Goal: Task Accomplishment & Management: Manage account settings

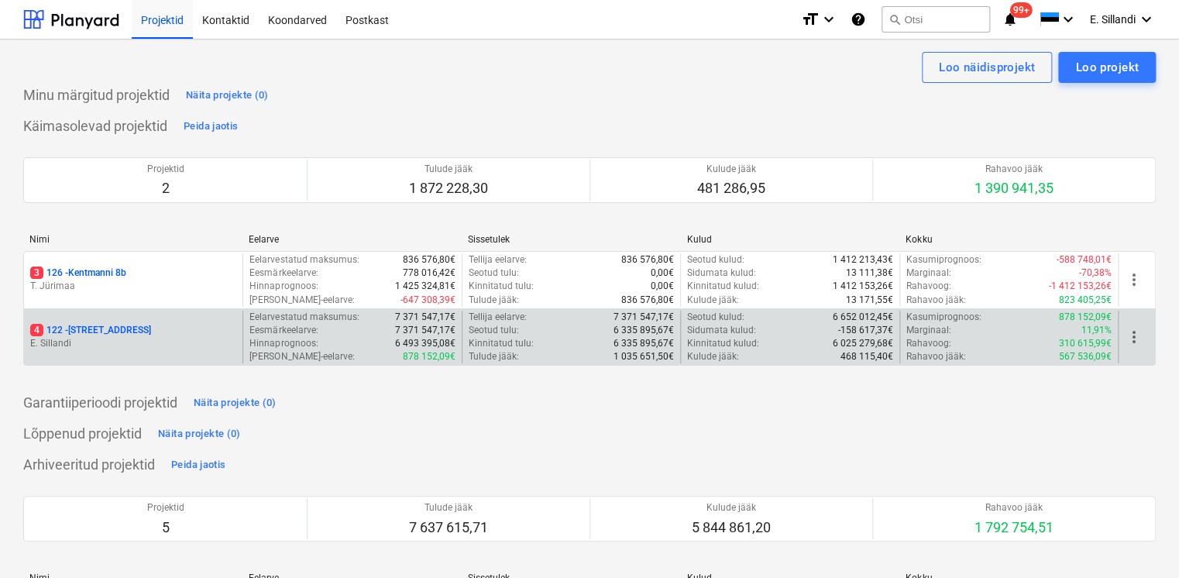
click at [123, 312] on div "4 122 - [STREET_ADDRESS]" at bounding box center [133, 337] width 219 height 53
click at [118, 315] on div "4 122 - [STREET_ADDRESS] [GEOGRAPHIC_DATA]" at bounding box center [133, 337] width 219 height 53
click at [113, 324] on p "4 122 - [STREET_ADDRESS]" at bounding box center [90, 330] width 121 height 13
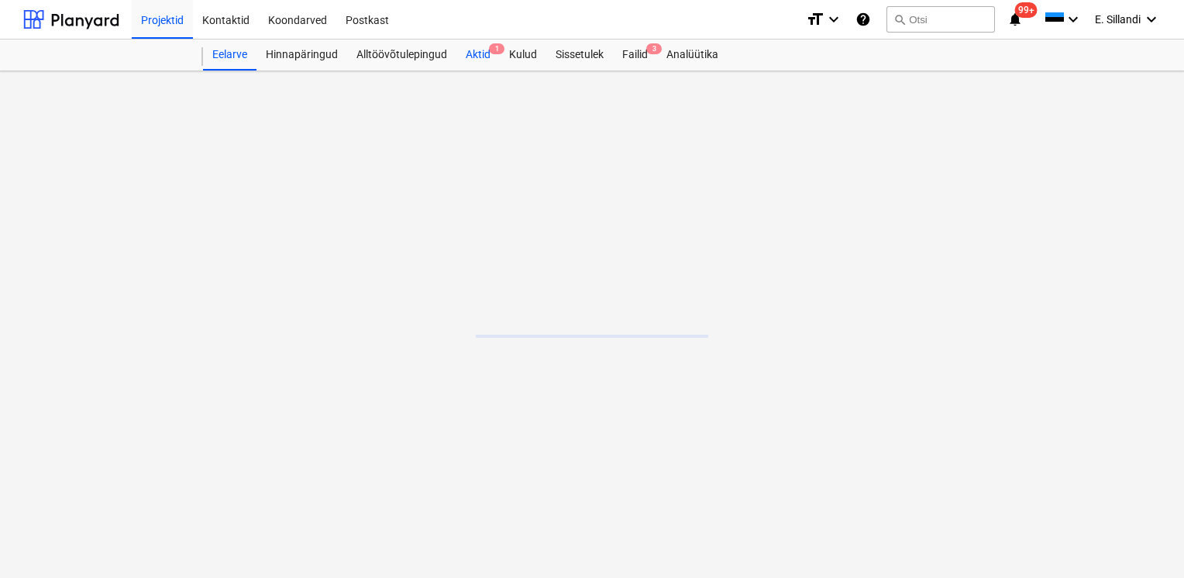
click at [473, 58] on div "Aktid 1" at bounding box center [477, 55] width 43 height 31
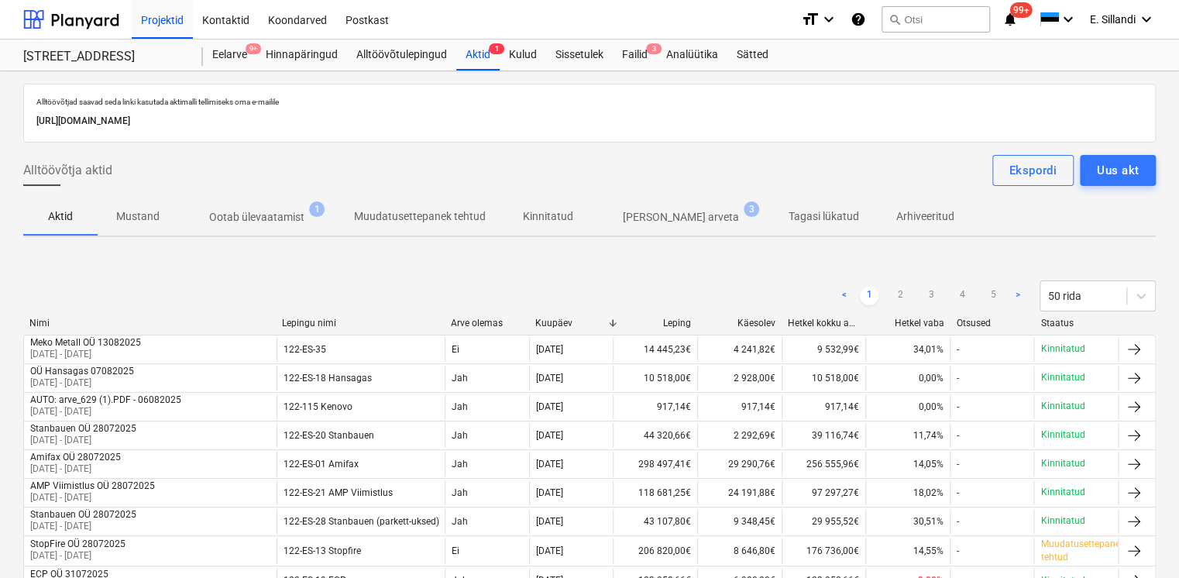
click at [276, 222] on p "Ootab ülevaatamist" at bounding box center [256, 217] width 95 height 16
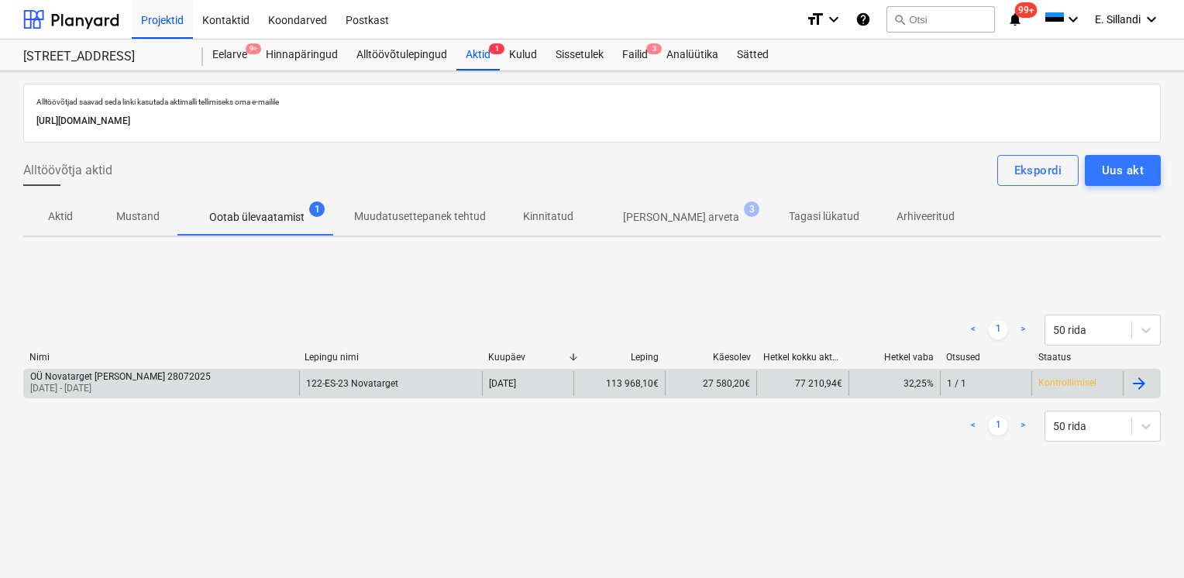
click at [90, 376] on div "OÜ Novatarget [PERSON_NAME] 28072025" at bounding box center [120, 376] width 181 height 11
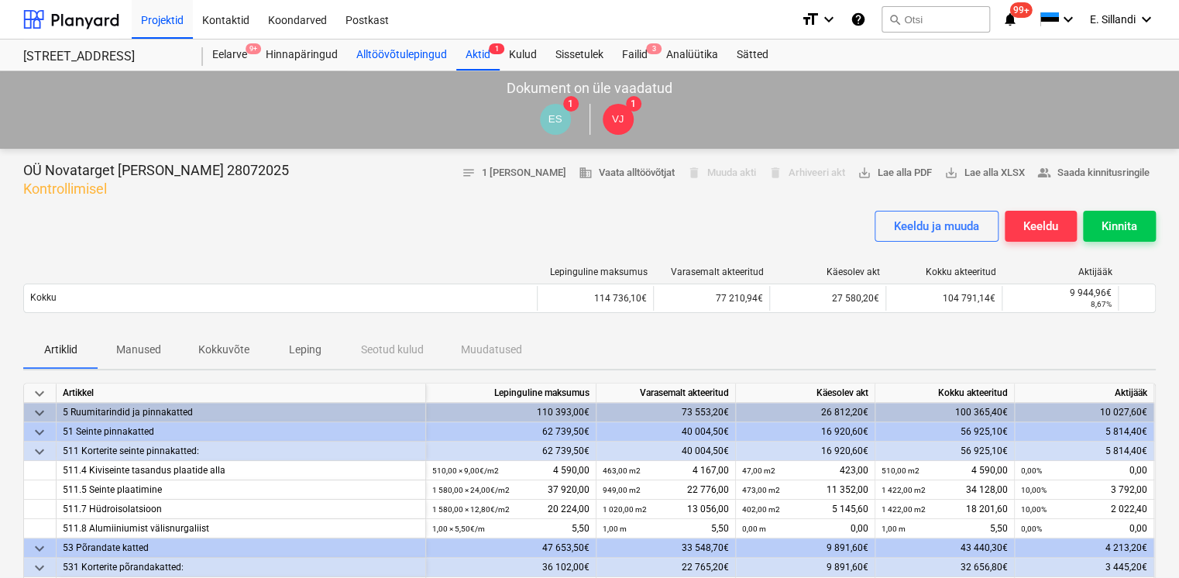
click at [379, 53] on div "Alltöövõtulepingud" at bounding box center [401, 55] width 109 height 31
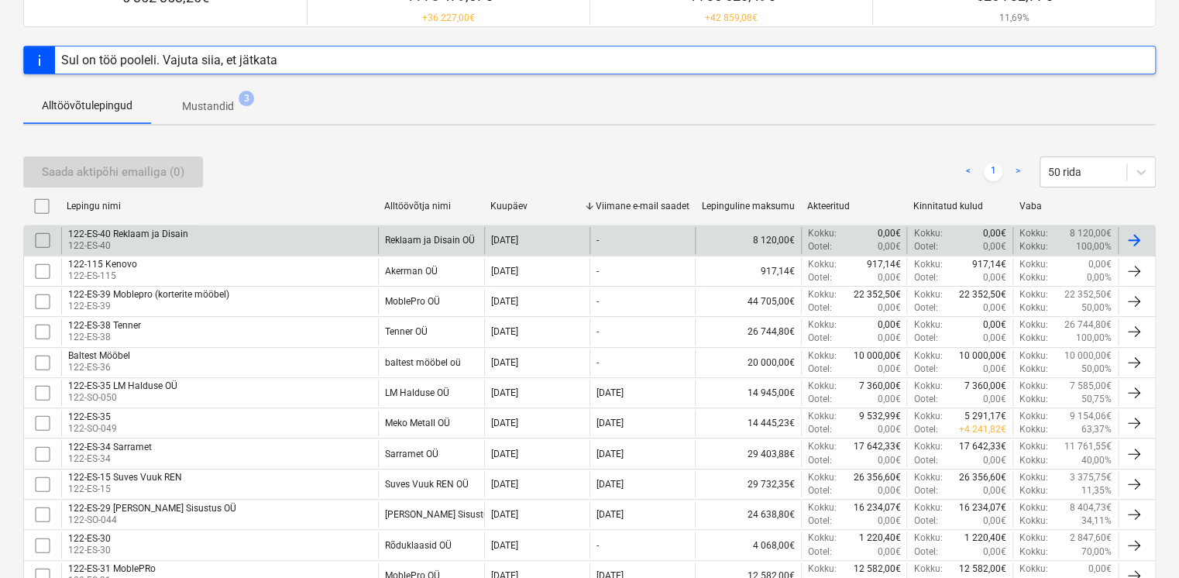
scroll to position [670, 0]
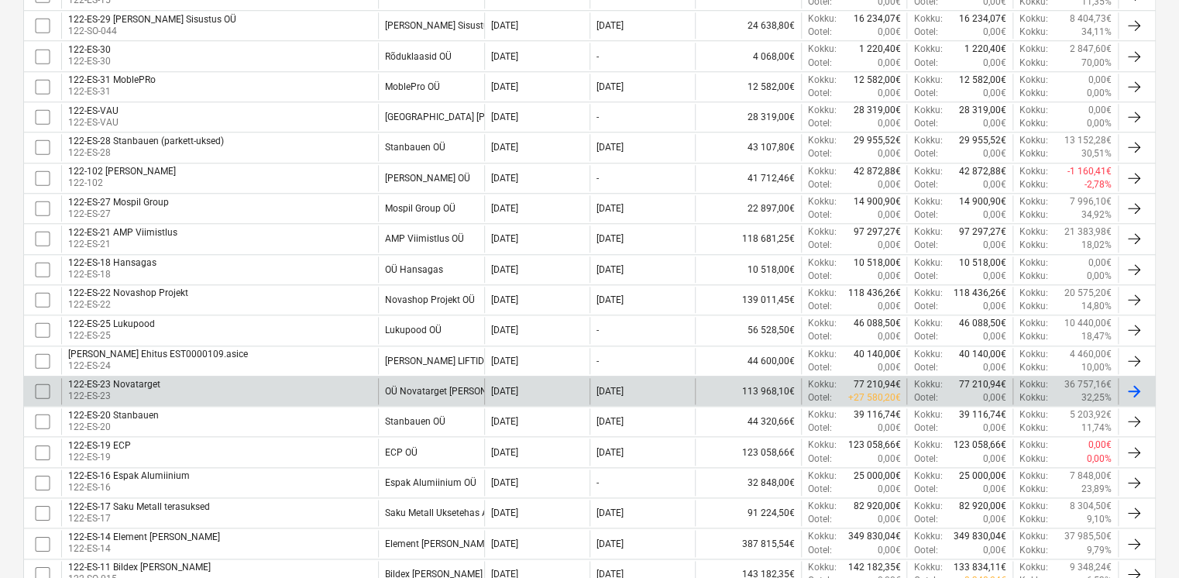
click at [133, 390] on p "122-ES-23" at bounding box center [114, 396] width 92 height 13
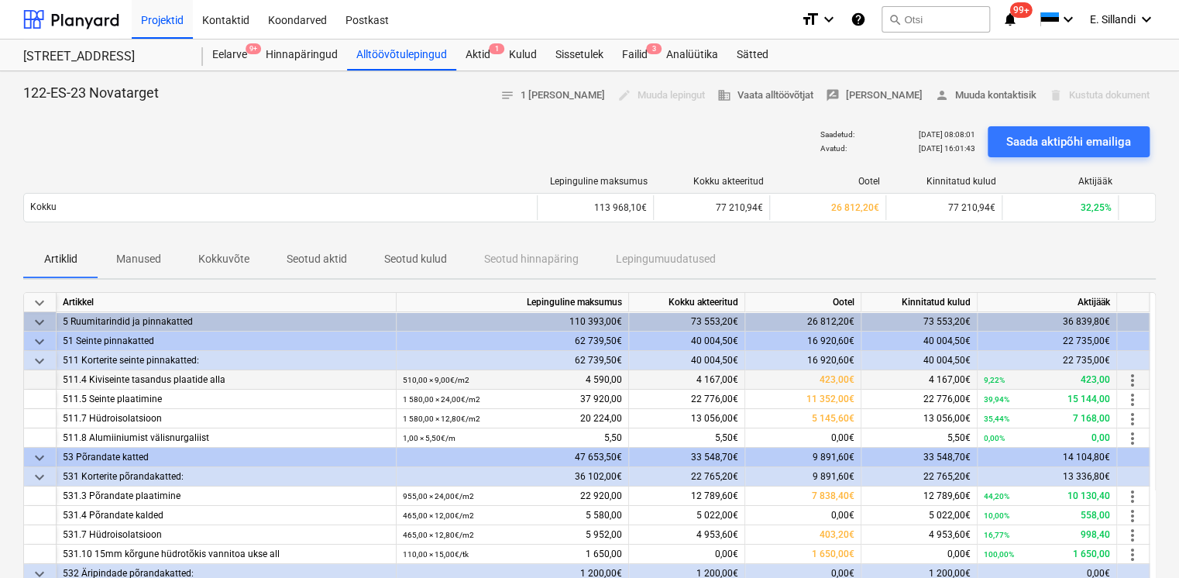
click at [1131, 386] on span "more_vert" at bounding box center [1133, 380] width 19 height 19
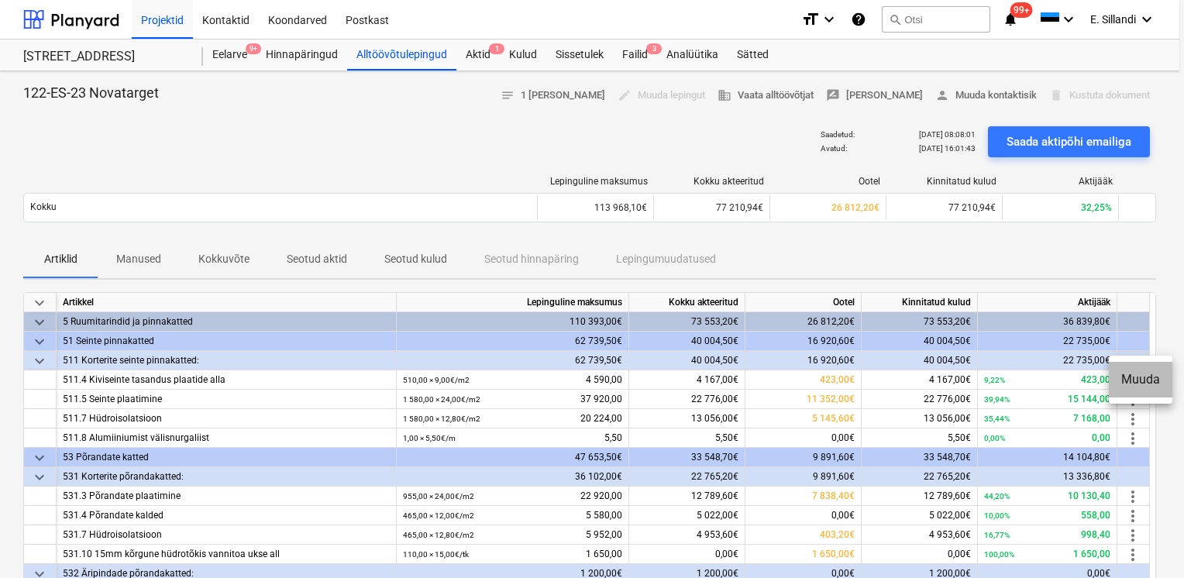
click at [1138, 384] on li "Muuda" at bounding box center [1141, 380] width 64 height 36
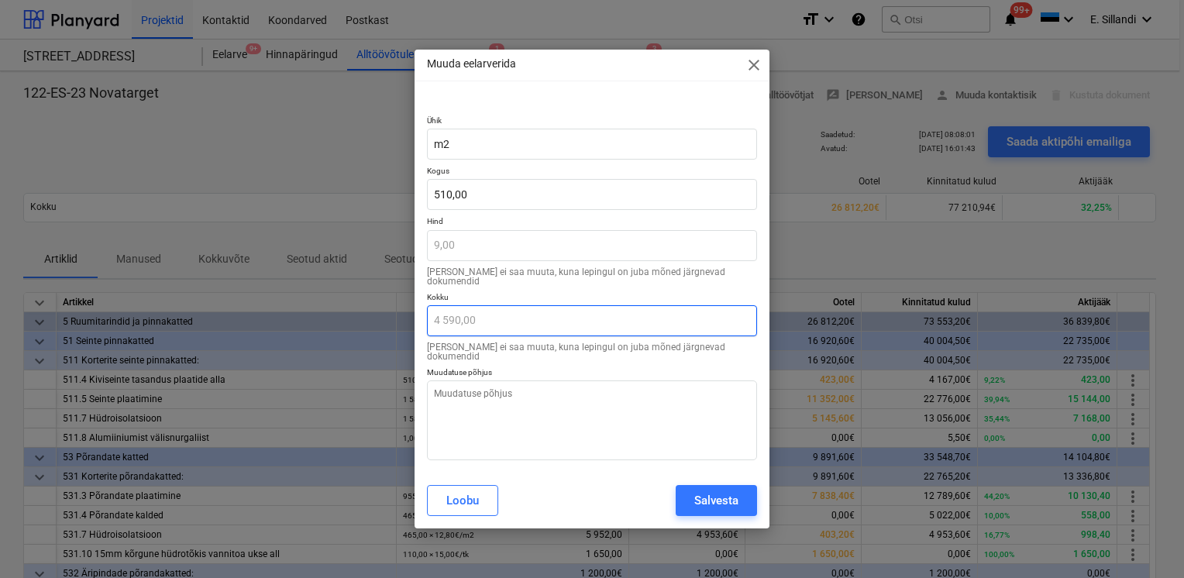
type textarea "x"
drag, startPoint x: 459, startPoint y: 204, endPoint x: 296, endPoint y: 193, distance: 163.1
click at [305, 194] on div "Muuda eelarverida close Ühik m2 Kogus 510 Hind 9,00 Hinda ei saa muuta, kuna le…" at bounding box center [592, 289] width 1184 height 578
type input "7"
type textarea "x"
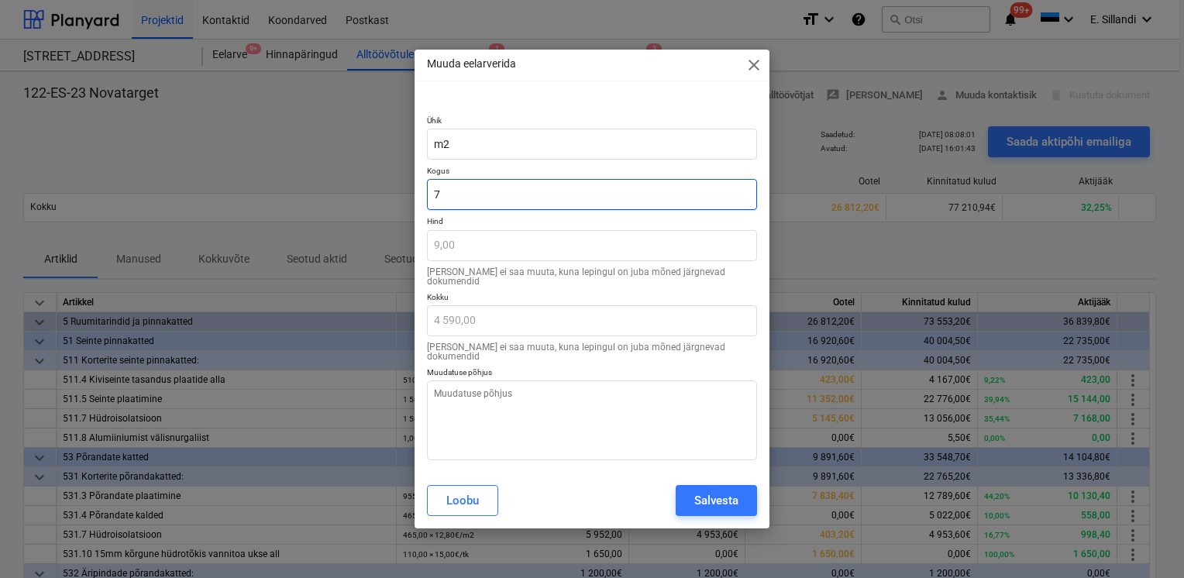
type input "63,00"
type input "74"
type textarea "x"
type input "666,00"
type input "740"
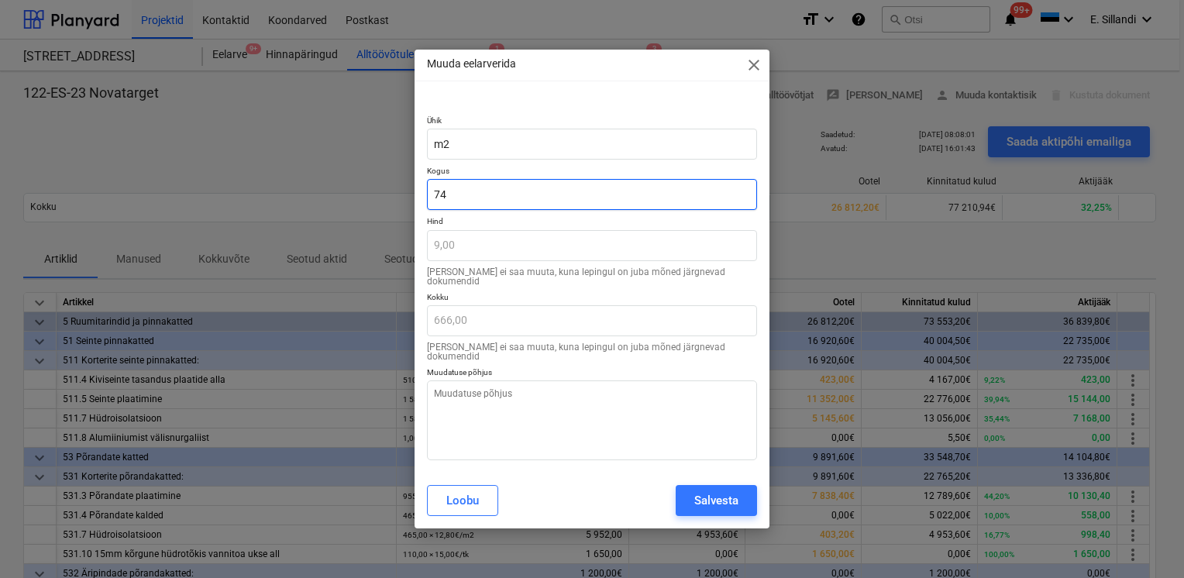
type textarea "x"
type input "6 660,00"
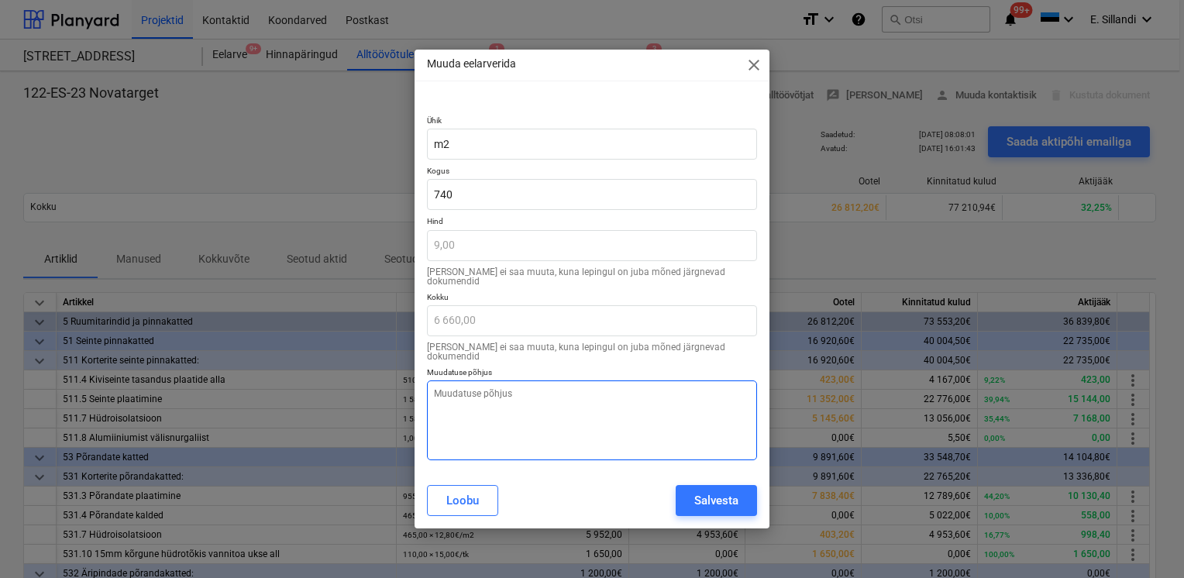
type input "740,00"
type textarea "x"
click at [473, 383] on textarea at bounding box center [592, 420] width 330 height 80
type textarea "R"
type textarea "x"
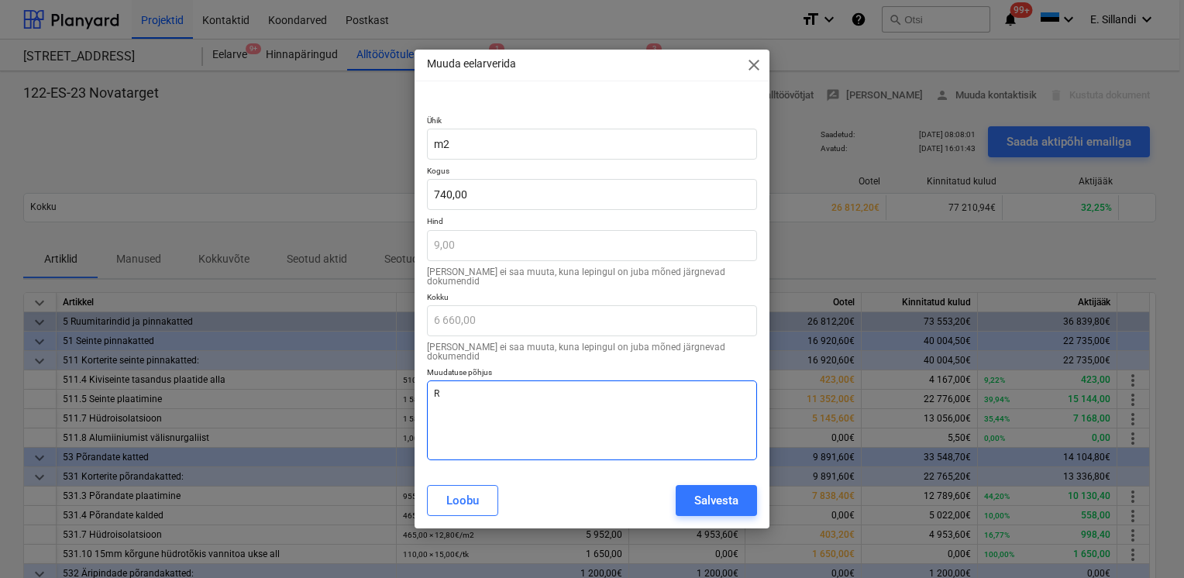
type textarea "Re"
type textarea "x"
type textarea "Rea"
type textarea "x"
type textarea "Reaa"
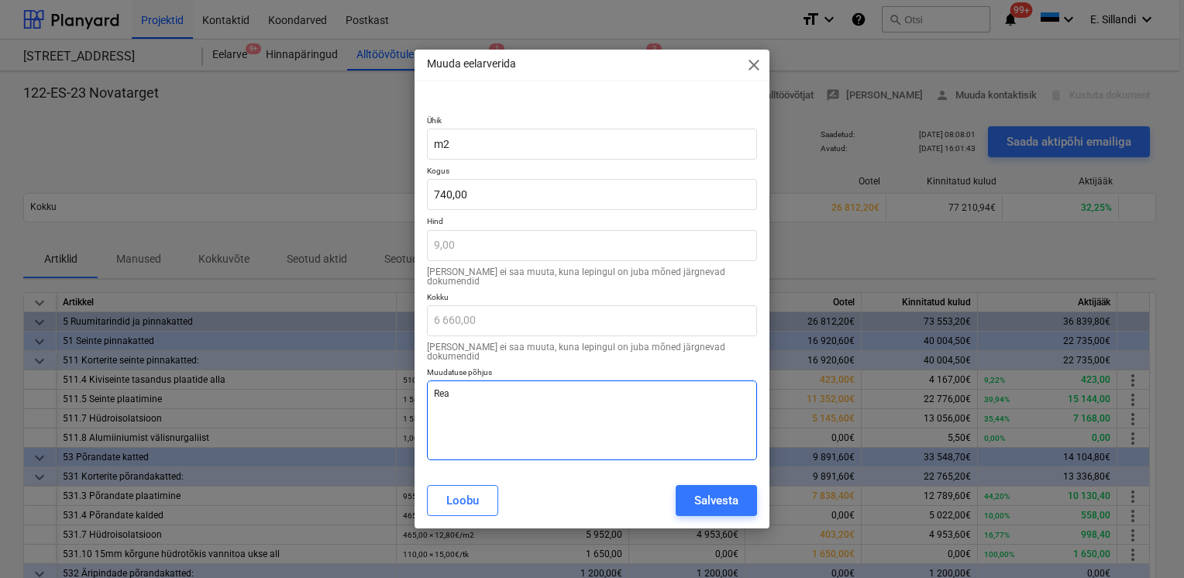
type textarea "x"
type textarea "Rea"
type textarea "x"
type textarea "Re"
type textarea "x"
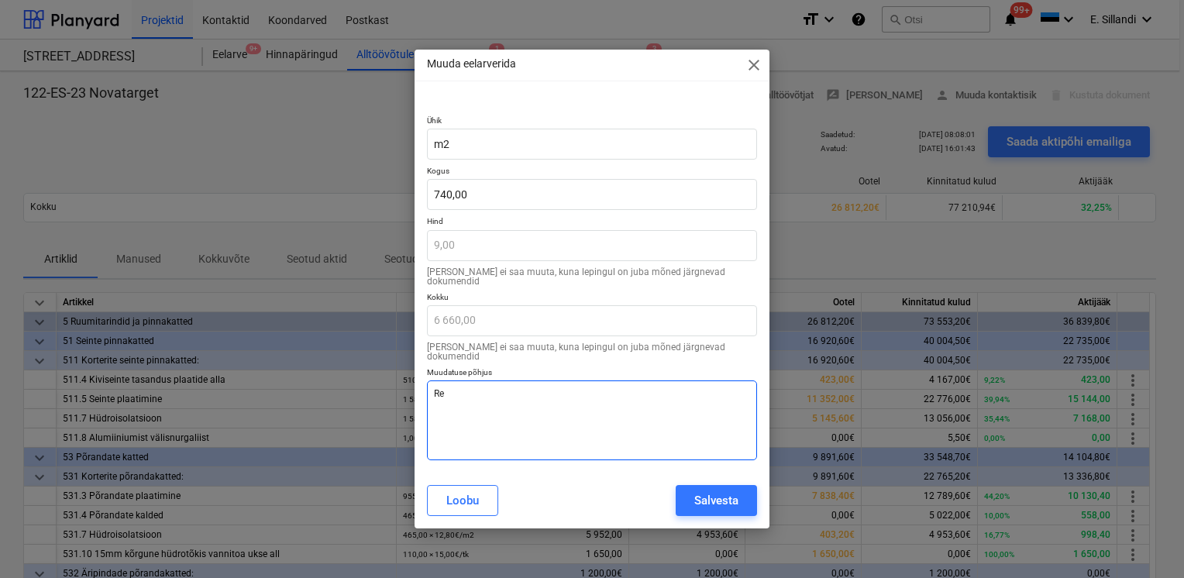
type textarea "R"
type textarea "x"
type textarea "M"
type textarea "x"
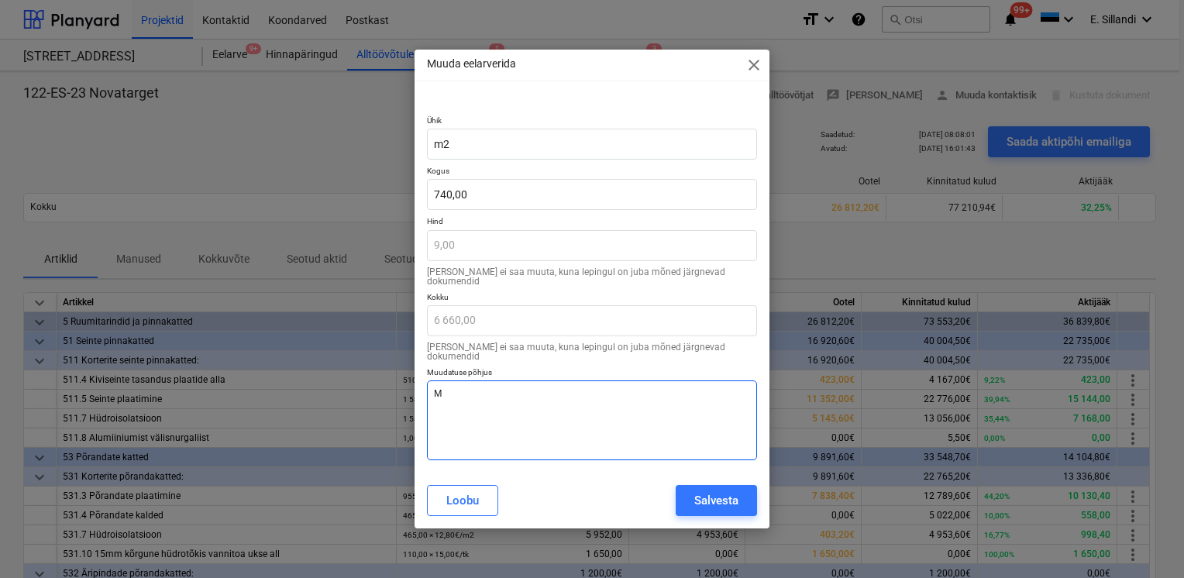
type textarea "Ma"
type textarea "x"
type textarea "Mah"
type textarea "x"
type textarea "Mahu"
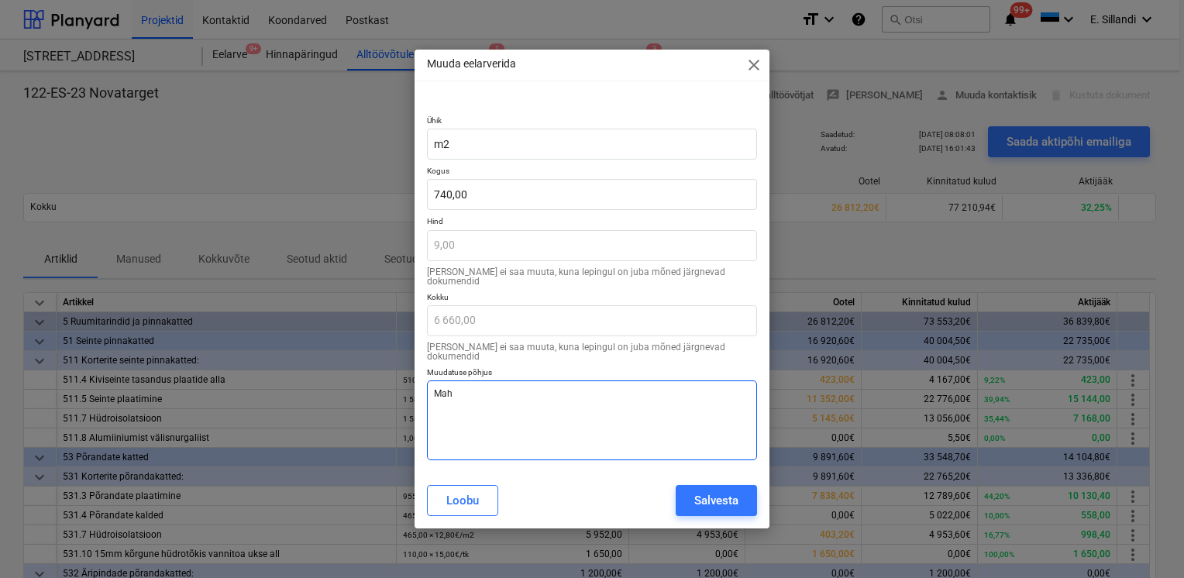
type textarea "x"
type textarea "Mahu"
type textarea "x"
type textarea "Mahu k"
type textarea "x"
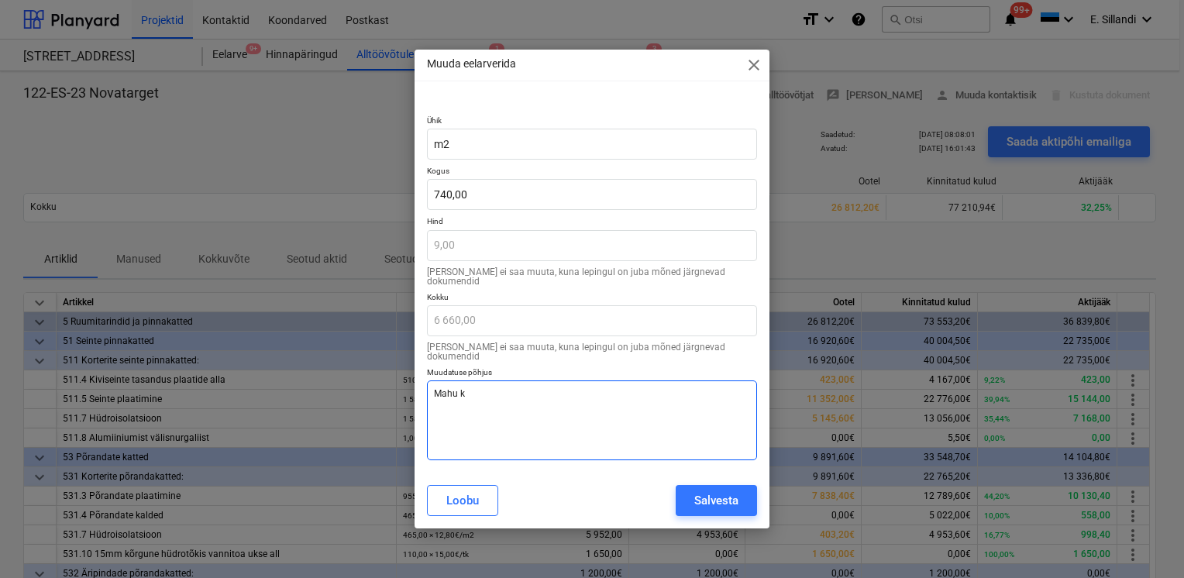
type textarea "Mahu ko"
type textarea "x"
type textarea "Mahu kor"
type textarea "x"
type textarea "Mahu korr"
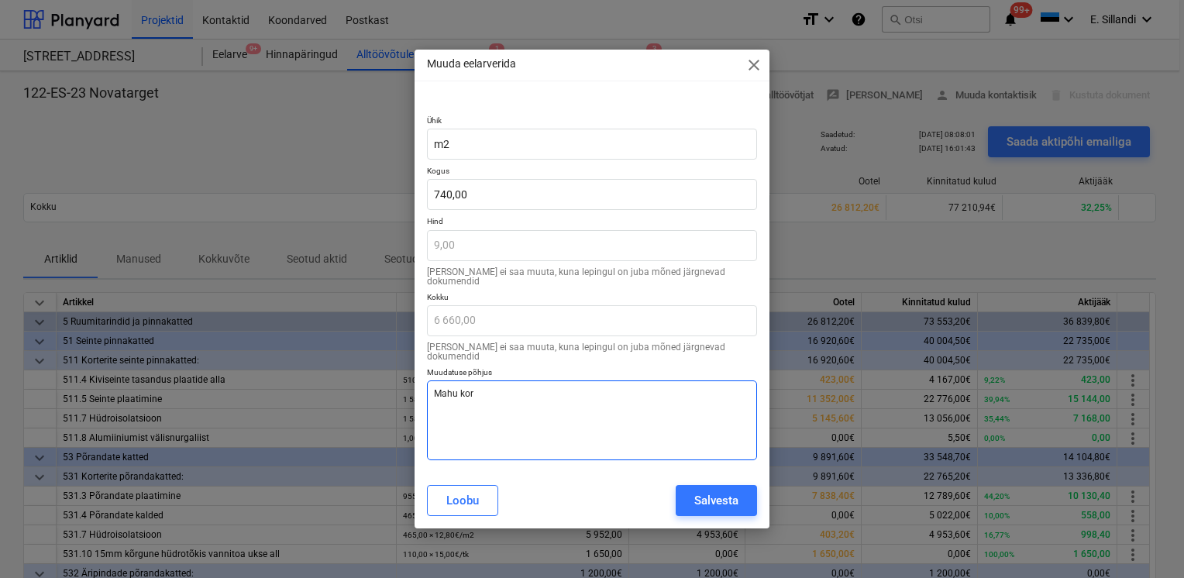
type textarea "x"
type textarea "[PERSON_NAME]"
type textarea "x"
type textarea "Mahu korrig"
type textarea "x"
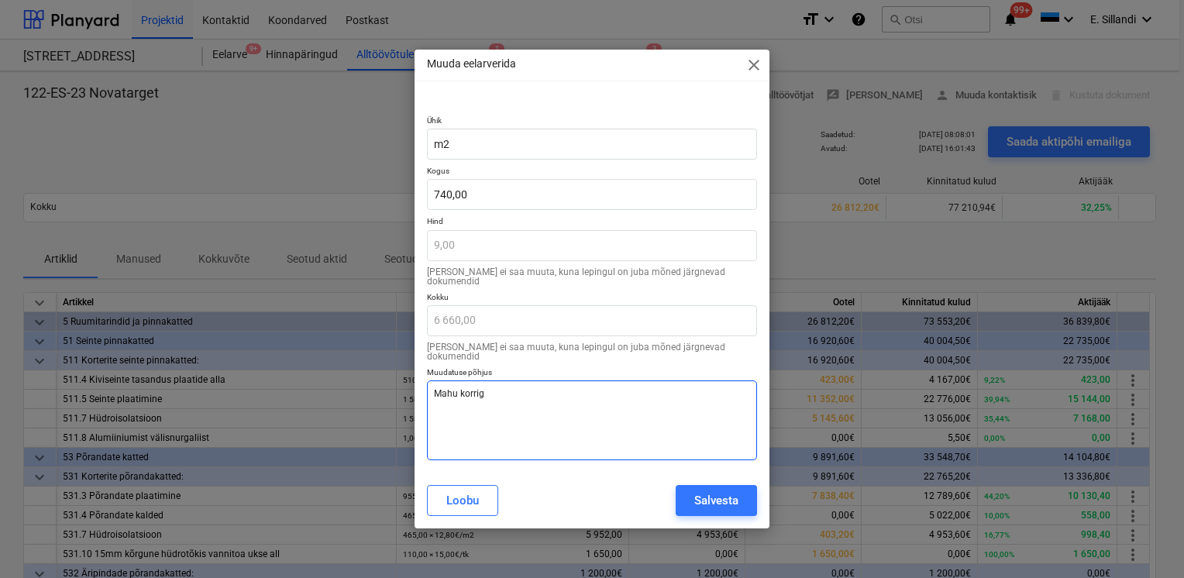
type textarea "Mahu korrige"
type textarea "x"
type textarea "Mahu korrigee"
type textarea "x"
type textarea "Mahu korrigeer"
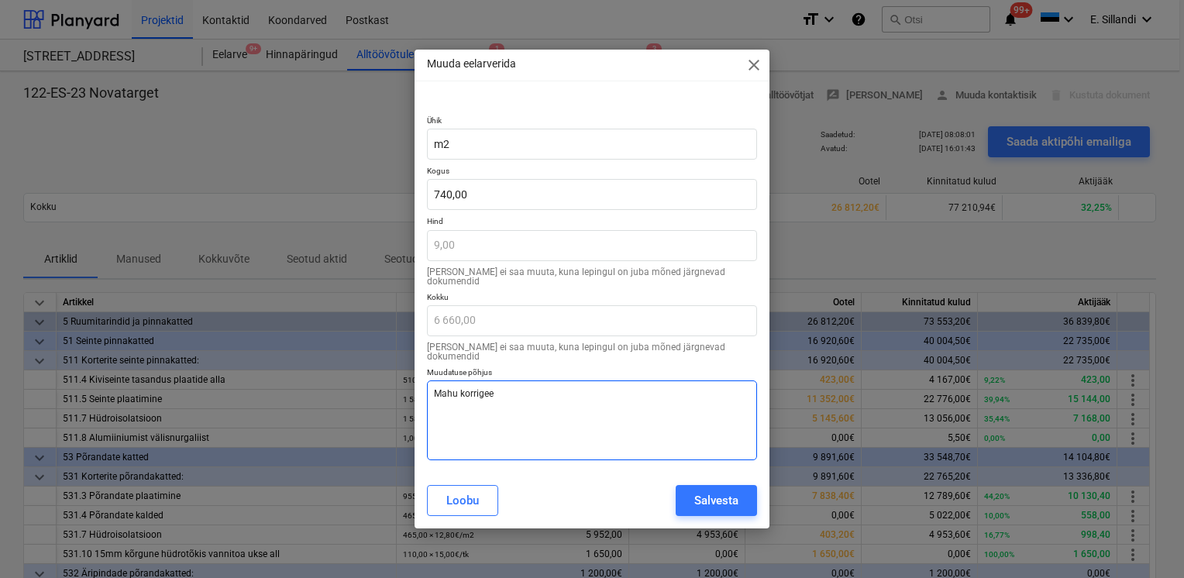
type textarea "x"
type textarea "Mahu korrigeeri"
type textarea "x"
type textarea "Mahu korrigeerim"
type textarea "x"
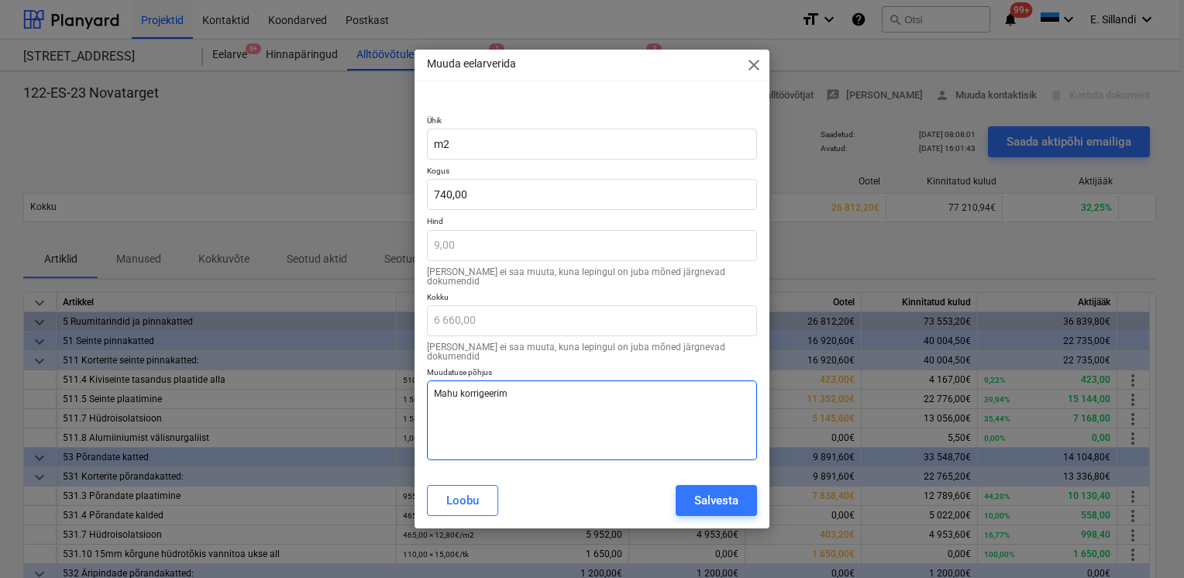
type textarea "Mahu korrigeerimi"
type textarea "x"
type textarea "Mahu korrigeerimin"
type textarea "x"
type textarea "Mahu korrigeerimine"
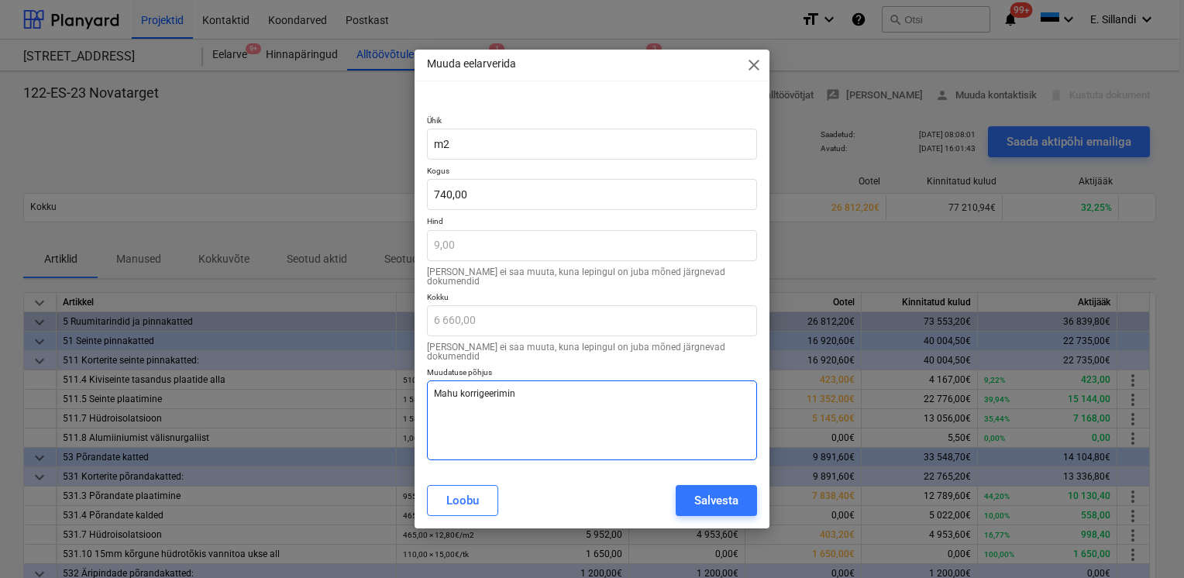
type textarea "x"
type textarea "Mahu korrigeerimine"
type textarea "x"
type textarea "Mahu korrigeerimine v"
type textarea "x"
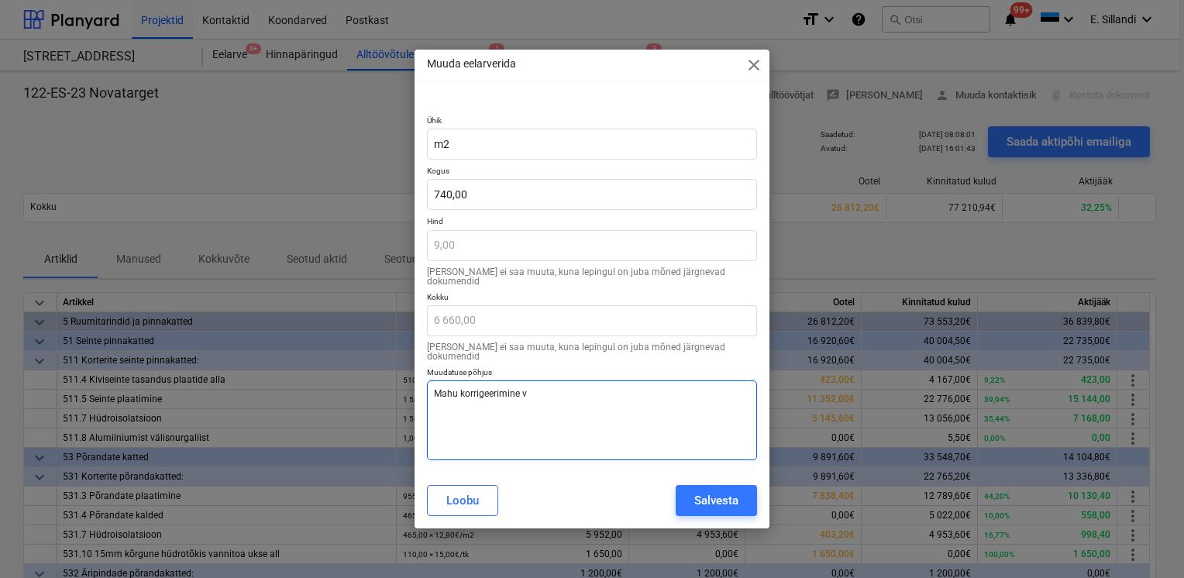
type textarea "Mahu korrigeerimine va"
type textarea "x"
type textarea "Mahu korrigeerimine vas"
type textarea "x"
type textarea "Mahu korrigeerimine vast"
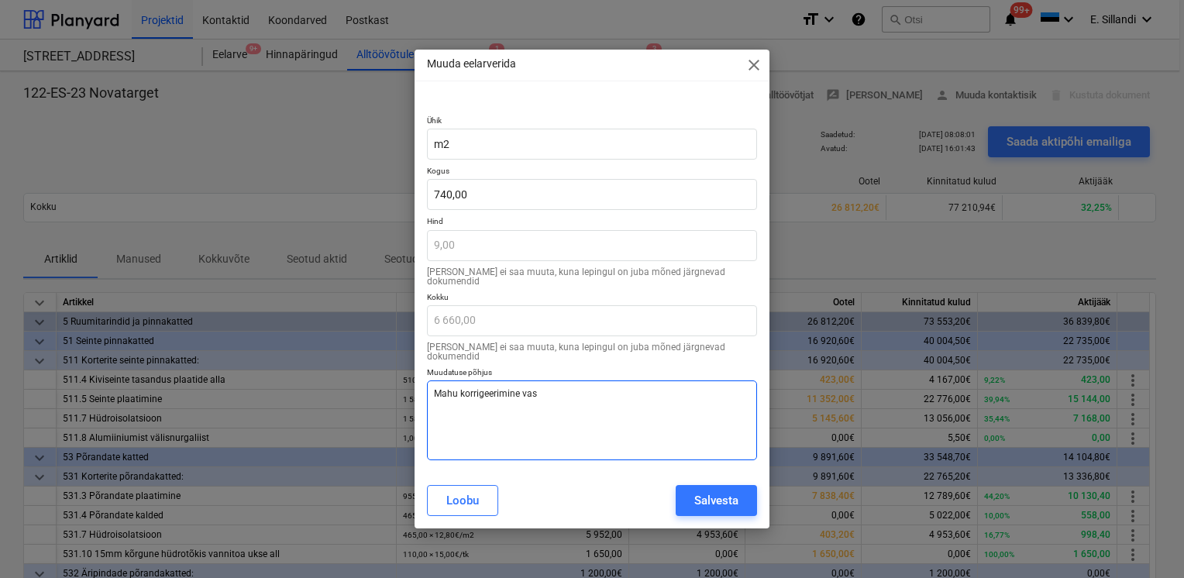
type textarea "x"
type textarea "Mahu korrigeerimine [PERSON_NAME]"
type textarea "x"
type textarea "Mahu korrigeerimine [PERSON_NAME]"
type textarea "x"
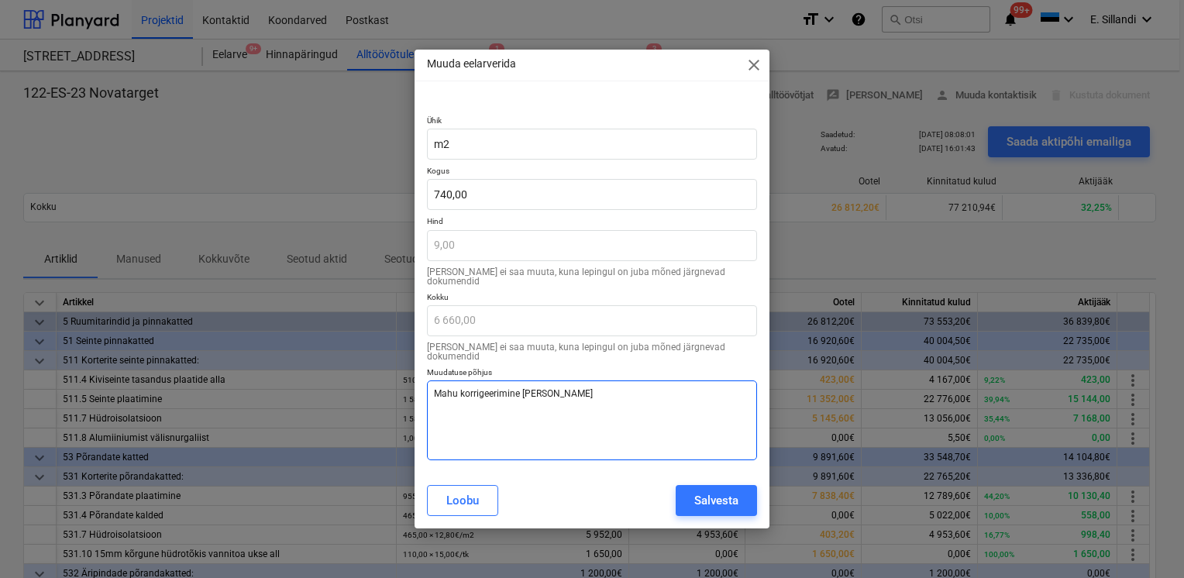
type textarea "Mahu korrigeerimine vastava"
type textarea "x"
type textarea "Mahu korrigeerimine vastaval"
type textarea "x"
type textarea "Mahu korrigeerimine vastavalt"
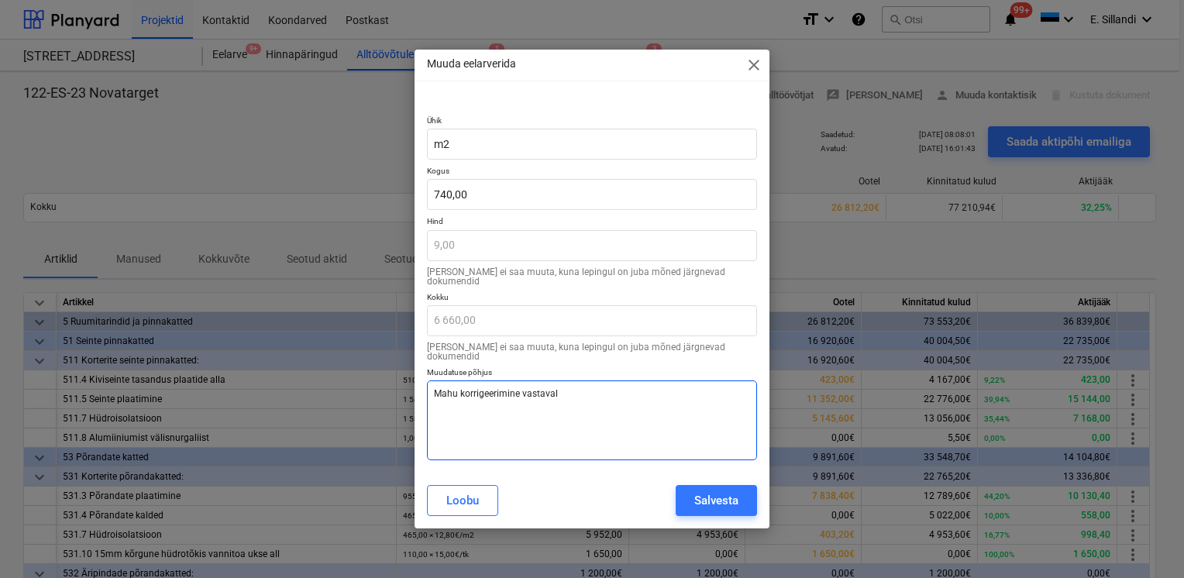
type textarea "x"
type textarea "Mahu korrigeerimine vastavalt"
type textarea "x"
type textarea "Mahu korrigeerimine vastavalt t"
type textarea "x"
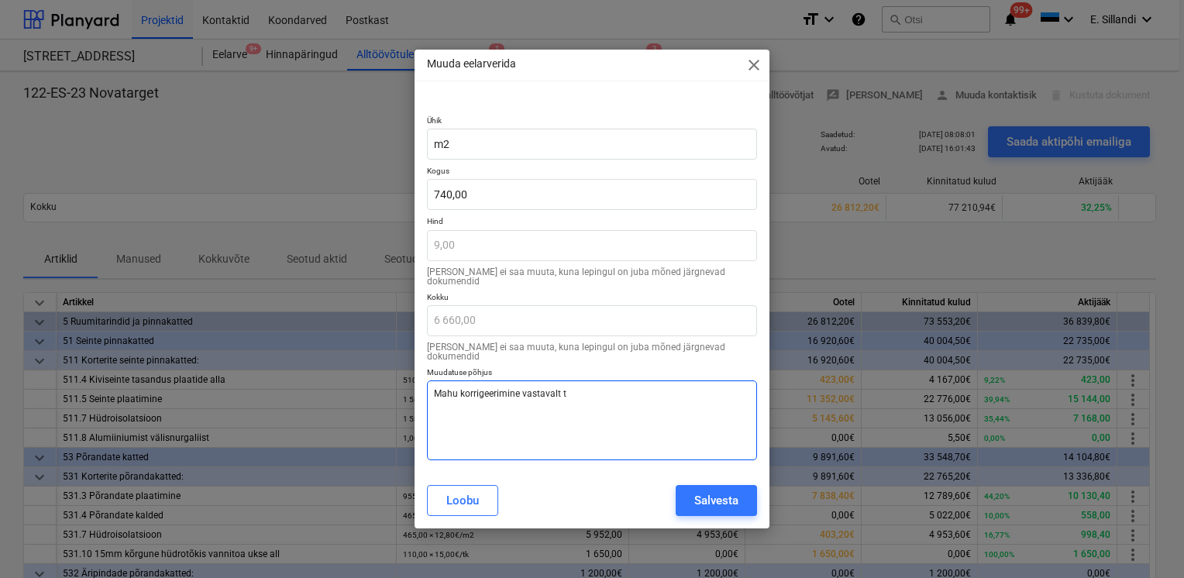
type textarea "Mahu korrigeerimine vastavalt te"
type textarea "x"
type textarea "Mahu korrigeerimine vastavalt teg"
type textarea "x"
type textarea "Mahu korrigeerimine vastavalt tege"
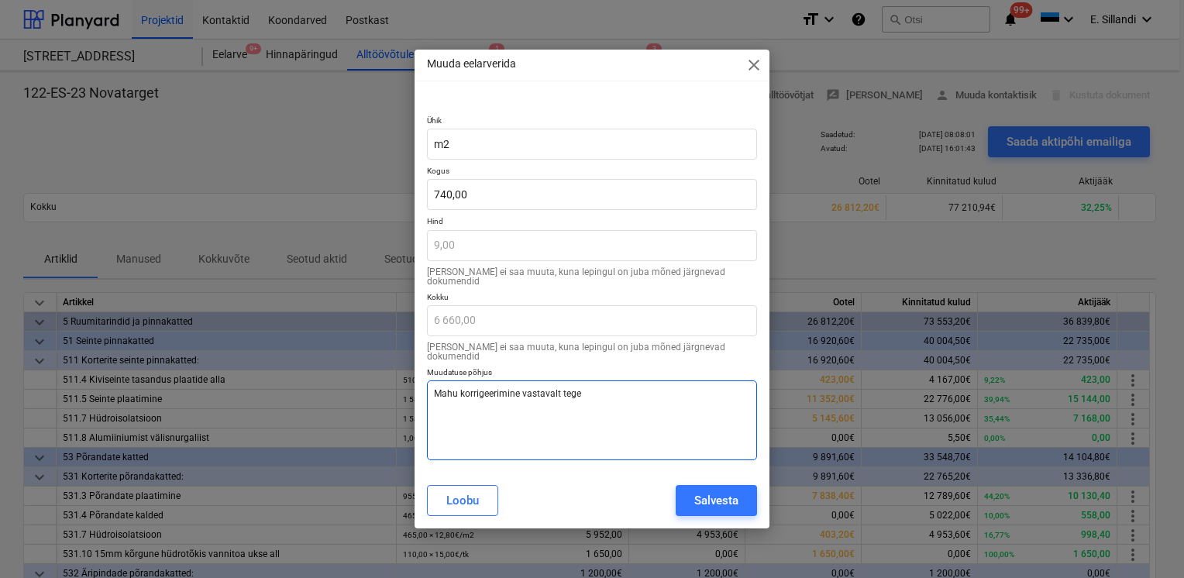
type textarea "x"
type textarea "Mahu korrigeerimine vastavalt tegel"
type textarea "x"
type textarea "Mahu korrigeerimine vastavalt tegeli"
type textarea "x"
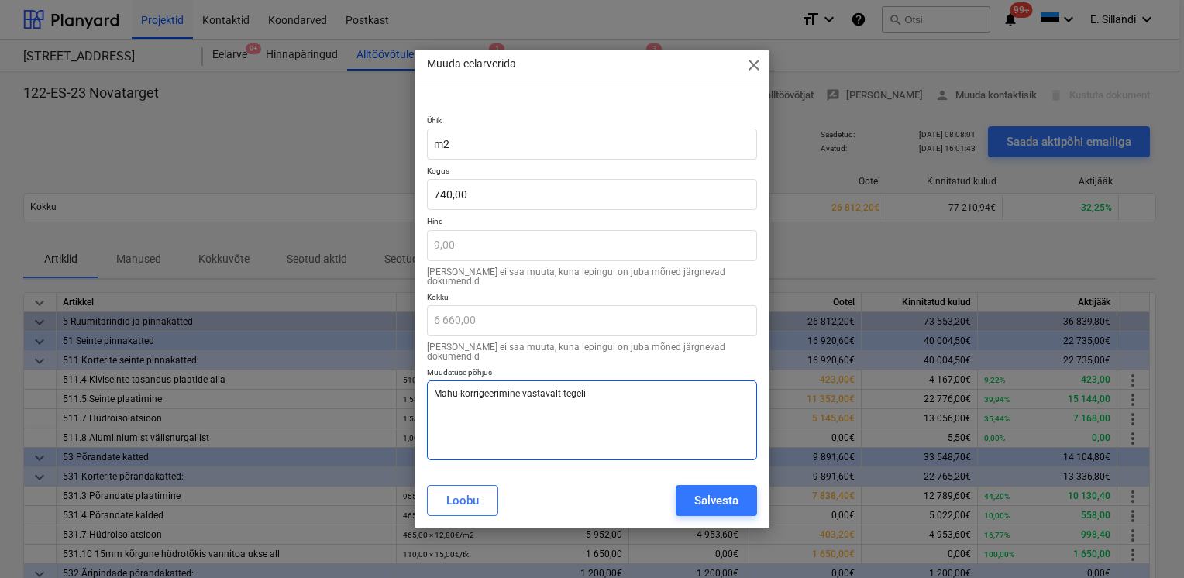
type textarea "Mahu korrigeerimine vastavalt tegelik"
type textarea "x"
type textarea "Mahu korrigeerimine vastavalt tegelikk"
type textarea "x"
type textarea "Mahu korrigeerimine vastavalt tegelikku"
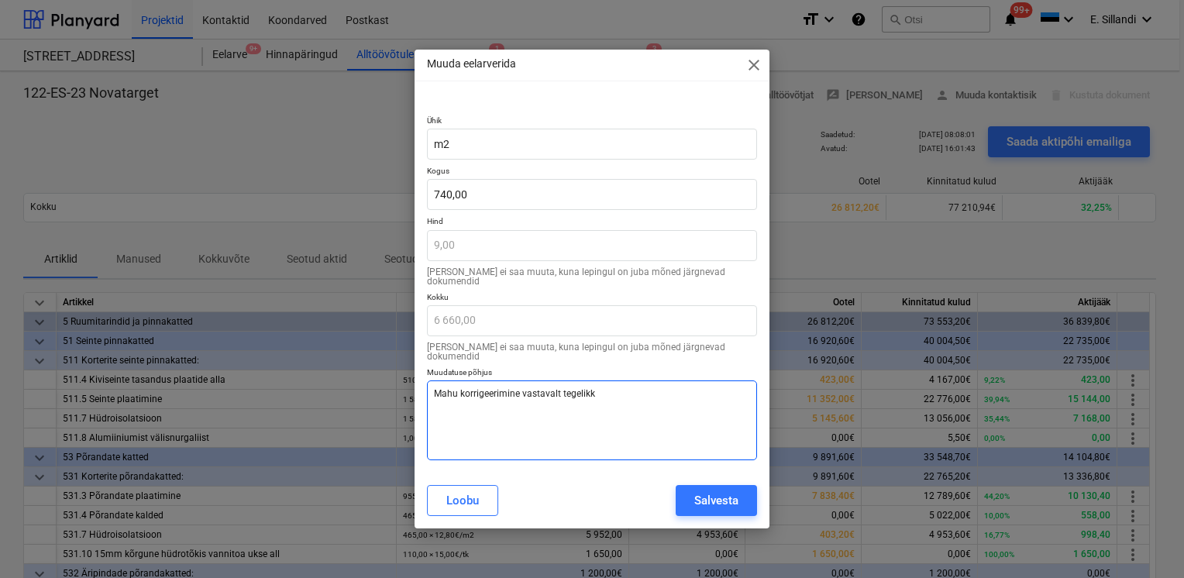
type textarea "x"
type textarea "Mahu korrigeerimine vastavalt tegelikkus"
type textarea "x"
type textarea "Mahu korrigeerimine vastavalt tegelikkuse"
type textarea "x"
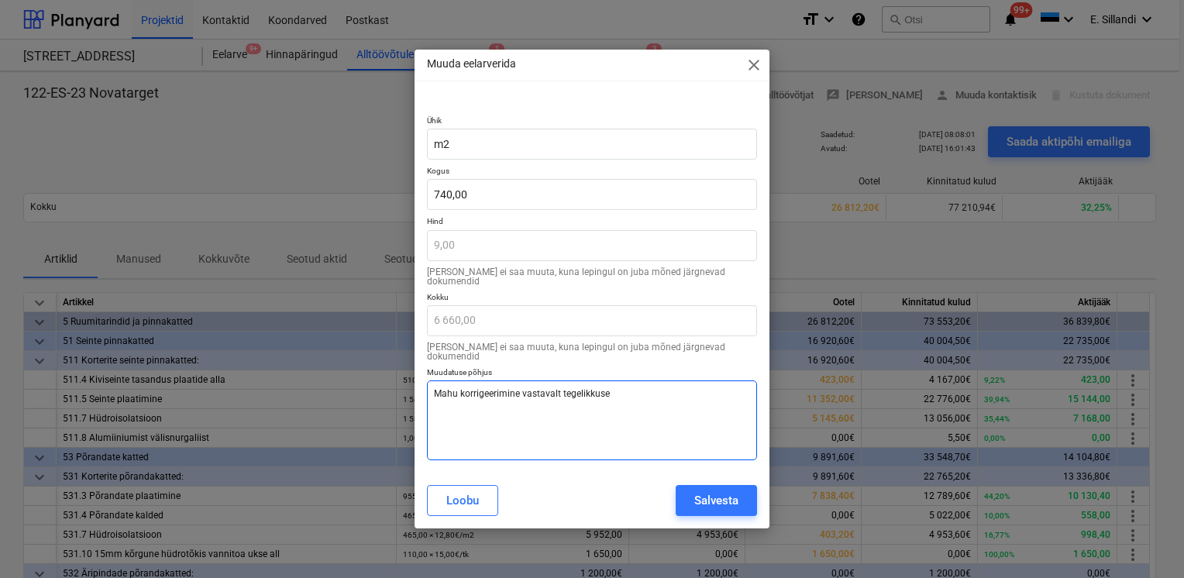
type textarea "Mahu korrigeerimine vastavalt tegelikkusel"
type textarea "x"
type textarea "Mahu korrigeerimine vastavalt tegelikkusele"
type textarea "x"
type textarea "Mahu korrigeerimine vastavalt tegelikkusele"
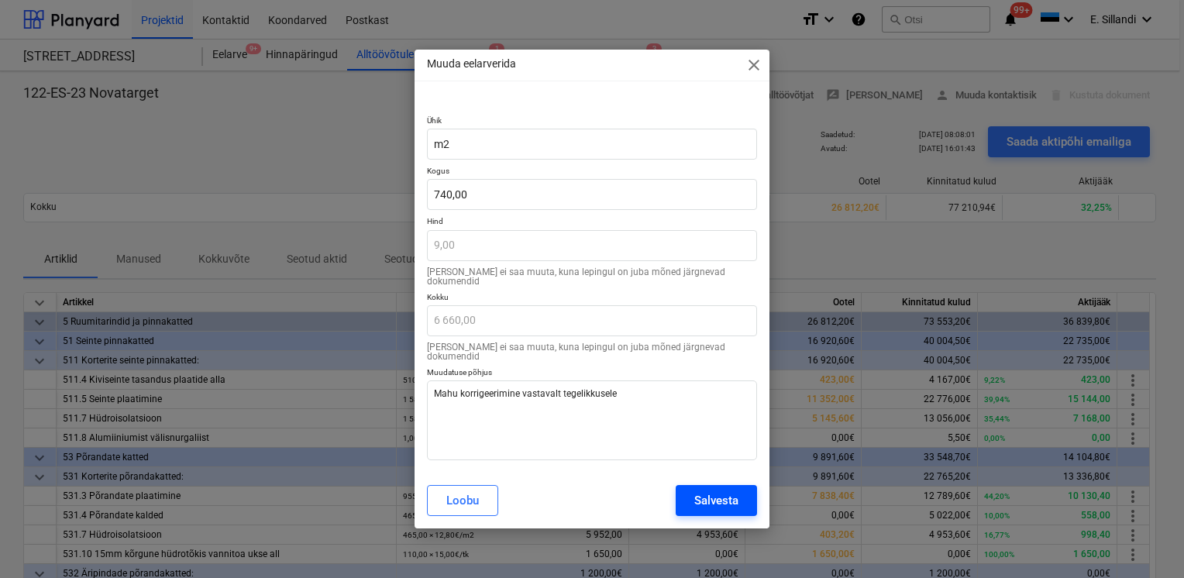
click at [741, 494] on button "Salvesta" at bounding box center [716, 500] width 81 height 31
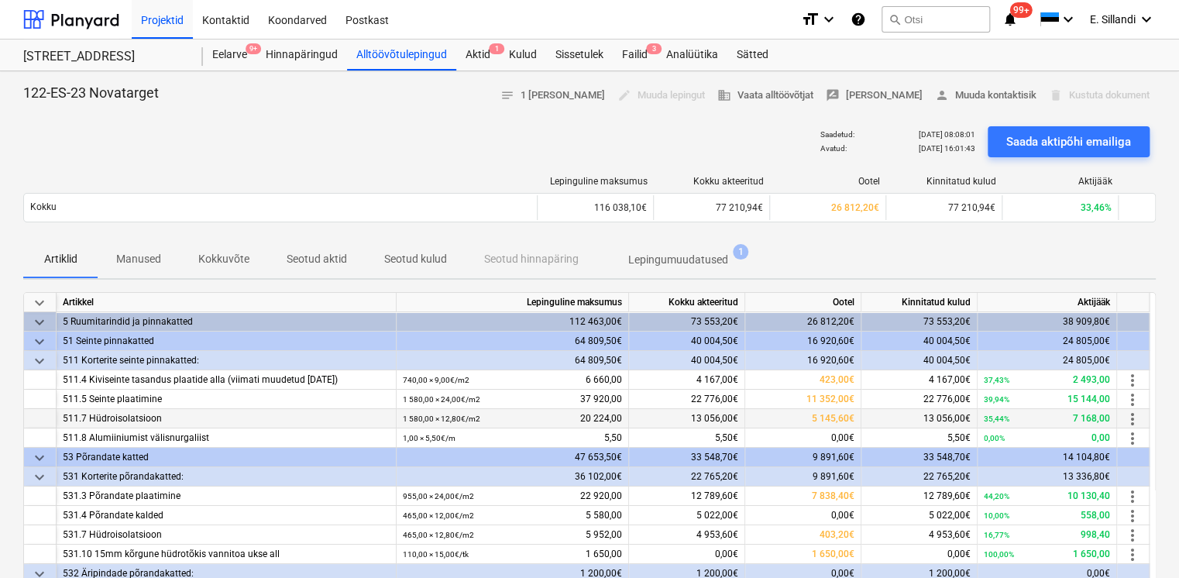
click at [1131, 423] on span "more_vert" at bounding box center [1133, 419] width 19 height 19
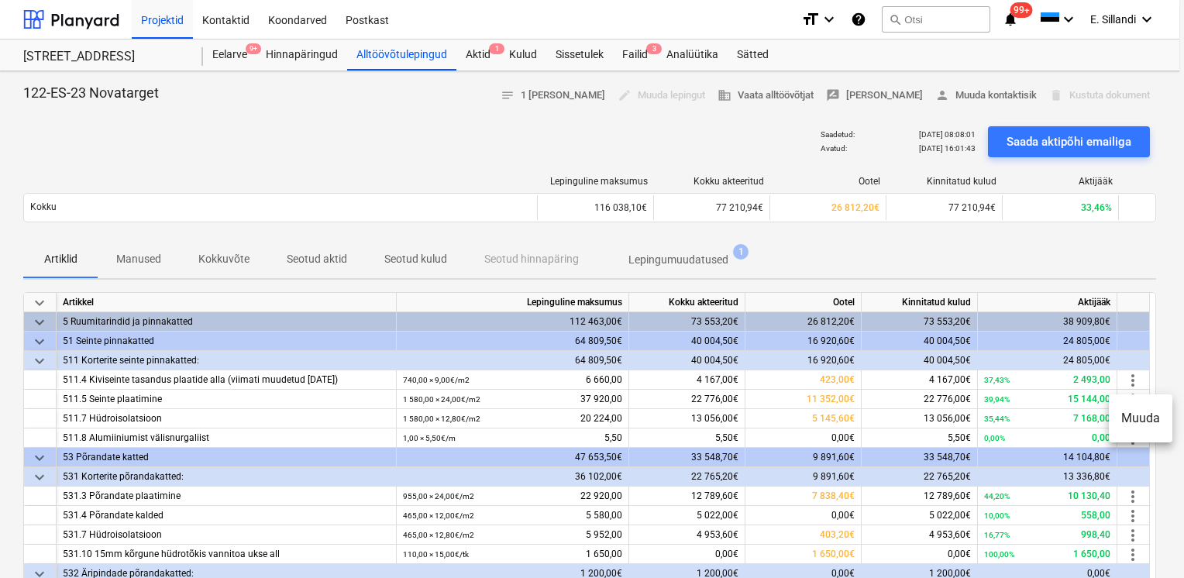
click at [1136, 420] on li "Muuda" at bounding box center [1141, 419] width 64 height 36
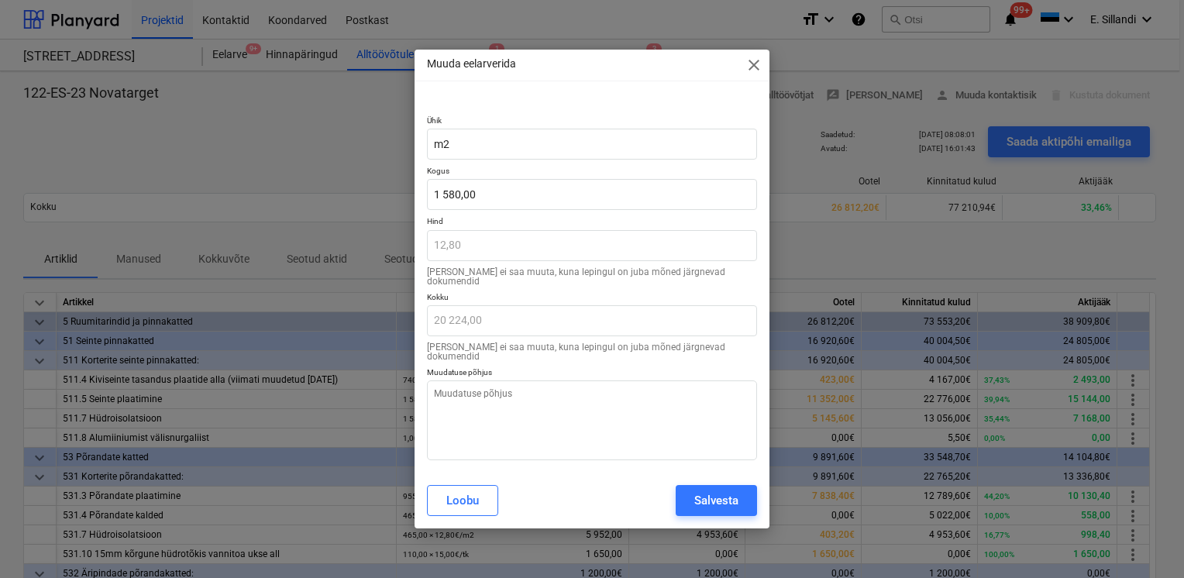
type textarea "x"
type input "1580"
drag, startPoint x: 378, startPoint y: 191, endPoint x: 346, endPoint y: 186, distance: 32.2
click at [351, 188] on div "Muuda eelarverida close Ühik m2 Kogus 1580 Hind 12,80 Hinda ei saa muuta, kuna …" at bounding box center [592, 289] width 1184 height 578
type textarea "x"
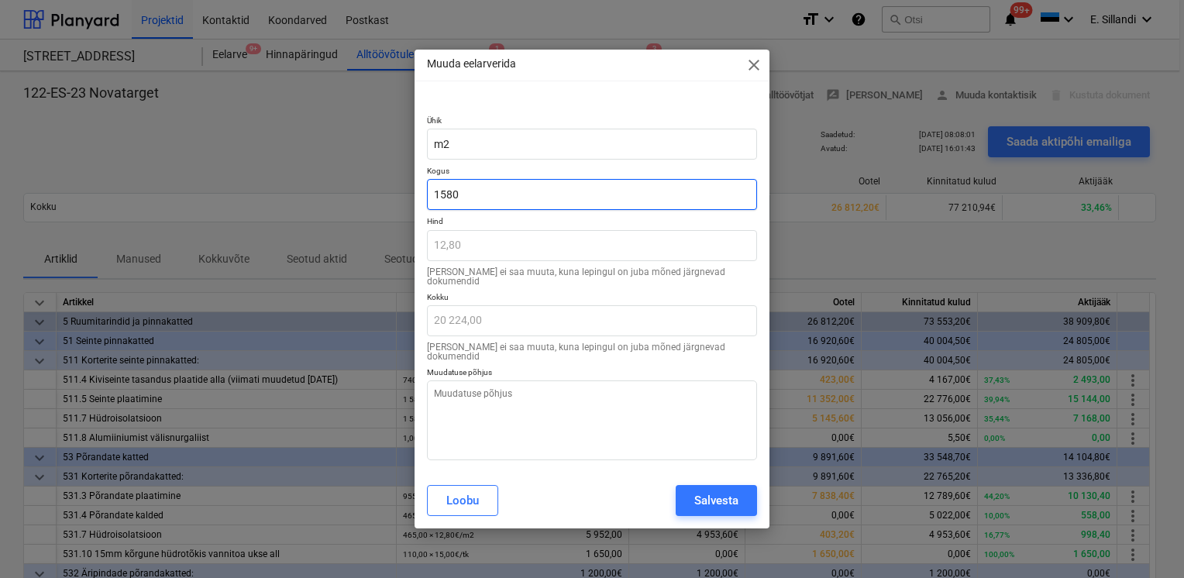
type input "1"
type input "12,80"
type textarea "x"
type input "12"
type input "153,60"
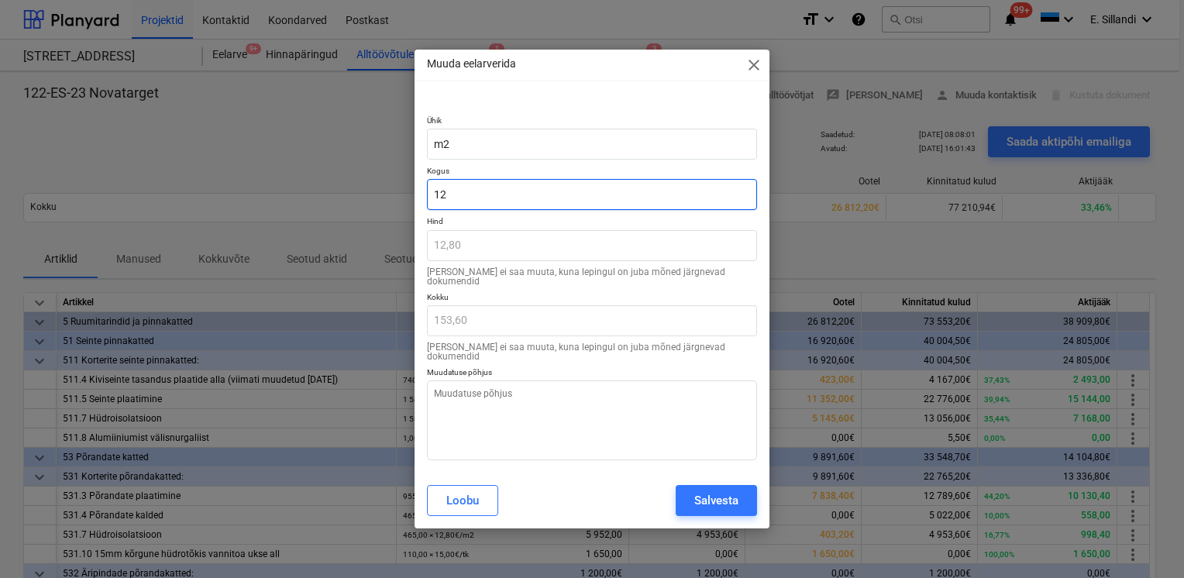
type textarea "x"
type input "125"
type input "1 600,00"
type textarea "x"
type input "1256"
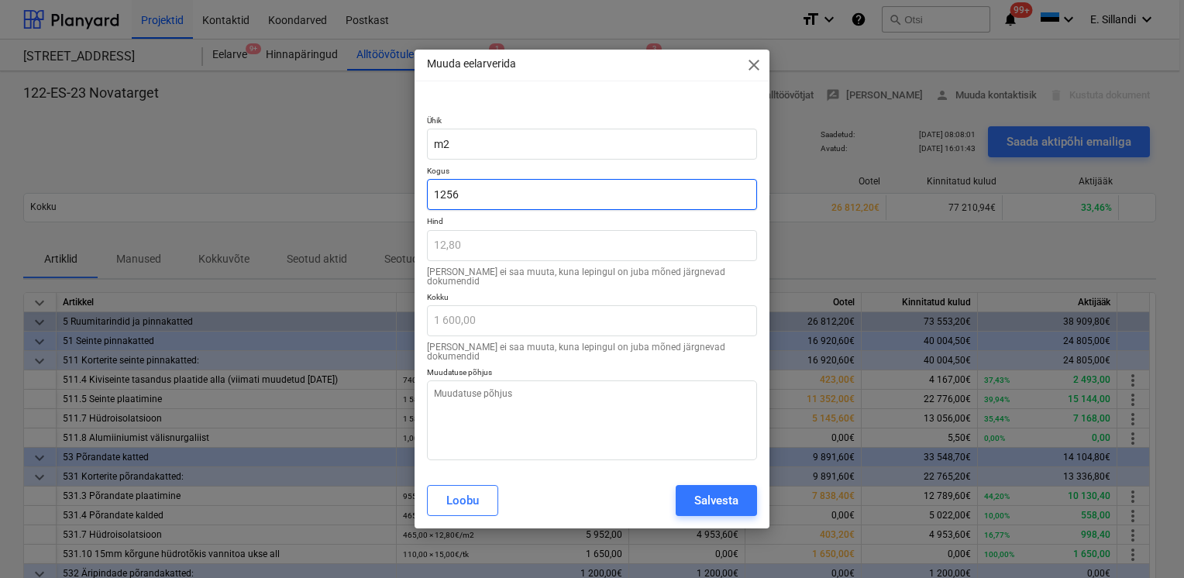
type input "16 076,80"
type input "1256"
type textarea "x"
type input "1256"
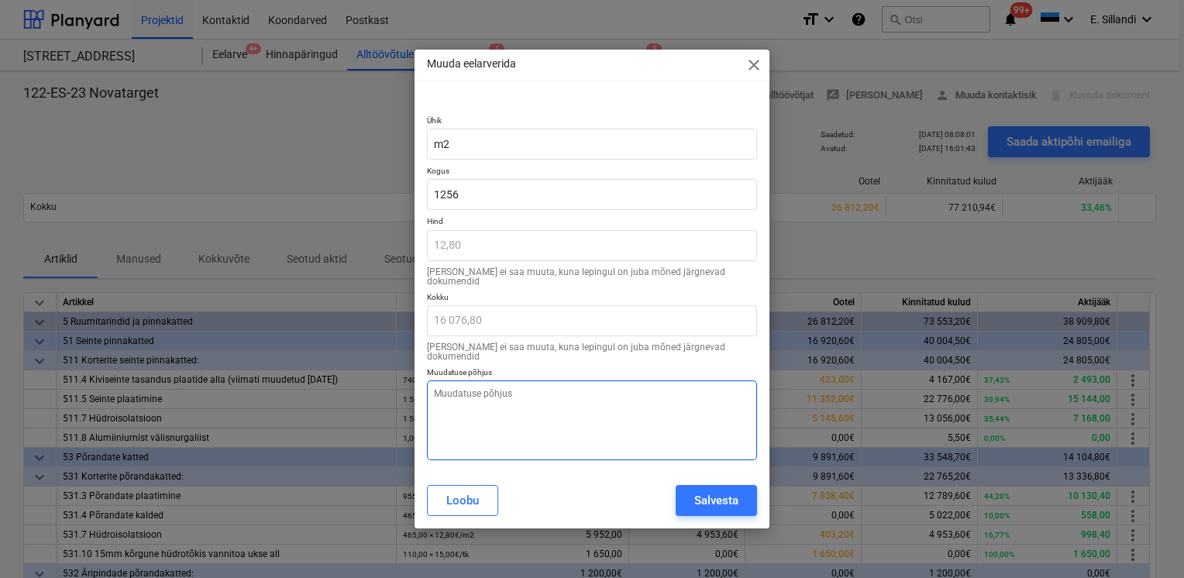
type textarea "x"
type input "1 256,00"
click at [485, 401] on textarea at bounding box center [592, 420] width 330 height 80
type textarea "x"
type textarea "M"
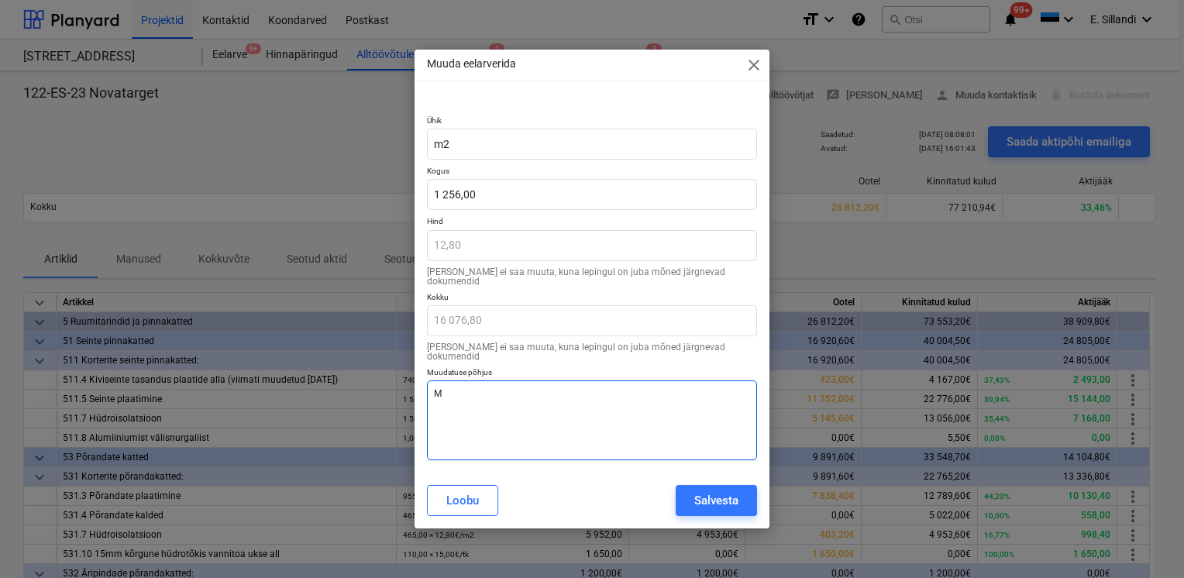
type textarea "x"
type textarea "Ma"
type textarea "x"
type textarea "Mah"
type textarea "x"
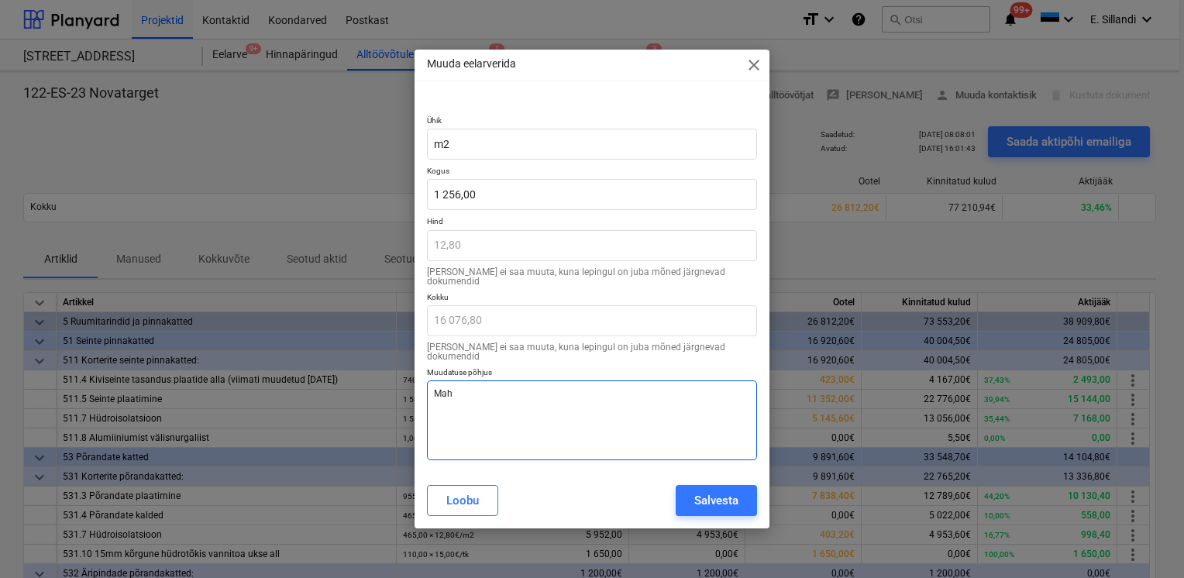
type textarea "Mahu"
type textarea "x"
type textarea "Mahu"
type textarea "x"
type textarea "Mahu k"
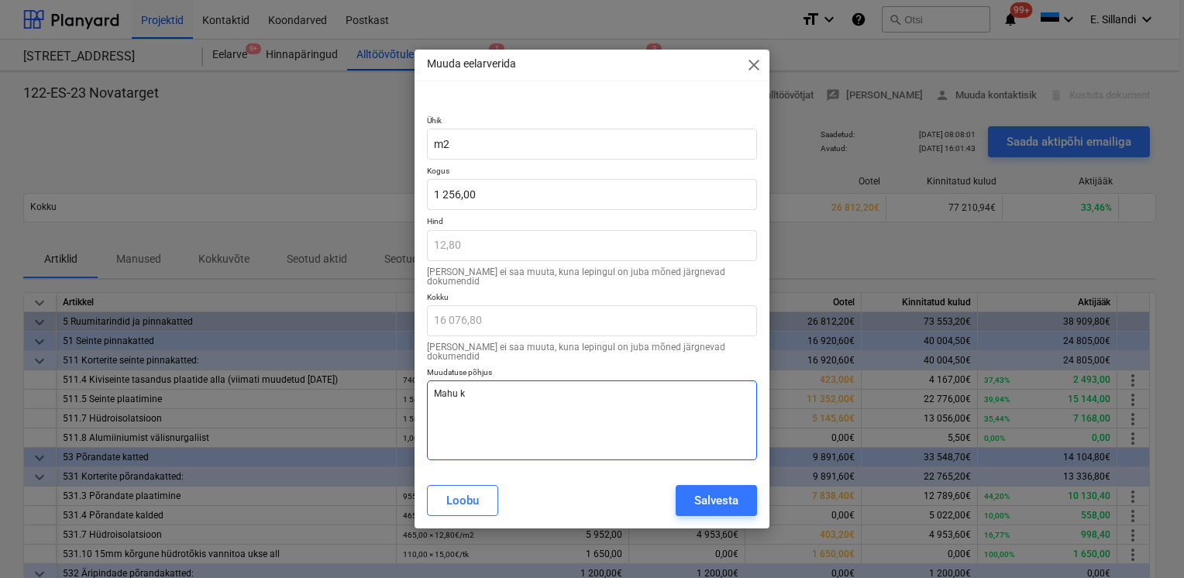
type textarea "x"
type textarea "Mahu ko"
type textarea "x"
type textarea "Mahu kor"
type textarea "x"
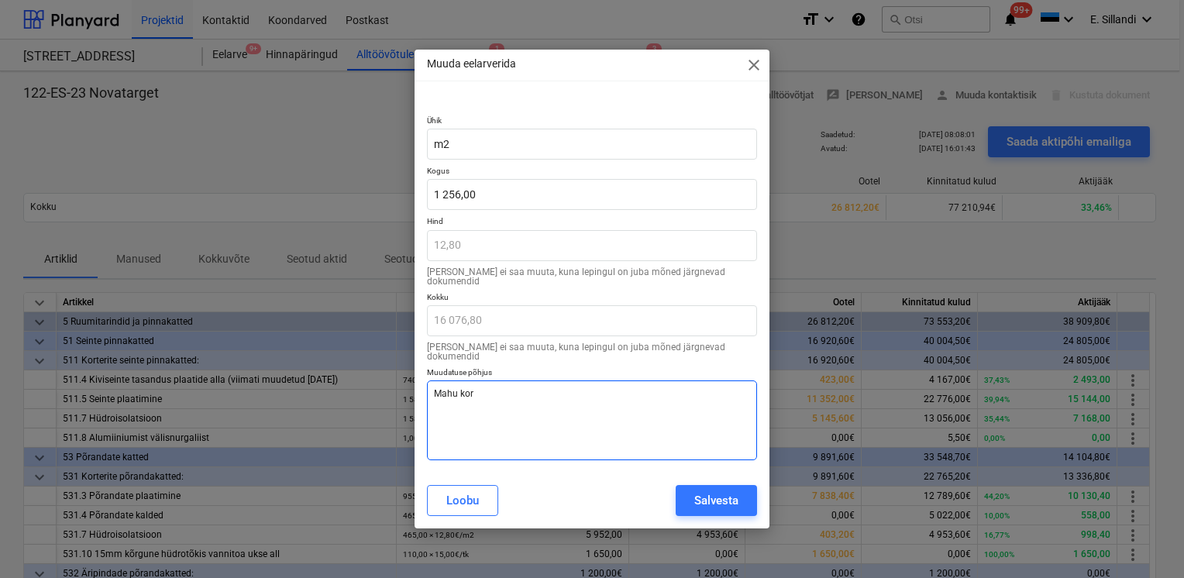
type textarea "Mahu korr"
type textarea "x"
type textarea "[PERSON_NAME]"
type textarea "x"
type textarea "Mahu korrig"
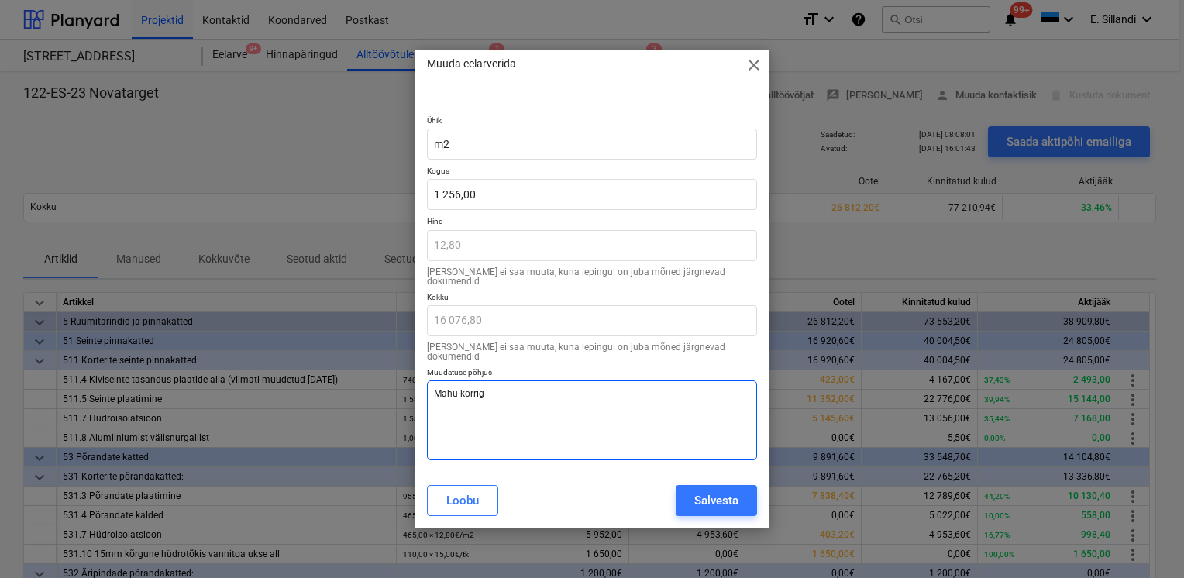
type textarea "x"
type textarea "Mahu korrige"
type textarea "x"
type textarea "Mahu korrigee"
type textarea "x"
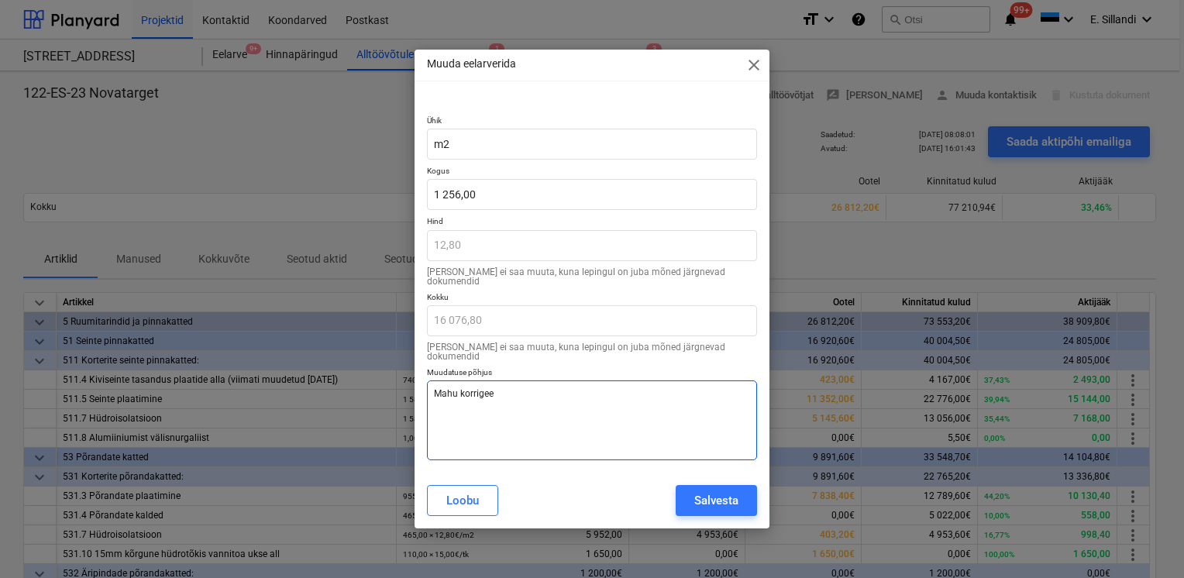
type textarea "Mahu korrigeer"
type textarea "x"
type textarea "Mahu korrigeerim"
type textarea "x"
type textarea "Mahu korrigeerimi"
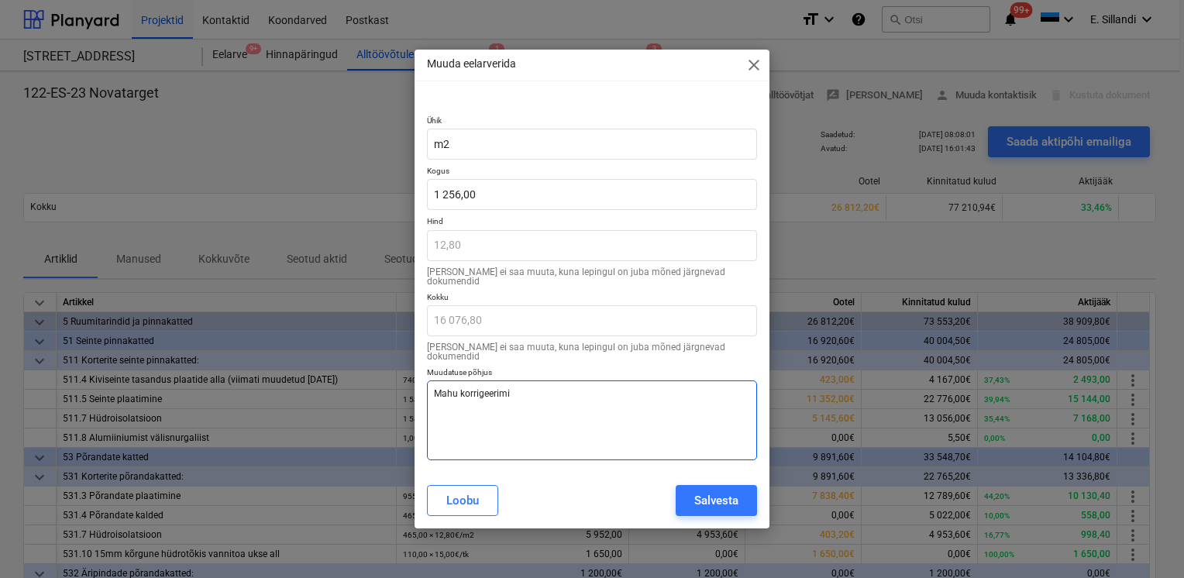
type textarea "x"
type textarea "Mahu korrigeerimin"
type textarea "x"
type textarea "Mahu korrigeerimine"
type textarea "x"
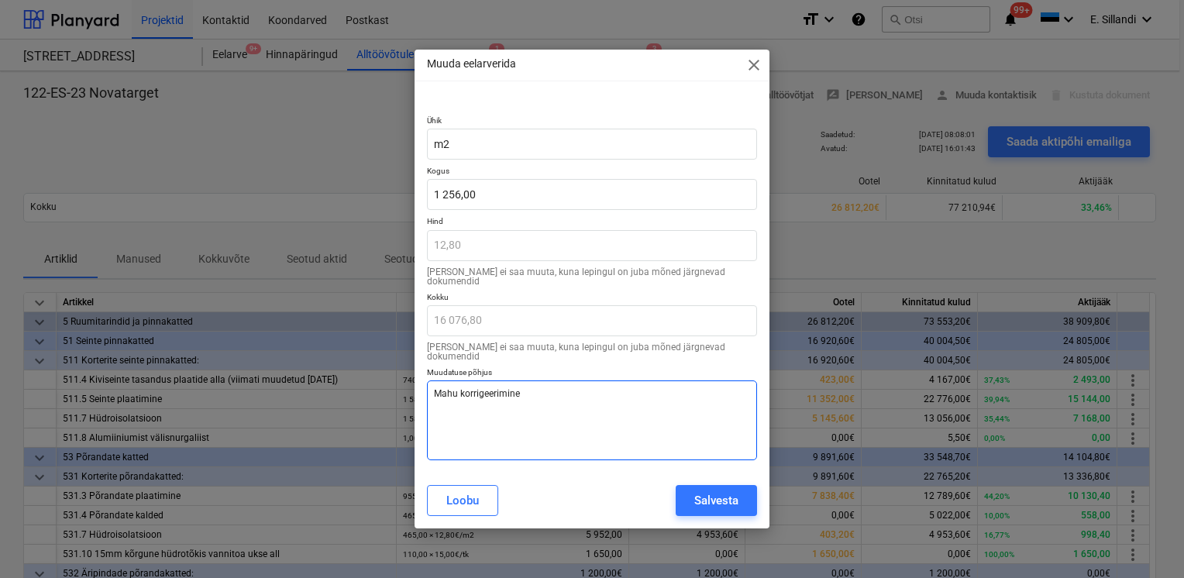
type textarea "Mahu korrigeerimine"
type textarea "x"
type textarea "Mahu korrigeerimine v"
type textarea "x"
type textarea "Mahu korrigeerimine va"
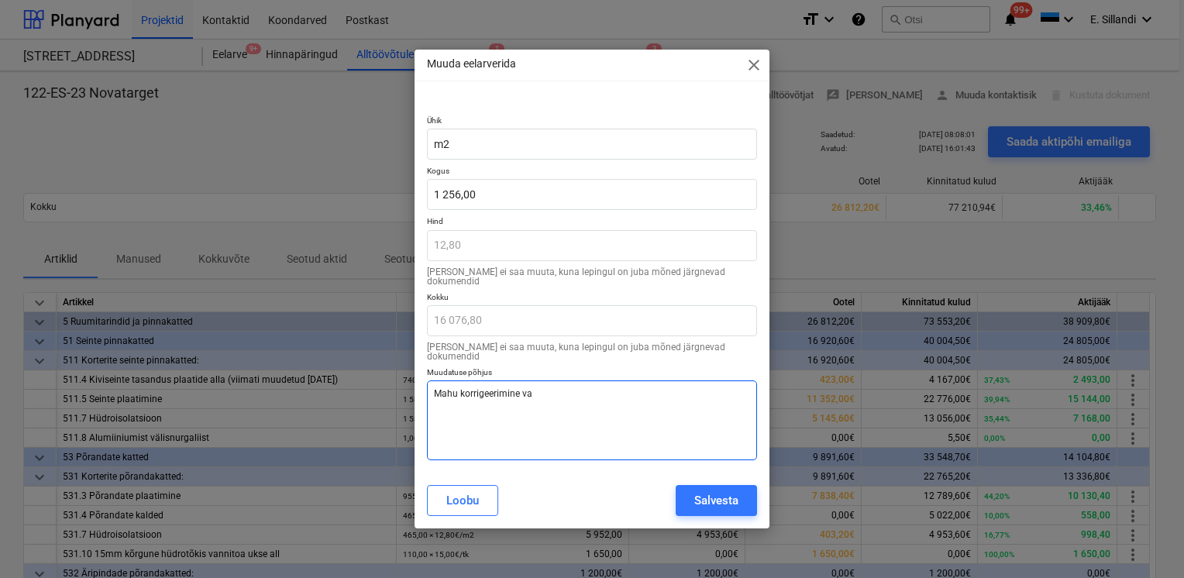
type textarea "x"
type textarea "Mahu korrigeerimine vas"
type textarea "x"
type textarea "Mahu korrigeerimine vast"
type textarea "x"
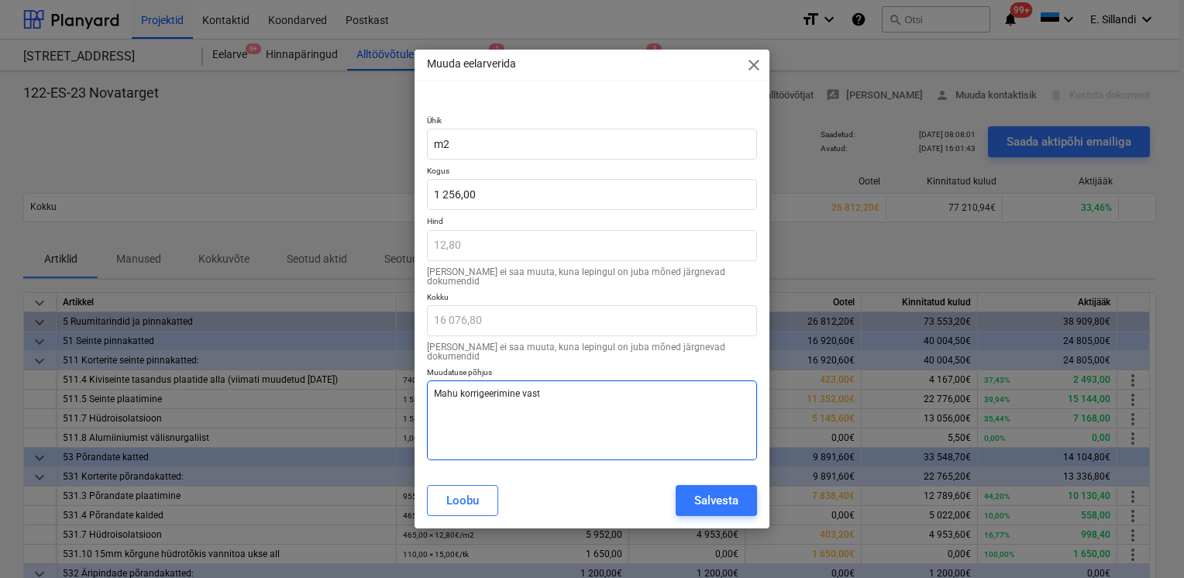
type textarea "Mahu korrigeerimine [PERSON_NAME]"
type textarea "x"
type textarea "Mahu korrigeerimine [PERSON_NAME]"
type textarea "x"
type textarea "Mahu korrigeerimine vastava"
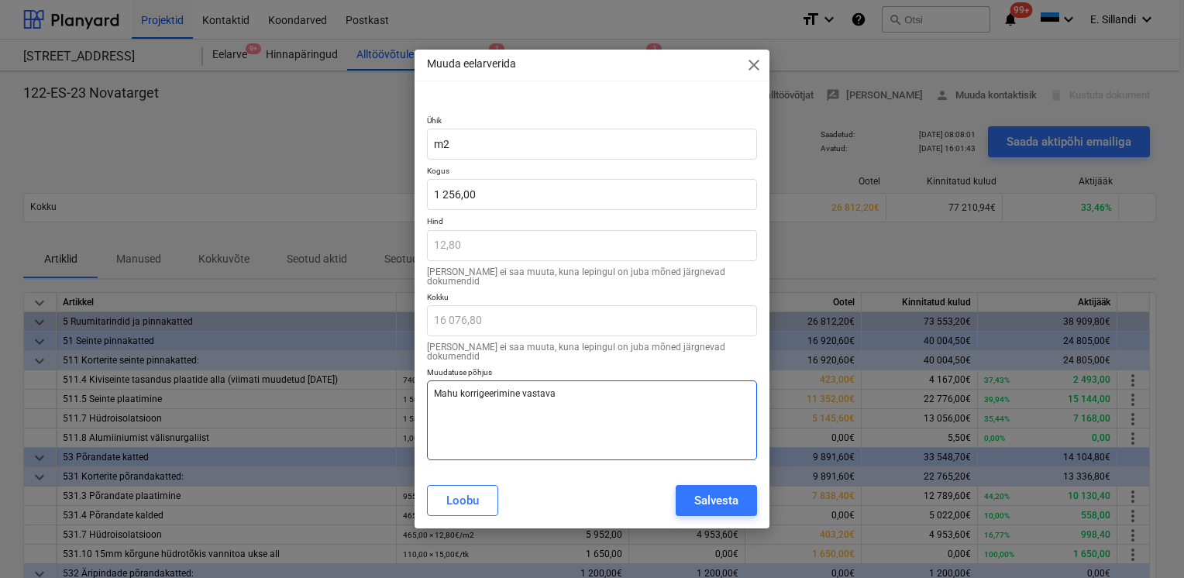
type textarea "x"
type textarea "Mahu korrigeerimine vastaval"
type textarea "x"
type textarea "Mahu korrigeerimine vastaval t"
type textarea "x"
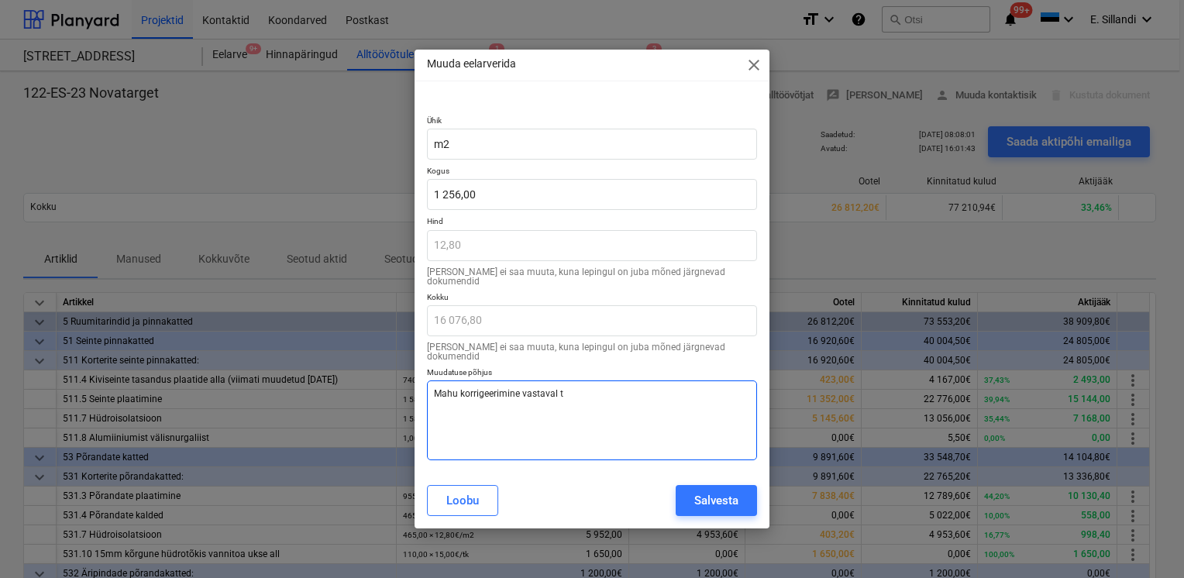
type textarea "Mahu korrigeerimine vastaval tt"
type textarea "x"
type textarea "Mahu korrigeerimine vastaval tte"
type textarea "x"
type textarea "Mahu korrigeerimine vastaval tteg"
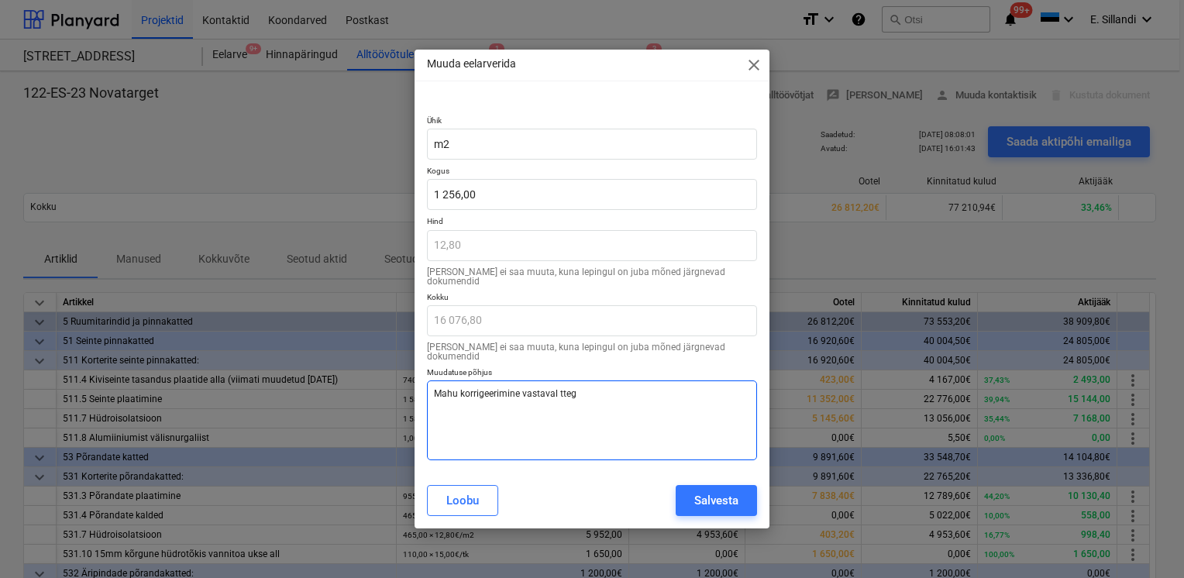
type textarea "x"
type textarea "Mahu korrigeerimine vastaval ttege"
type textarea "x"
type textarea "Mahu korrigeerimine vastaval ttegel"
drag, startPoint x: 621, startPoint y: 386, endPoint x: 308, endPoint y: 373, distance: 314.1
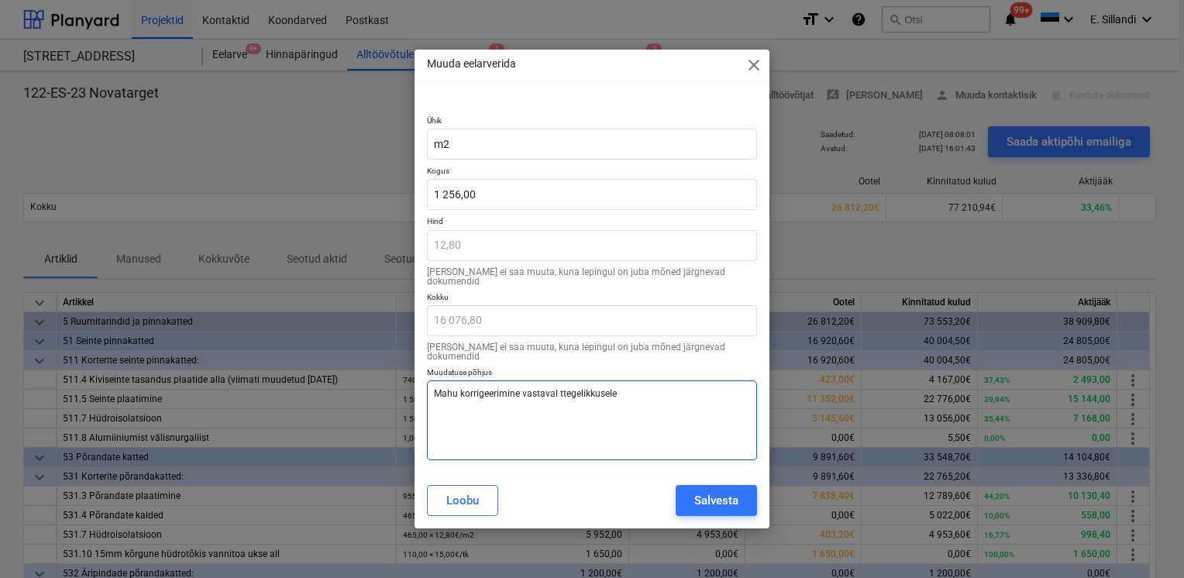
click at [308, 373] on div "Muuda eelarverida close Ühik m2 Kogus 1 256,00 Hind 12,80 Hinda ei saa muuta, k…" at bounding box center [592, 289] width 1184 height 578
click at [724, 494] on div "Salvesta" at bounding box center [716, 501] width 44 height 20
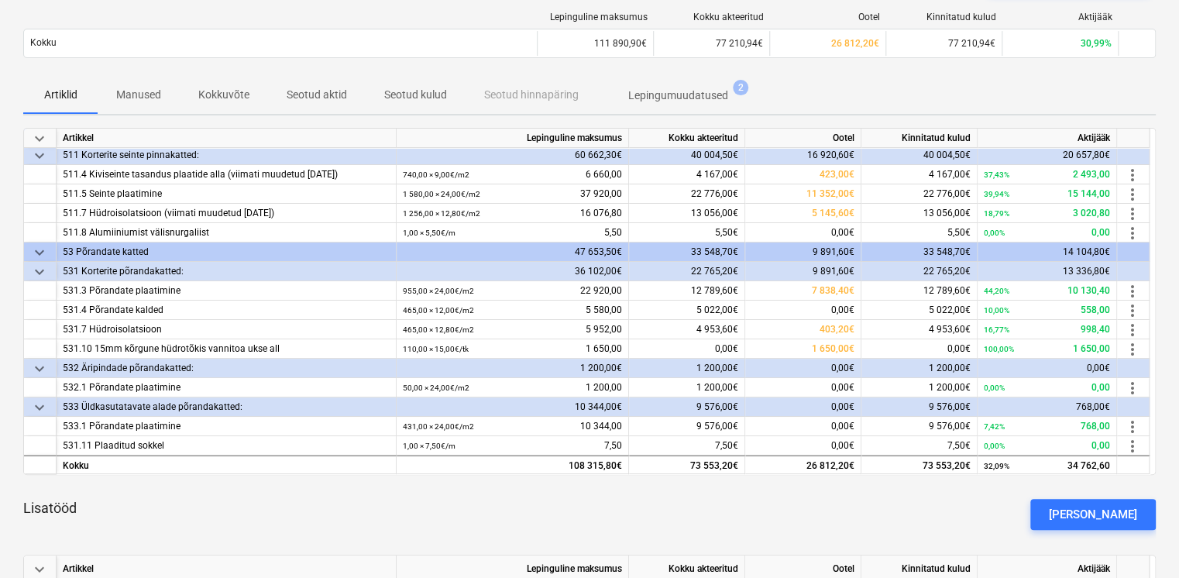
scroll to position [181, 0]
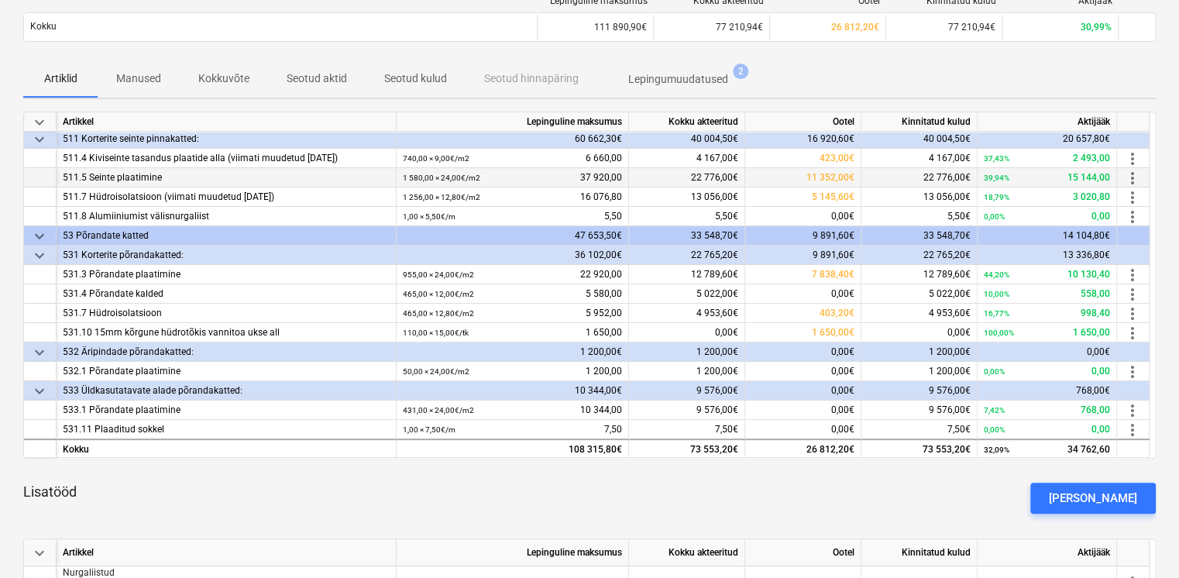
click at [1134, 172] on span "more_vert" at bounding box center [1133, 178] width 19 height 19
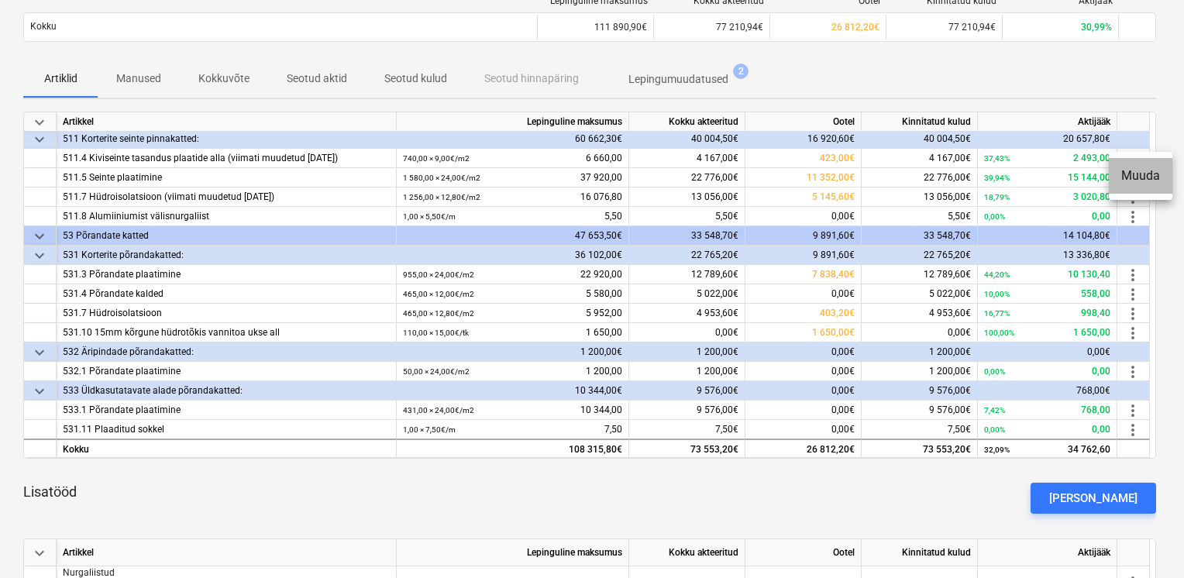
click at [1141, 177] on li "Muuda" at bounding box center [1141, 176] width 64 height 36
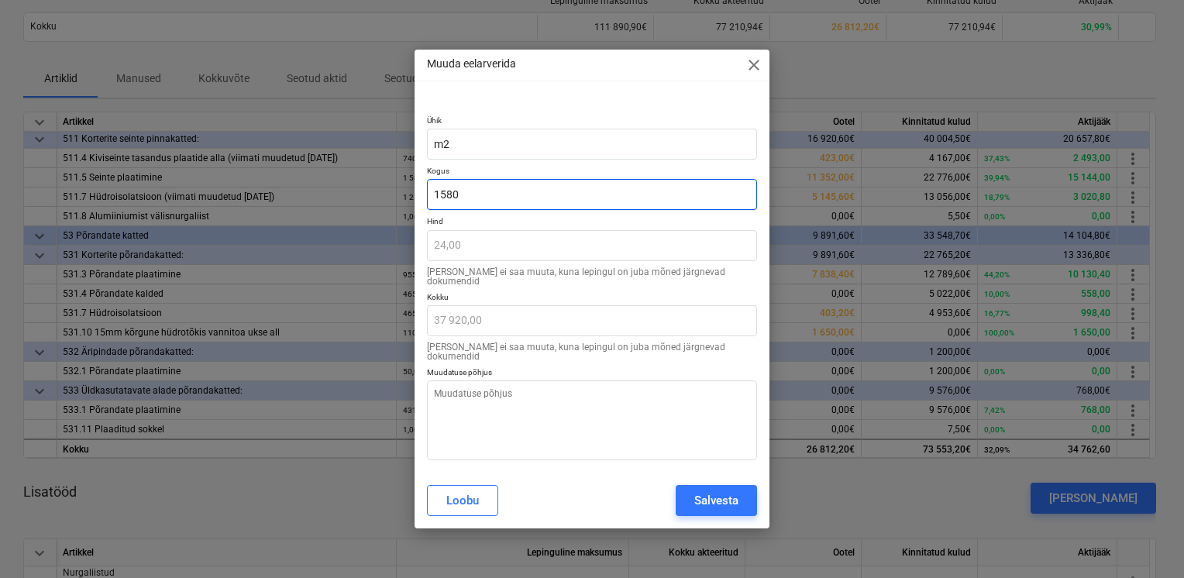
drag, startPoint x: 474, startPoint y: 206, endPoint x: 373, endPoint y: 201, distance: 100.9
click at [373, 201] on div "Muuda eelarverida close Ühik m2 Kogus 1580 Hind 24,00 Hinda ei saa muuta, kuna …" at bounding box center [592, 289] width 1184 height 578
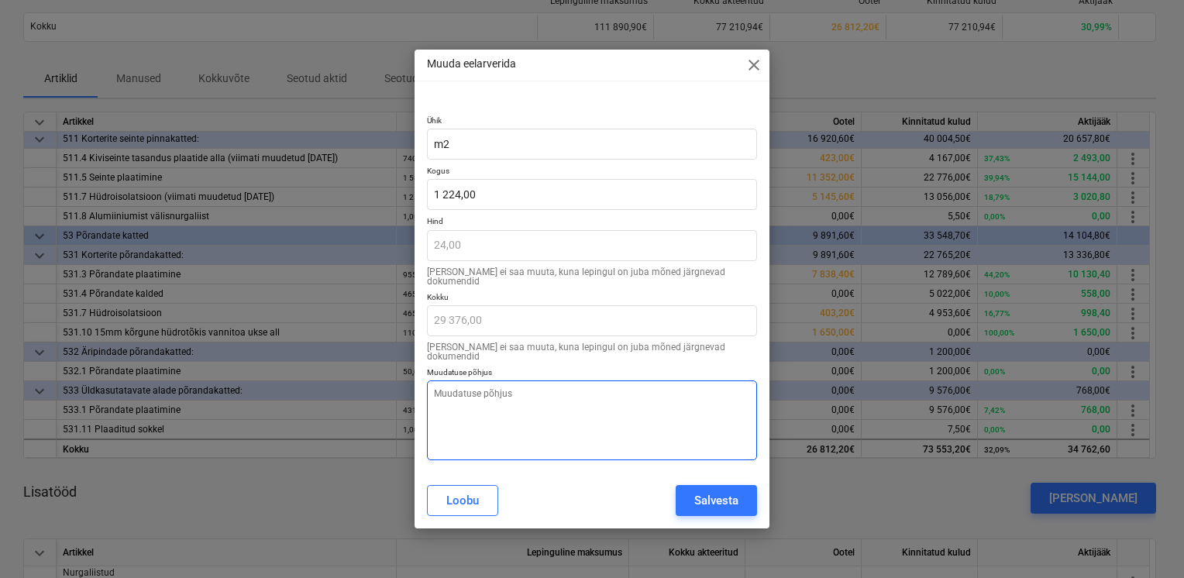
click at [478, 401] on textarea at bounding box center [592, 420] width 330 height 80
paste textarea "Mahu korrigeerimine vastaval ttegelikkusele"
click at [559, 382] on textarea "Mahu korrigeerimine vastaval ttegelikkusele" at bounding box center [592, 420] width 330 height 80
drag, startPoint x: 555, startPoint y: 374, endPoint x: 344, endPoint y: 367, distance: 210.9
click at [344, 367] on div "Muuda eelarverida close Ühik m2 Kogus 1 224,00 Hind 24,00 Hinda ei saa muuta, k…" at bounding box center [592, 289] width 1184 height 578
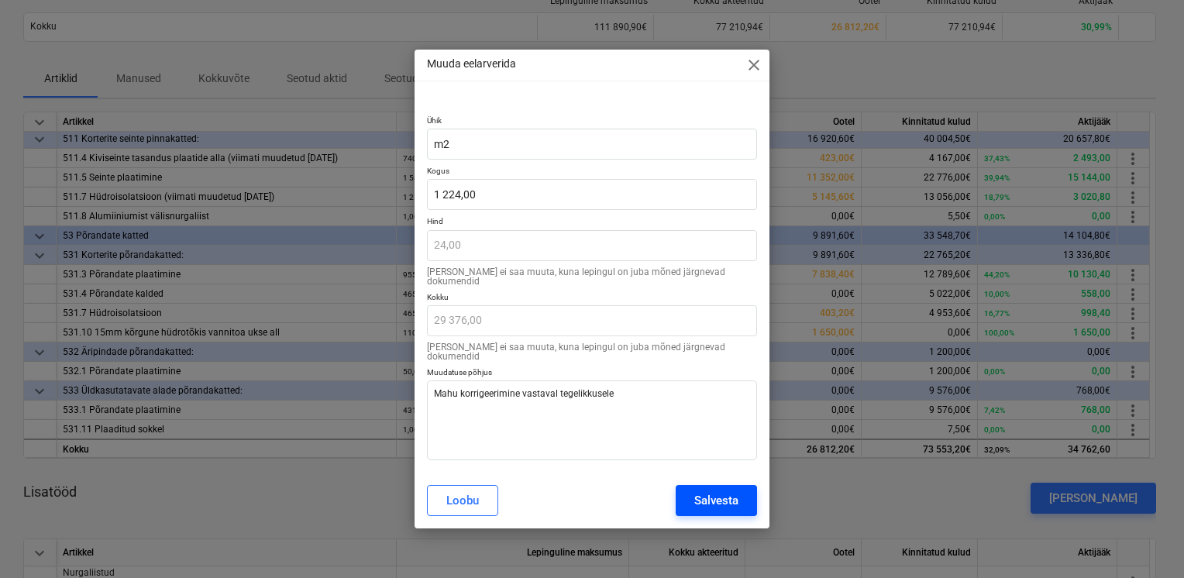
click at [693, 504] on button "Salvesta" at bounding box center [716, 500] width 81 height 31
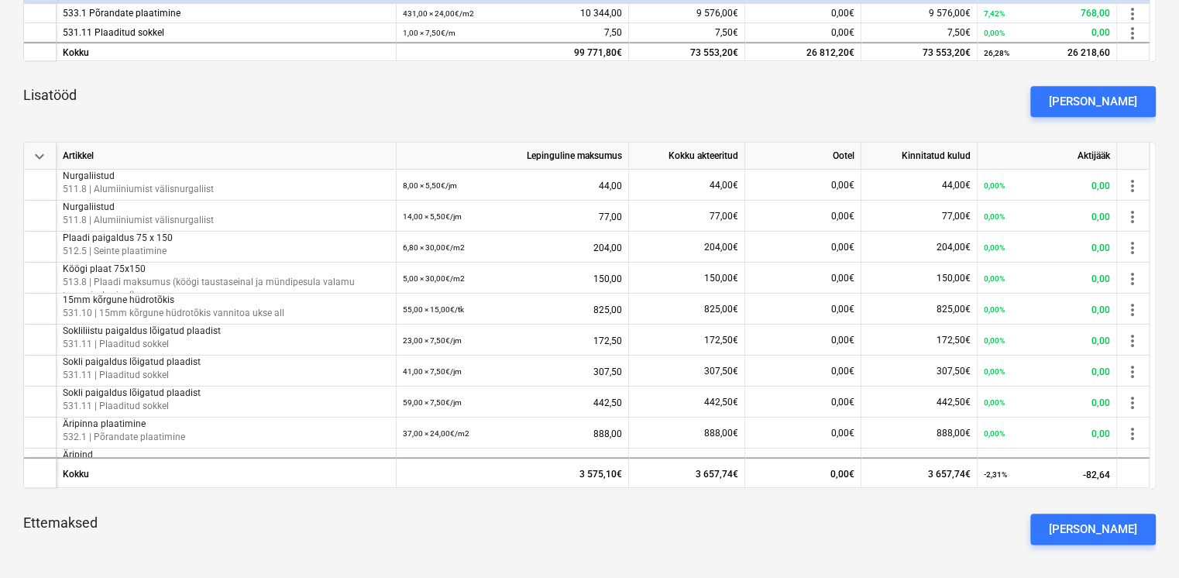
scroll to position [542, 0]
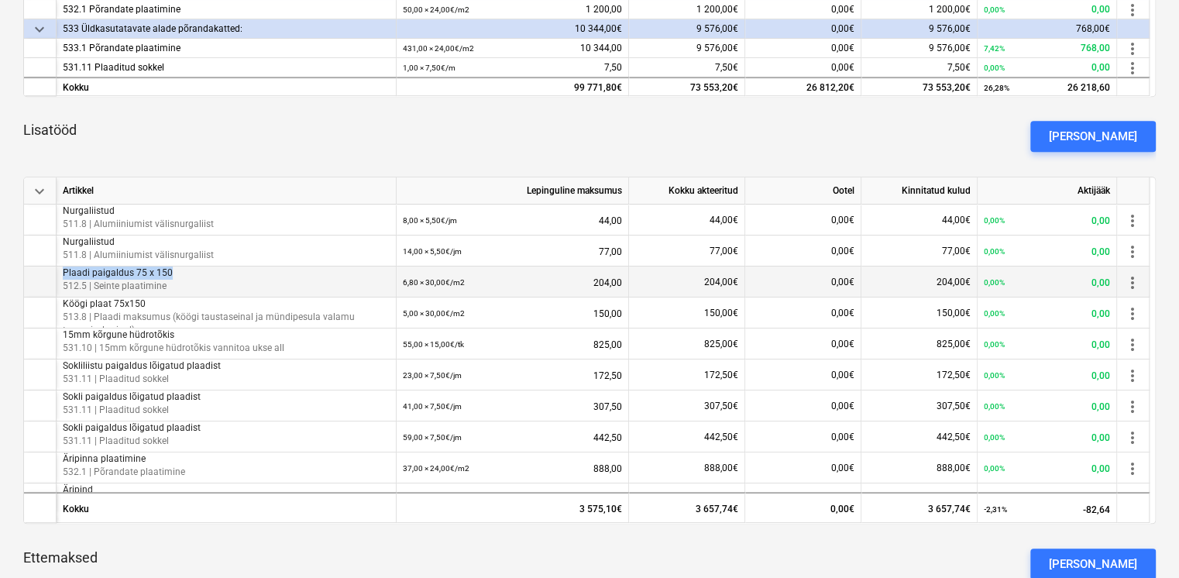
drag, startPoint x: 64, startPoint y: 273, endPoint x: 177, endPoint y: 274, distance: 112.4
click at [177, 274] on p "Plaadi paigaldus 75 x 150" at bounding box center [226, 273] width 327 height 13
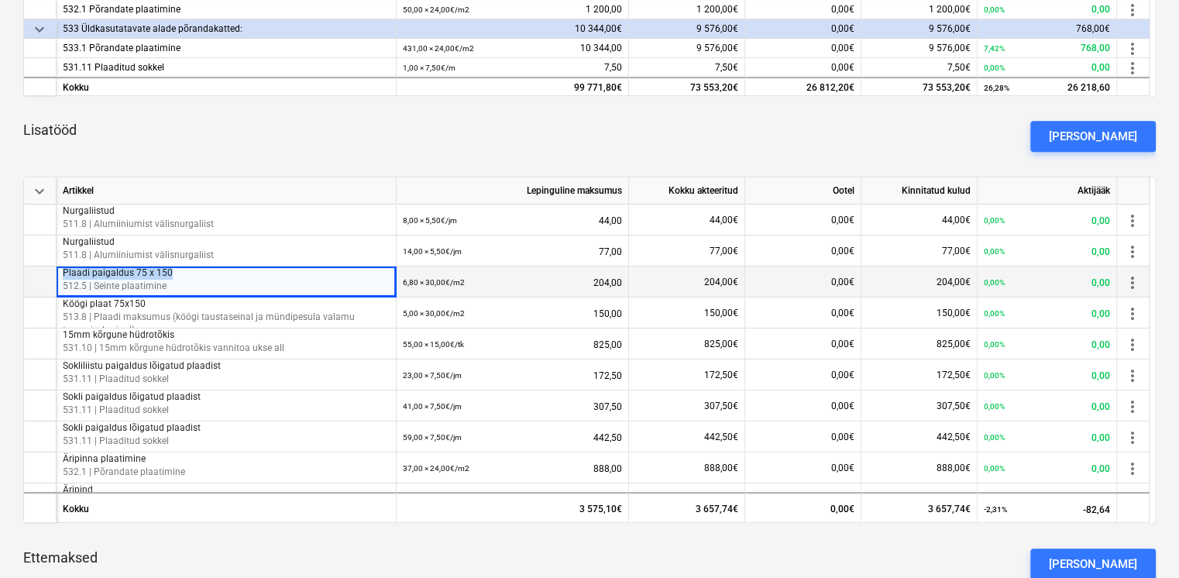
drag, startPoint x: 177, startPoint y: 274, endPoint x: 167, endPoint y: 271, distance: 9.6
copy p "Plaadi paigaldus 75 x 150"
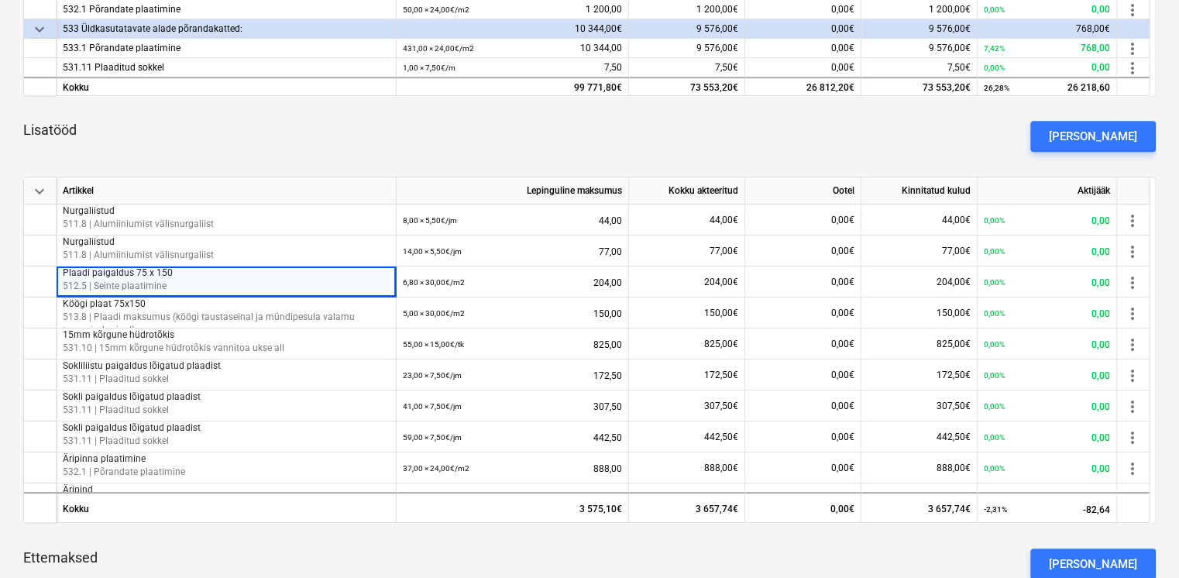
click at [481, 138] on div "Lisatööd [PERSON_NAME]" at bounding box center [589, 136] width 1133 height 56
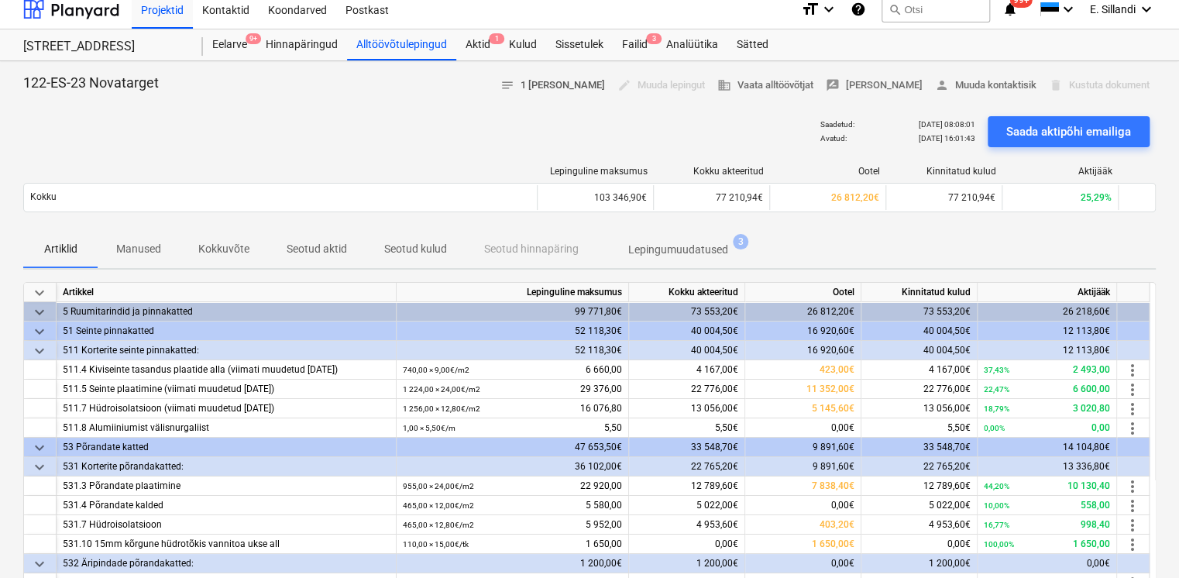
scroll to position [0, 0]
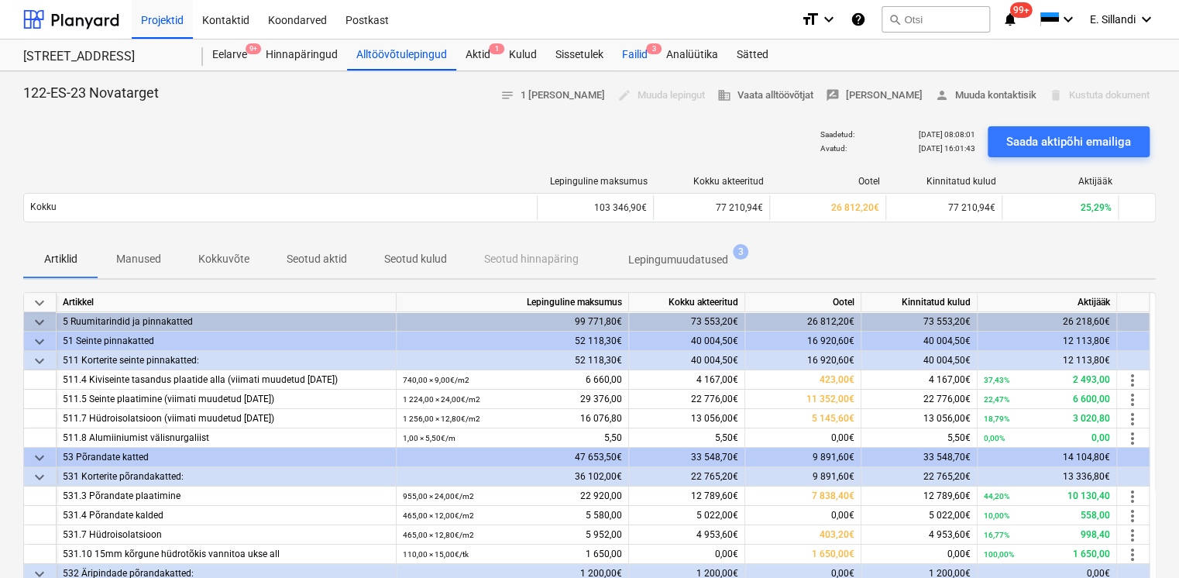
click at [649, 62] on div "Failid 3" at bounding box center [635, 55] width 44 height 31
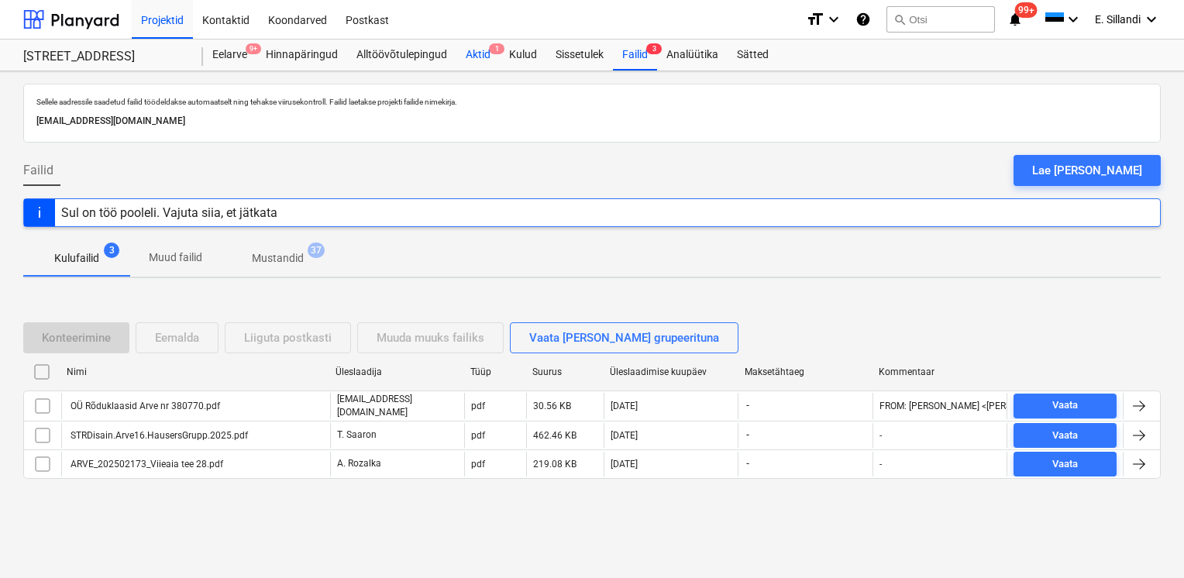
click at [475, 60] on div "Aktid 1" at bounding box center [477, 55] width 43 height 31
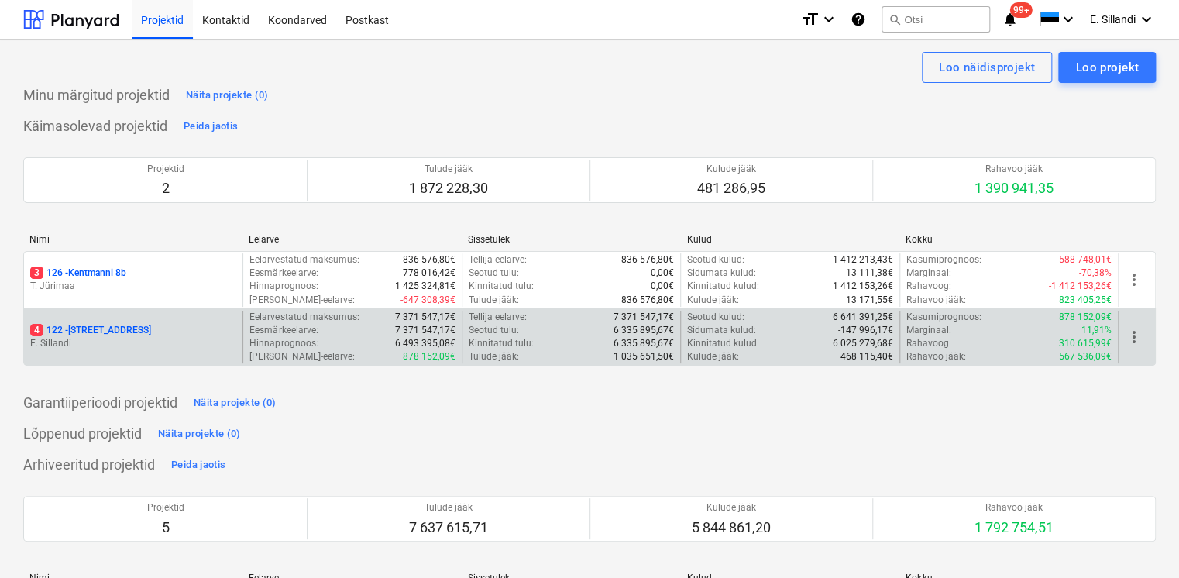
click at [112, 326] on p "4 122 - [STREET_ADDRESS]" at bounding box center [90, 330] width 121 height 13
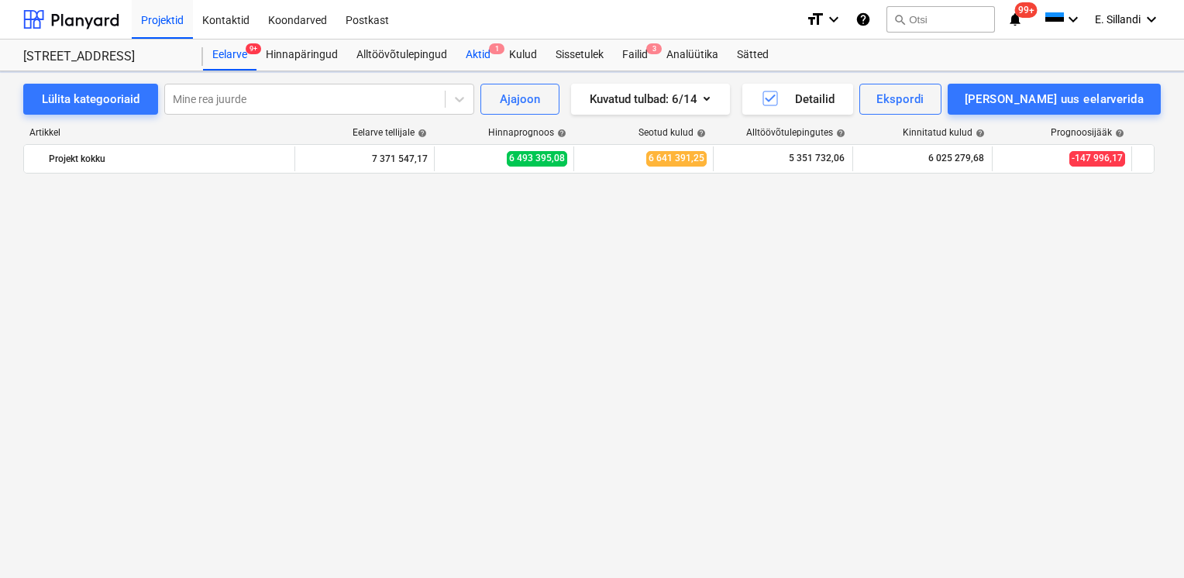
click at [479, 61] on div "Aktid 1" at bounding box center [477, 55] width 43 height 31
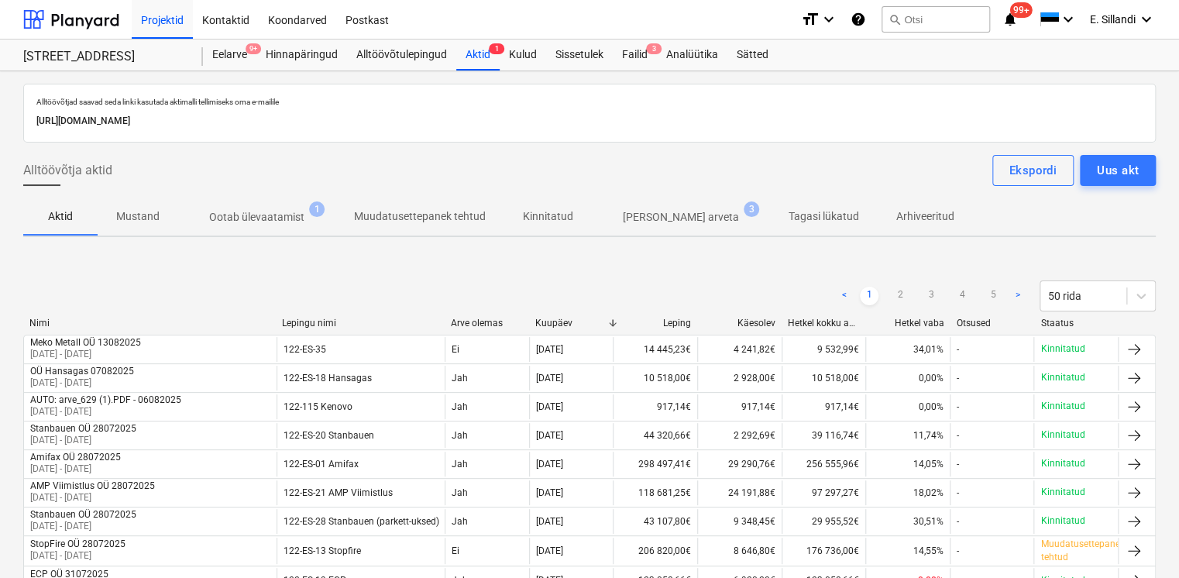
click at [271, 220] on p "Ootab ülevaatamist" at bounding box center [256, 217] width 95 height 16
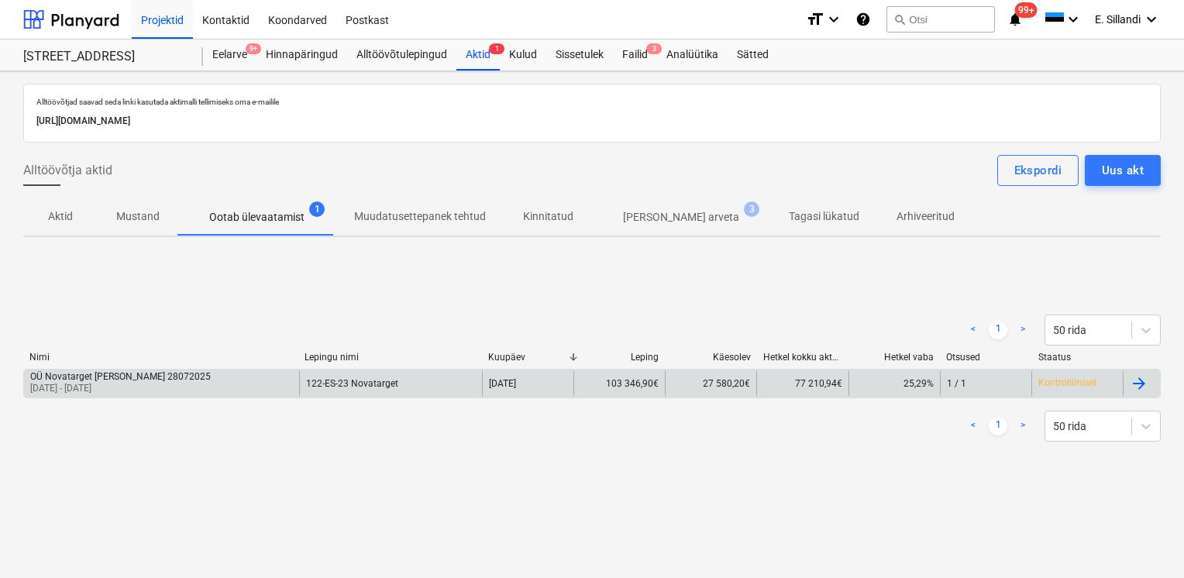
click at [138, 388] on p "[DATE] - [DATE]" at bounding box center [120, 388] width 181 height 13
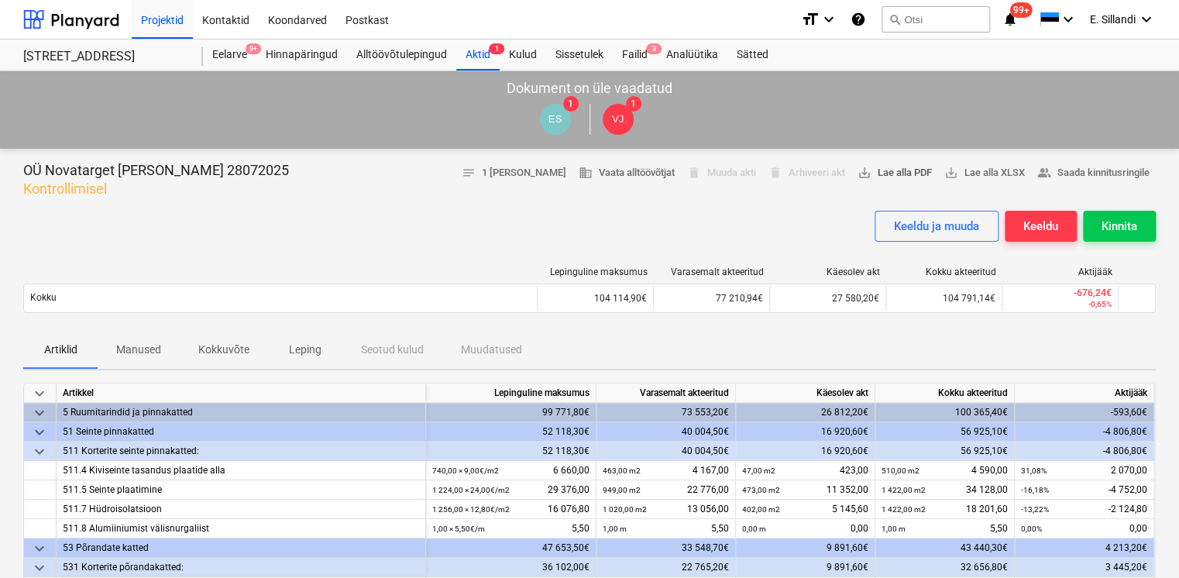
click at [897, 174] on span "save_alt Lae alla PDF" at bounding box center [895, 173] width 74 height 18
click at [407, 60] on div "Alltöövõtulepingud" at bounding box center [401, 55] width 109 height 31
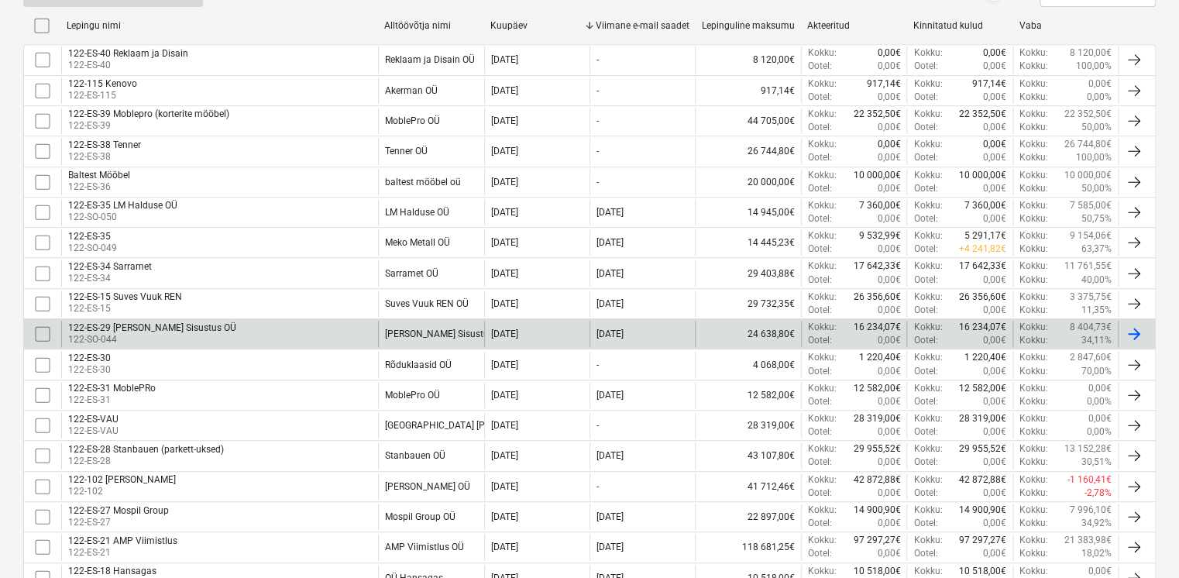
scroll to position [670, 0]
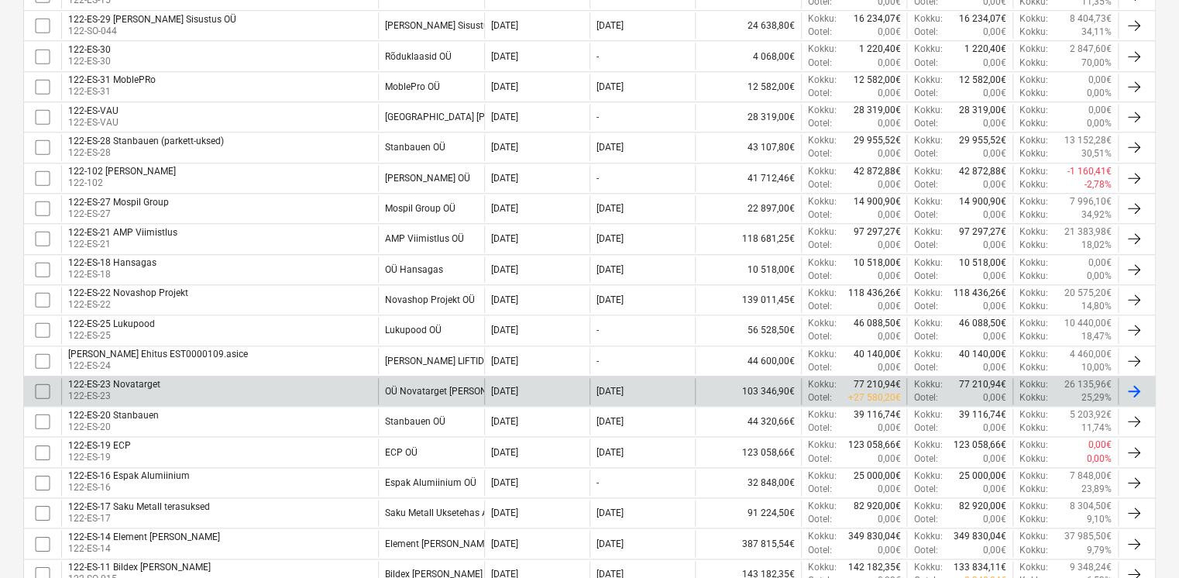
click at [465, 386] on div "OÜ Novatarget [PERSON_NAME]" at bounding box center [452, 391] width 135 height 11
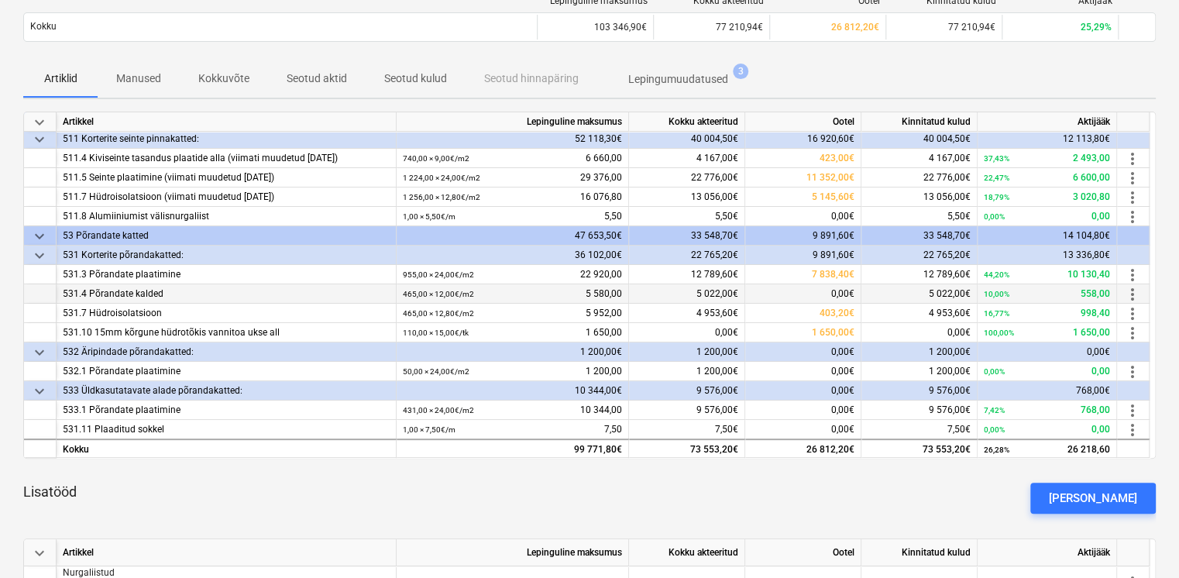
scroll to position [361, 0]
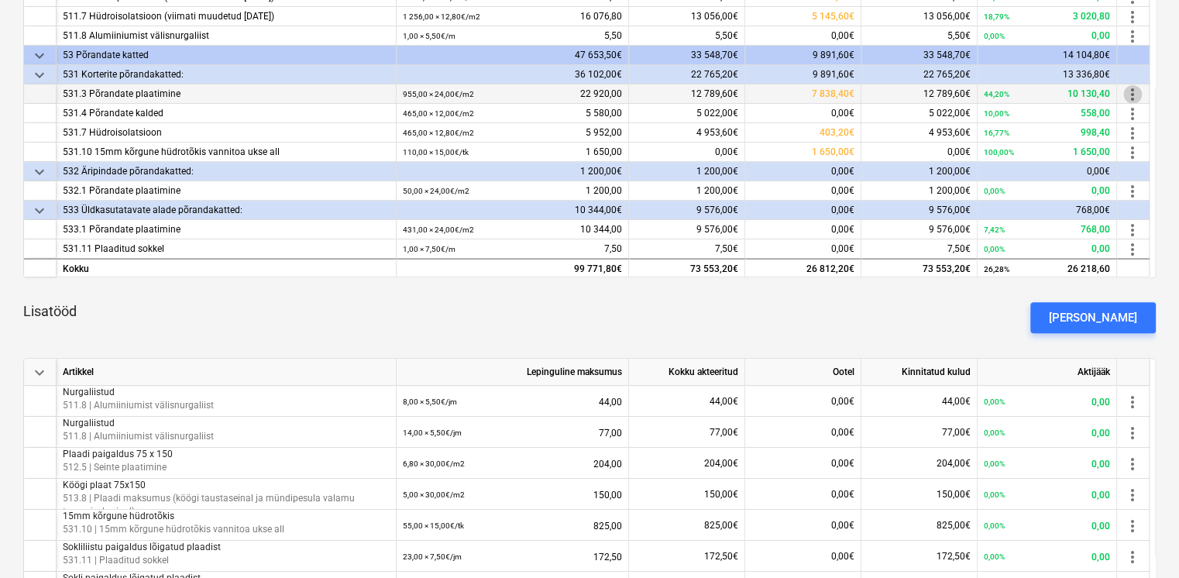
click at [1128, 91] on span "more_vert" at bounding box center [1133, 94] width 19 height 19
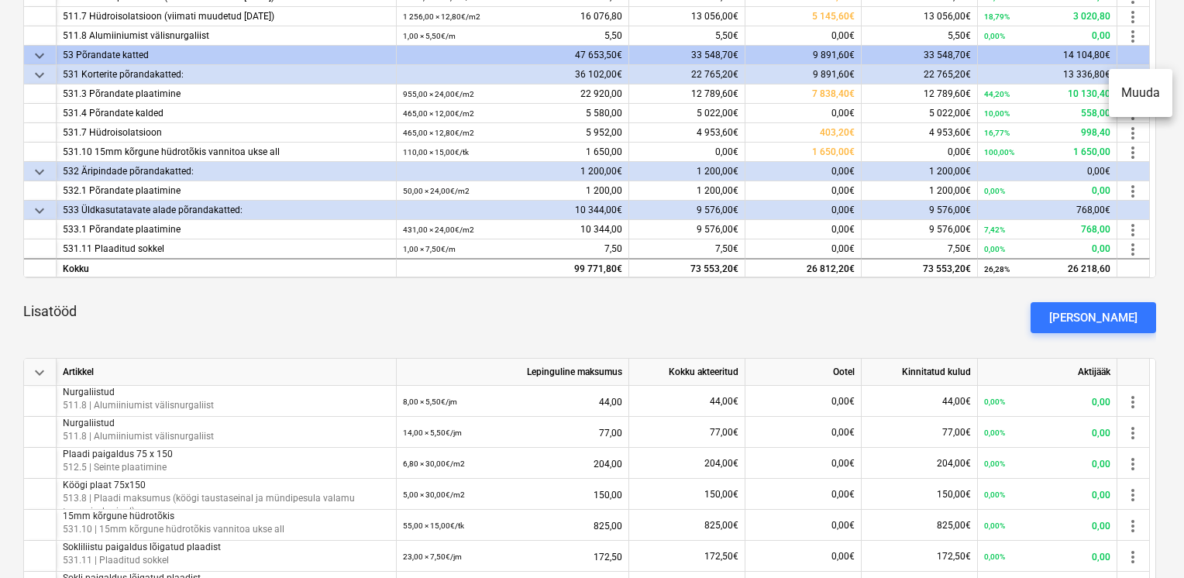
click at [1126, 98] on li "Muuda" at bounding box center [1141, 93] width 64 height 36
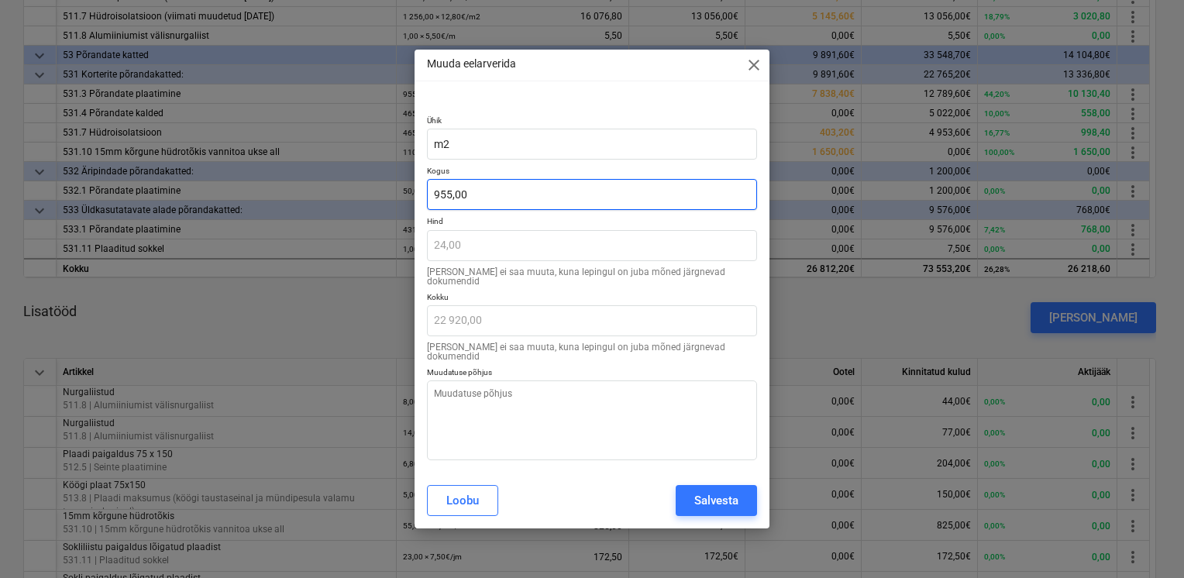
type textarea "x"
drag, startPoint x: 418, startPoint y: 199, endPoint x: 335, endPoint y: 200, distance: 83.7
click at [379, 199] on div "Muuda eelarverida close Ühik m2 Kogus 955 Hind 24,00 [PERSON_NAME] ei saa muuta…" at bounding box center [592, 289] width 1184 height 578
type input "955,00"
type textarea "x"
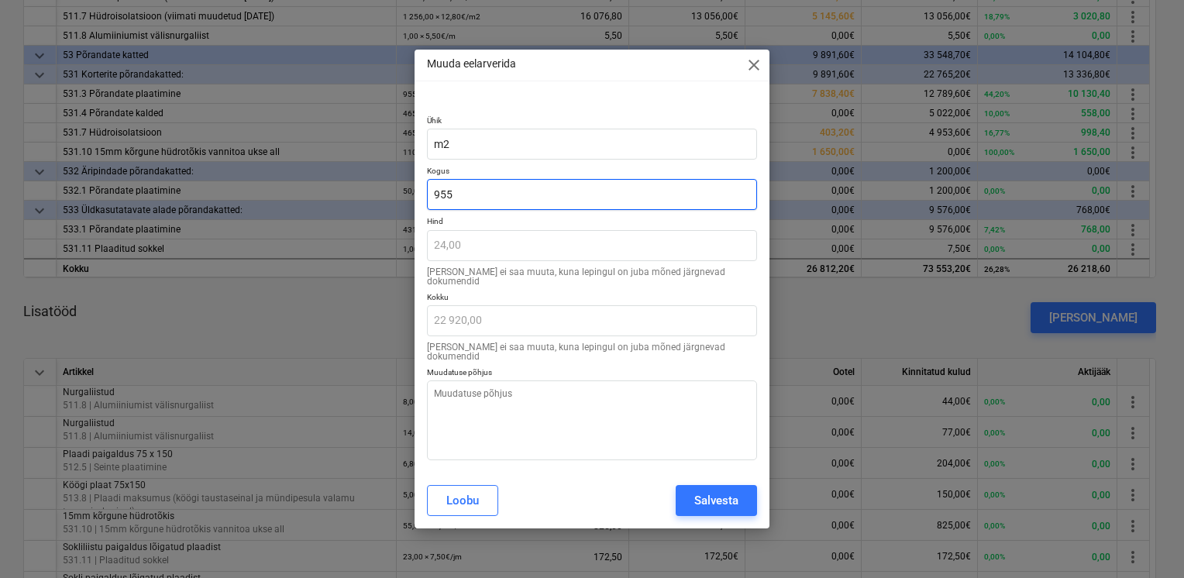
drag, startPoint x: 481, startPoint y: 208, endPoint x: 418, endPoint y: 197, distance: 63.8
click at [418, 197] on div "Ühik m2 Kogus 955 Hind 24,00 [PERSON_NAME] ei saa muuta, kuna lepingul on juba …" at bounding box center [592, 285] width 355 height 376
type input "9"
type textarea "x"
type input "216,00"
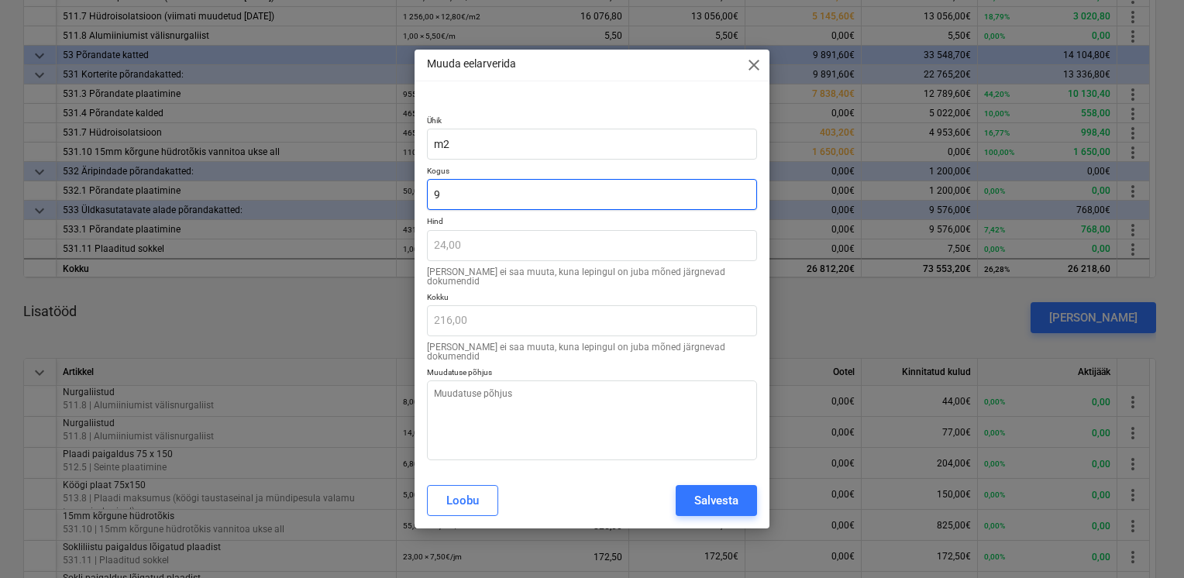
type input "92"
type textarea "x"
type input "2 208,00"
type input "924"
type textarea "x"
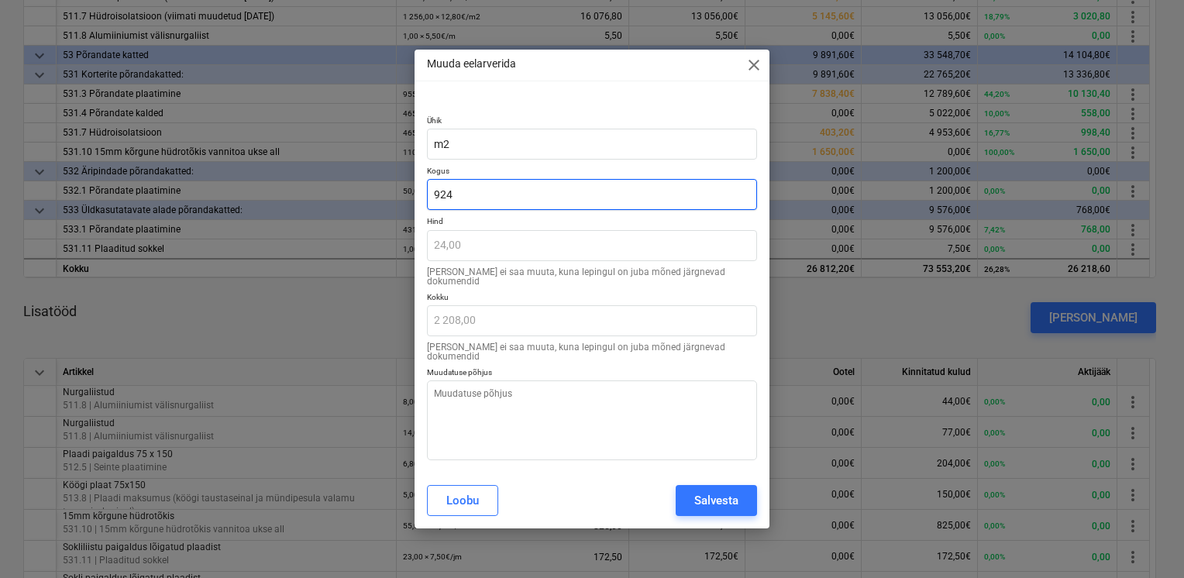
type input "22 176,00"
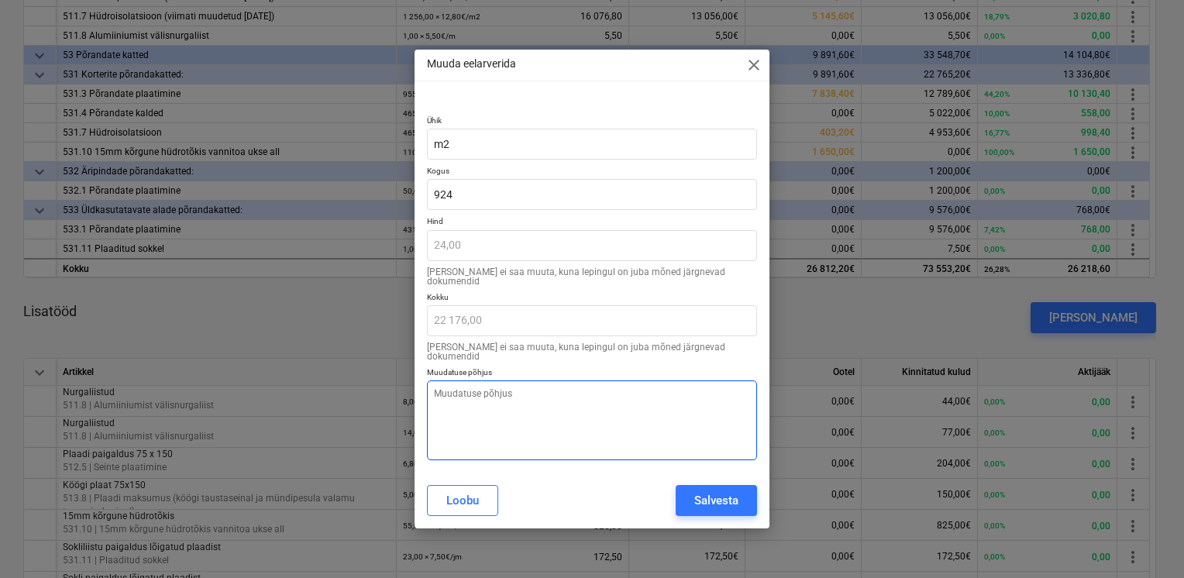
type input "924,00"
type textarea "x"
click at [518, 387] on textarea at bounding box center [592, 420] width 330 height 80
type textarea "M"
type textarea "x"
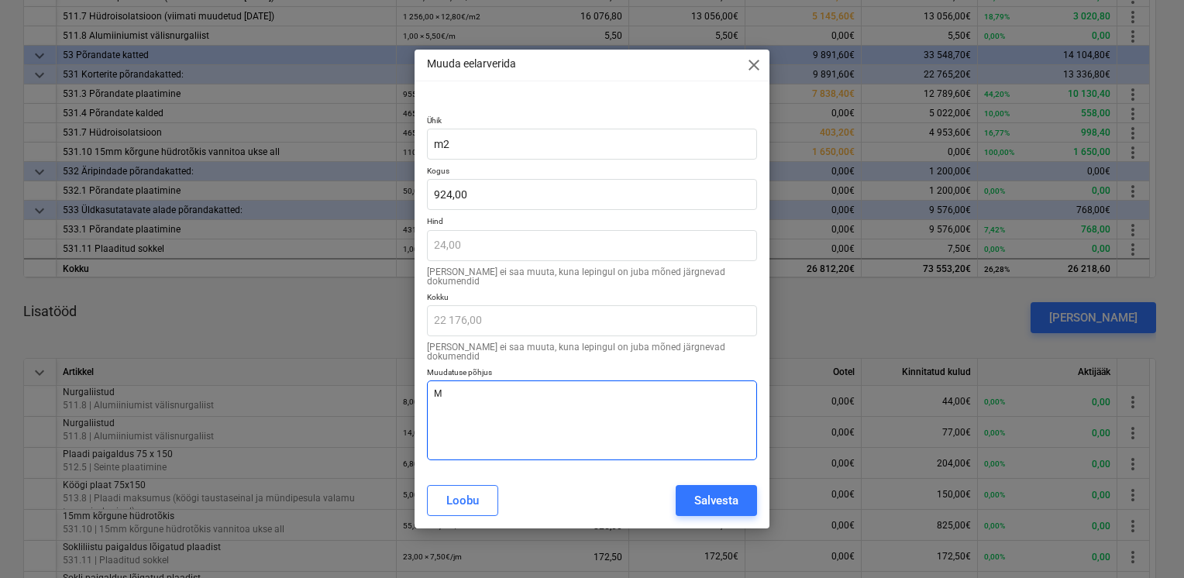
type textarea "Ma"
type textarea "x"
type textarea "Mah"
type textarea "x"
type textarea "Mahu"
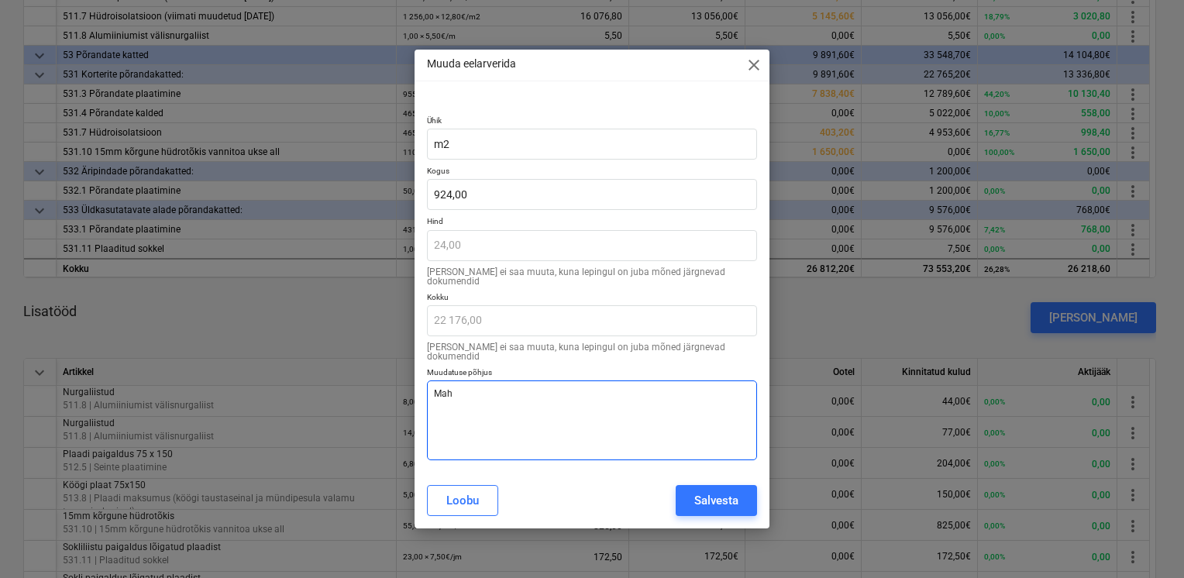
type textarea "x"
type textarea "Mahu"
type textarea "x"
type textarea "Mahu k"
type textarea "x"
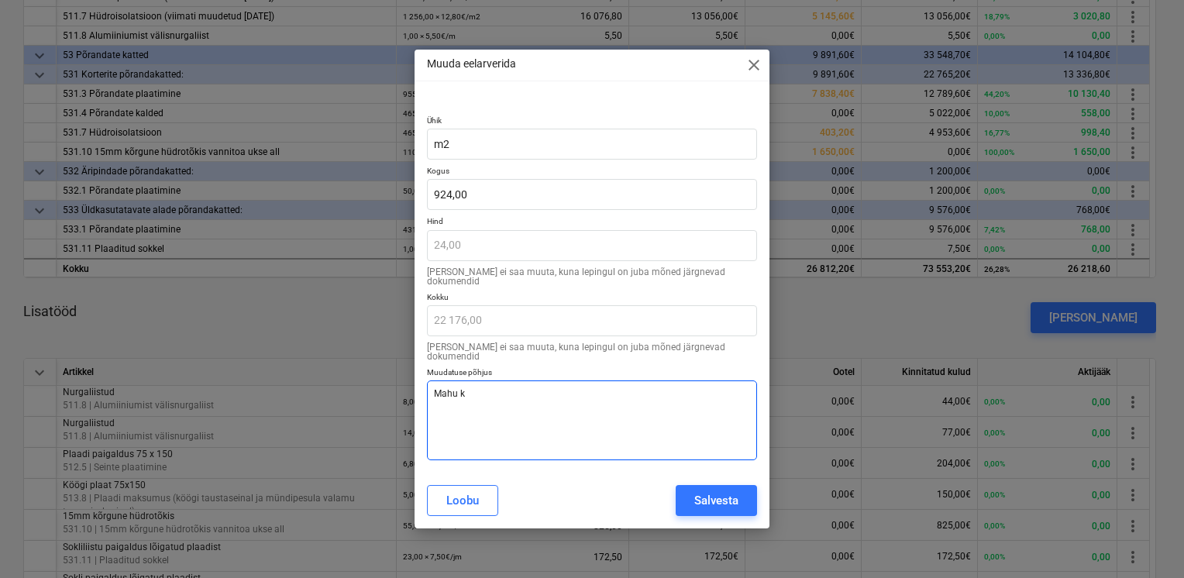
type textarea "Mahu ko"
type textarea "x"
type textarea "Mahu kor"
type textarea "x"
type textarea "Mahu korr"
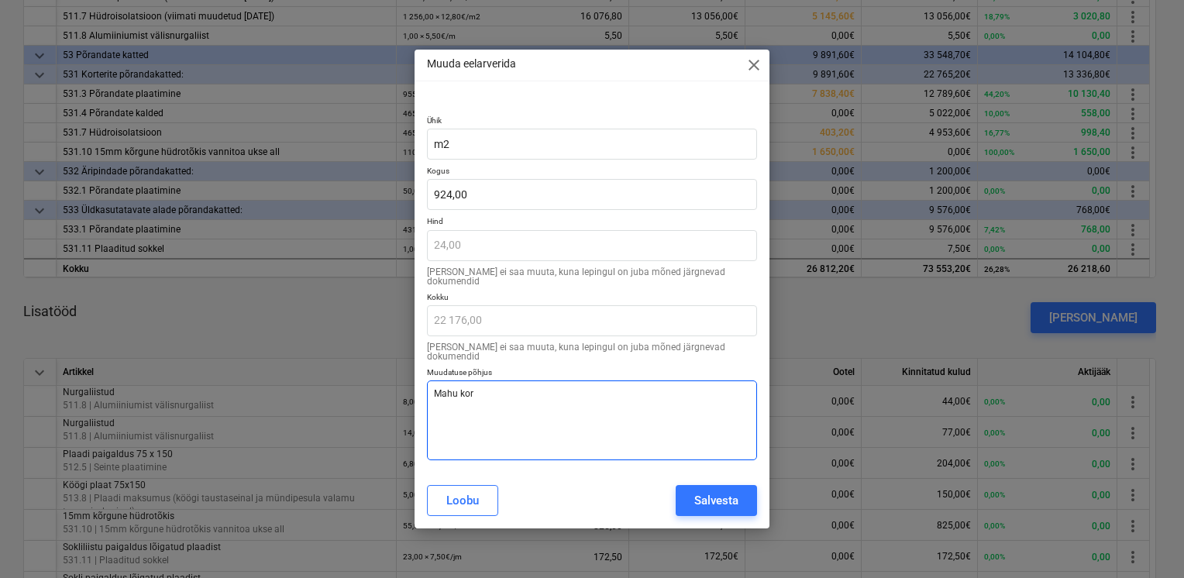
type textarea "x"
type textarea "[PERSON_NAME]"
type textarea "x"
type textarea "Mahu korrig"
type textarea "x"
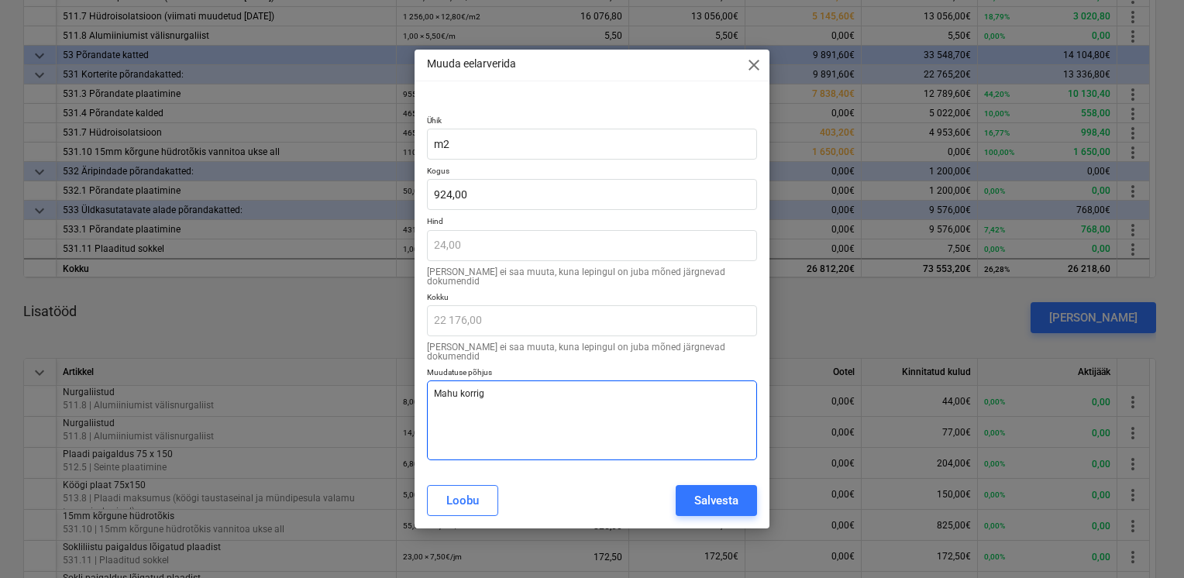
type textarea "Mahu korrige"
type textarea "x"
type textarea "Mahu korrigee"
type textarea "x"
type textarea "Mahu korrigeer"
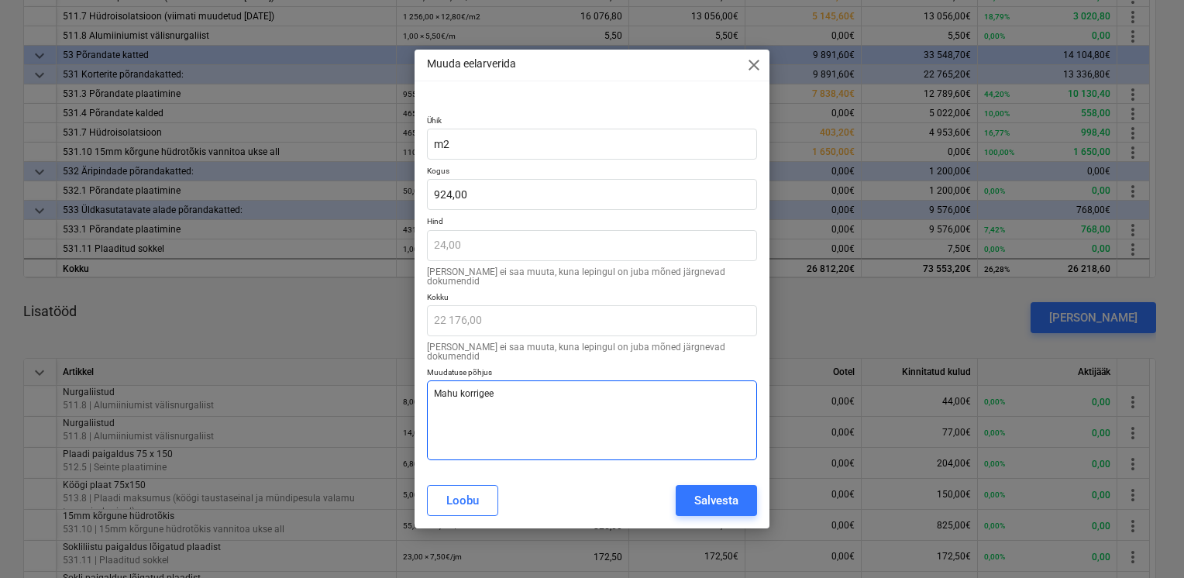
type textarea "x"
type textarea "Mahu korrigeeri"
type textarea "x"
type textarea "Mahu korrigeerim"
type textarea "x"
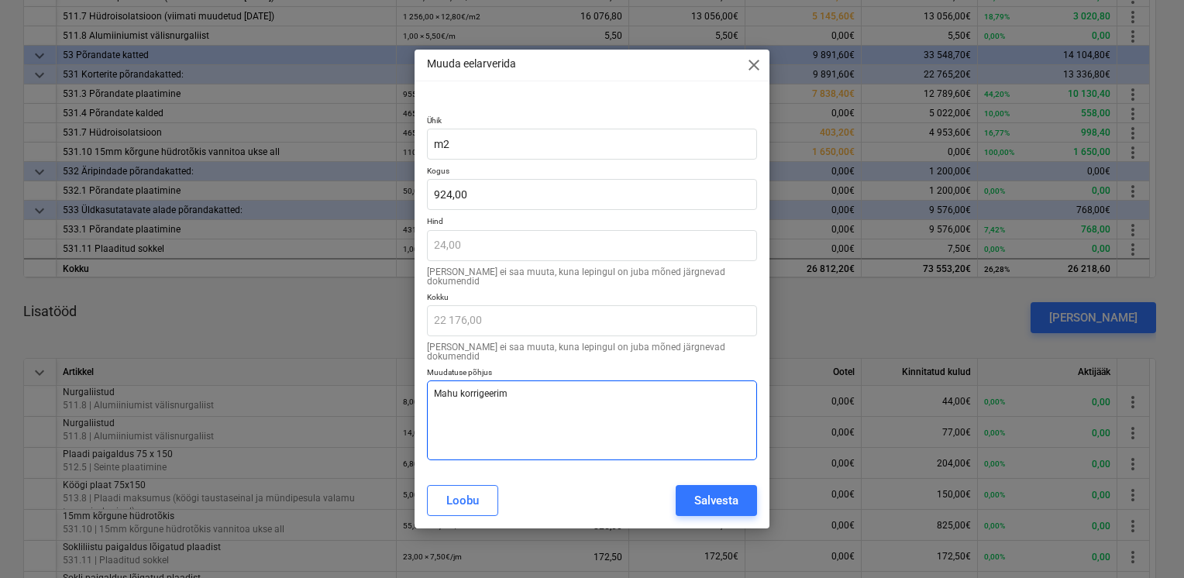
type textarea "Mahu korrigeerimi"
type textarea "x"
type textarea "Mahu korrigeerimin"
type textarea "x"
type textarea "Mahu korrigeerimine"
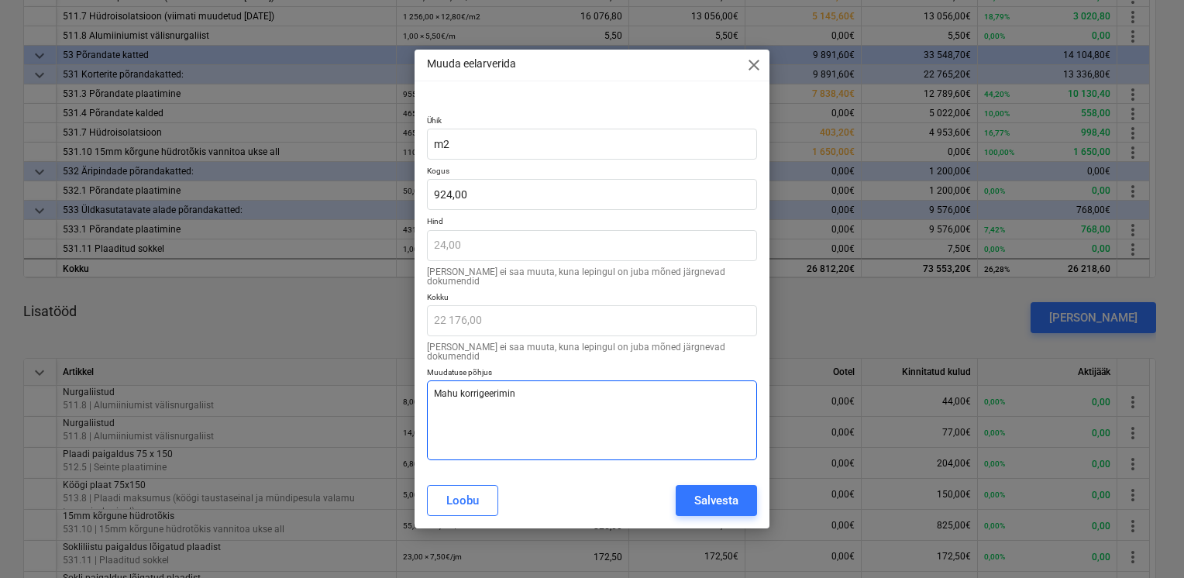
type textarea "x"
type textarea "Mahu korrigeerimine"
type textarea "x"
type textarea "Mahu korrigeerimine v"
type textarea "x"
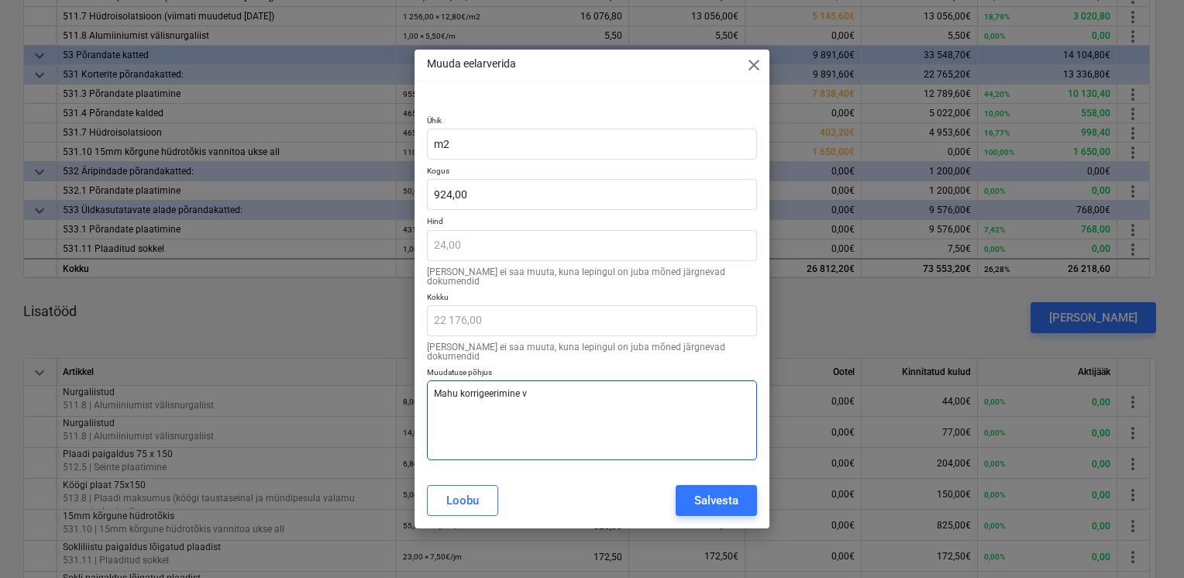
type textarea "Mahu korrigeerimine va"
type textarea "x"
type textarea "Mahu korrigeerimine vas"
type textarea "x"
type textarea "Mahu korrigeerimine vast"
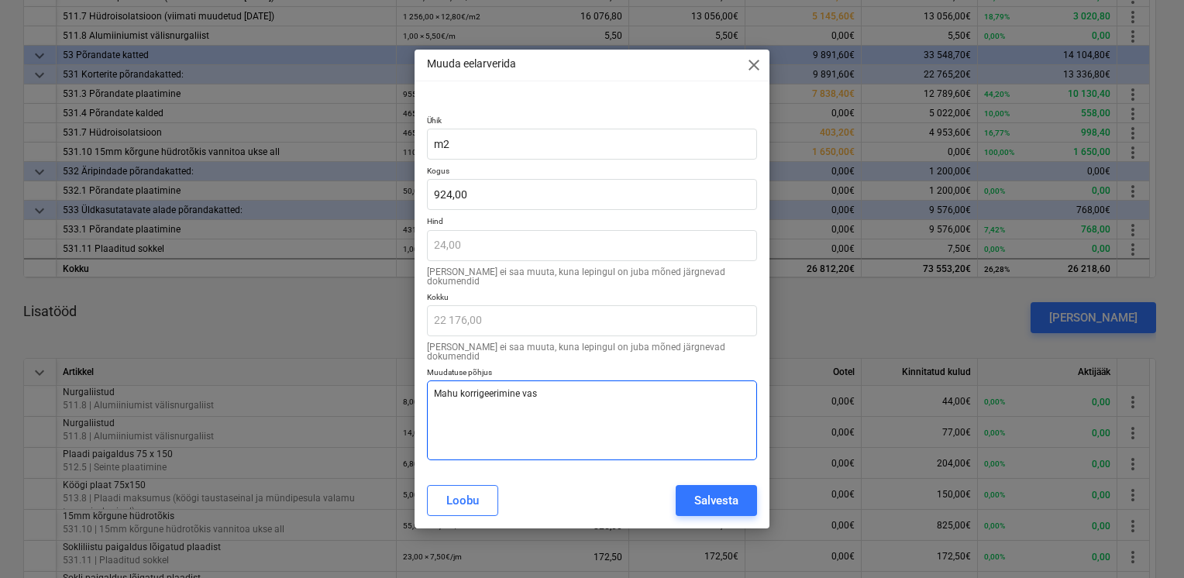
type textarea "x"
type textarea "Mahu korrigeerimine [PERSON_NAME]"
type textarea "x"
type textarea "Mahu korrigeerimine [PERSON_NAME]"
type textarea "x"
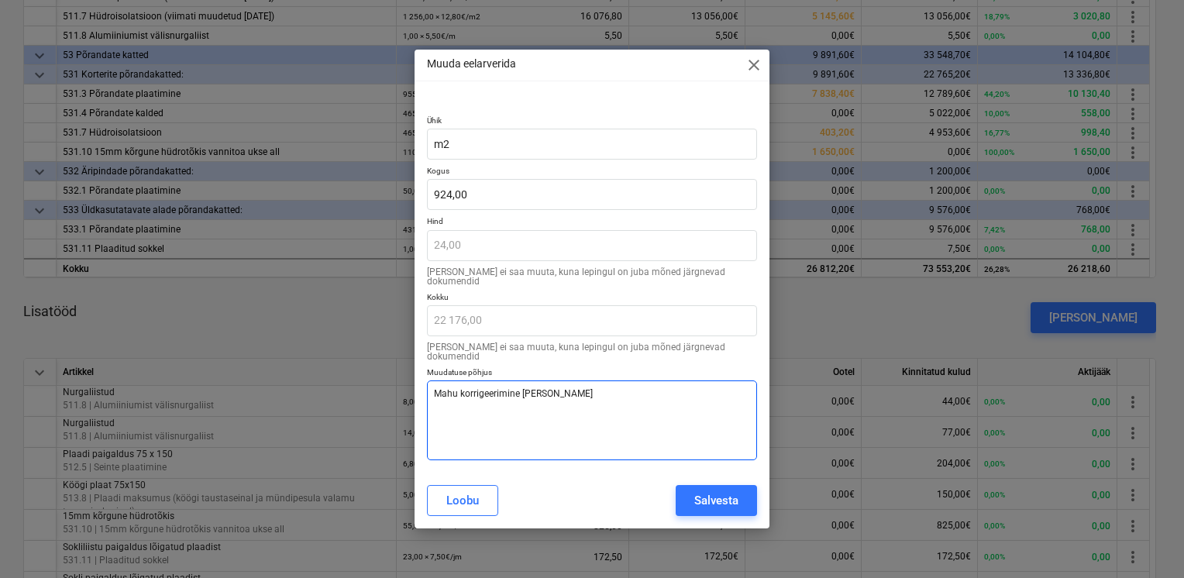
type textarea "Mahu korrigeerimine vastava"
type textarea "x"
type textarea "Mahu korrigeerimine vastaval"
type textarea "x"
type textarea "Mahu korrigeerimine vastaval t"
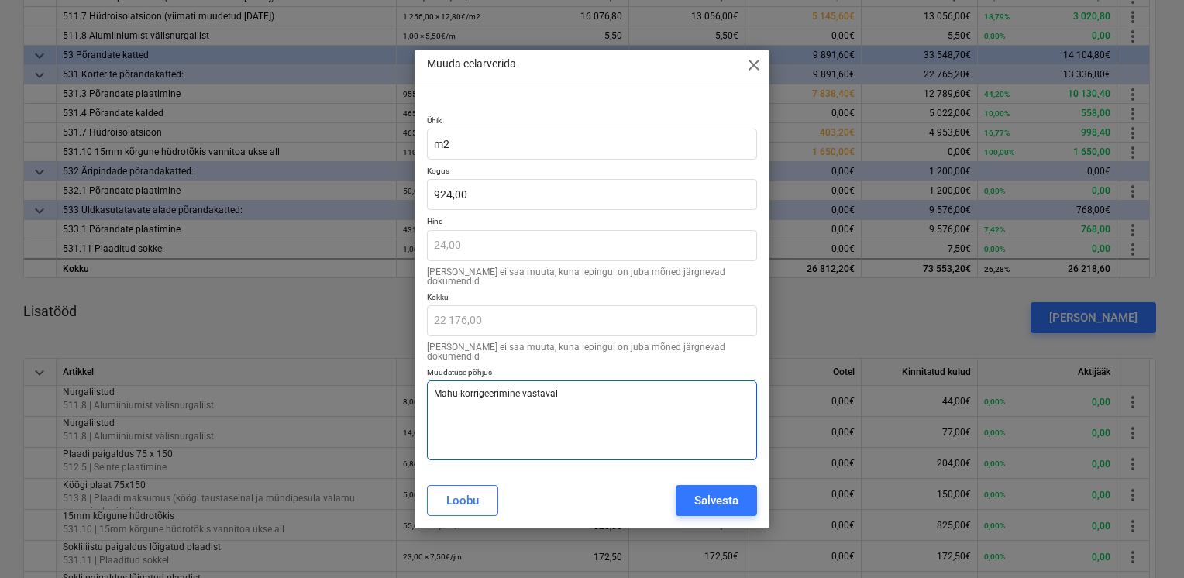
type textarea "x"
type textarea "Mahu korrigeerimine vastaval tt"
type textarea "x"
type textarea "Mahu korrigeerimine vastaval tte"
type textarea "x"
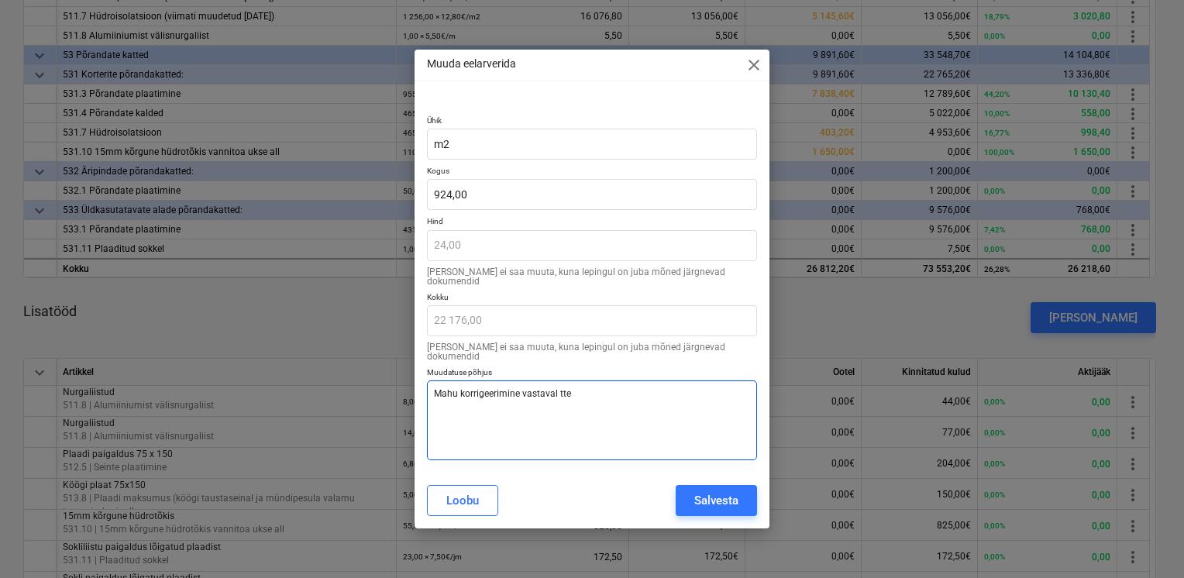
type textarea "Mahu korrigeerimine vastaval tteg"
type textarea "x"
type textarea "Mahu korrigeerimine vastaval ttege"
type textarea "x"
type textarea "Mahu korrigeerimine vastaval ttegel"
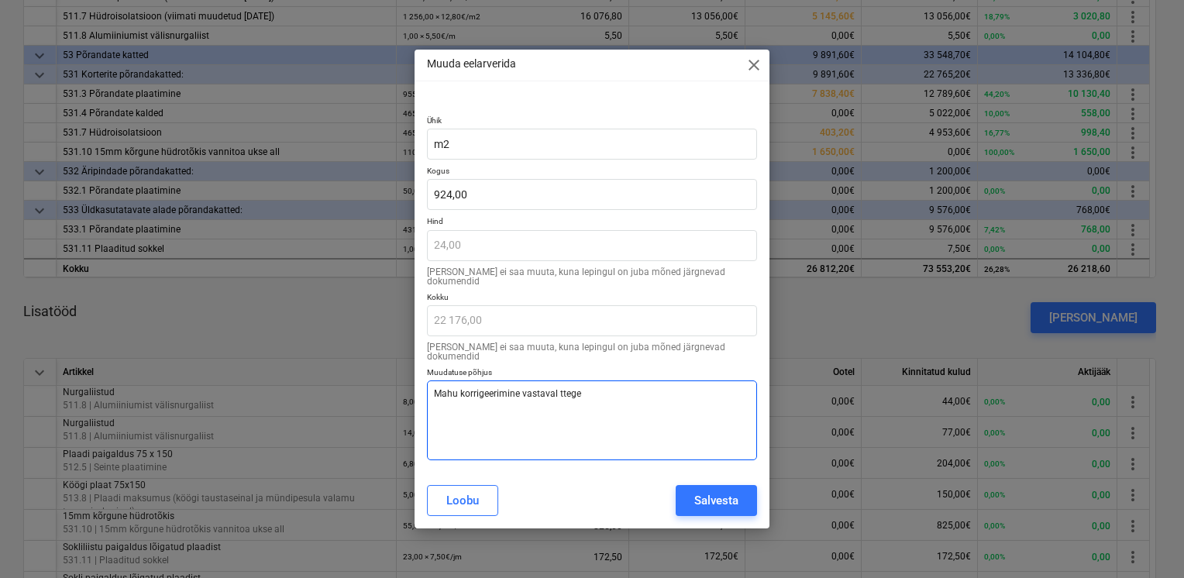
type textarea "x"
type textarea "Mahu korrigeerimine vastaval ttegeli"
type textarea "x"
type textarea "Mahu korrigeerimine vastaval ttegelik"
type textarea "x"
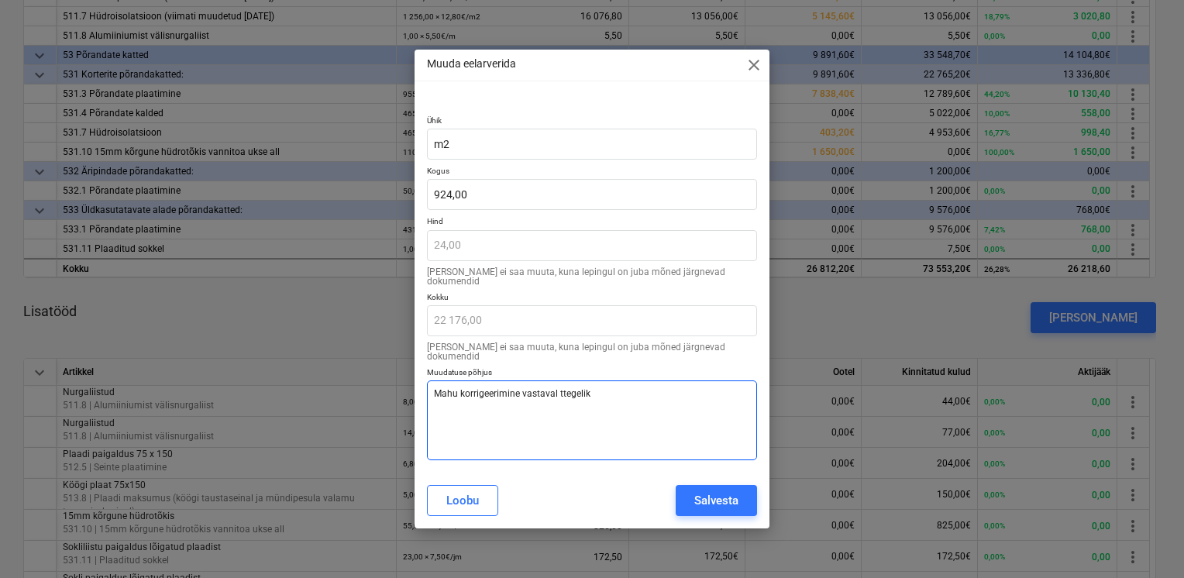
type textarea "Mahu korrigeerimine vastaval ttegelikk"
type textarea "x"
type textarea "Mahu korrigeerimine vastaval ttegelikku"
type textarea "x"
type textarea "Mahu korrigeerimine vastaval ttegelikkus"
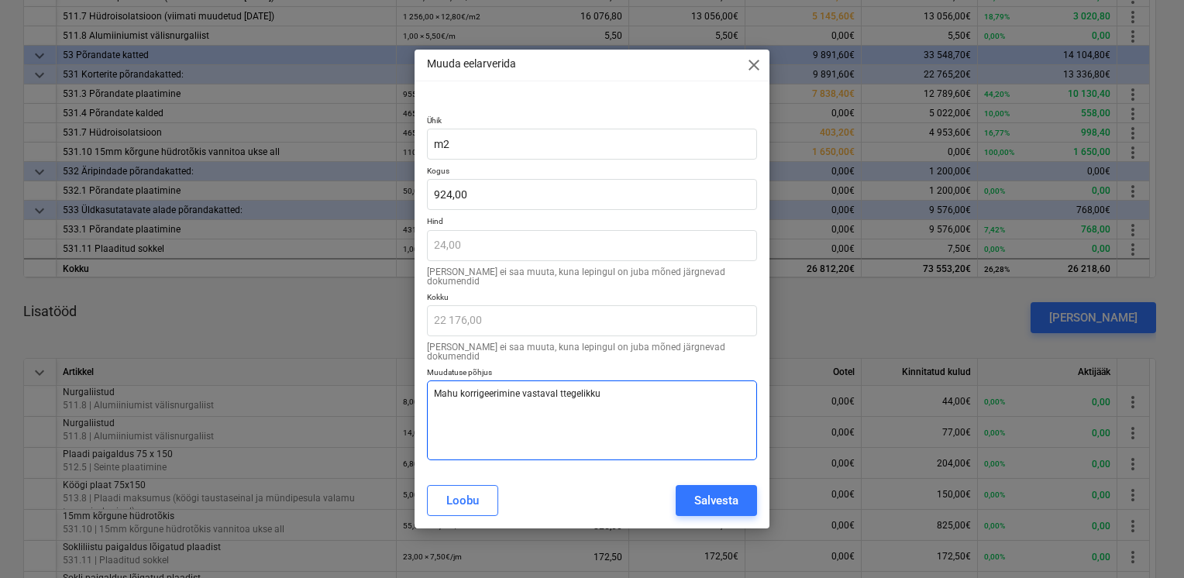
type textarea "x"
type textarea "Mahu korrigeerimine vastaval ttegelikkuse"
type textarea "x"
type textarea "Mahu korrigeerimine vastaval ttegelikkusel"
type textarea "x"
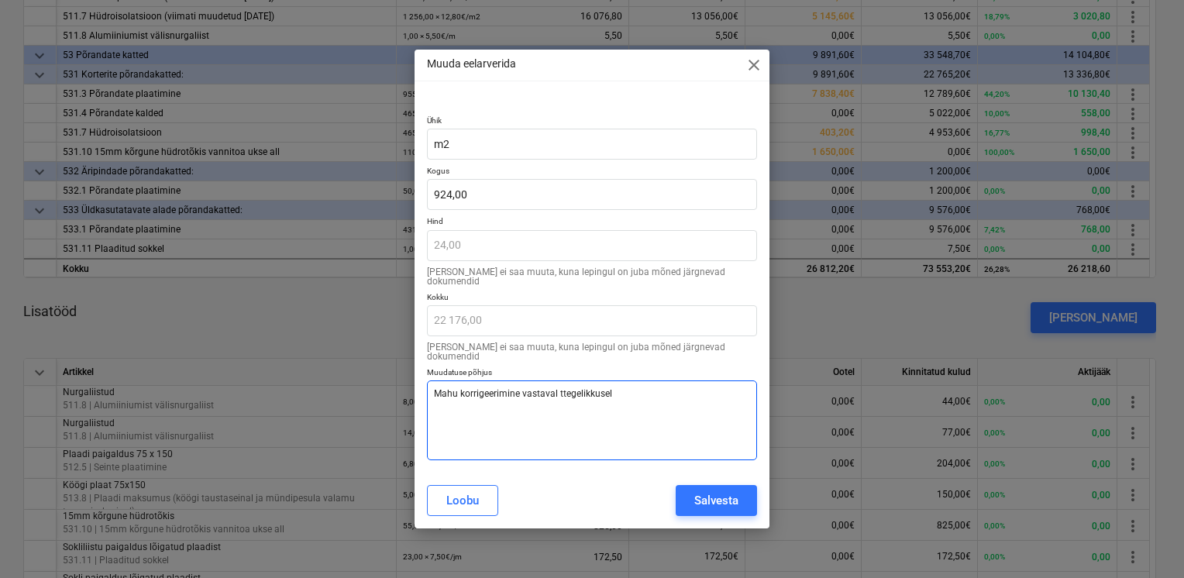
type textarea "Mahu korrigeerimine vastaval ttegelikkusele"
type textarea "x"
click at [565, 382] on textarea "Mahu korrigeerimine vastaval ttegelikkusele" at bounding box center [592, 420] width 330 height 80
type textarea "Mahu korrigeerimine vastaval tegelikkusele"
type textarea "x"
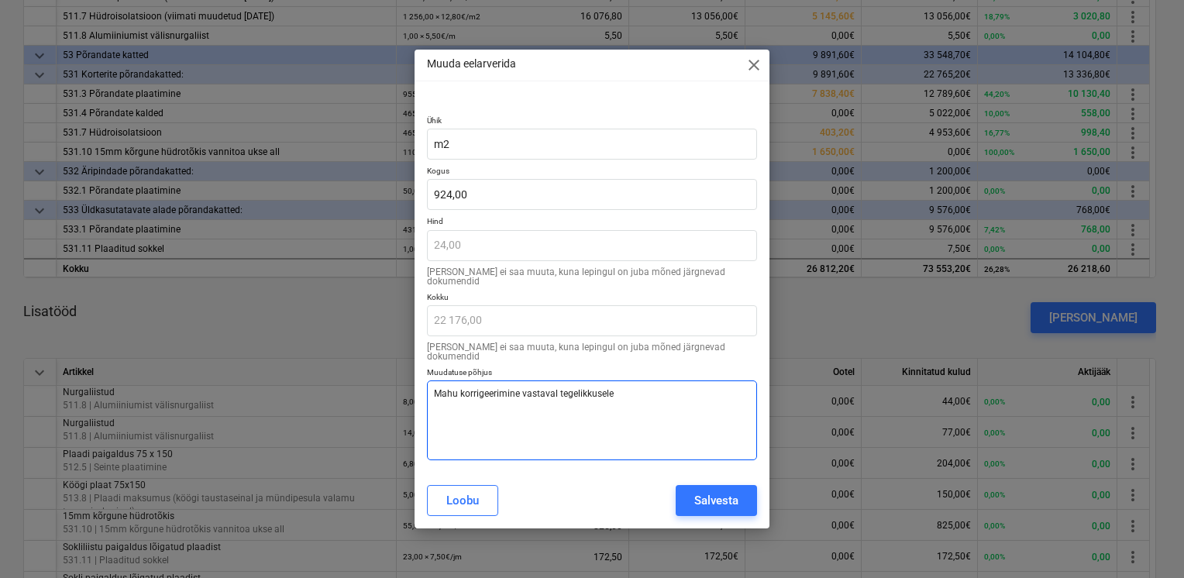
drag, startPoint x: 649, startPoint y: 383, endPoint x: 407, endPoint y: 380, distance: 241.8
click at [407, 380] on div "Muuda eelarverida close Ühik m2 Kogus 924,00 Hind 24,00 [PERSON_NAME] ei saa mu…" at bounding box center [592, 289] width 1184 height 578
type textarea "Mahu korrigeerimine vastaval tegelikkusele"
click at [733, 498] on div "Salvesta" at bounding box center [716, 501] width 44 height 20
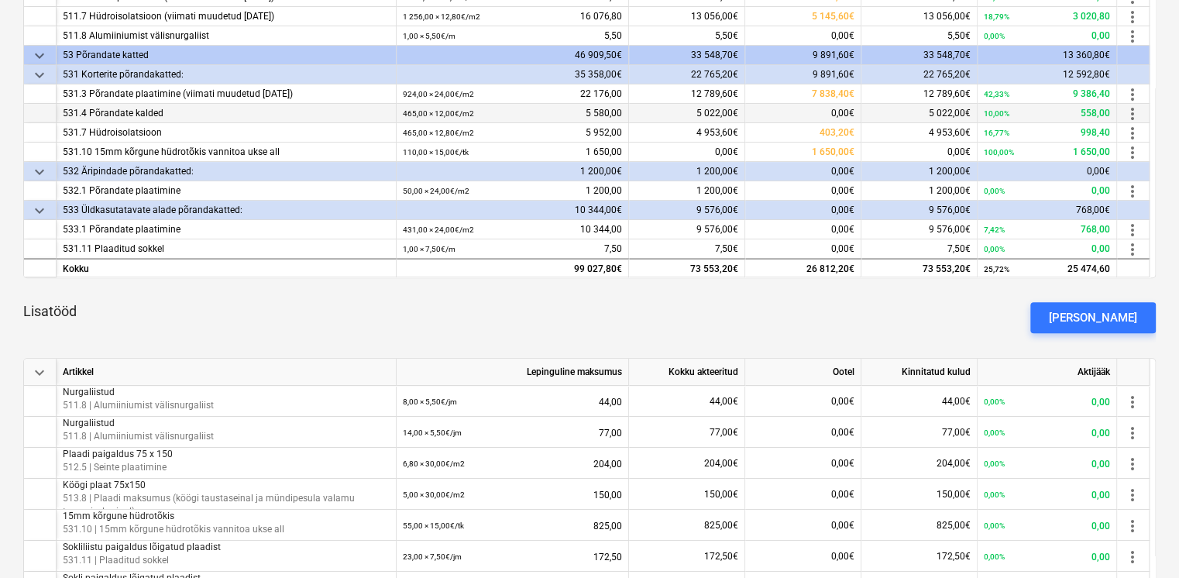
click at [1131, 110] on span "more_vert" at bounding box center [1133, 114] width 19 height 19
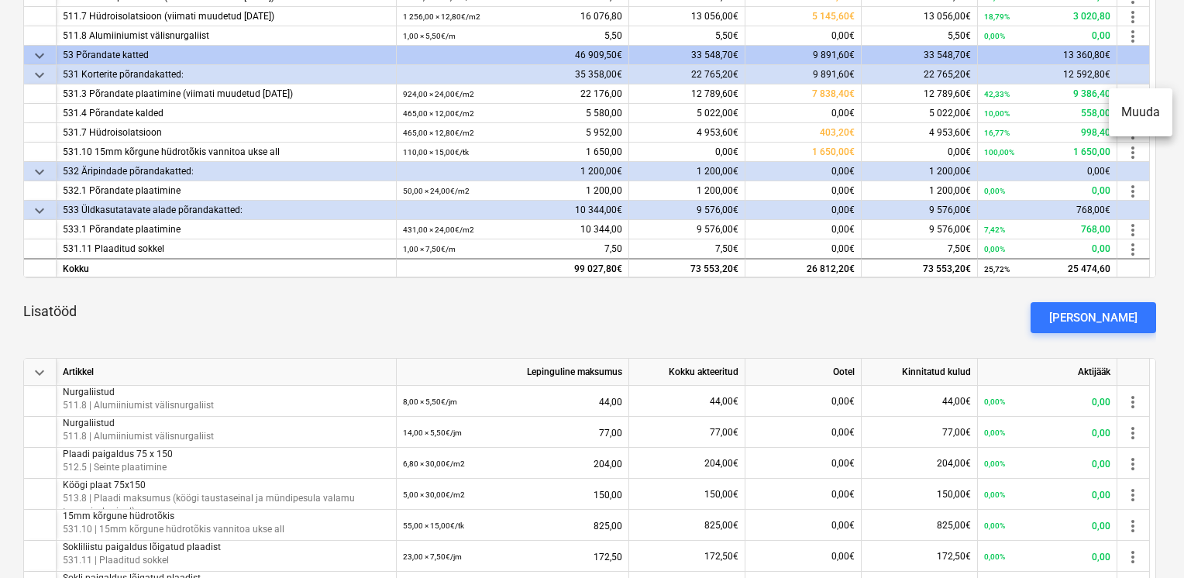
click at [1138, 113] on li "Muuda" at bounding box center [1141, 113] width 64 height 36
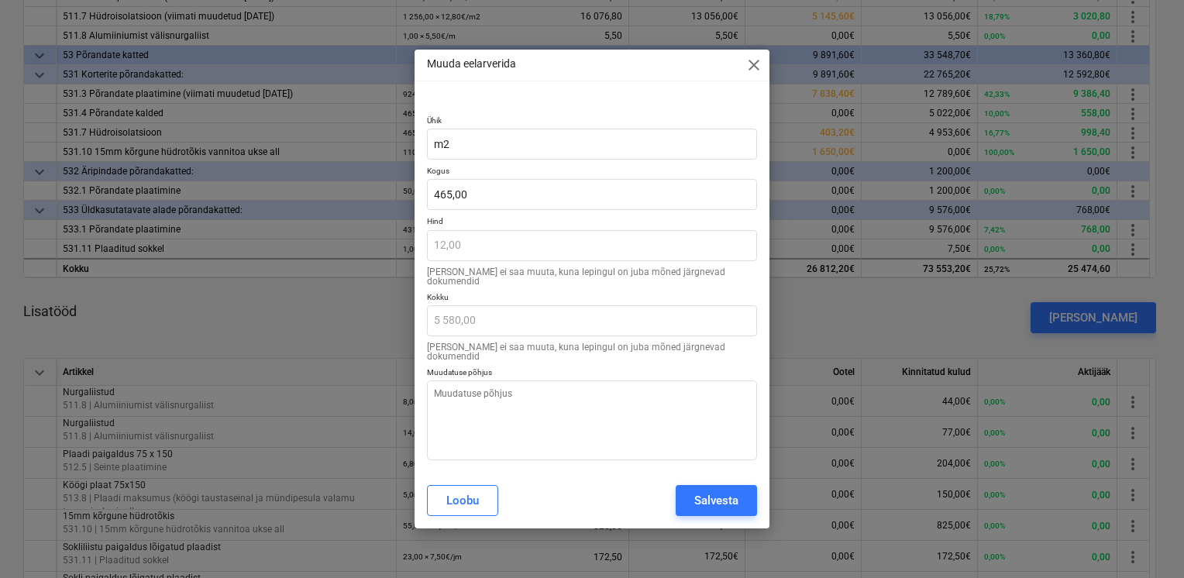
type textarea "x"
type input "465"
drag, startPoint x: 487, startPoint y: 214, endPoint x: 313, endPoint y: 212, distance: 173.6
click at [318, 209] on div "Muuda eelarverida close Ühik m2 Kogus 465 Hind 12,00 [PERSON_NAME] ei saa muuta…" at bounding box center [592, 289] width 1184 height 578
paste input "Mahu korrigeerimine vastaval tegelikkusele"
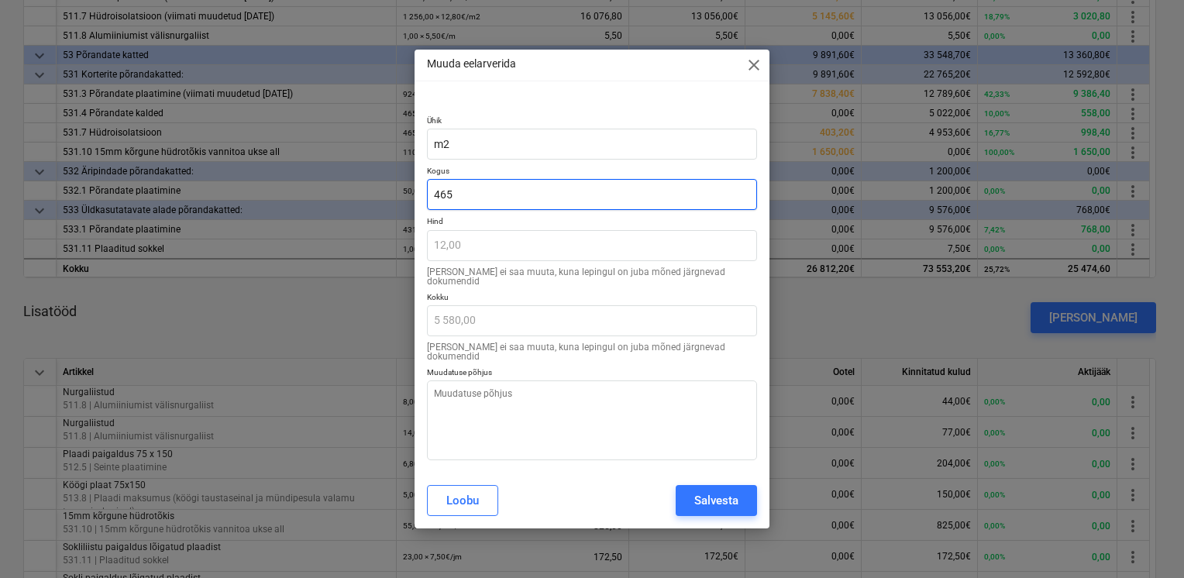
type textarea "x"
type input "Mahu korrigeerimine vastaval tegelikkusele"
type input "0,00"
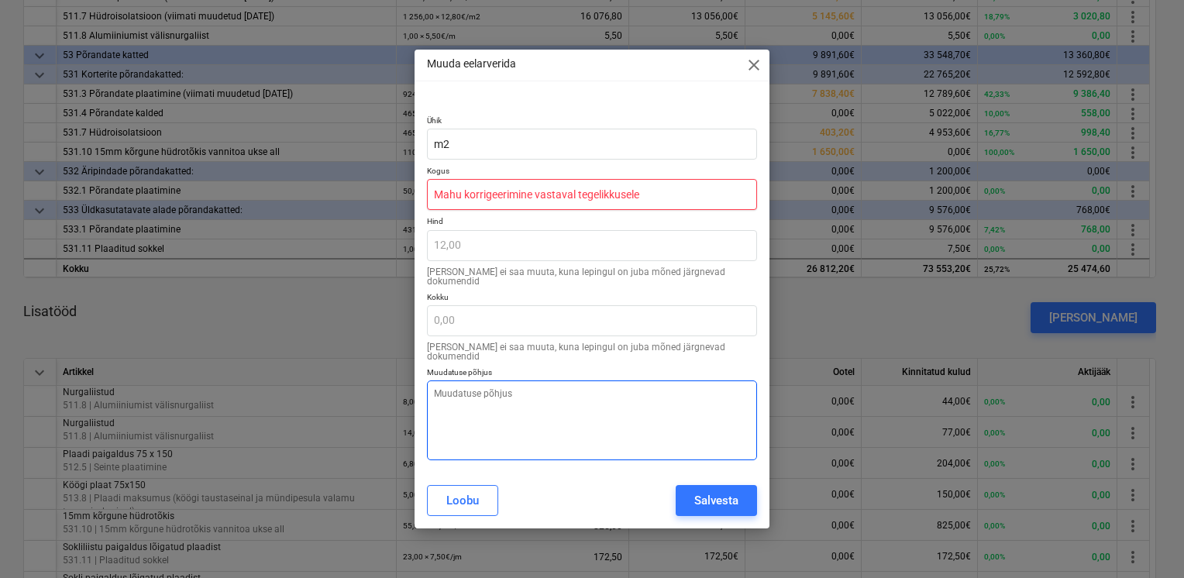
type input "Mahu korrigeerimine vastaval tegelikkusele"
type textarea "x"
type input "0,00"
click at [518, 409] on textarea at bounding box center [592, 420] width 330 height 80
paste textarea "Mahu korrigeerimine vastaval tegelikkusele"
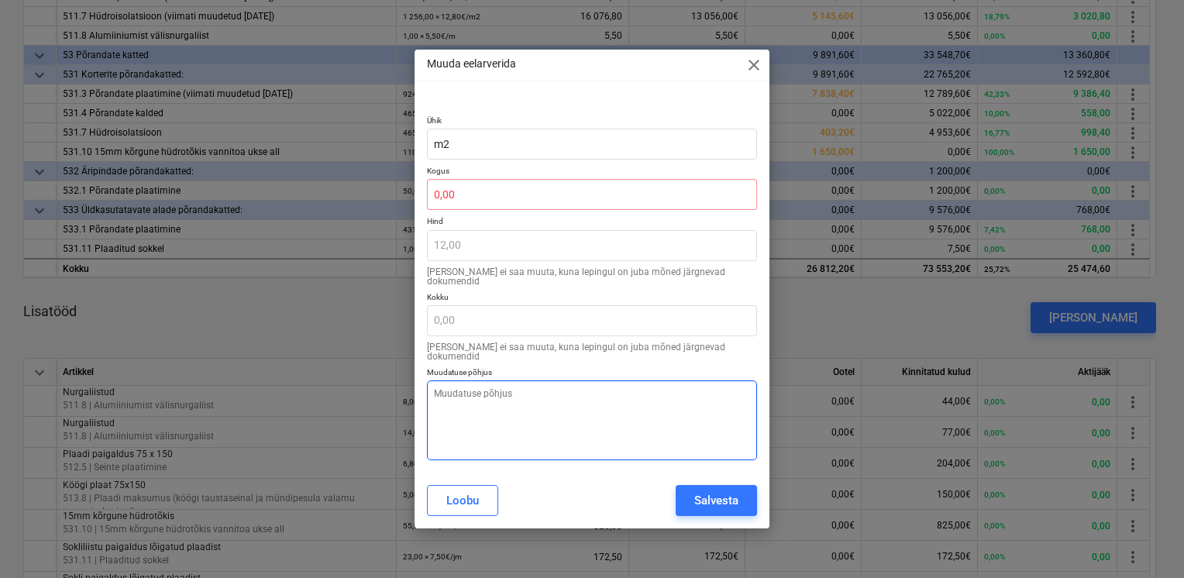
type textarea "x"
type textarea "Mahu korrigeerimine vastaval tegelikkusele"
type textarea "x"
drag, startPoint x: 453, startPoint y: 200, endPoint x: 383, endPoint y: 197, distance: 69.8
click at [383, 197] on div "Muuda eelarverida close Ühik m2 Kogus Hind 12,00 [PERSON_NAME] ei saa muuta, ku…" at bounding box center [592, 289] width 1184 height 578
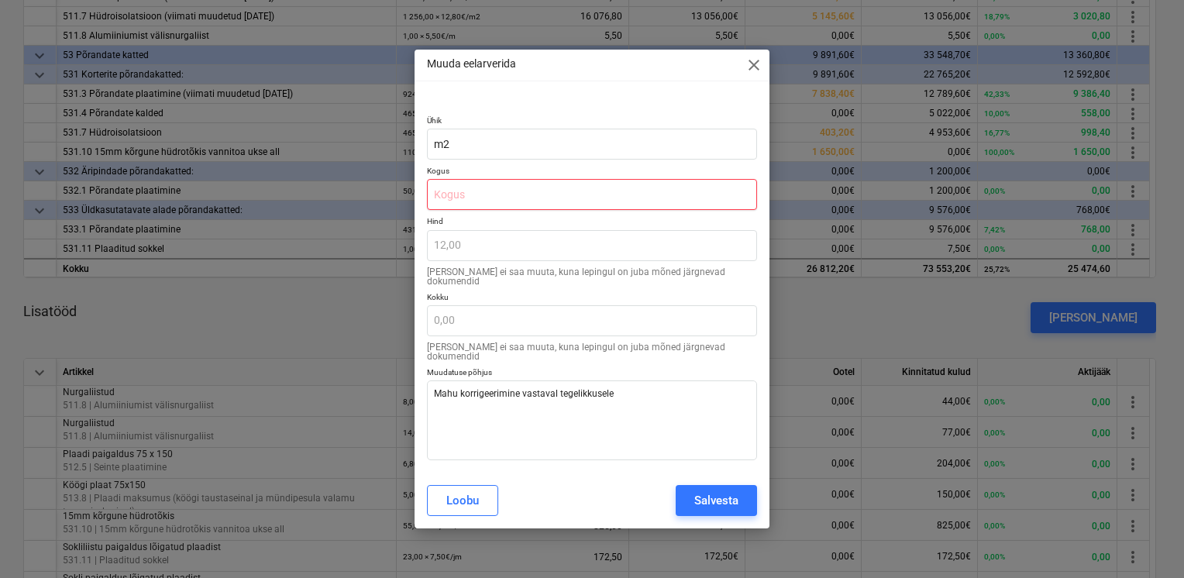
type textarea "x"
type input "4"
type input "48,00"
type textarea "x"
type input "47"
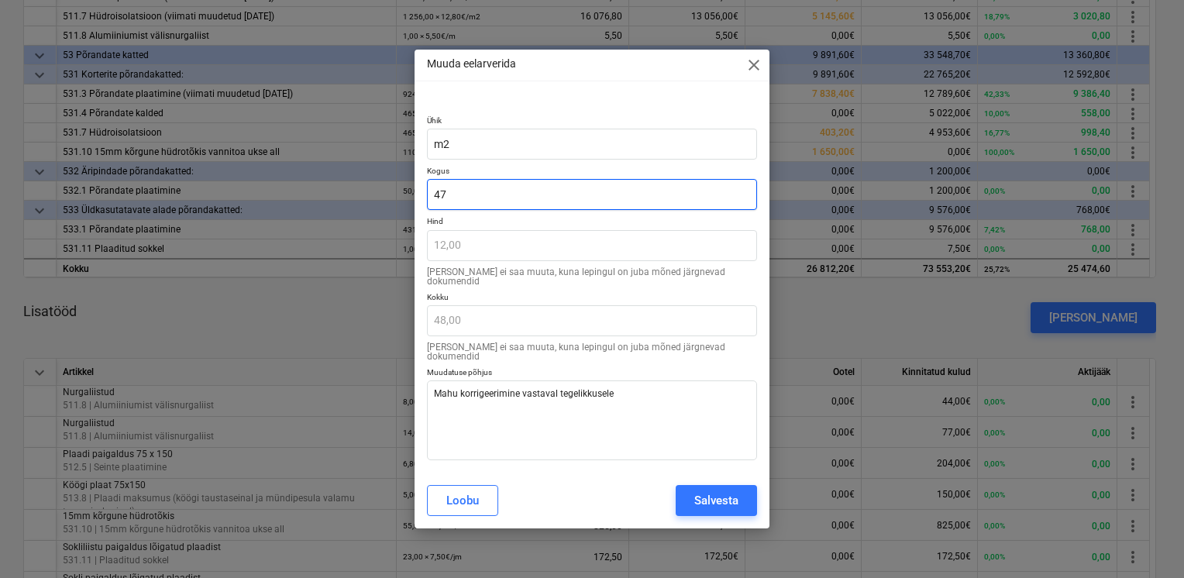
type input "564,00"
type textarea "x"
type input "471"
type input "5 652,00"
type input "471"
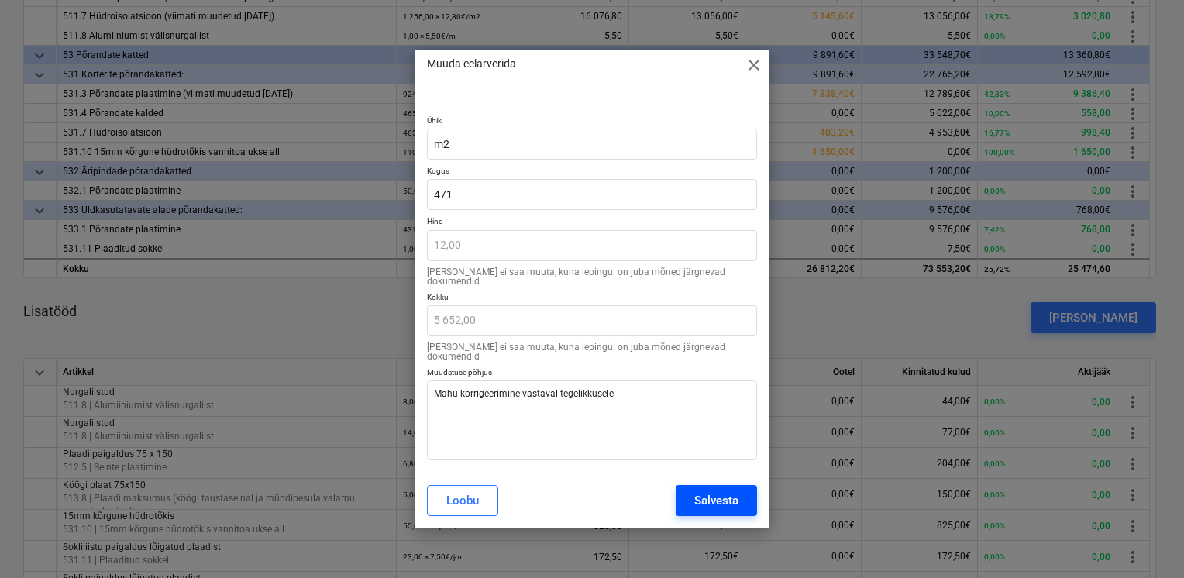
type textarea "x"
type input "471,00"
click at [725, 496] on div "Salvesta" at bounding box center [716, 501] width 44 height 20
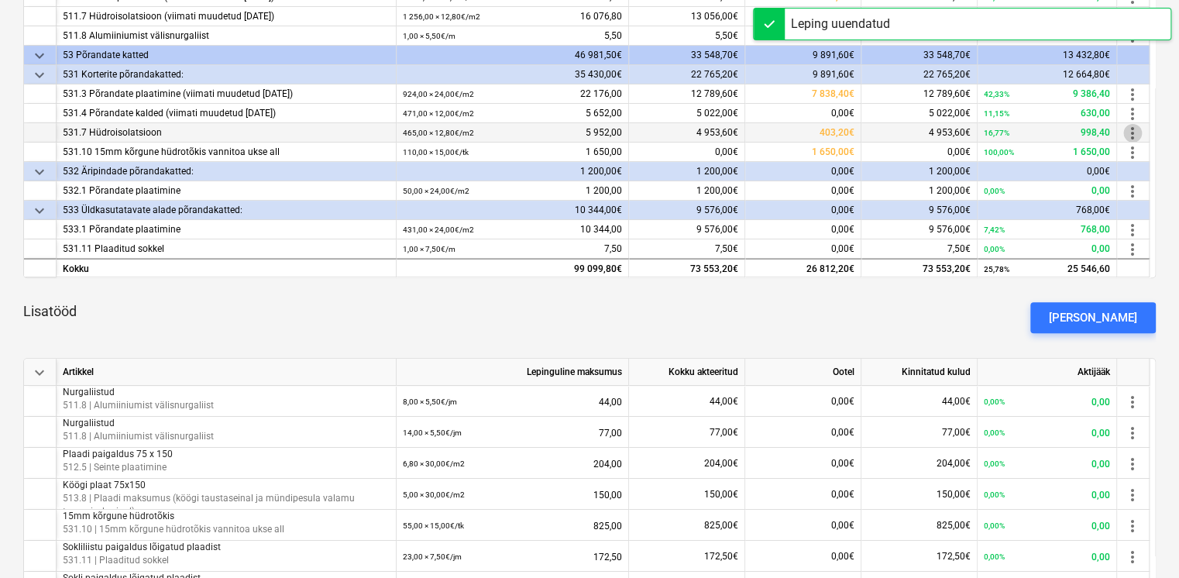
click at [1134, 131] on span "more_vert" at bounding box center [1133, 133] width 19 height 19
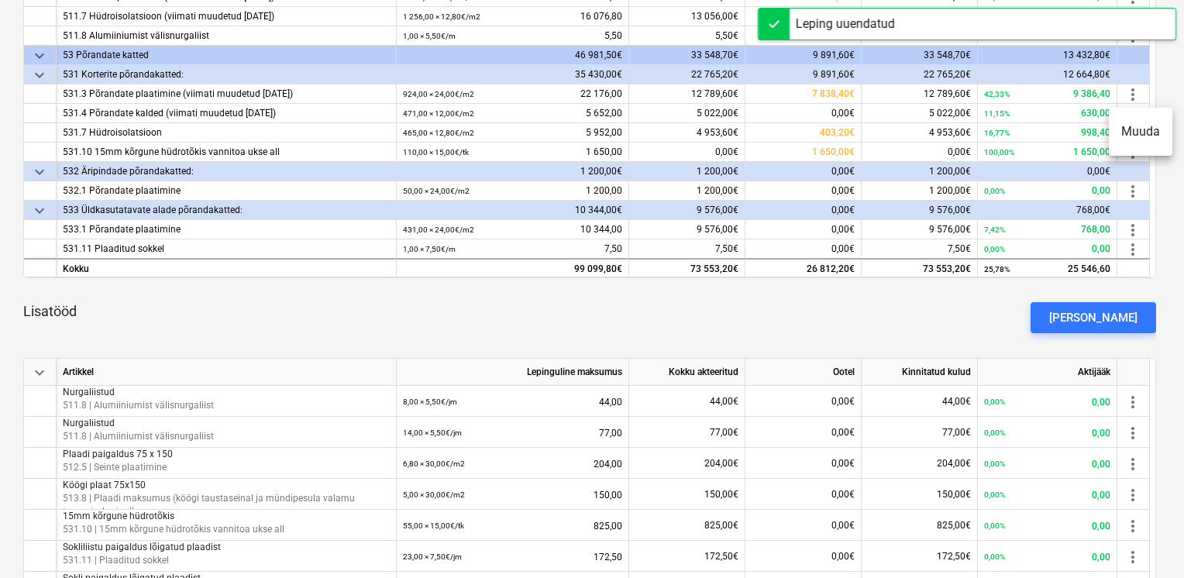
click at [1122, 136] on li "Muuda" at bounding box center [1141, 132] width 64 height 36
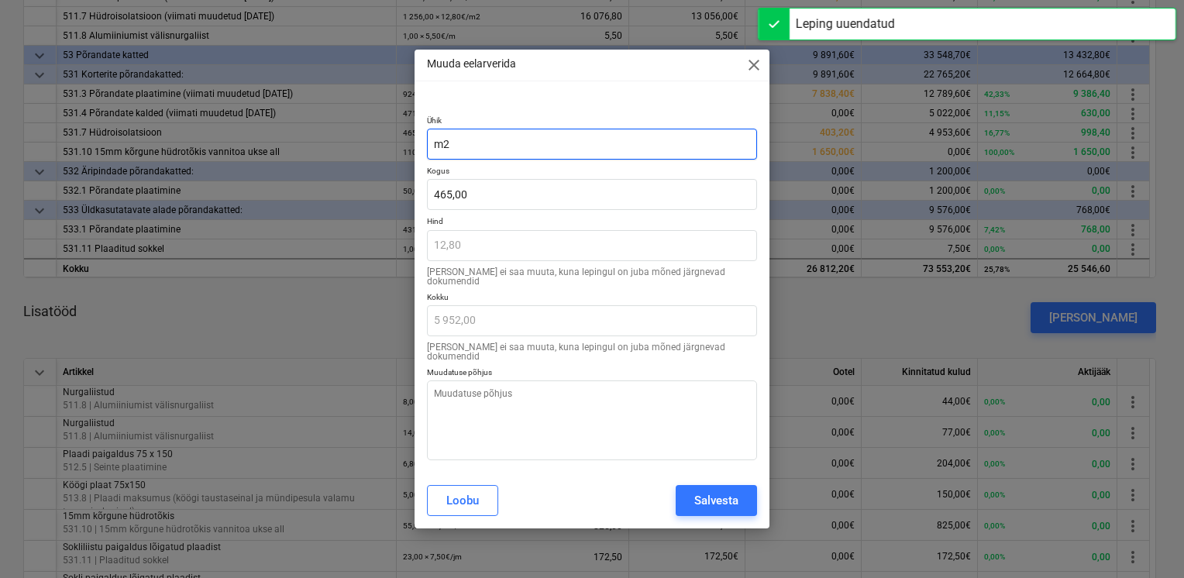
type textarea "x"
type input "465"
drag, startPoint x: 484, startPoint y: 212, endPoint x: 356, endPoint y: 192, distance: 128.7
click at [376, 205] on div "Muuda eelarverida close Ühik m2 Kogus 465 Hind 12,80 [PERSON_NAME] ei saa muuta…" at bounding box center [592, 289] width 1184 height 578
type textarea "x"
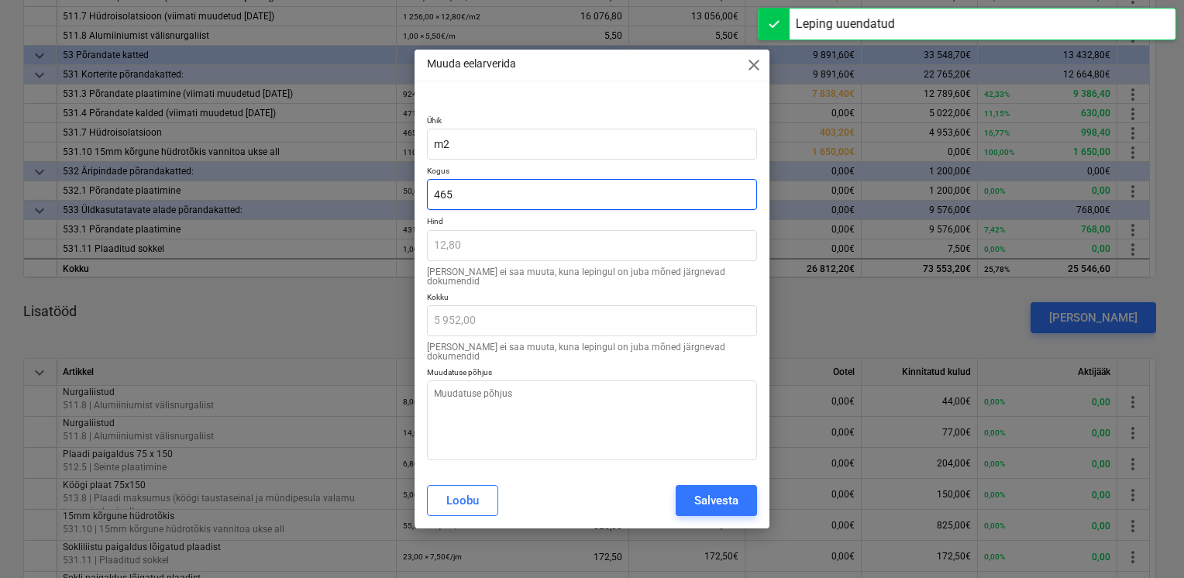
type input "4"
type input "51,20"
type textarea "x"
type input "47"
type input "601,60"
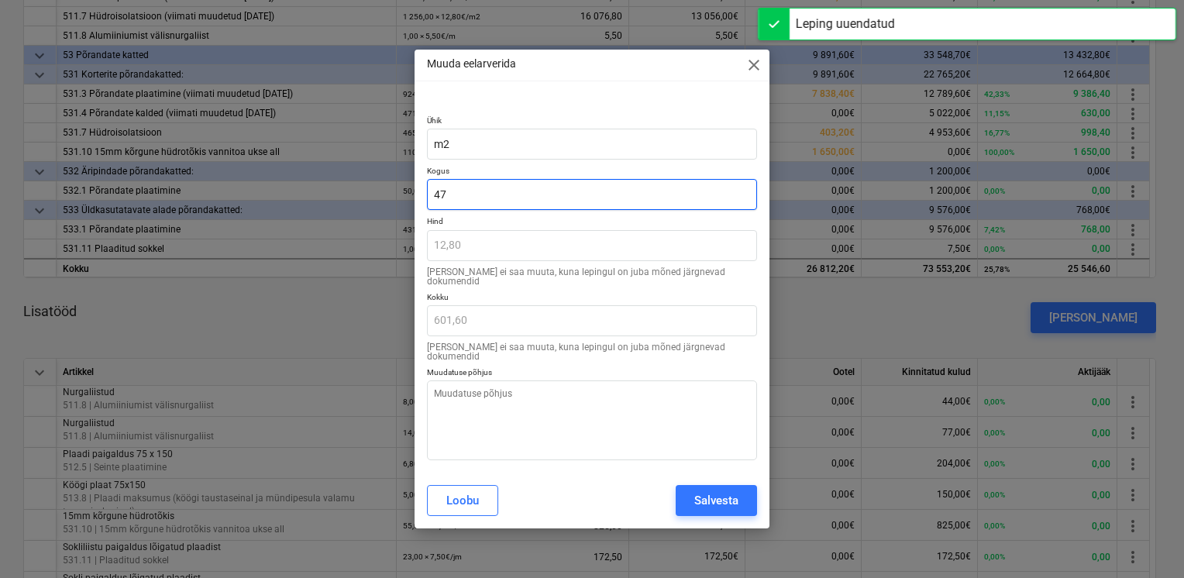
type textarea "x"
type input "471"
type input "6 028,80"
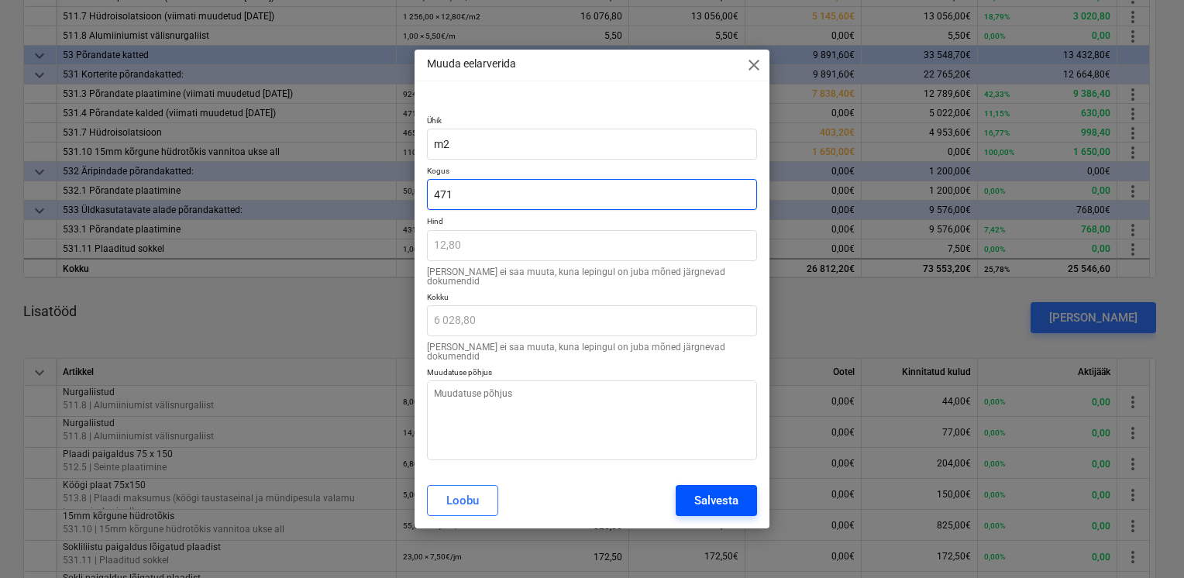
type input "471"
type textarea "x"
type input "471,00"
click at [724, 495] on div "Salvesta" at bounding box center [716, 501] width 44 height 20
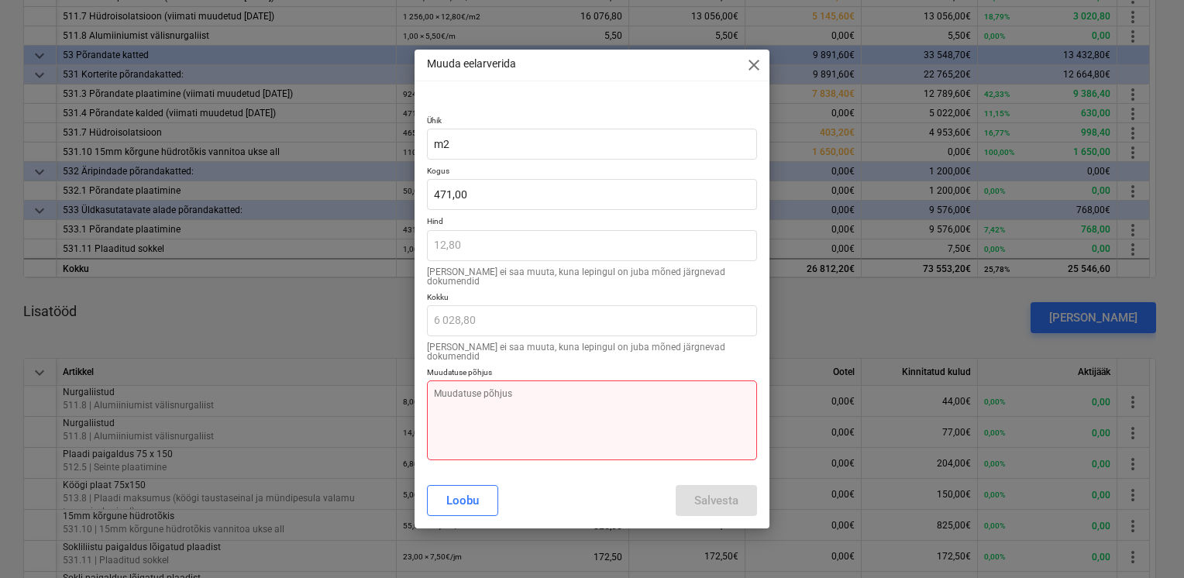
click at [513, 403] on textarea at bounding box center [592, 420] width 330 height 80
paste textarea "Mahu korrigeerimine vastaval tegelikkusele"
type textarea "x"
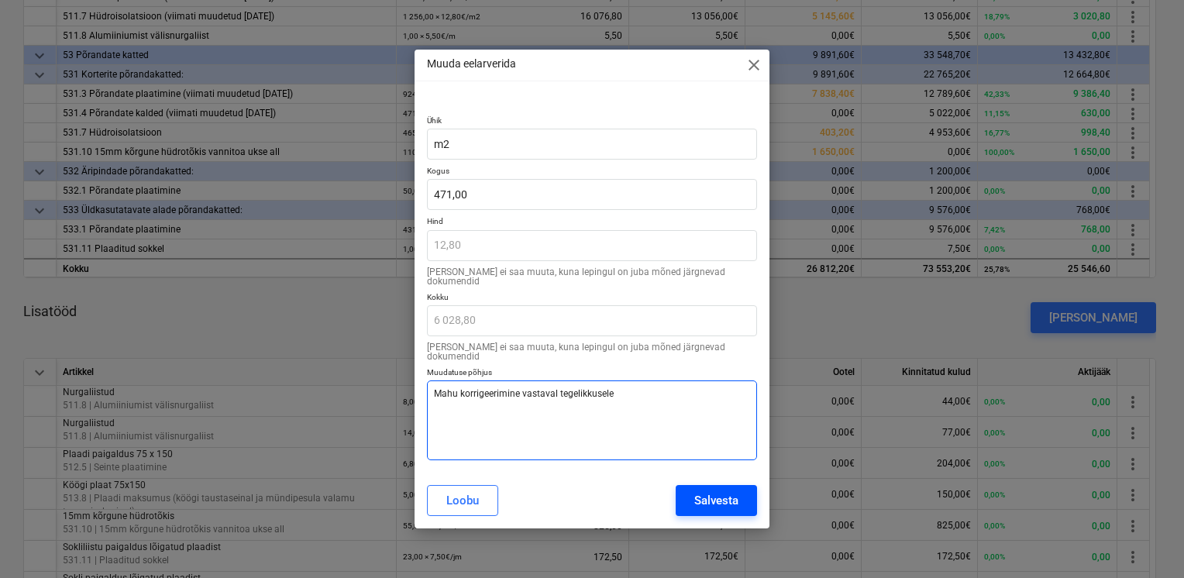
type textarea "Mahu korrigeerimine vastaval tegelikkusele"
click at [689, 487] on button "Salvesta" at bounding box center [716, 500] width 81 height 31
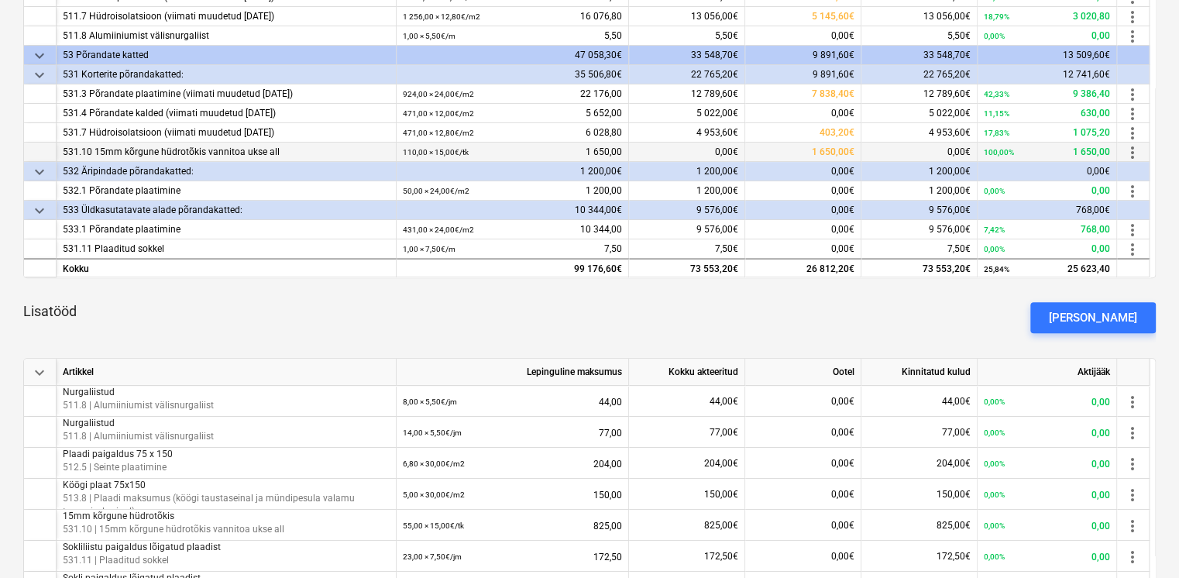
click at [1133, 156] on span "more_vert" at bounding box center [1133, 152] width 19 height 19
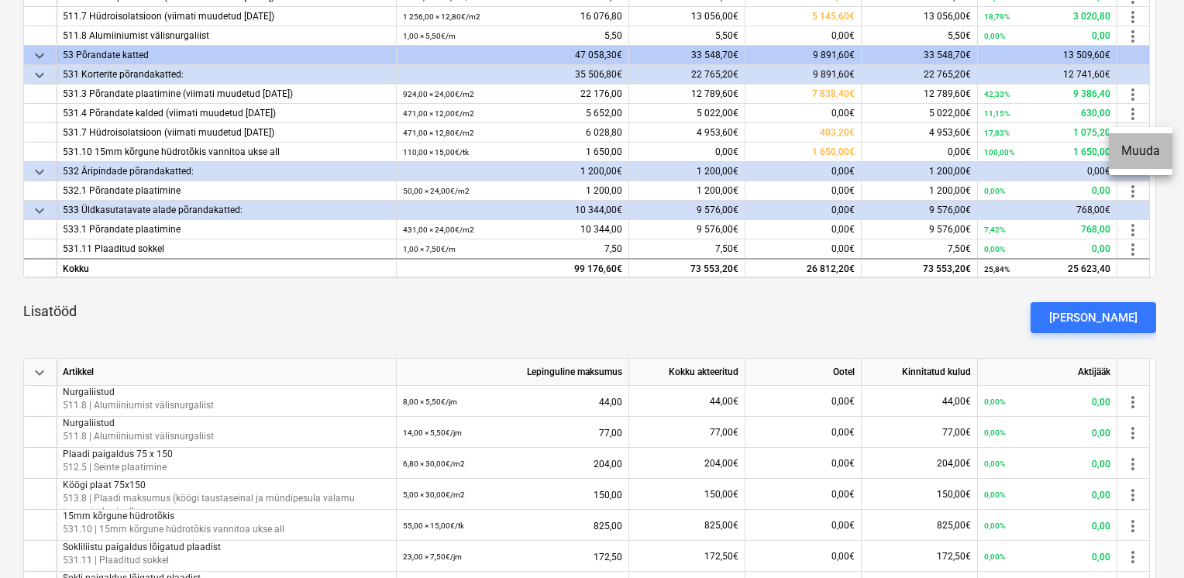
click at [1140, 153] on li "Muuda" at bounding box center [1141, 151] width 64 height 36
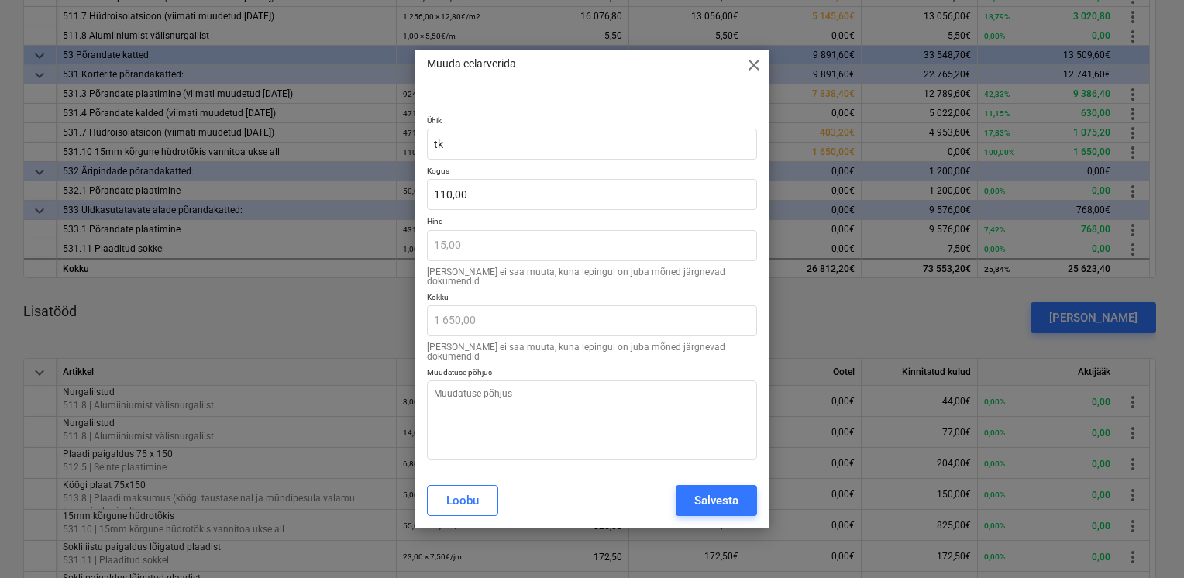
type textarea "x"
type input "110"
drag, startPoint x: 483, startPoint y: 203, endPoint x: 347, endPoint y: 200, distance: 135.6
click at [381, 200] on div "Muuda eelarverida close Ühik [PERSON_NAME] 110 Hind 15,00 [PERSON_NAME] ei saa …" at bounding box center [592, 289] width 1184 height 578
type textarea "x"
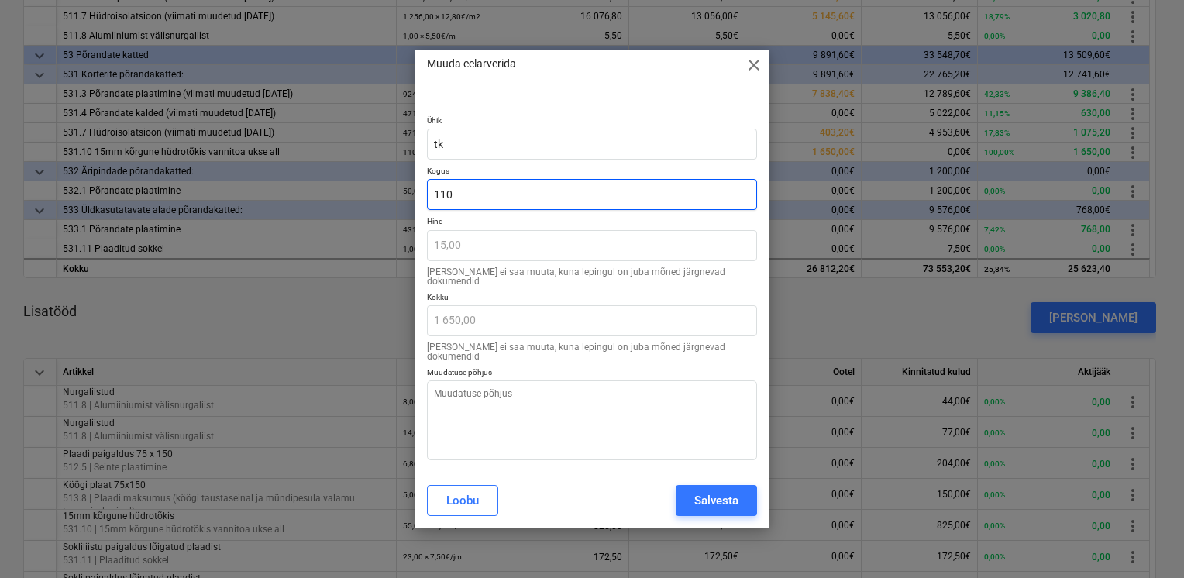
type input "5"
type input "75,00"
type textarea "x"
type input "56"
type input "840,00"
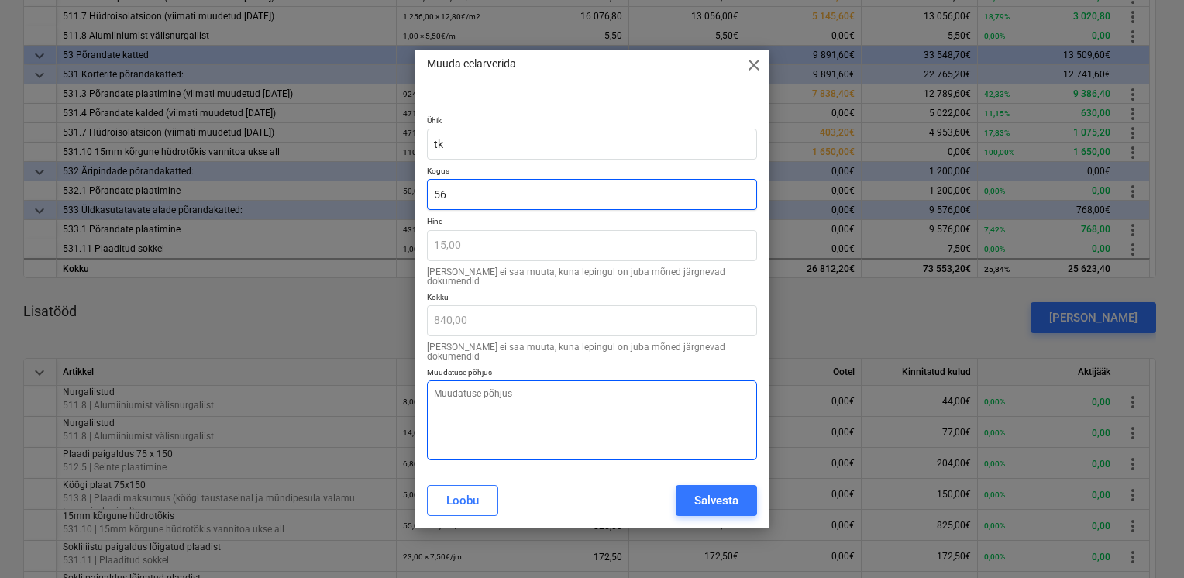
type input "56"
type textarea "x"
type input "56,00"
click at [447, 398] on textarea at bounding box center [592, 420] width 330 height 80
paste textarea "Mahu korrigeerimine vastaval tegelikkusele"
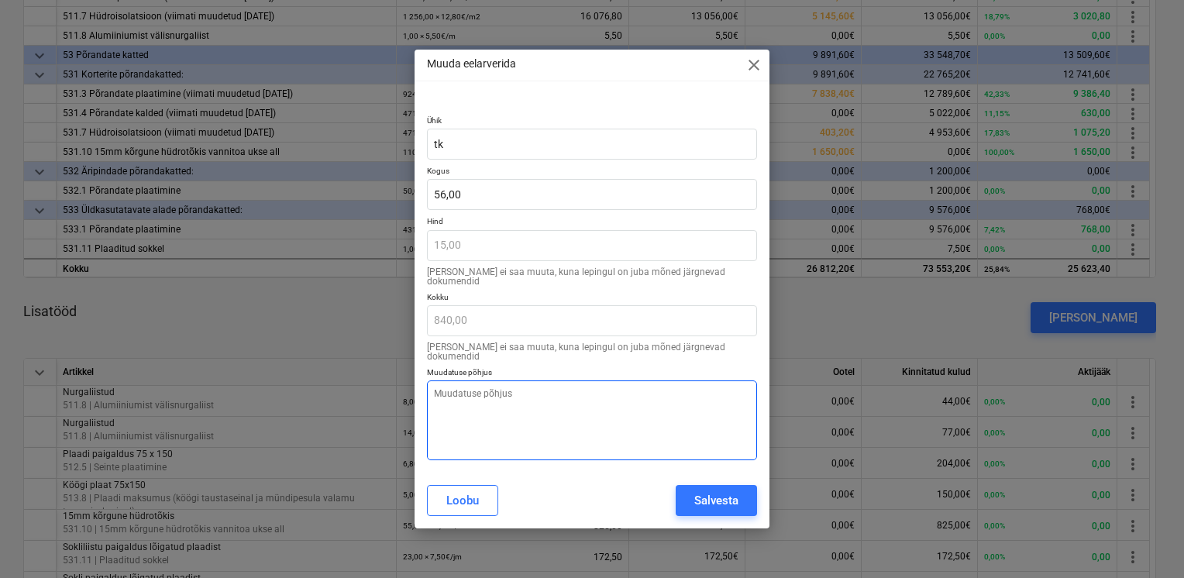
type textarea "x"
type textarea "Mahu korrigeerimine vastaval tegelikkusele"
type textarea "x"
type textarea "Mahu korrigeerimine vastaval tegelikkusele"
type textarea "x"
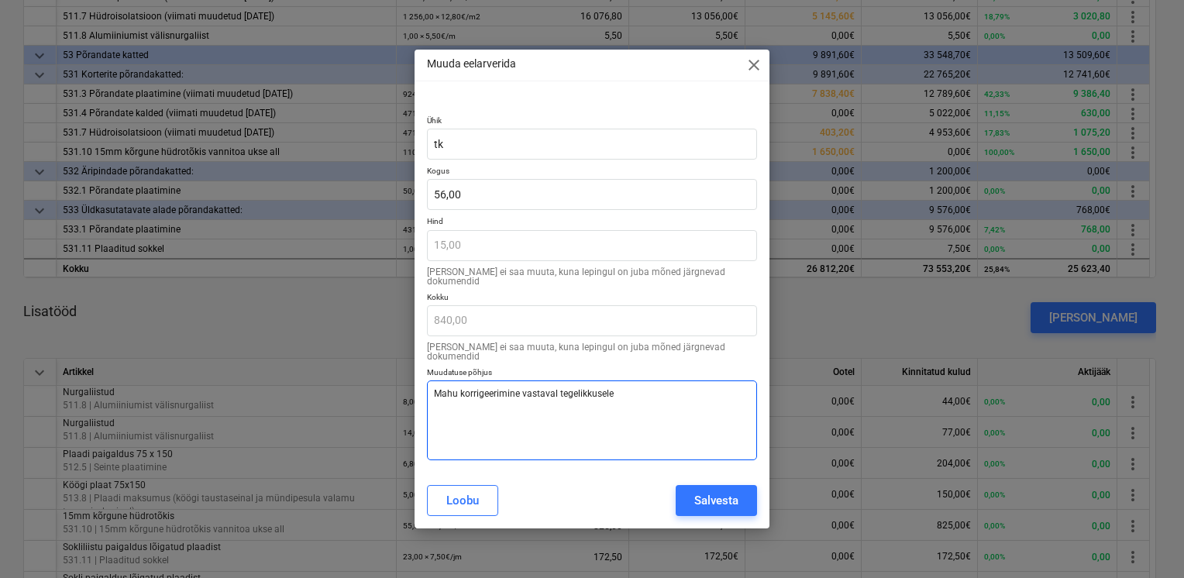
type textarea "Mahu korrigeerimine vastaval tegelikkusele ("
type textarea "x"
type textarea "Mahu korrigeerimine vastaval tegelikkusele (o"
type textarea "x"
type textarea "Mahu korrigeerimine vastaval tegelikkusele (os"
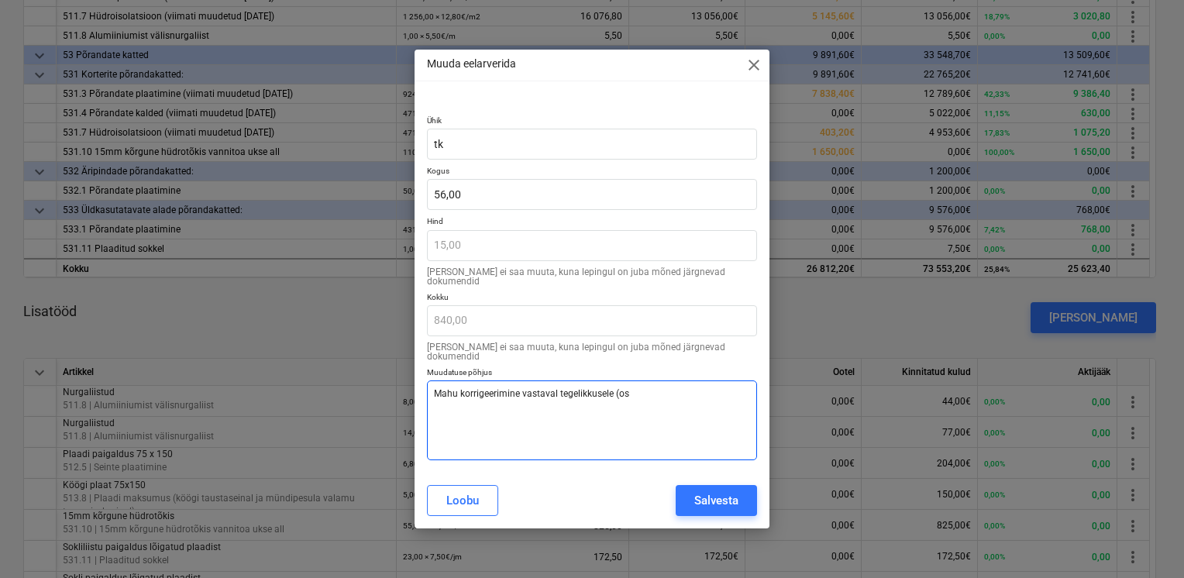
type textarea "x"
type textarea "Mahu korrigeerimine vastaval tegelikkusele (osa"
type textarea "x"
type textarea "Mahu korrigeerimine vastaval tegelikkusele (os"
type textarea "x"
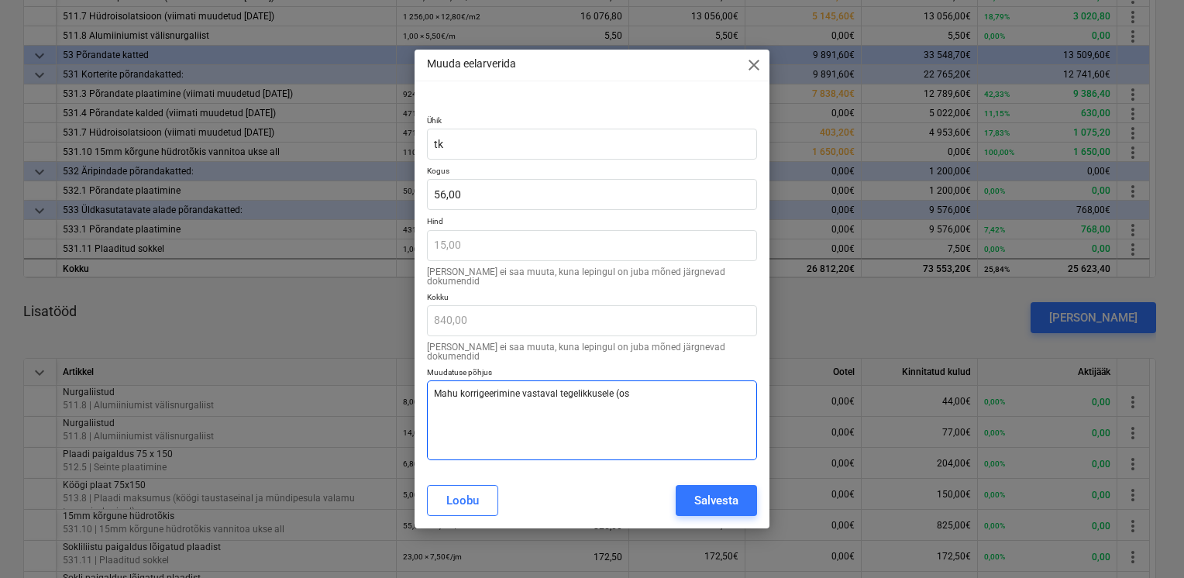
type textarea "Mahu korrigeerimine vastaval tegelikkusele (osa"
type textarea "x"
type textarea "Mahu korrigeerimine vastaval tegelikkusele (osa"
type textarea "x"
type textarea "Mahu korrigeerimine vastaval tegelikkusele (osa l"
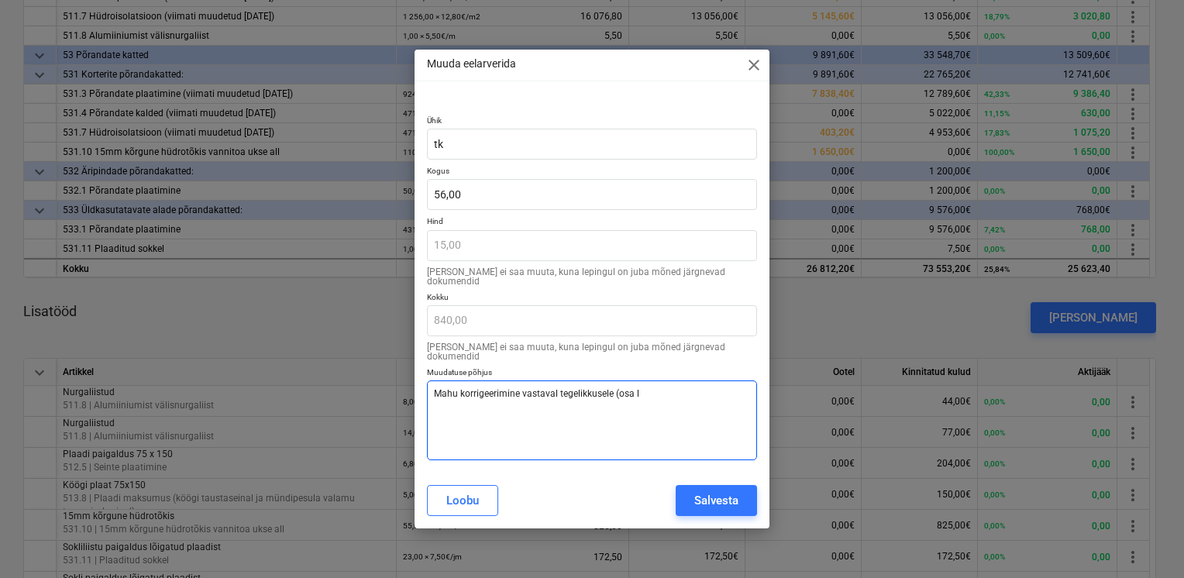
type textarea "x"
type textarea "Mahu korrigeerimine vastaval tegelikkusele (osa li"
type textarea "x"
type textarea "Mahu korrigeerimine vastaval tegelikkusele (osa lis"
type textarea "x"
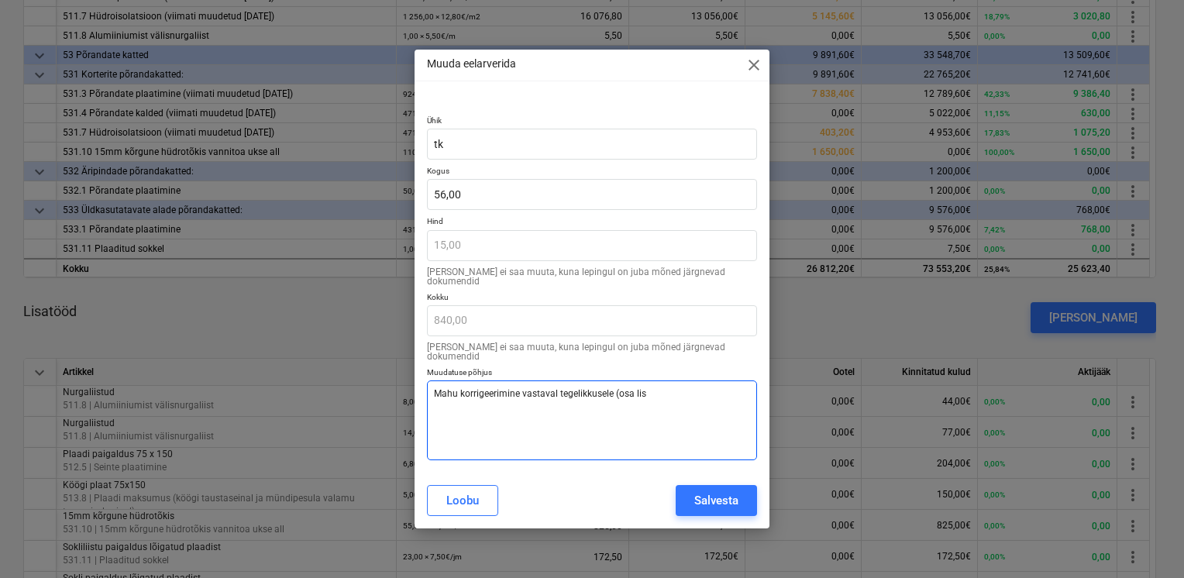
type textarea "Mahu korrigeerimine vastaval tegelikkusele (osa [PERSON_NAME]"
type textarea "x"
type textarea "Mahu korrigeerimine vastaval tegelikkusele (osa lisad"
type textarea "x"
type textarea "Mahu korrigeerimine vastaval tegelikkusele (osa [PERSON_NAME]"
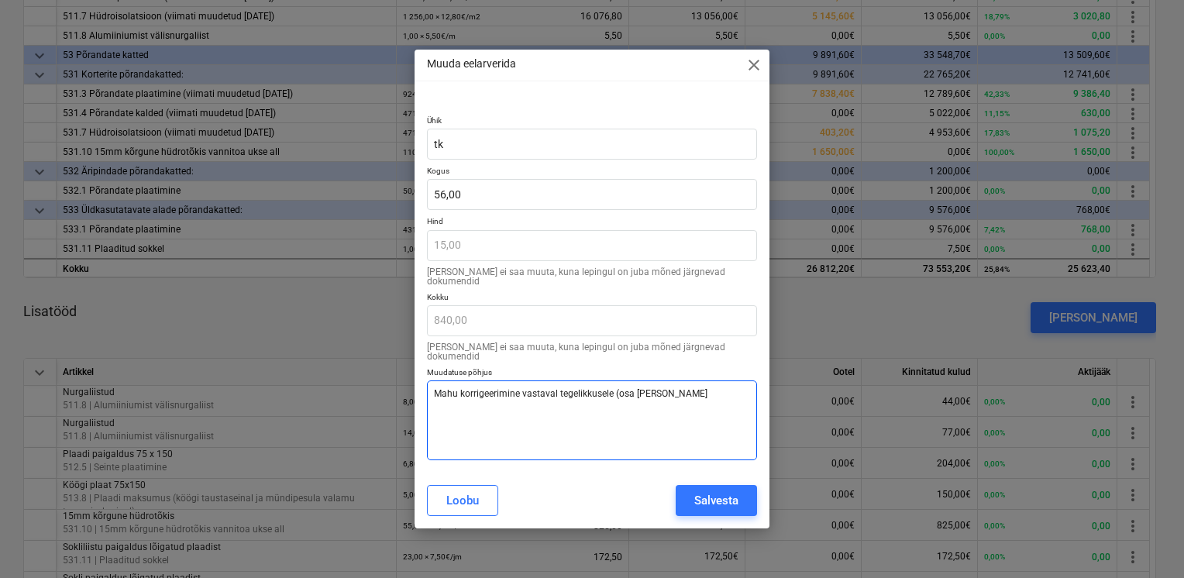
type textarea "x"
type textarea "Mahu korrigeerimine vastaval tegelikkusele (osa lisat"
type textarea "x"
type textarea "Mahu korrigeerimine vastaval tegelikkusele (osa lisatö"
type textarea "x"
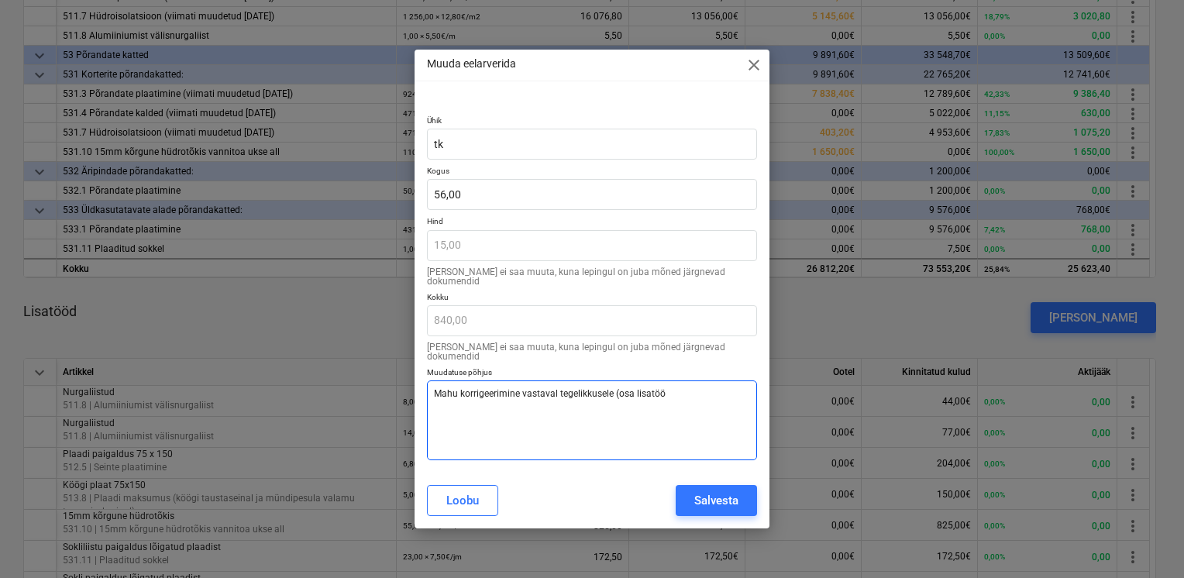
type textarea "Mahu korrigeerimine vastaval tegelikkusele (osa lisatööd"
type textarea "x"
type textarea "Mahu korrigeerimine vastaval tegelikkusele (osa lisatööde"
type textarea "x"
type textarea "Mahu korrigeerimine vastaval tegelikkusele (osa lisatöödes"
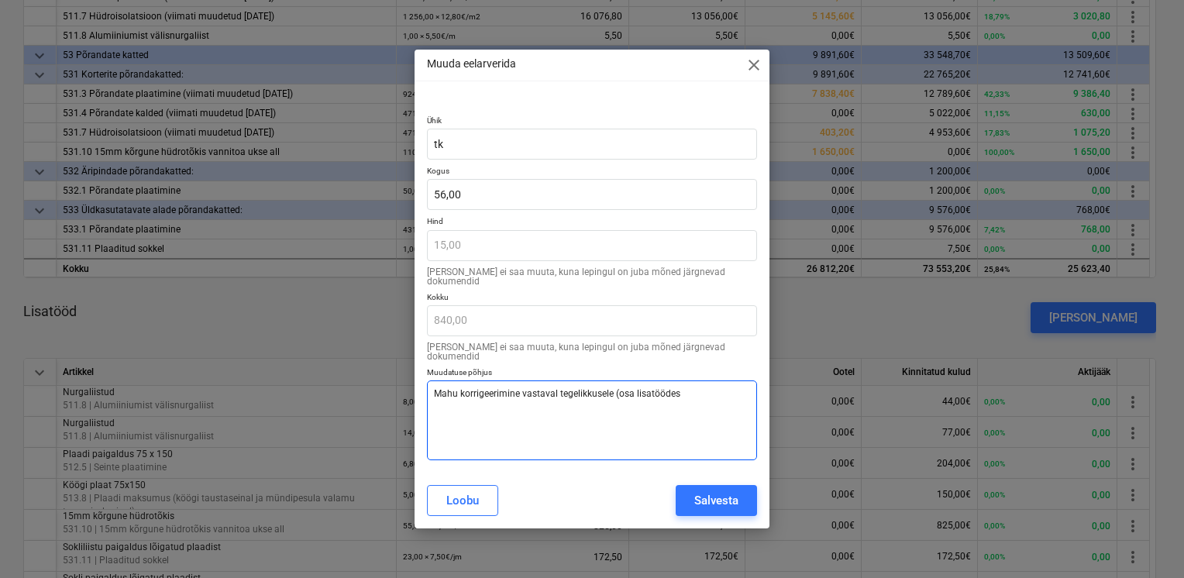
type textarea "x"
type textarea "Mahu korrigeerimine vastaval tegelikkusele (osa lisatöödes"
type textarea "x"
type textarea "Mahu korrigeerimine vastaval tegelikkusele (osa lisatöödes t"
type textarea "x"
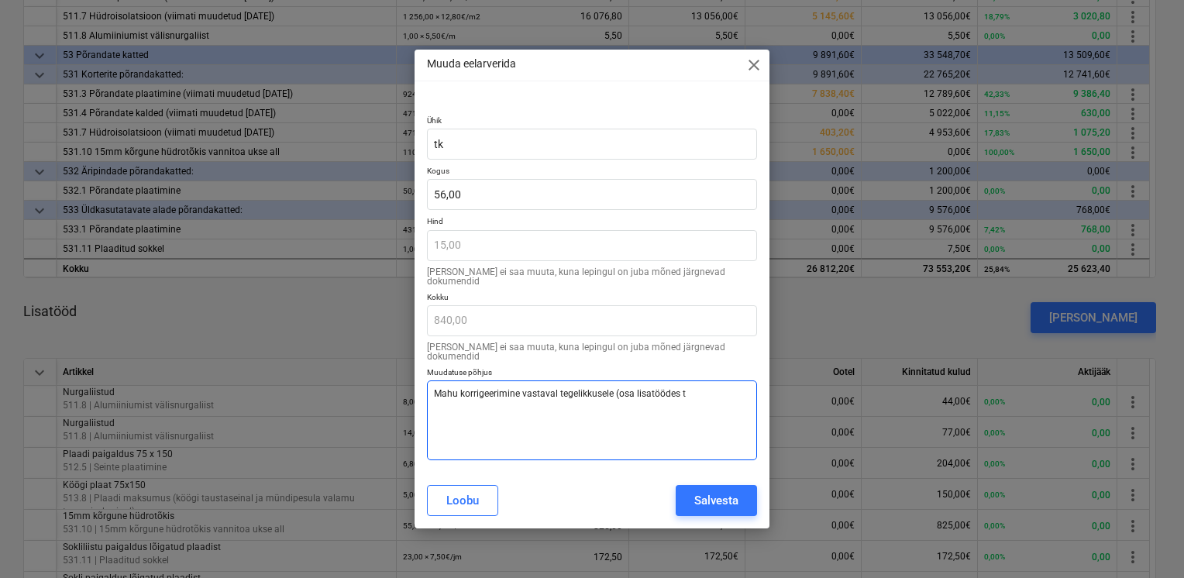
type textarea "Mahu korrigeerimine vastaval tegelikkusele (osa lisatöödes to"
type textarea "x"
type textarea "Mahu korrigeerimine vastaval tegelikkusele (osa lisatöödes too"
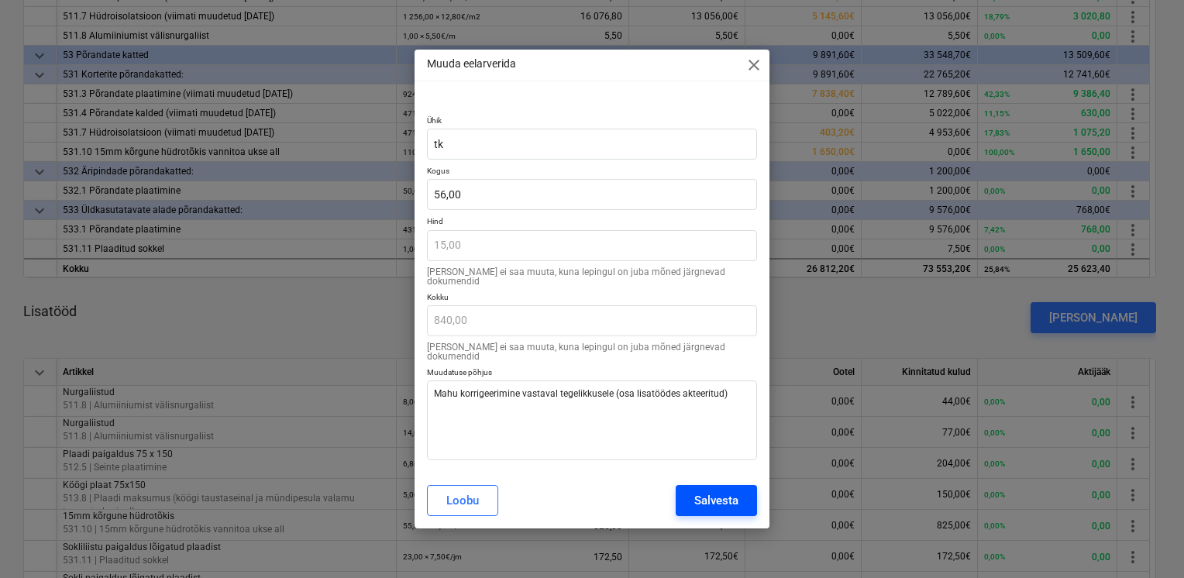
click at [710, 491] on div "Salvesta" at bounding box center [716, 501] width 44 height 20
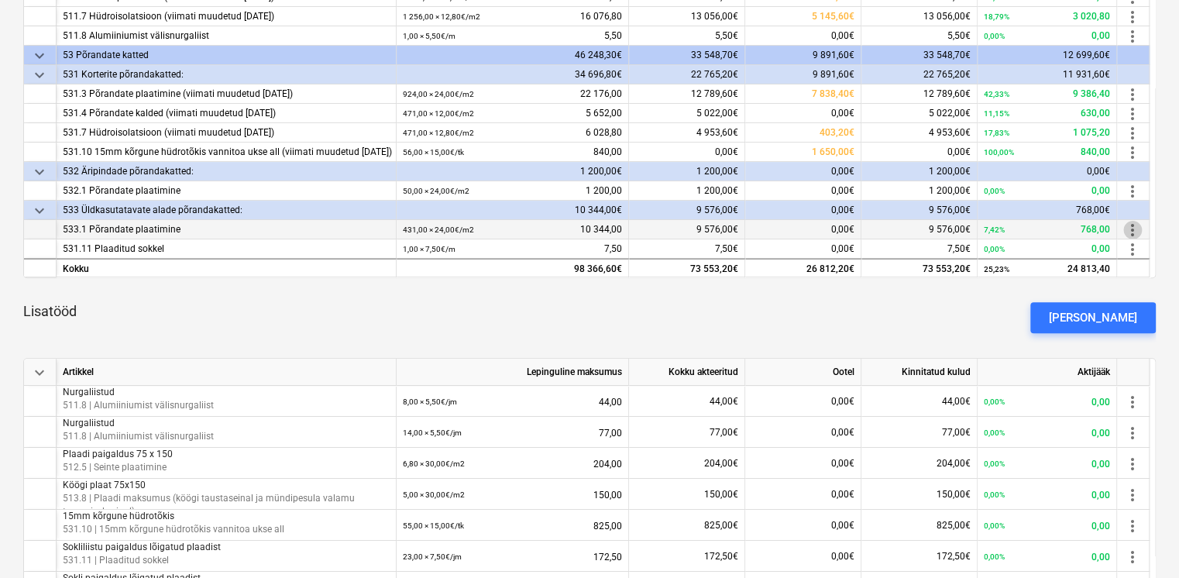
click at [1131, 226] on span "more_vert" at bounding box center [1133, 230] width 19 height 19
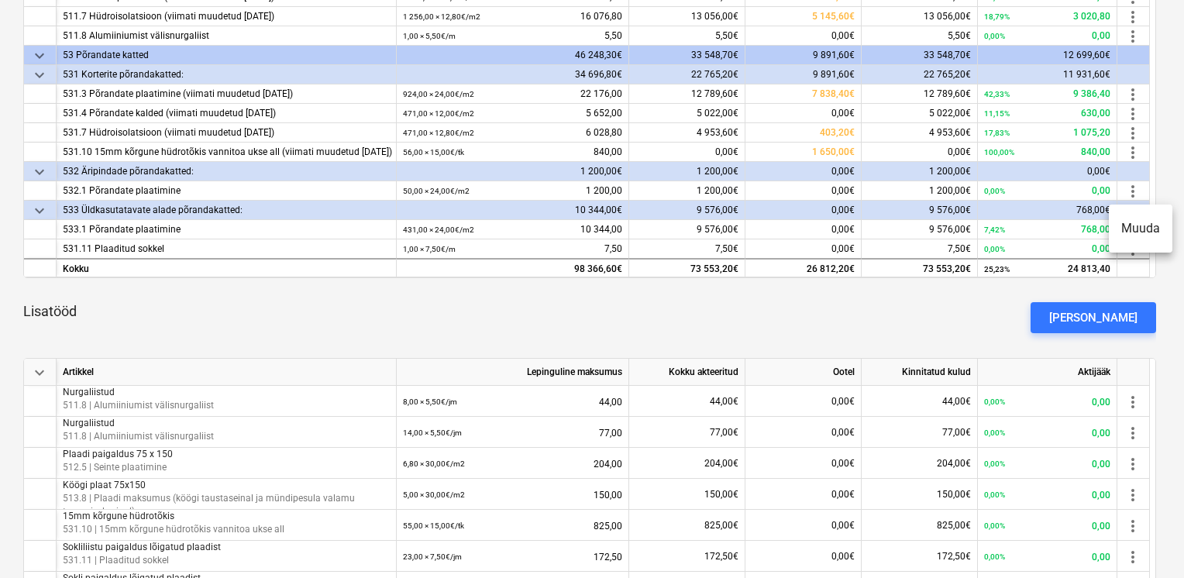
click at [1136, 232] on li "Muuda" at bounding box center [1141, 229] width 64 height 36
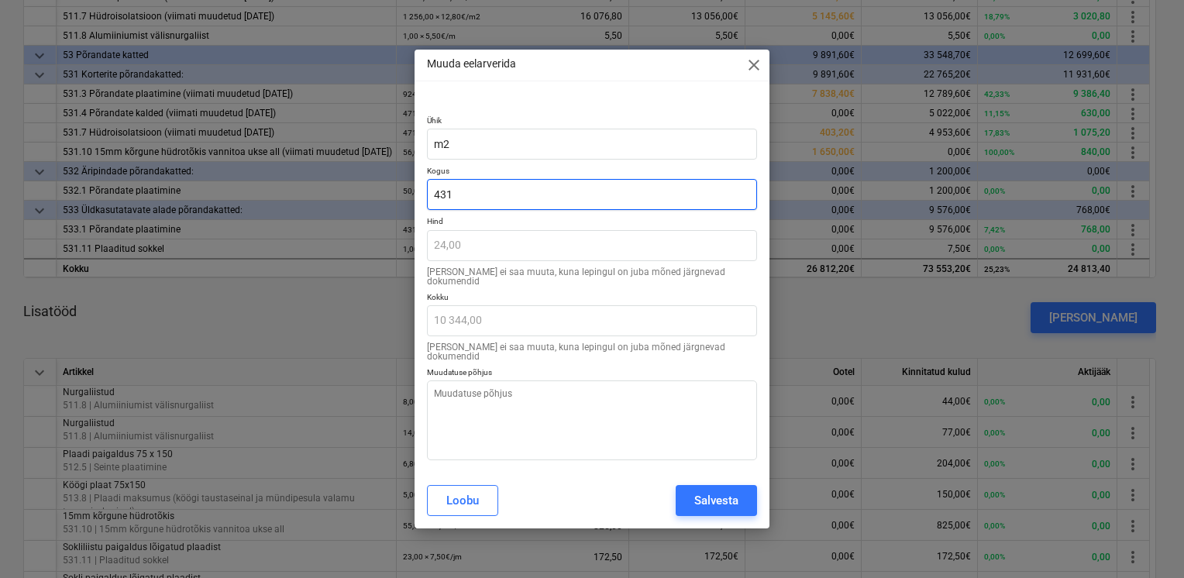
drag, startPoint x: 386, startPoint y: 199, endPoint x: 232, endPoint y: 182, distance: 155.1
click at [248, 188] on div "Muuda eelarverida close Ühik m2 Kogus 431 Hind 24,00 [PERSON_NAME] ei saa muuta…" at bounding box center [592, 289] width 1184 height 578
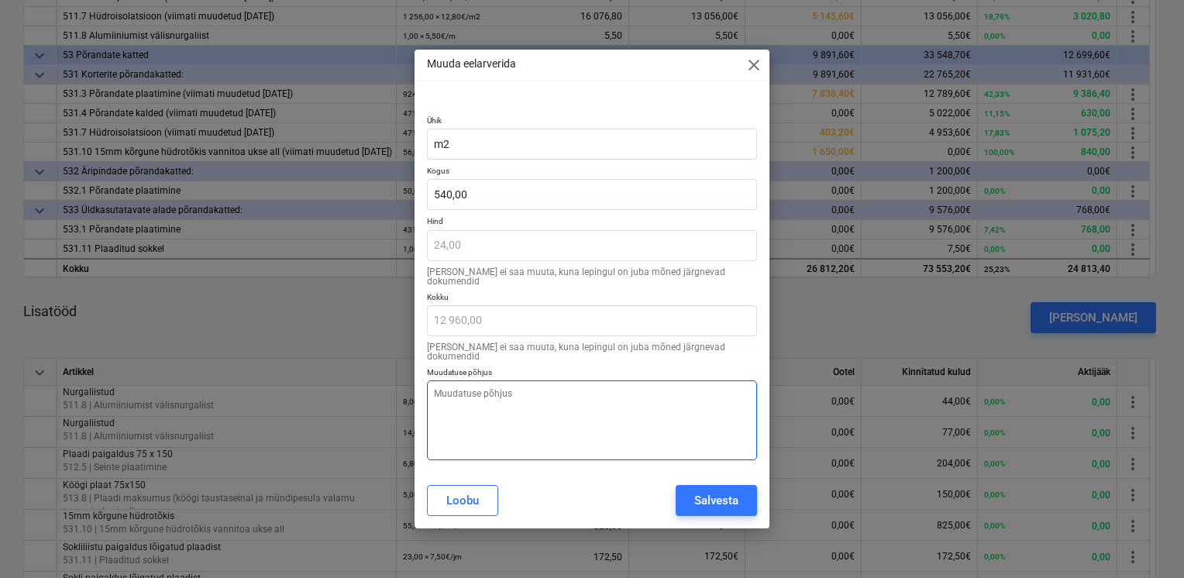
click at [546, 422] on textarea at bounding box center [592, 420] width 330 height 80
paste textarea "Mahu korrigeerimine vastaval tegelikkusele"
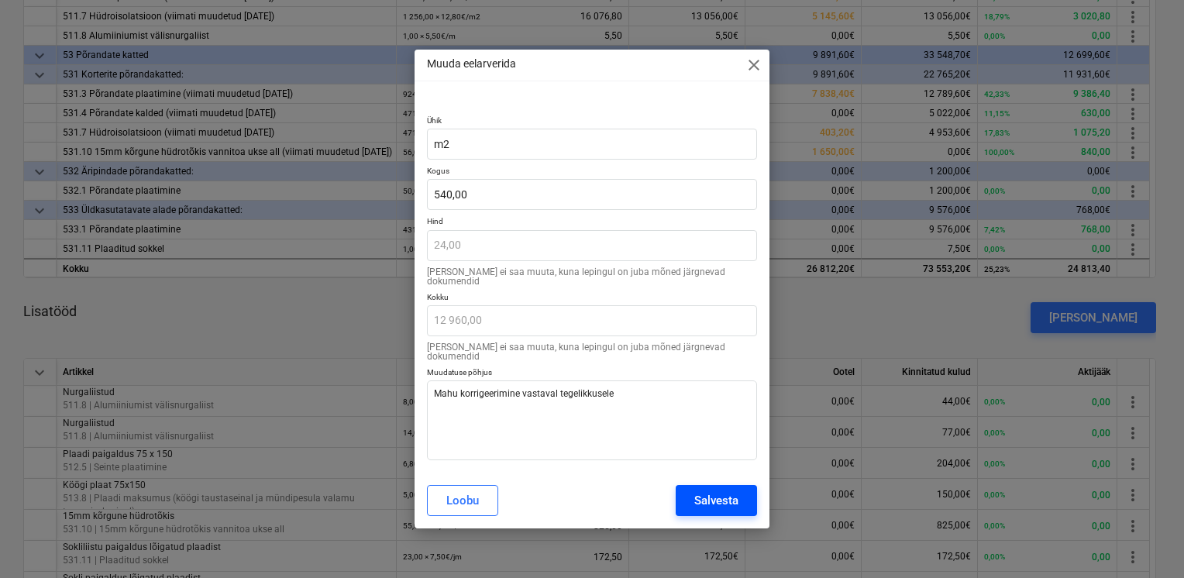
click at [701, 491] on div "Salvesta" at bounding box center [716, 501] width 44 height 20
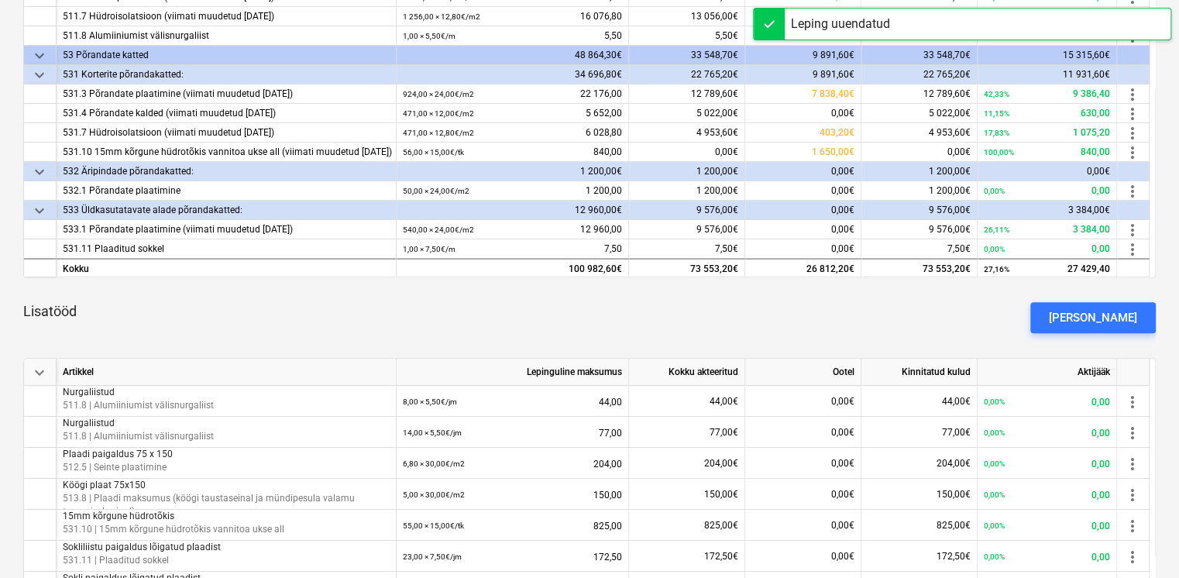
click at [470, 319] on div "Lisatööd [PERSON_NAME]" at bounding box center [589, 318] width 1133 height 56
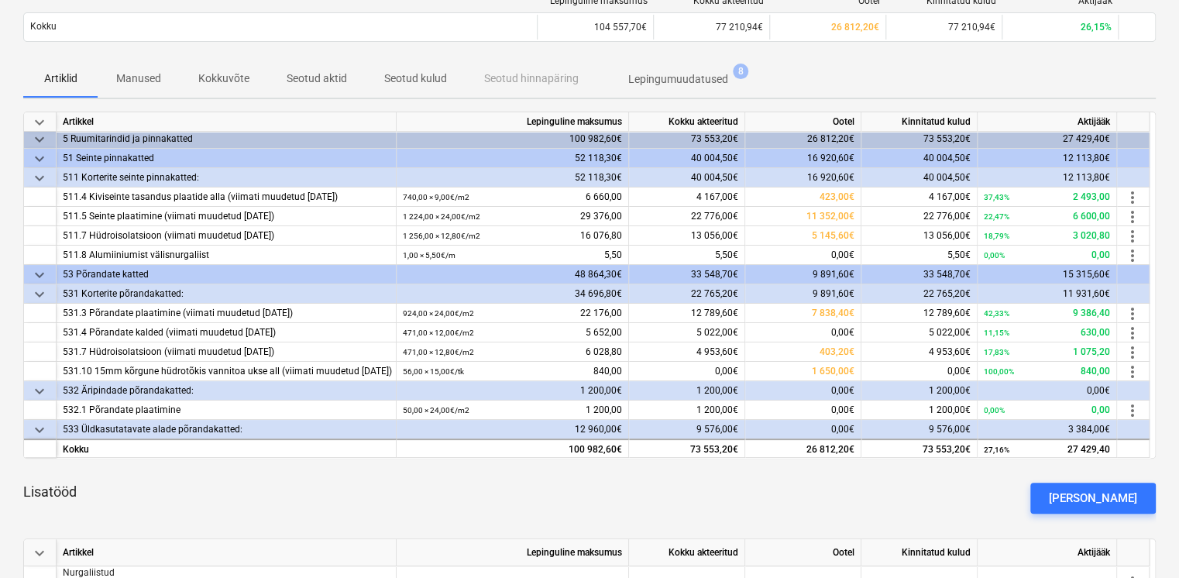
scroll to position [41, 0]
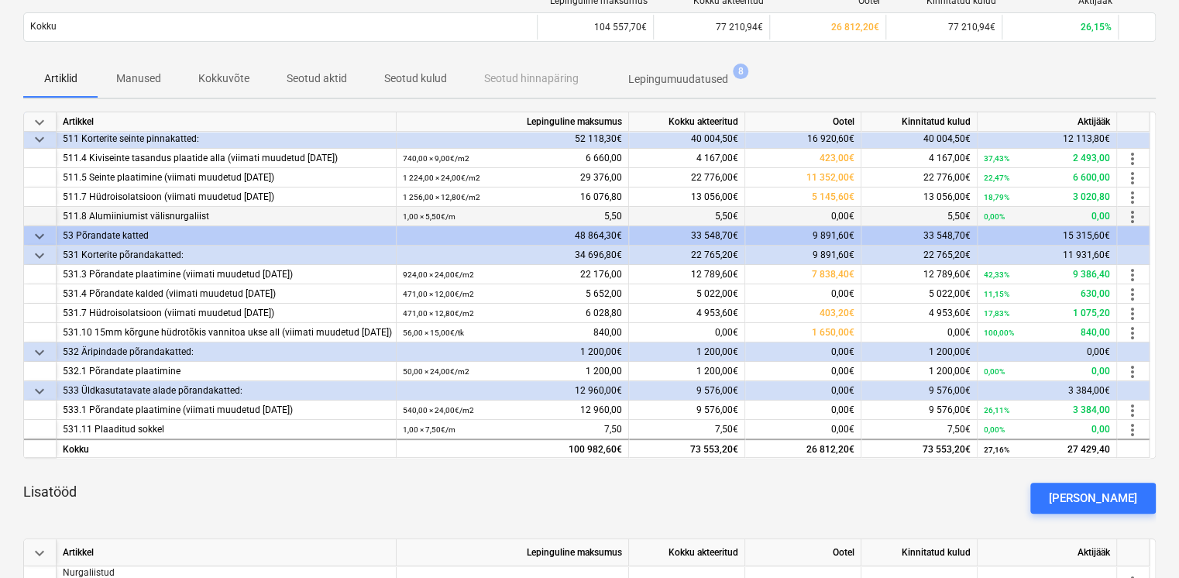
click at [1131, 218] on span "more_vert" at bounding box center [1133, 217] width 19 height 19
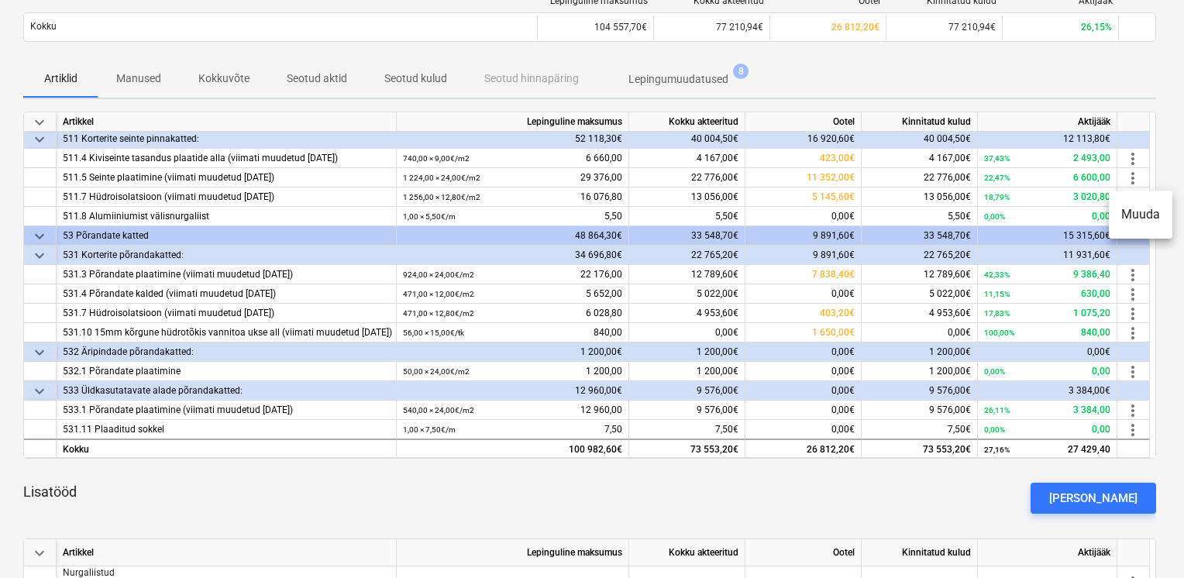
click at [1124, 219] on li "Muuda" at bounding box center [1141, 215] width 64 height 36
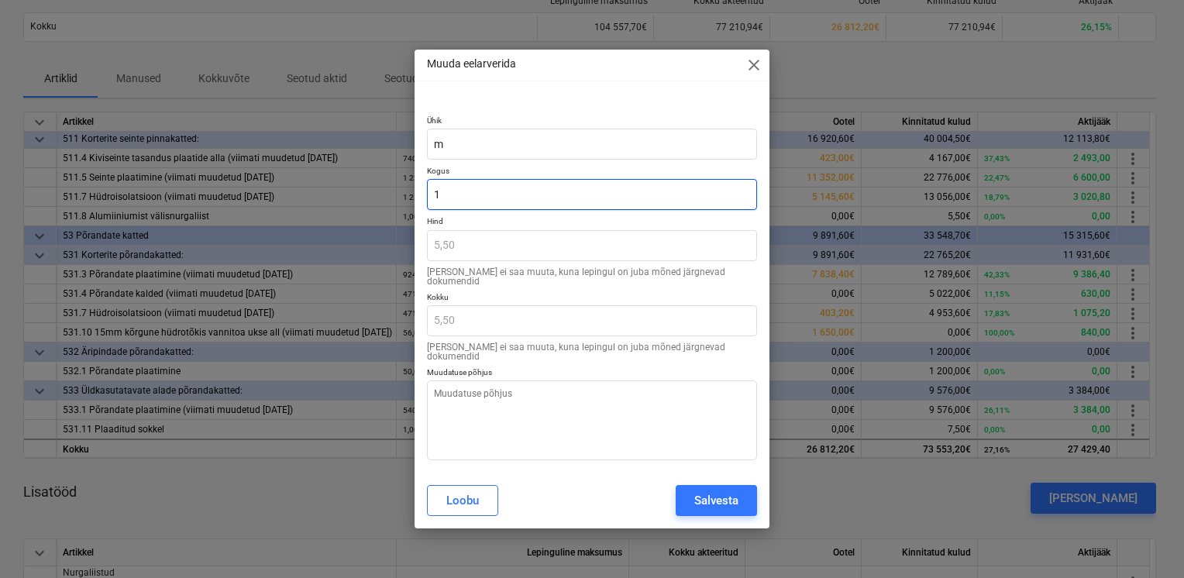
drag, startPoint x: 462, startPoint y: 210, endPoint x: 394, endPoint y: 206, distance: 67.5
click at [395, 206] on div "Muuda eelarverida close Ühik m Kogus 1 Hind 5,50 [PERSON_NAME] ei saa muuta, ku…" at bounding box center [592, 289] width 1184 height 578
drag, startPoint x: 436, startPoint y: 200, endPoint x: 405, endPoint y: 203, distance: 31.2
click at [405, 203] on div "Muuda eelarverida close Ühik m Kogus 1 Hind 5,50 [PERSON_NAME] ei saa muuta, ku…" at bounding box center [592, 289] width 1184 height 578
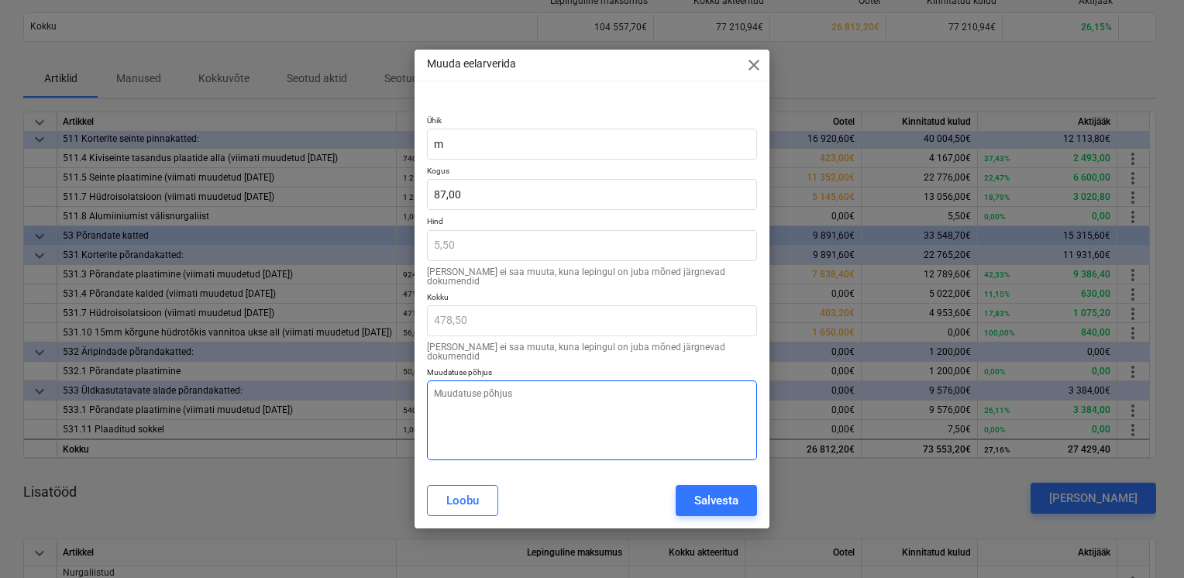
click at [561, 397] on textarea at bounding box center [592, 420] width 330 height 80
paste textarea "Mahu korrigeerimine vastaval tegelikkusele"
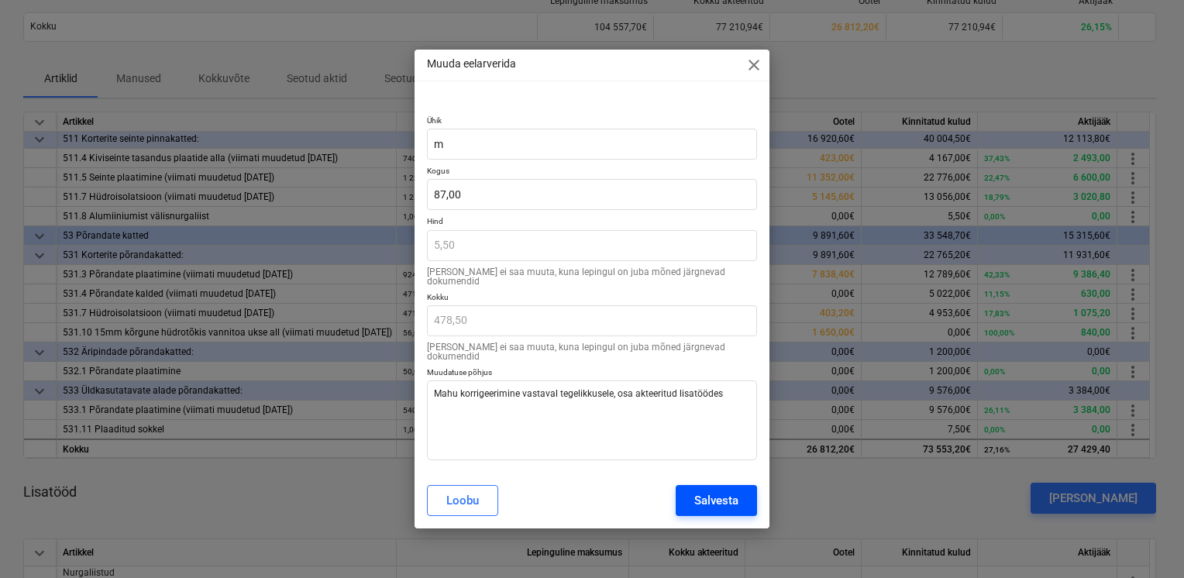
click at [721, 495] on div "Salvesta" at bounding box center [716, 501] width 44 height 20
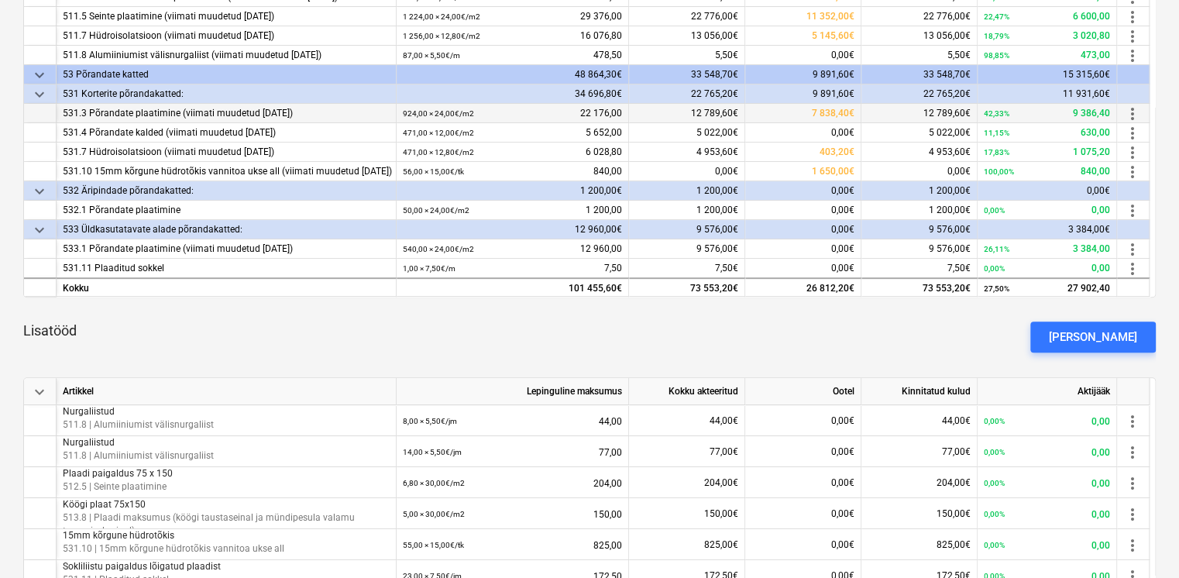
scroll to position [361, 0]
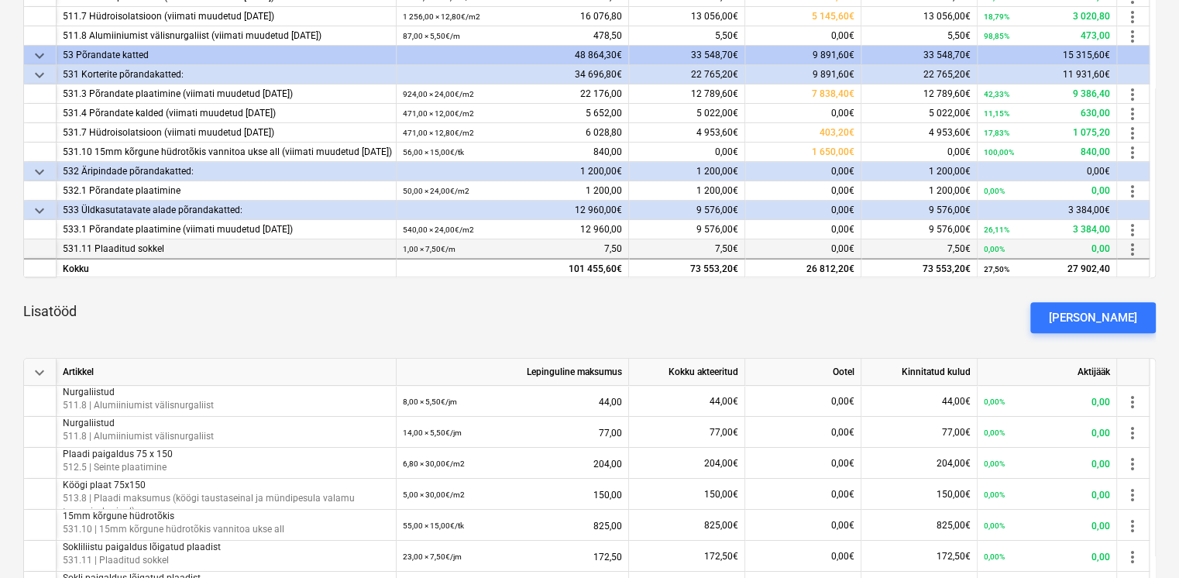
click at [1134, 244] on span "more_vert" at bounding box center [1133, 249] width 19 height 19
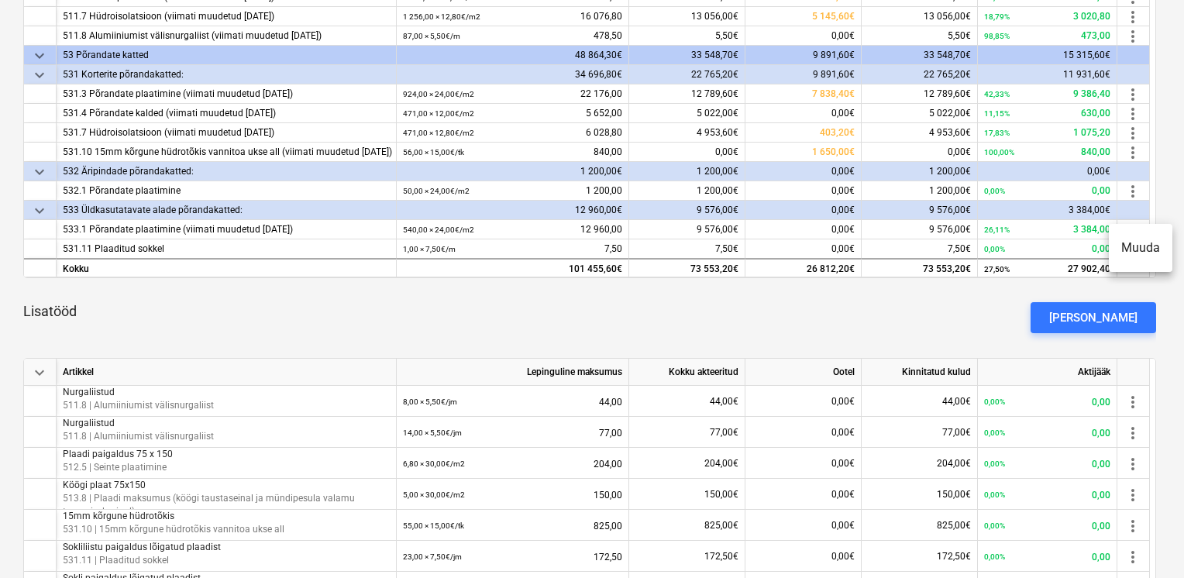
click at [1120, 243] on li "Muuda" at bounding box center [1141, 248] width 64 height 36
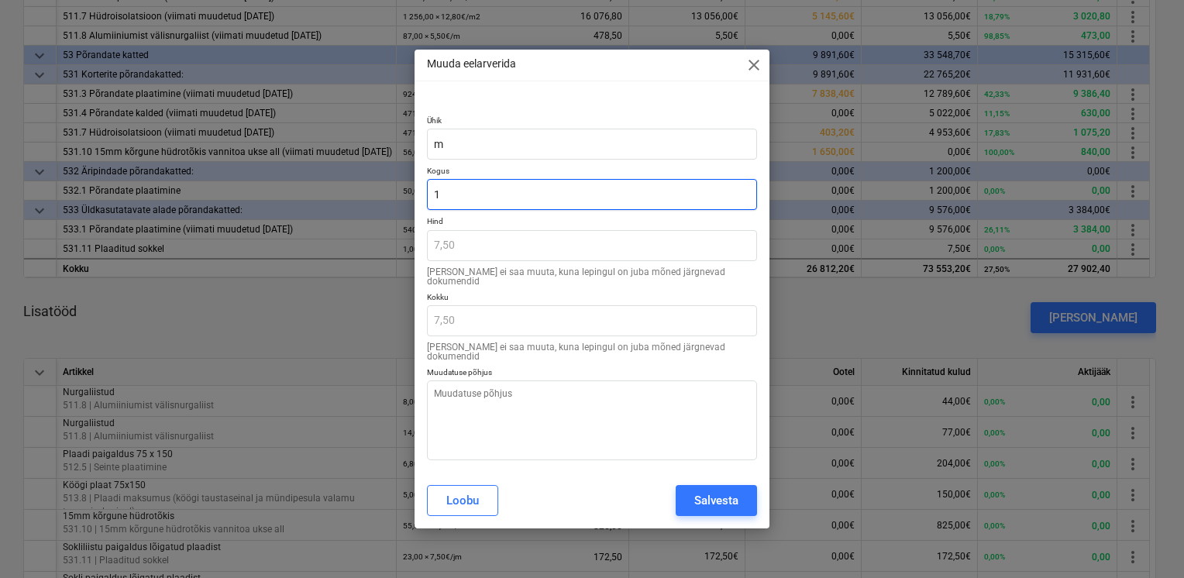
drag, startPoint x: 444, startPoint y: 197, endPoint x: 282, endPoint y: 188, distance: 162.2
click at [284, 189] on div "Muuda eelarverida close Ühik m Kogus 1 Hind 7,50 [PERSON_NAME] ei saa muuta, ku…" at bounding box center [592, 289] width 1184 height 578
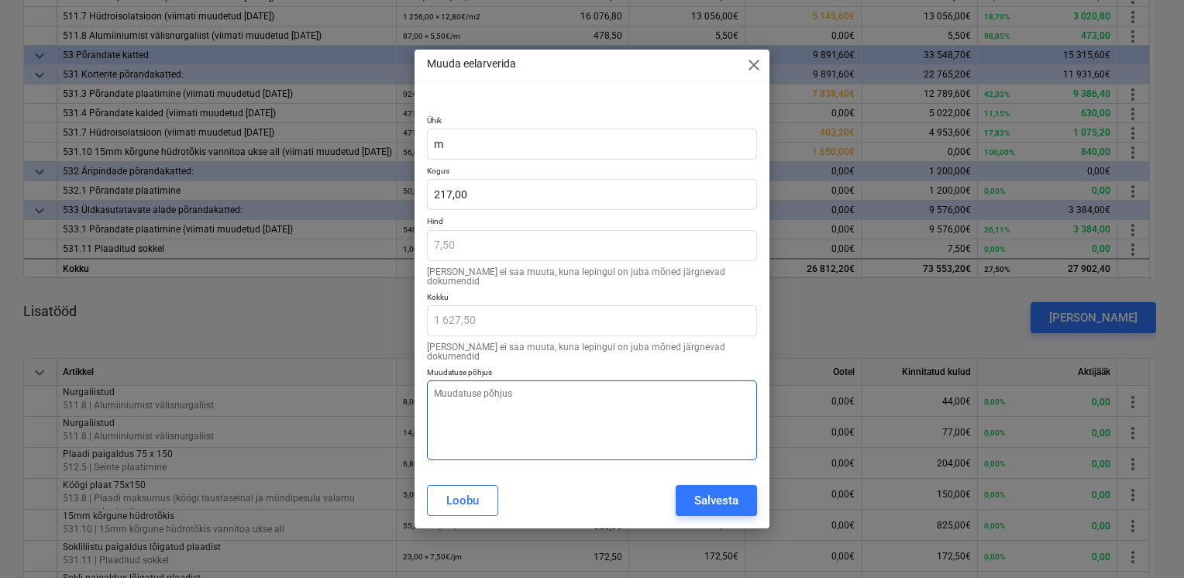
click at [501, 398] on textarea at bounding box center [592, 420] width 330 height 80
paste textarea "Mahu korrigeerimine vastaval tegelikkusele"
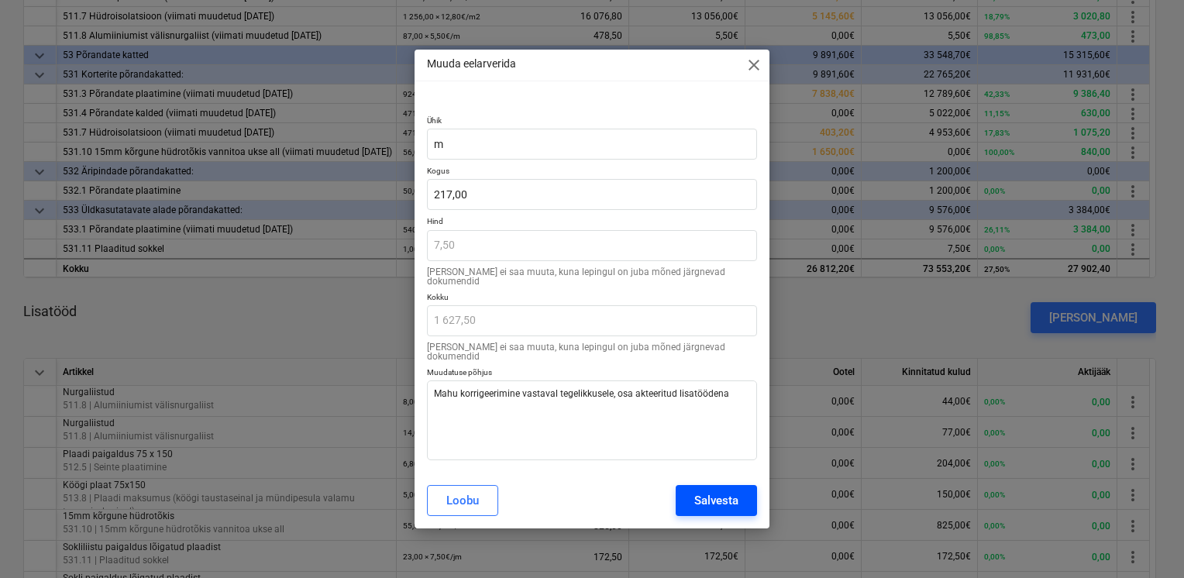
click at [713, 491] on div "Salvesta" at bounding box center [716, 501] width 44 height 20
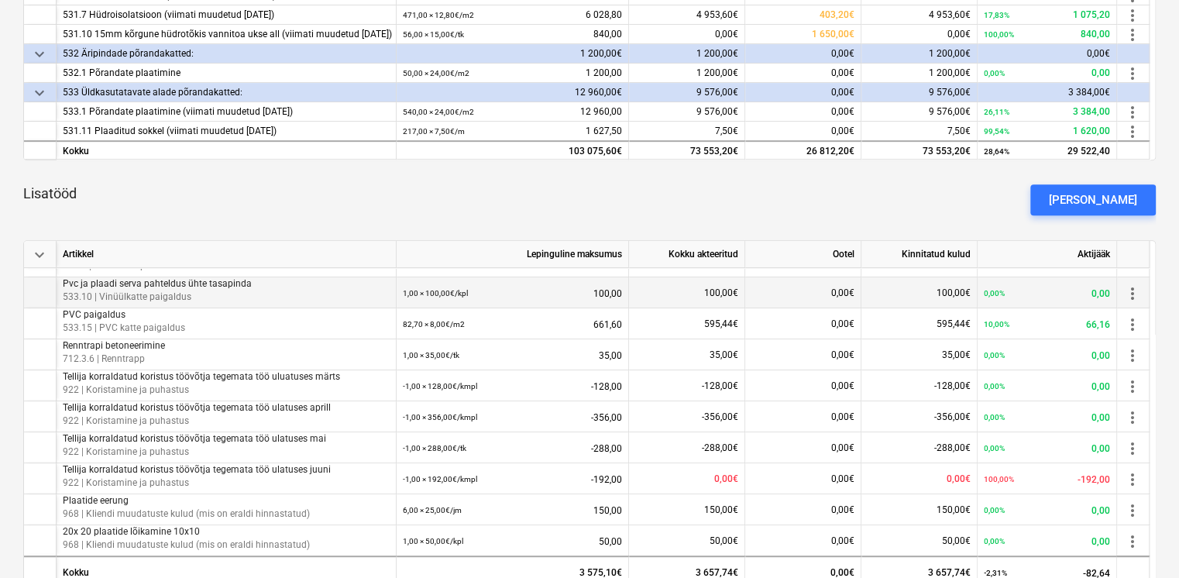
scroll to position [440, 0]
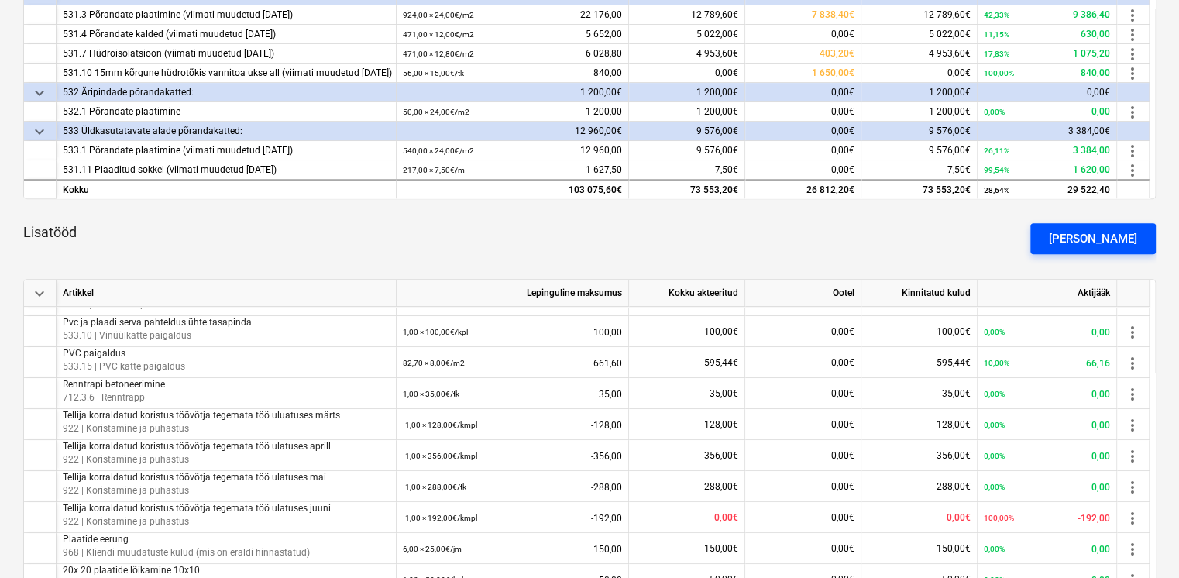
click at [1109, 244] on div "[PERSON_NAME]" at bounding box center [1093, 239] width 88 height 20
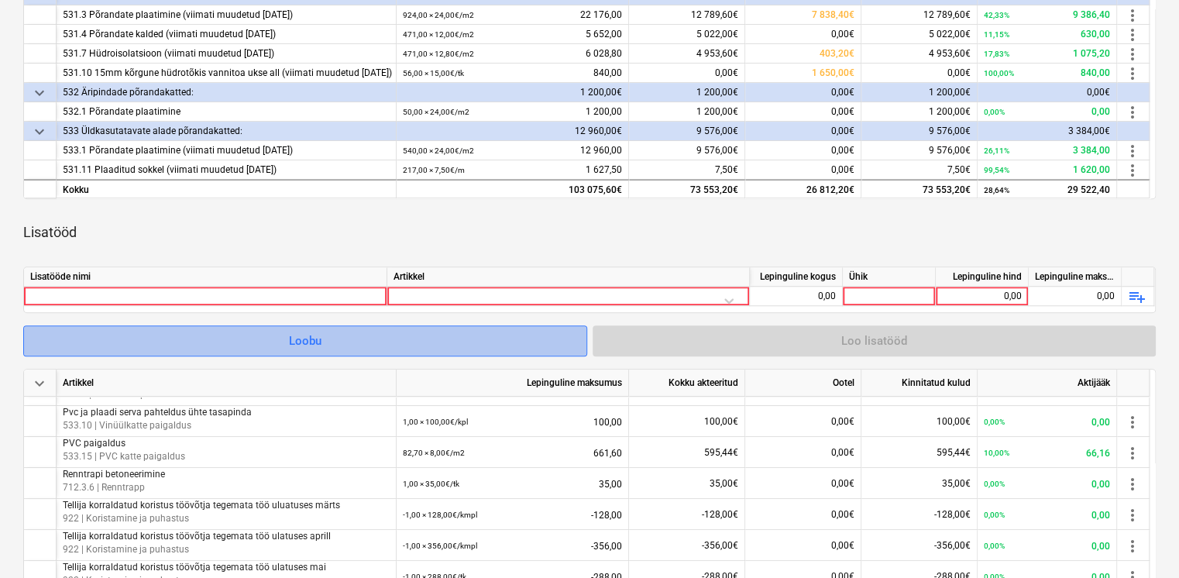
click at [381, 341] on span "Loobu" at bounding box center [305, 341] width 525 height 20
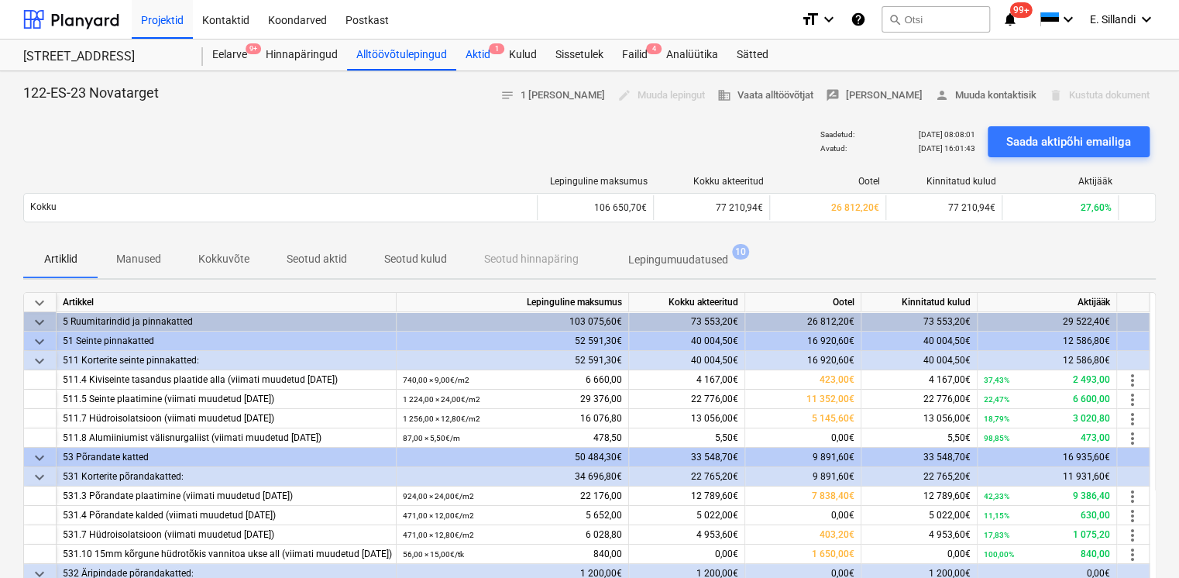
click at [477, 58] on div "Aktid 1" at bounding box center [477, 55] width 43 height 31
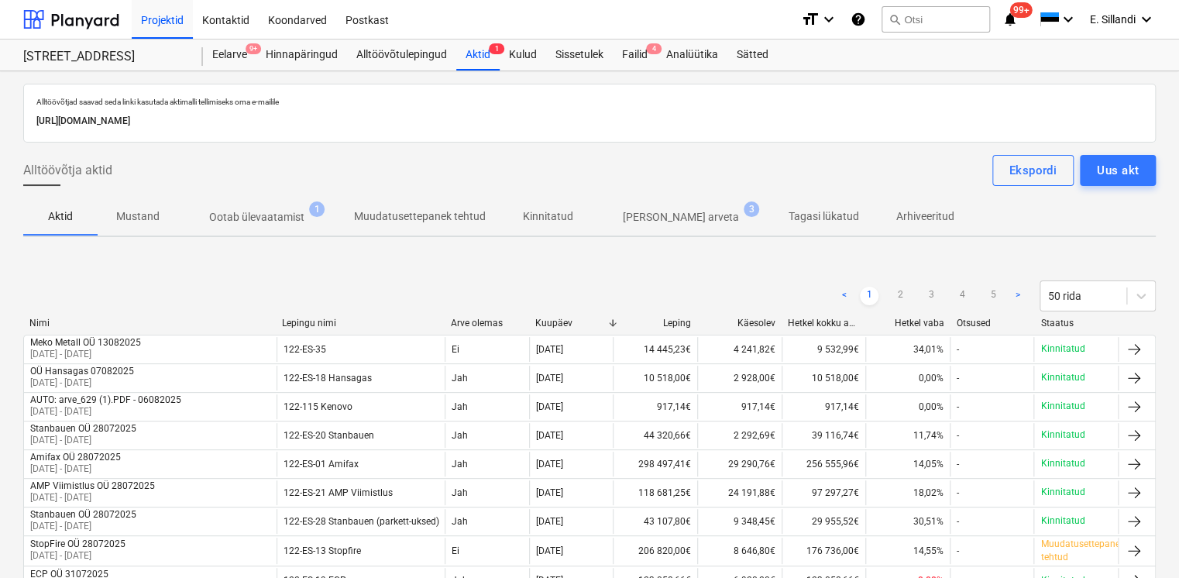
click at [279, 212] on p "Ootab ülevaatamist" at bounding box center [256, 217] width 95 height 16
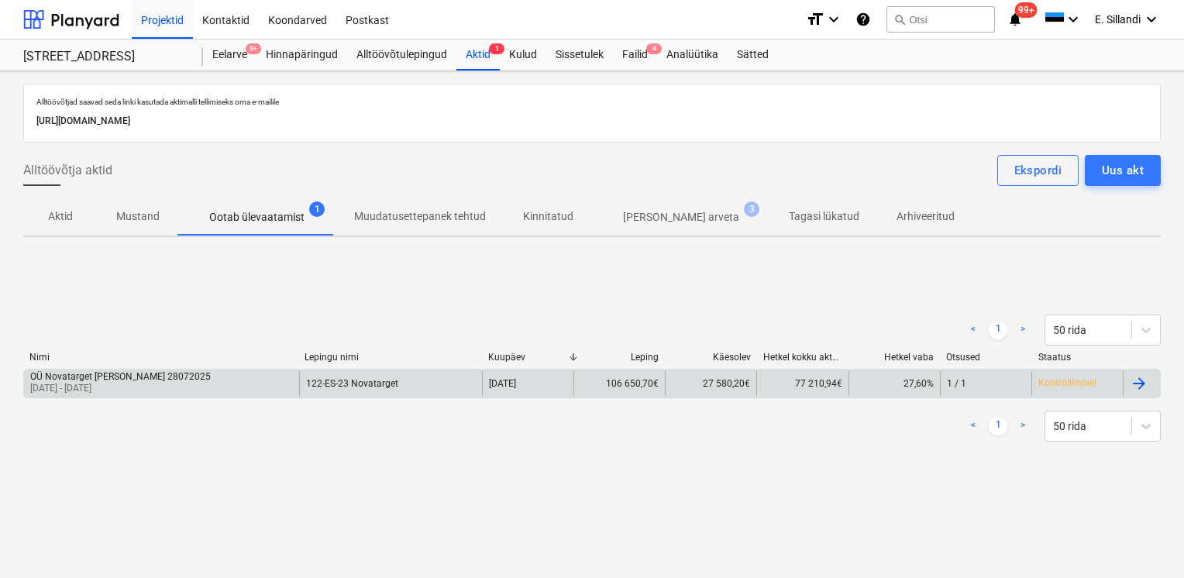
click at [122, 384] on p "[DATE] - [DATE]" at bounding box center [120, 388] width 181 height 13
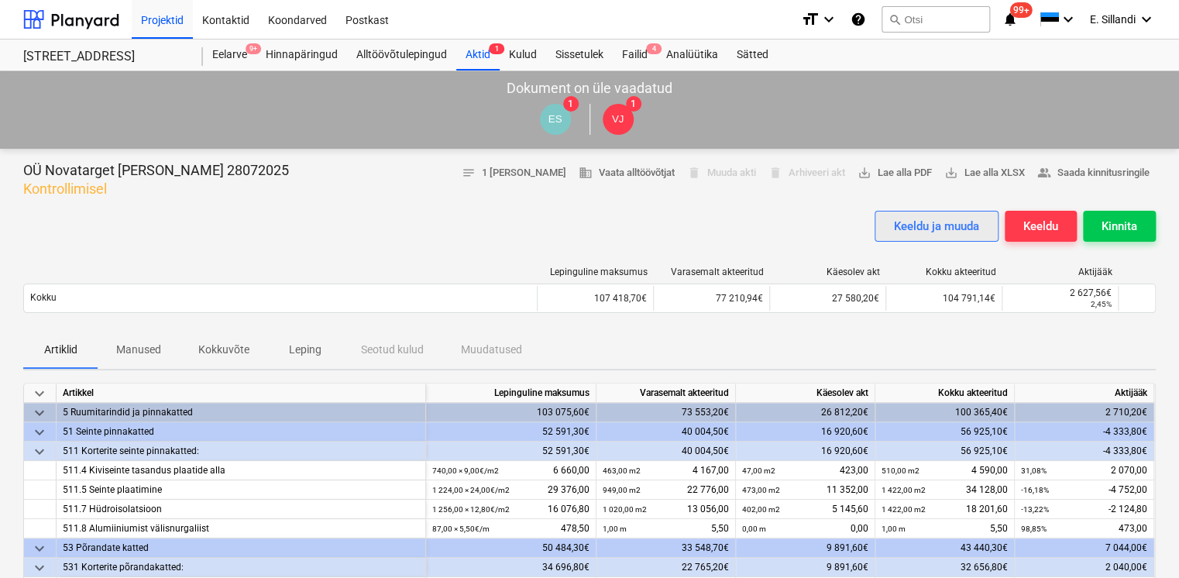
click at [939, 232] on div "Keeldu ja muuda" at bounding box center [936, 226] width 85 height 20
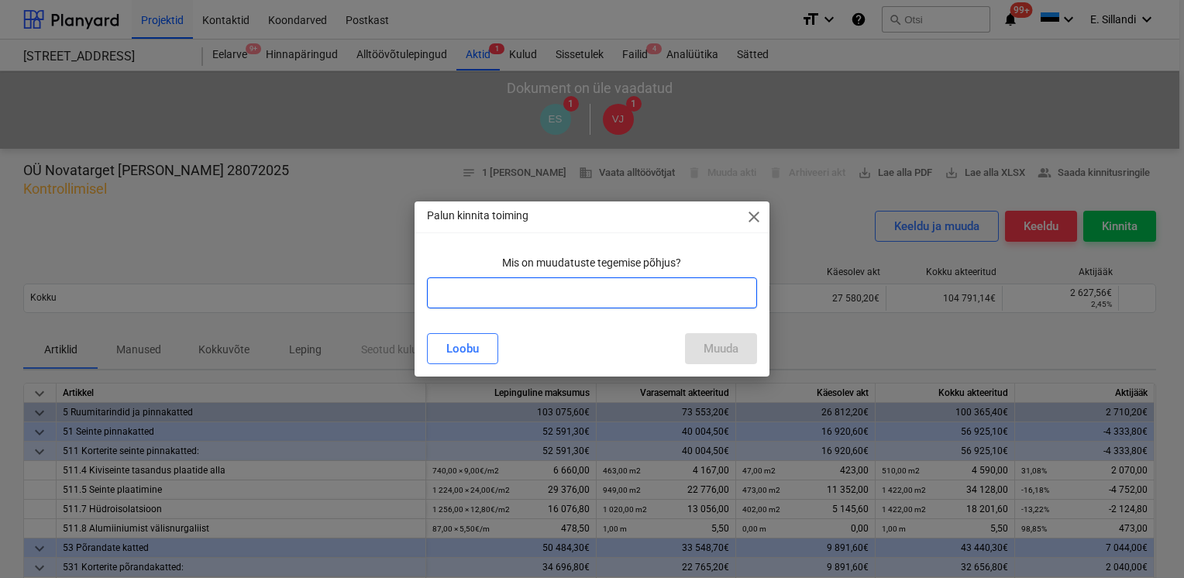
click at [518, 289] on input "text" at bounding box center [592, 292] width 330 height 31
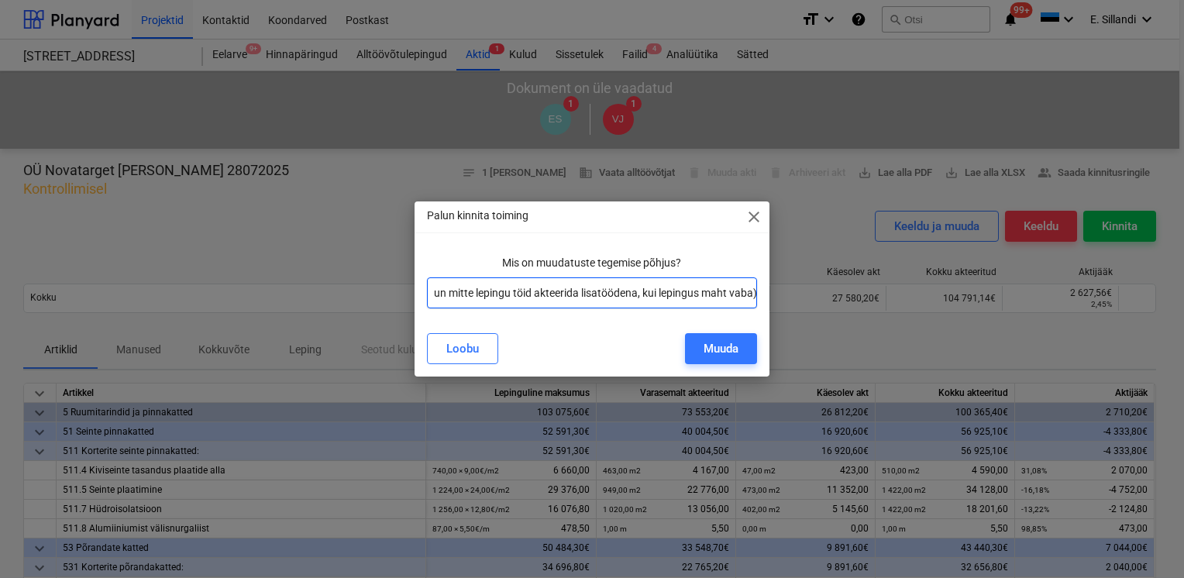
scroll to position [0, 376]
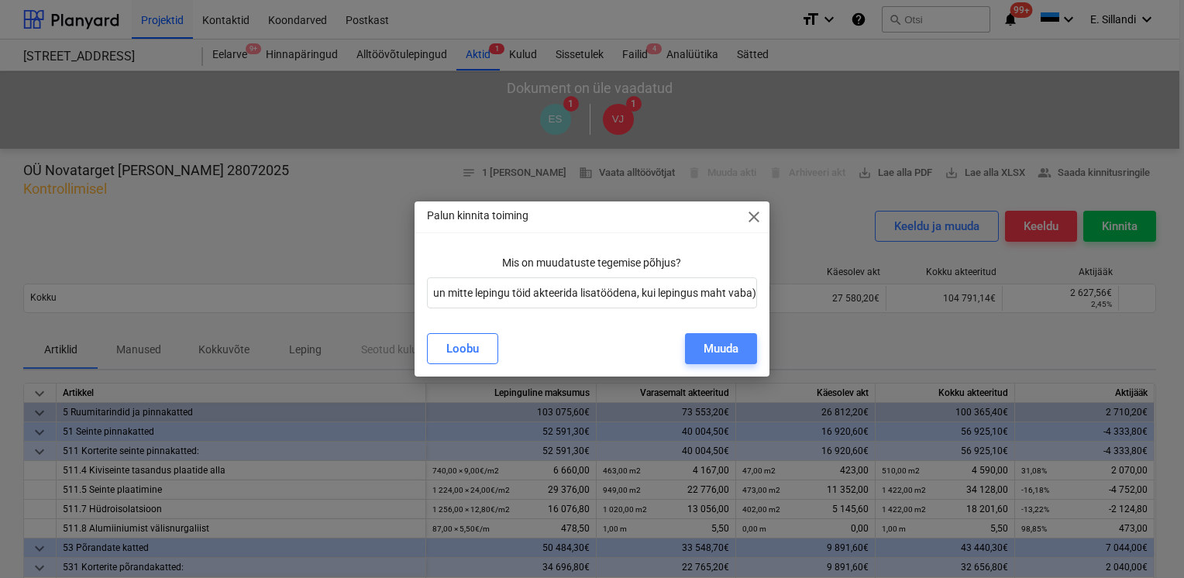
click at [730, 348] on div "Muuda" at bounding box center [721, 349] width 35 height 20
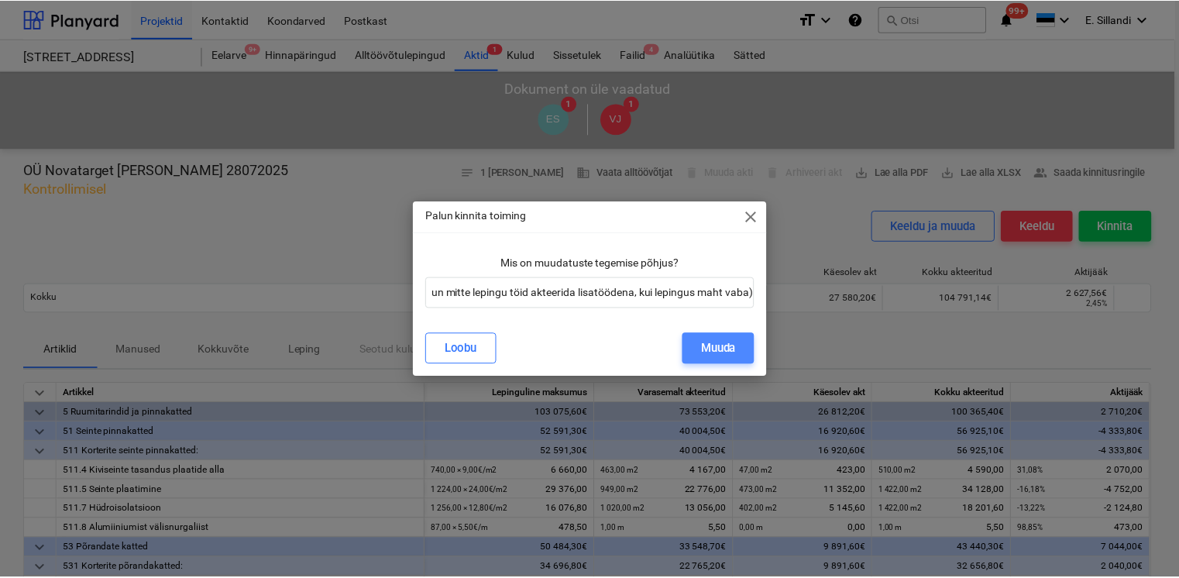
scroll to position [0, 0]
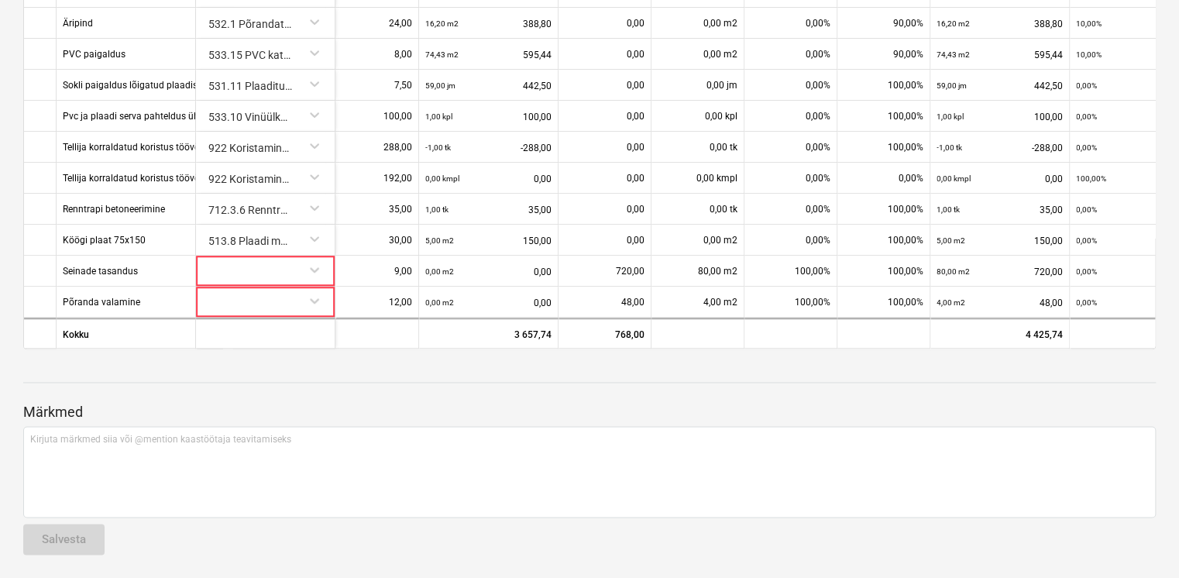
scroll to position [302, 0]
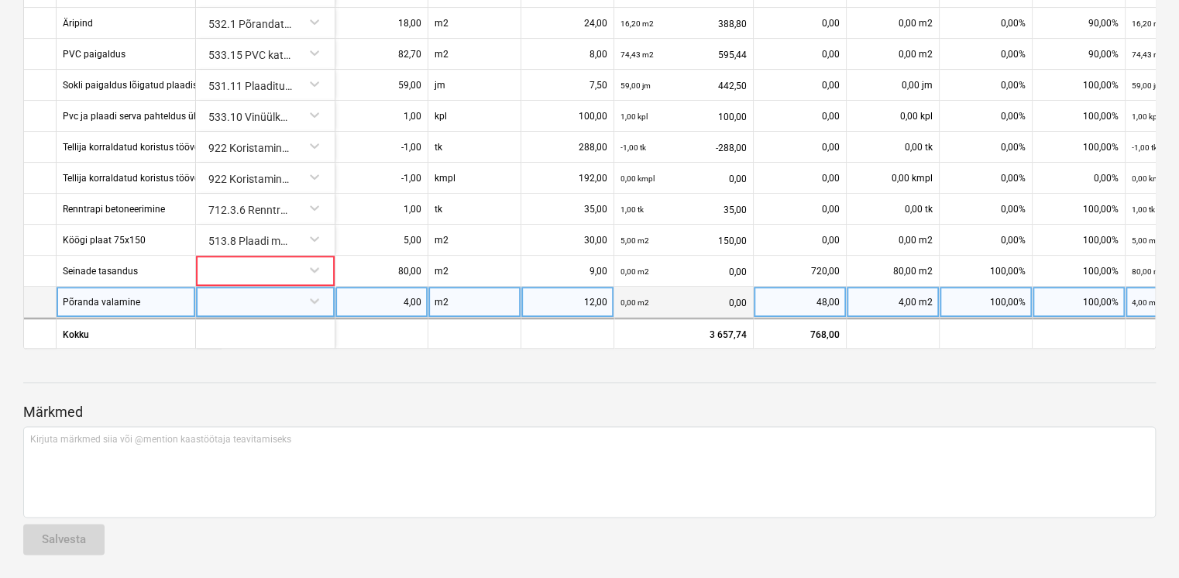
click at [135, 287] on div "Põranda valamine" at bounding box center [101, 302] width 77 height 30
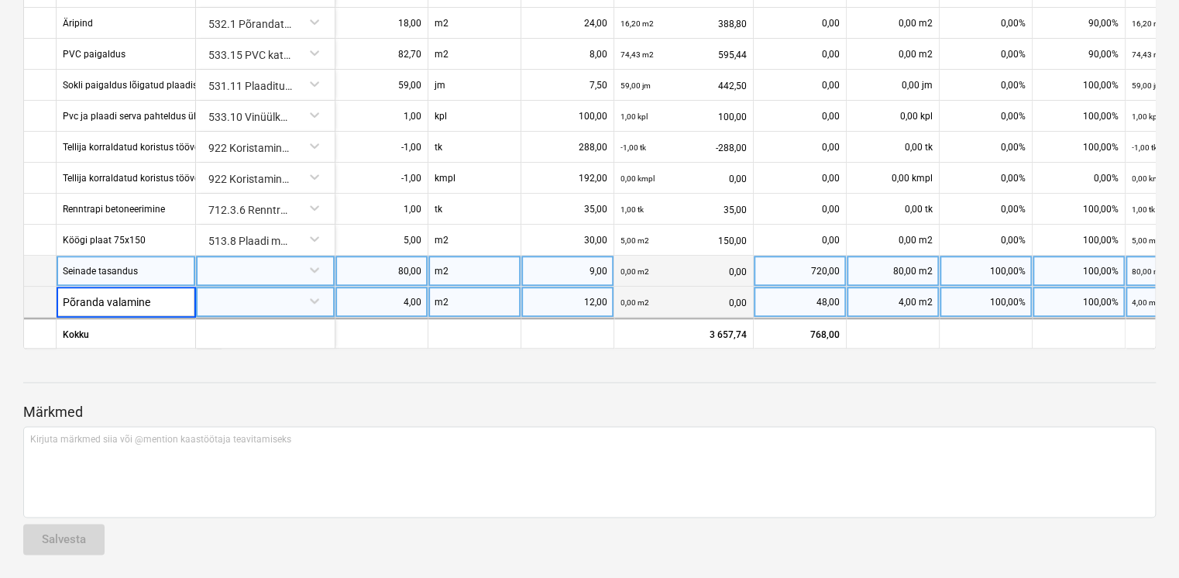
click at [140, 271] on div "Seinade tasandus" at bounding box center [126, 271] width 139 height 31
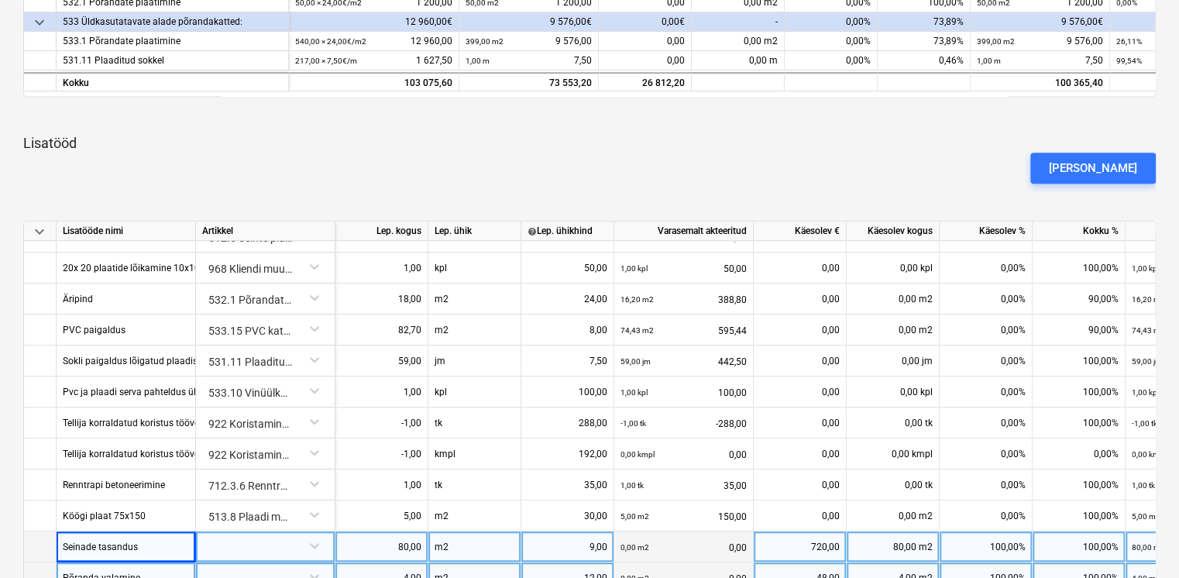
scroll to position [893, 0]
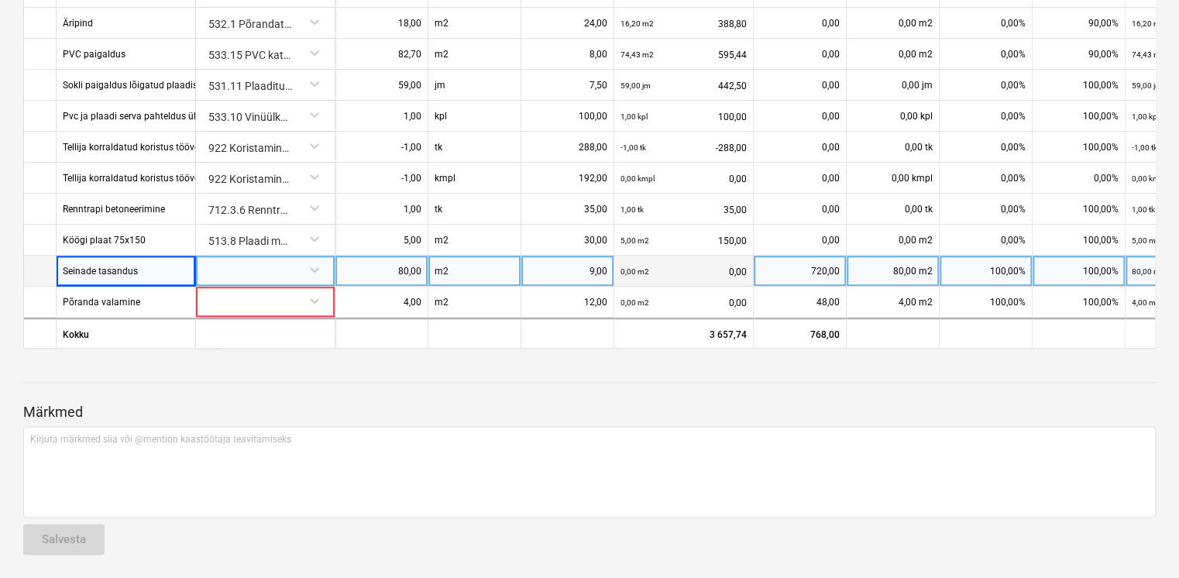
click at [162, 276] on div "Seinade tasandus" at bounding box center [126, 271] width 139 height 31
click at [162, 263] on input "Seinade tasandus" at bounding box center [126, 271] width 139 height 30
click at [279, 268] on div at bounding box center [265, 269] width 126 height 27
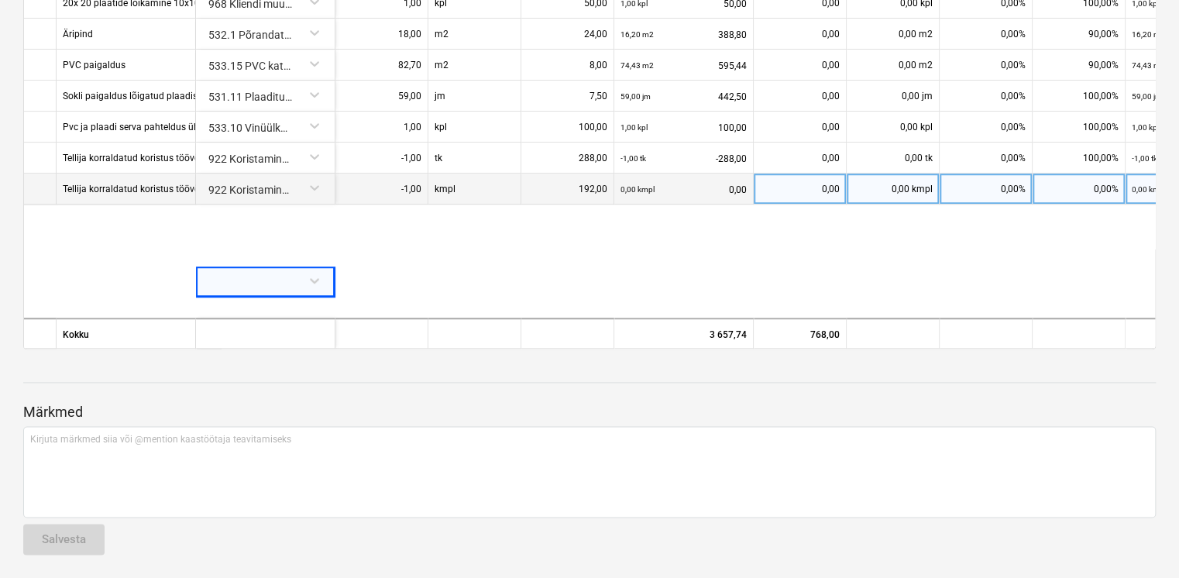
scroll to position [302, 0]
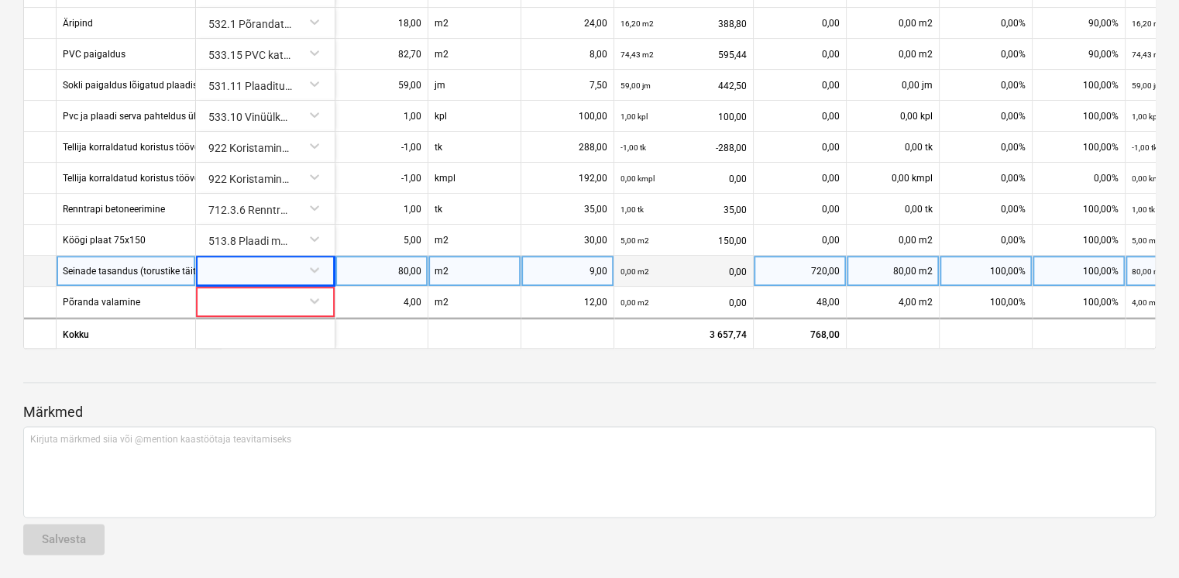
click at [223, 268] on div at bounding box center [265, 269] width 126 height 27
click at [291, 301] on div "-- -- -- 511.4 Kiviseinte tasandus plaatide alla" at bounding box center [265, 299] width 126 height 25
click at [385, 261] on div "80,00" at bounding box center [382, 271] width 80 height 31
click at [380, 263] on div "80,00" at bounding box center [382, 271] width 80 height 31
click at [552, 404] on p "Märkmed" at bounding box center [589, 412] width 1133 height 19
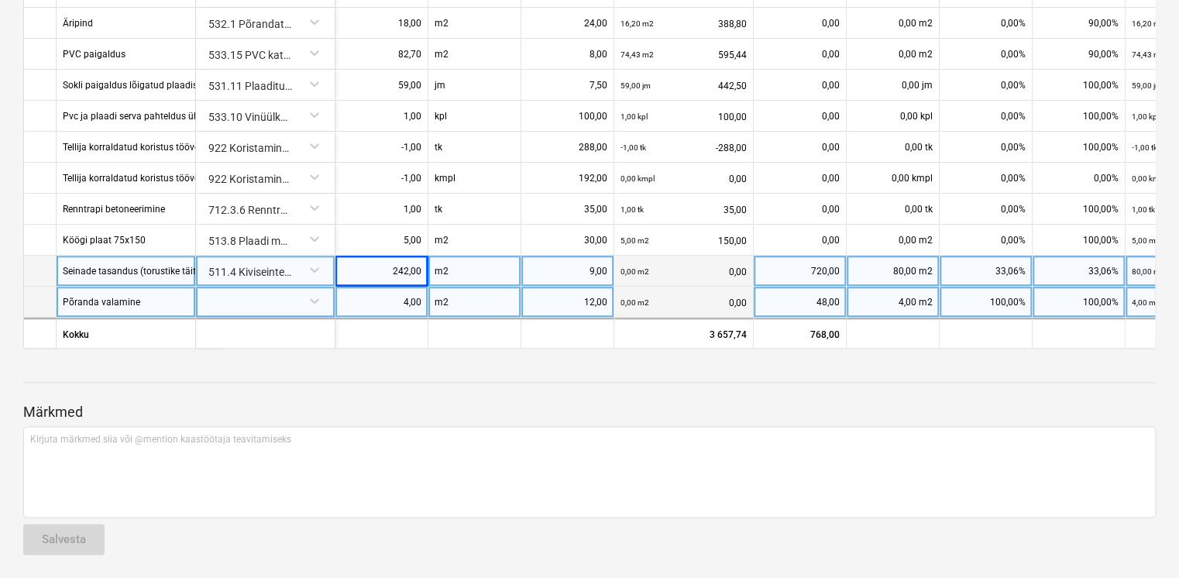
click at [146, 290] on div "Põranda valamine" at bounding box center [126, 302] width 139 height 31
click at [172, 299] on input "Põranda valamine" at bounding box center [126, 302] width 139 height 30
click at [152, 299] on div "Põranda valamine" at bounding box center [126, 302] width 139 height 31
click at [375, 296] on div "4,00" at bounding box center [382, 302] width 80 height 31
click at [480, 299] on div "m2" at bounding box center [475, 302] width 93 height 31
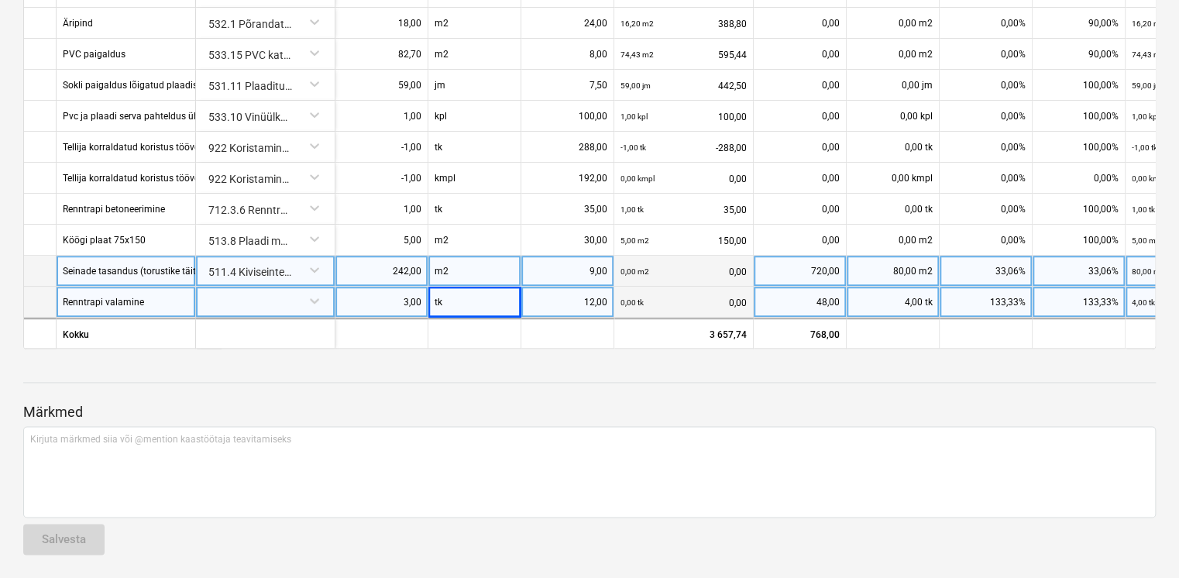
click at [577, 295] on div "12,00" at bounding box center [568, 302] width 80 height 31
click at [591, 301] on div "12,00" at bounding box center [568, 302] width 80 height 31
click at [286, 296] on div at bounding box center [265, 300] width 126 height 27
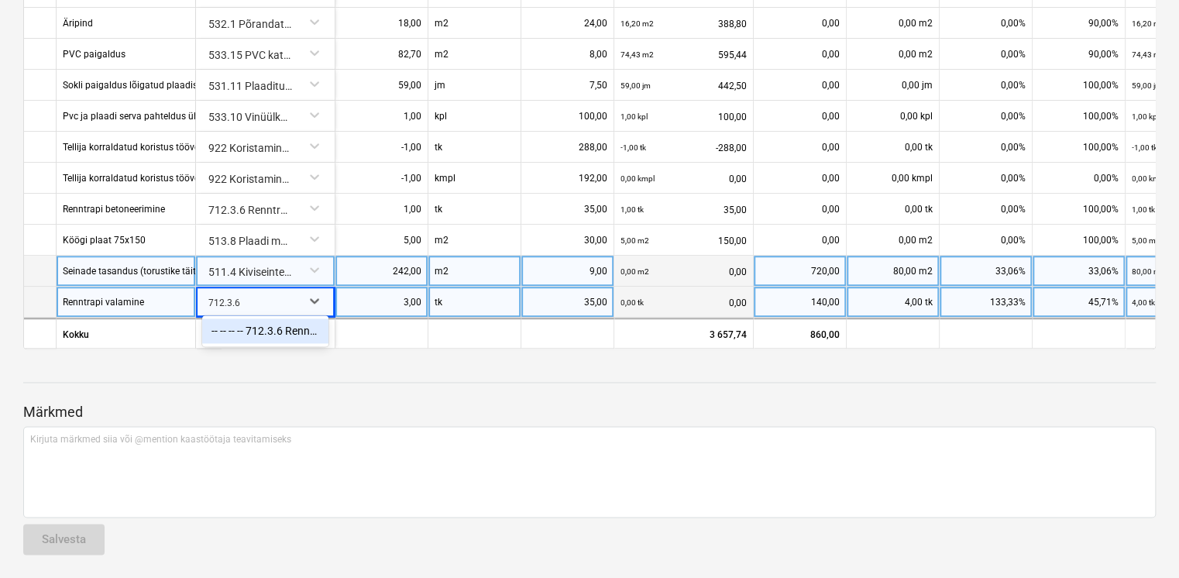
click at [239, 328] on div "-- -- -- -- 712.3.6 Renntrapp" at bounding box center [265, 330] width 126 height 25
click at [360, 370] on div at bounding box center [589, 368] width 1133 height 12
click at [887, 299] on div "4,00 tk" at bounding box center [893, 302] width 93 height 31
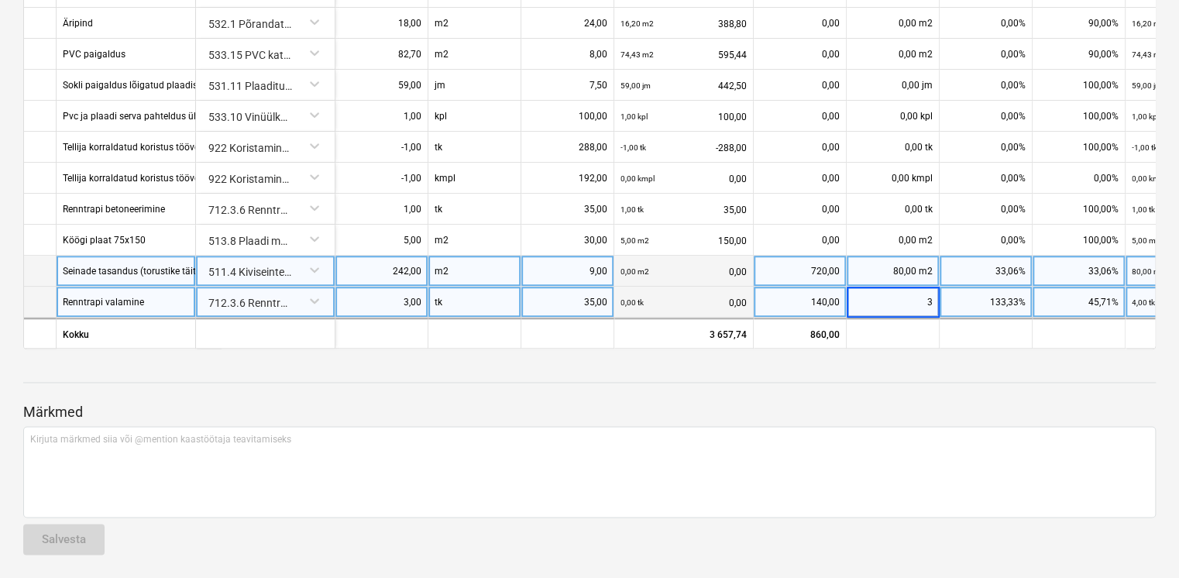
click at [928, 377] on div "Märkmed Kirjuta märkmed siia või @mention kaastöötaja teavitamiseks ﻿ Salvesta" at bounding box center [589, 464] width 1133 height 205
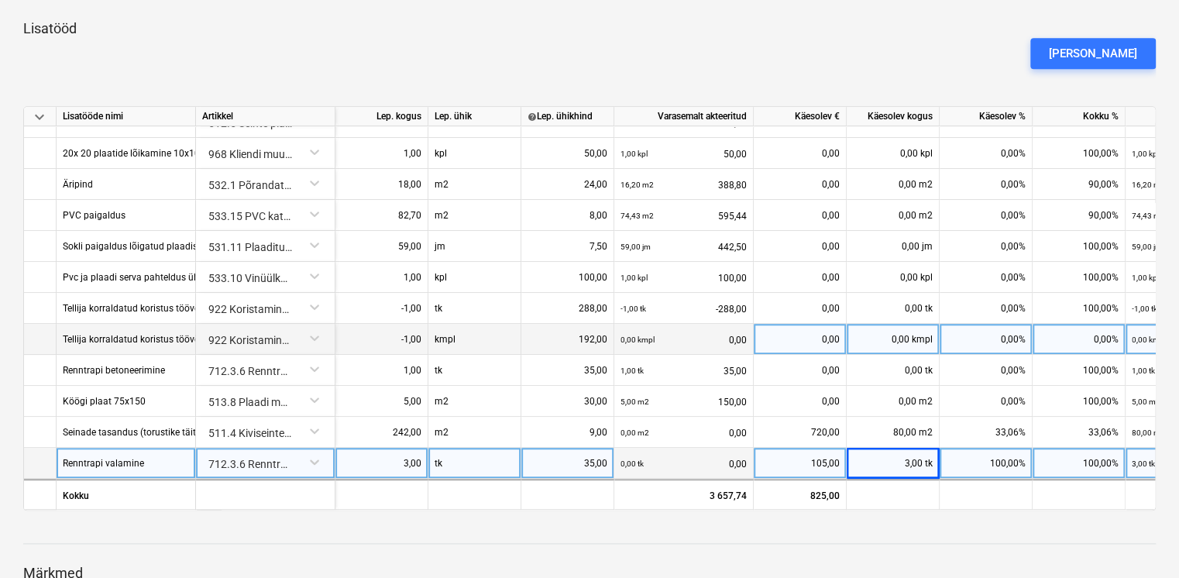
scroll to position [712, 0]
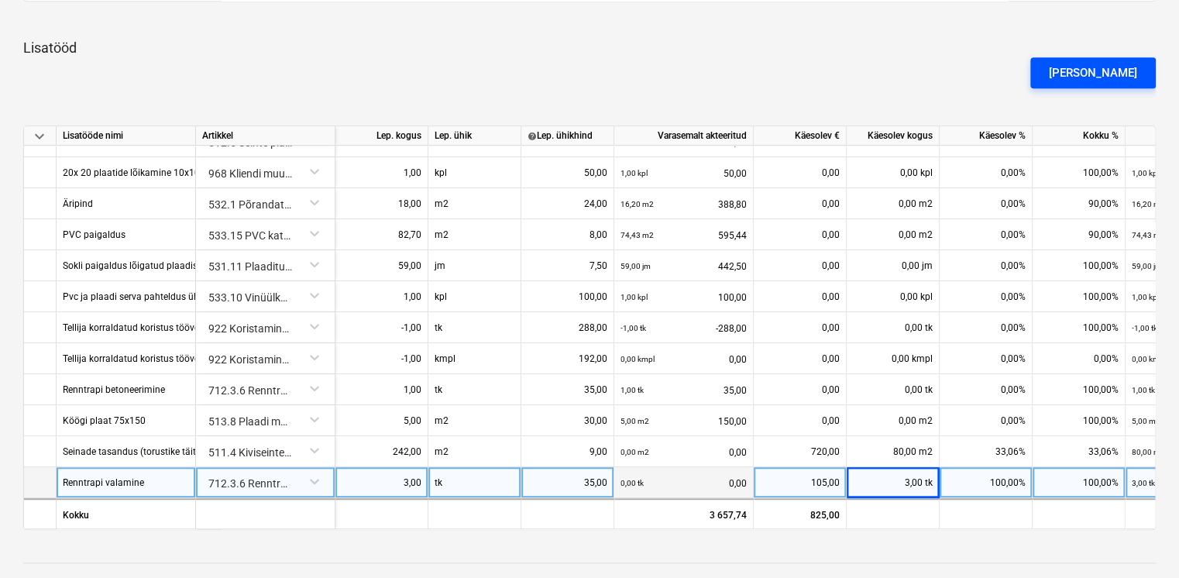
click at [1110, 71] on div "[PERSON_NAME]" at bounding box center [1093, 73] width 88 height 20
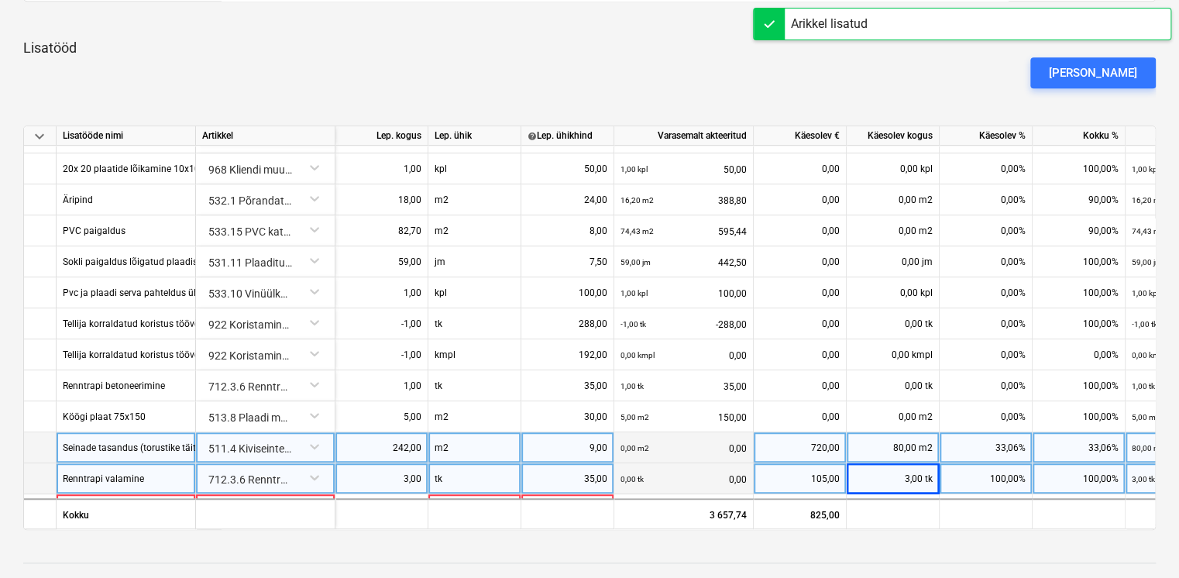
scroll to position [333, 0]
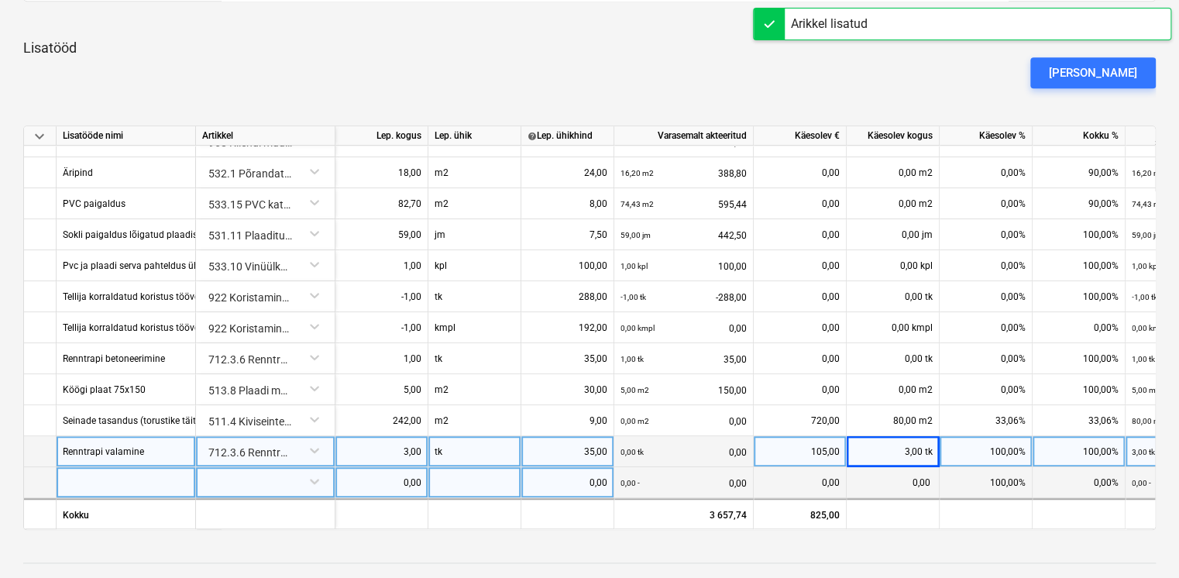
click at [102, 477] on div at bounding box center [126, 482] width 139 height 31
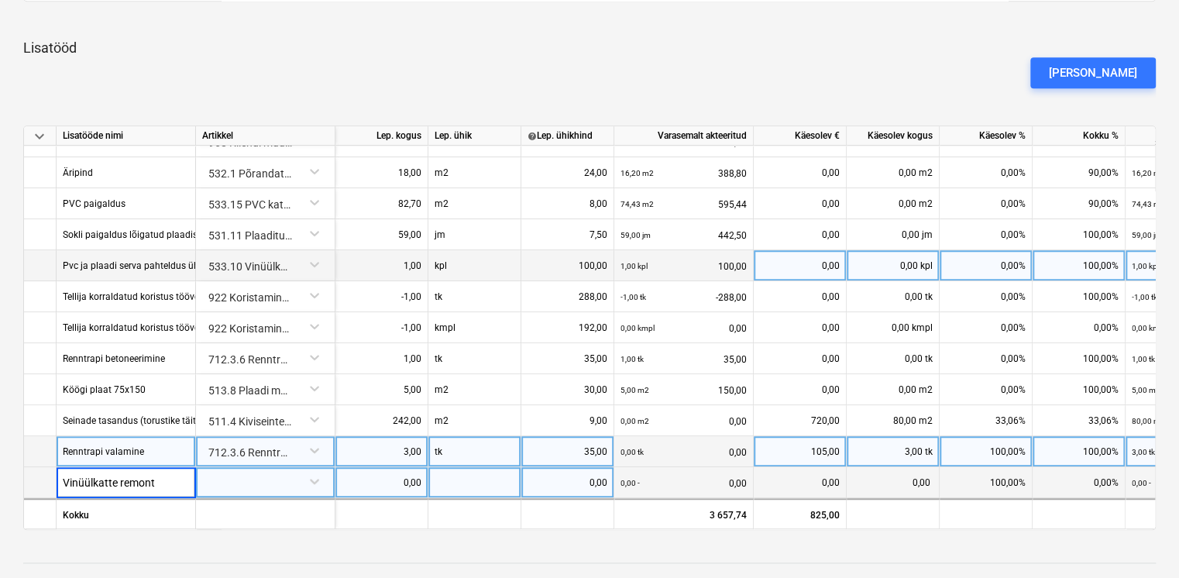
click at [316, 259] on div "533.10 Vinüülkatte paigaldus" at bounding box center [265, 263] width 126 height 27
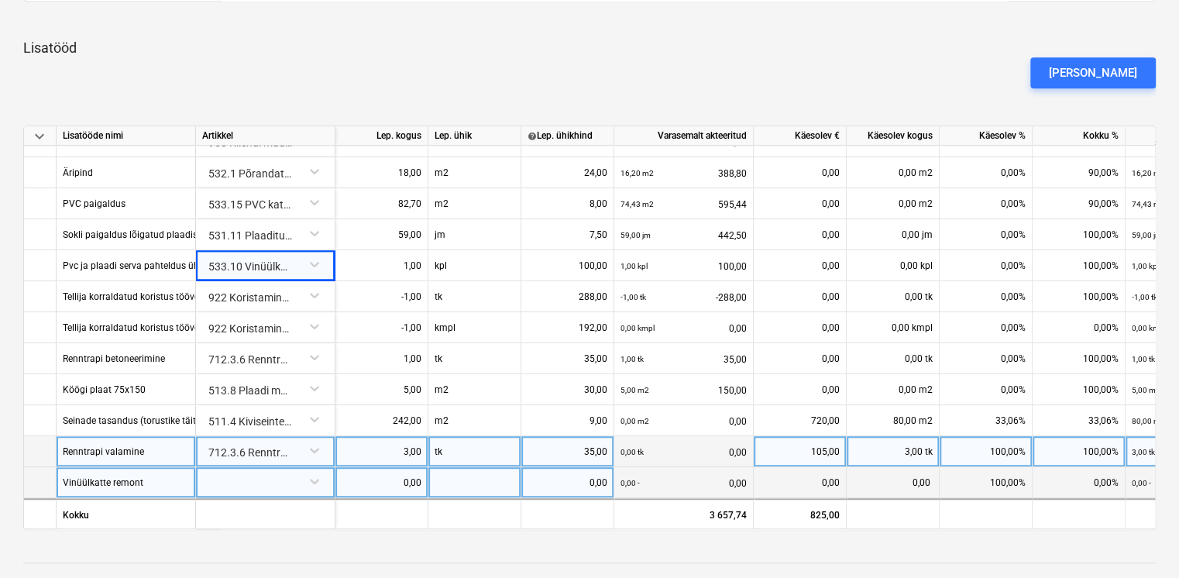
click at [263, 485] on div at bounding box center [265, 480] width 126 height 27
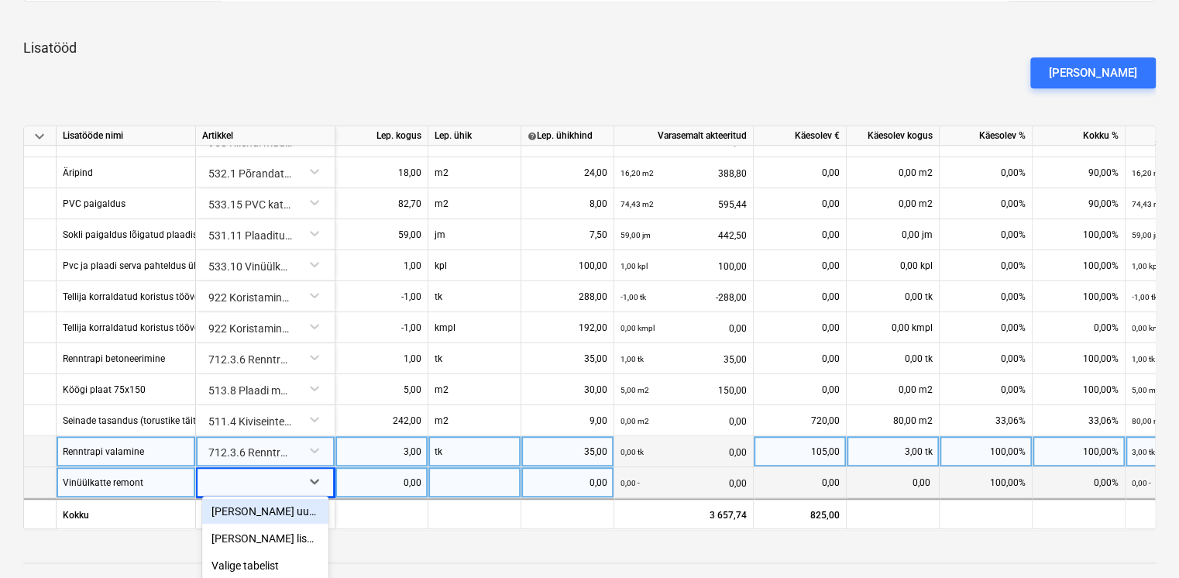
scroll to position [871, 0]
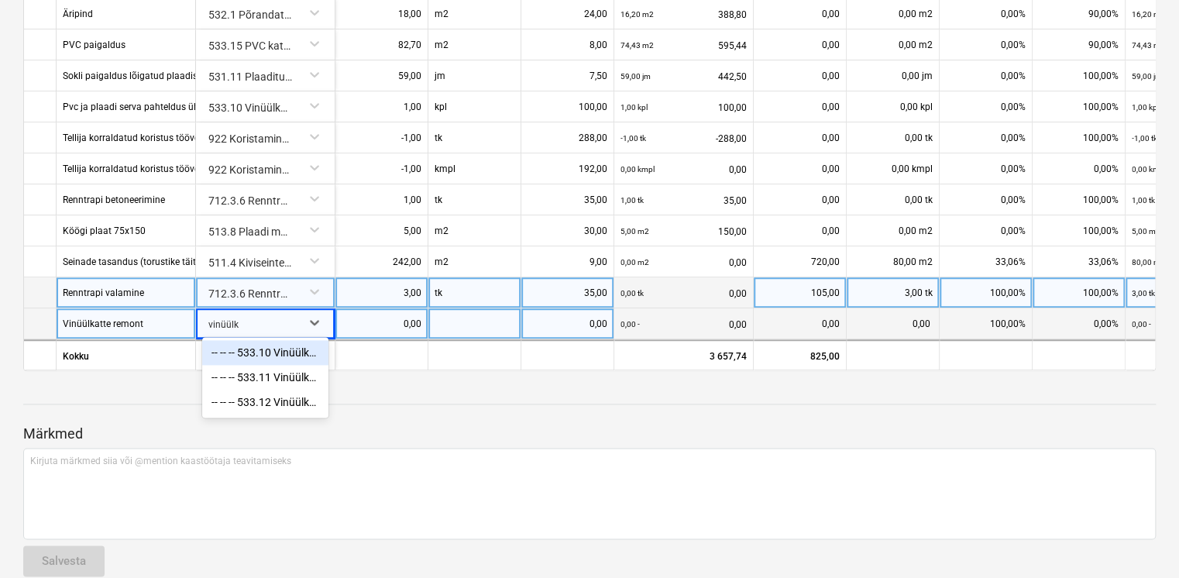
click at [301, 349] on div "-- -- -- 533.10 Vinüülkatte paigaldus" at bounding box center [265, 352] width 126 height 25
click at [395, 323] on div "0,00" at bounding box center [382, 323] width 80 height 31
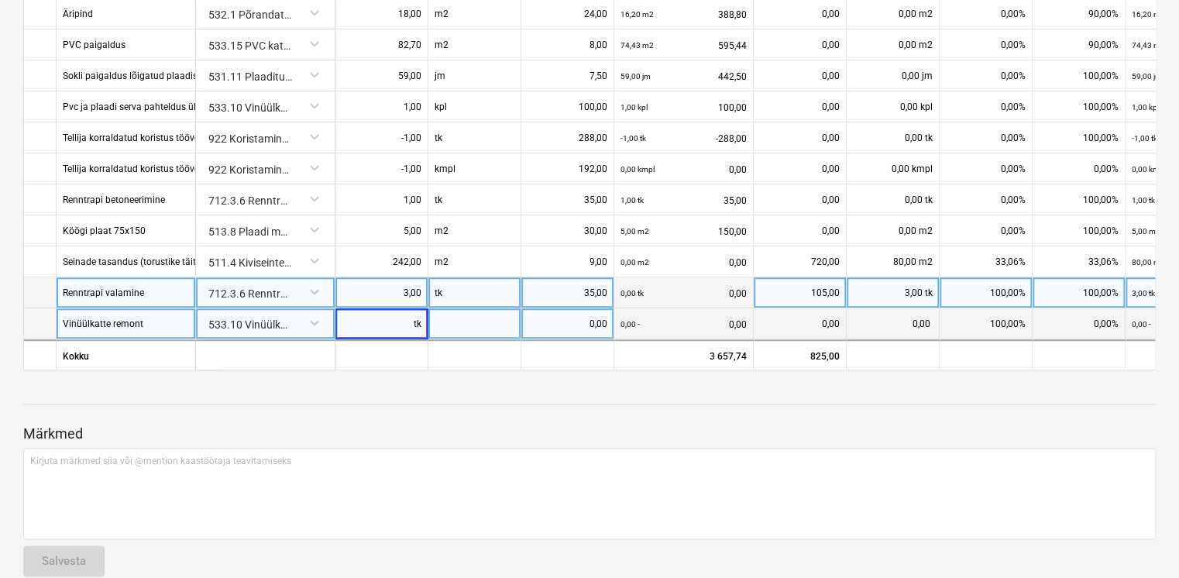
click at [394, 320] on input "tk" at bounding box center [382, 323] width 92 height 30
drag, startPoint x: 411, startPoint y: 320, endPoint x: 432, endPoint y: 320, distance: 21.7
click at [0, 0] on div "Vinüülkatte remont 533.10 Vinüülkatte paigaldus tk 0,00 0,00 - 0,00 0,00 0,00 1…" at bounding box center [0, 0] width 0 height 0
click at [453, 329] on div at bounding box center [475, 323] width 93 height 31
click at [580, 309] on div "0,00" at bounding box center [568, 323] width 80 height 31
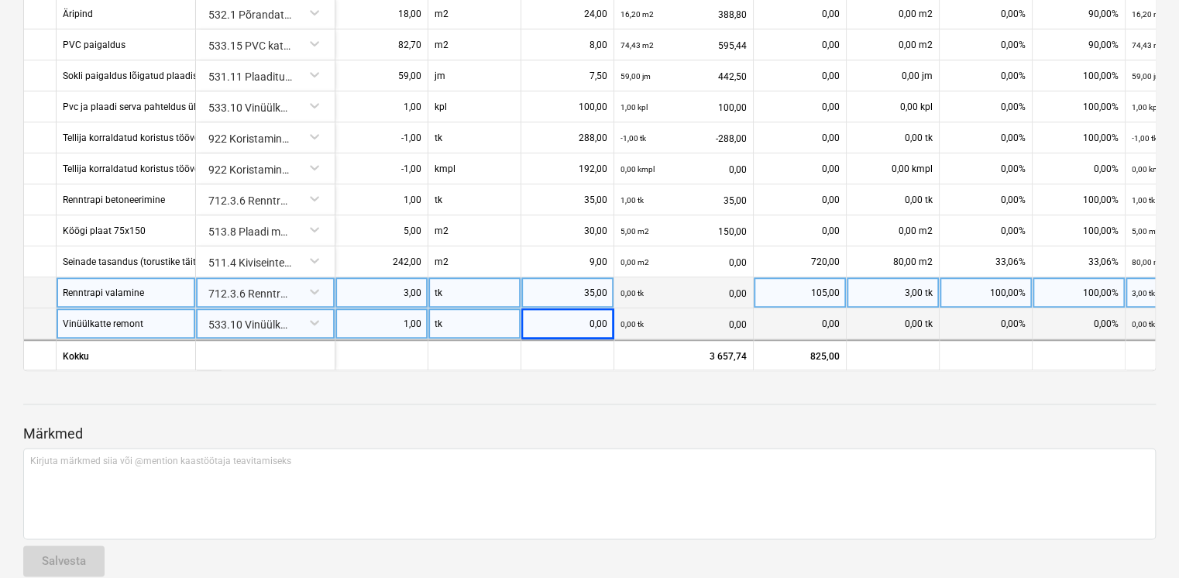
click at [567, 309] on div "0,00" at bounding box center [568, 323] width 80 height 31
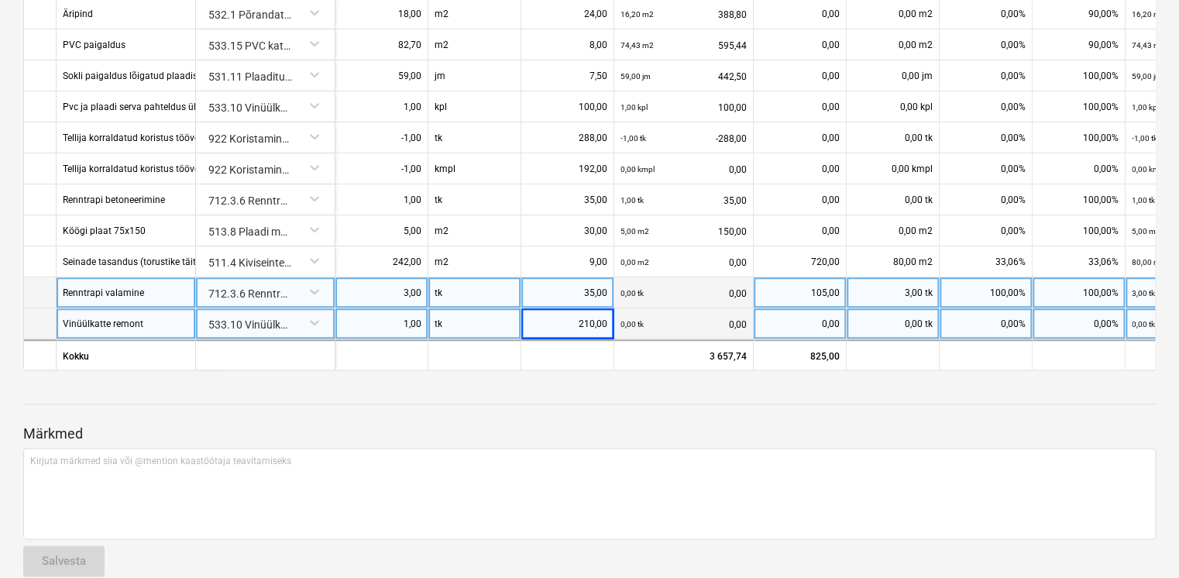
click at [578, 408] on div "Märkmed Kirjuta märkmed siia või @mention kaastöötaja teavitamiseks ﻿ Salvesta" at bounding box center [589, 486] width 1133 height 205
click at [915, 318] on div "0,00 tk" at bounding box center [893, 323] width 93 height 31
click at [892, 430] on p "Märkmed" at bounding box center [589, 434] width 1133 height 19
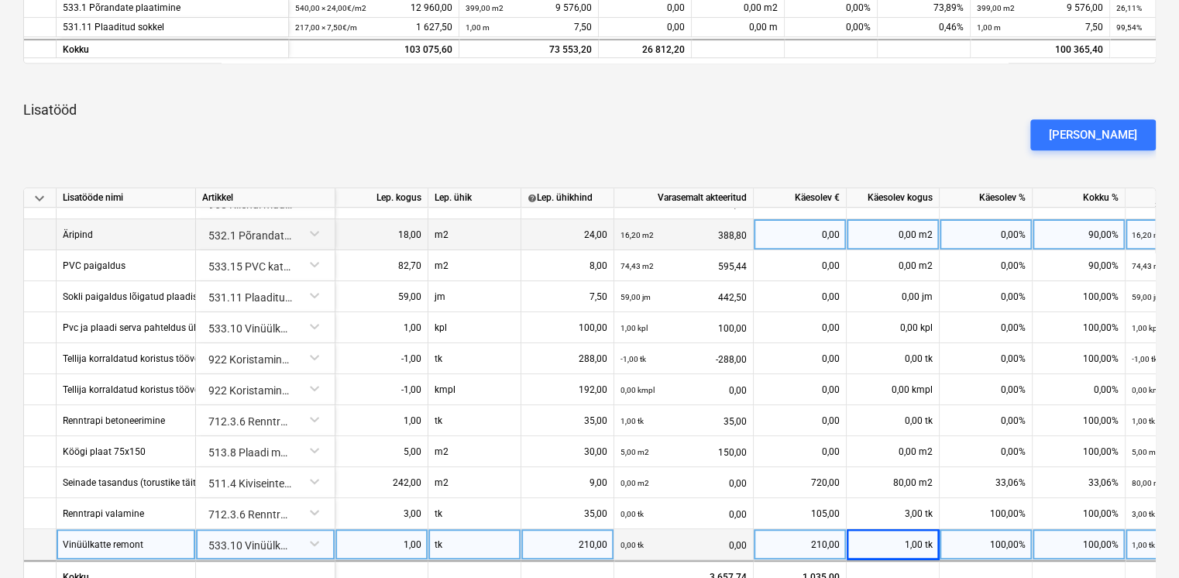
scroll to position [532, 0]
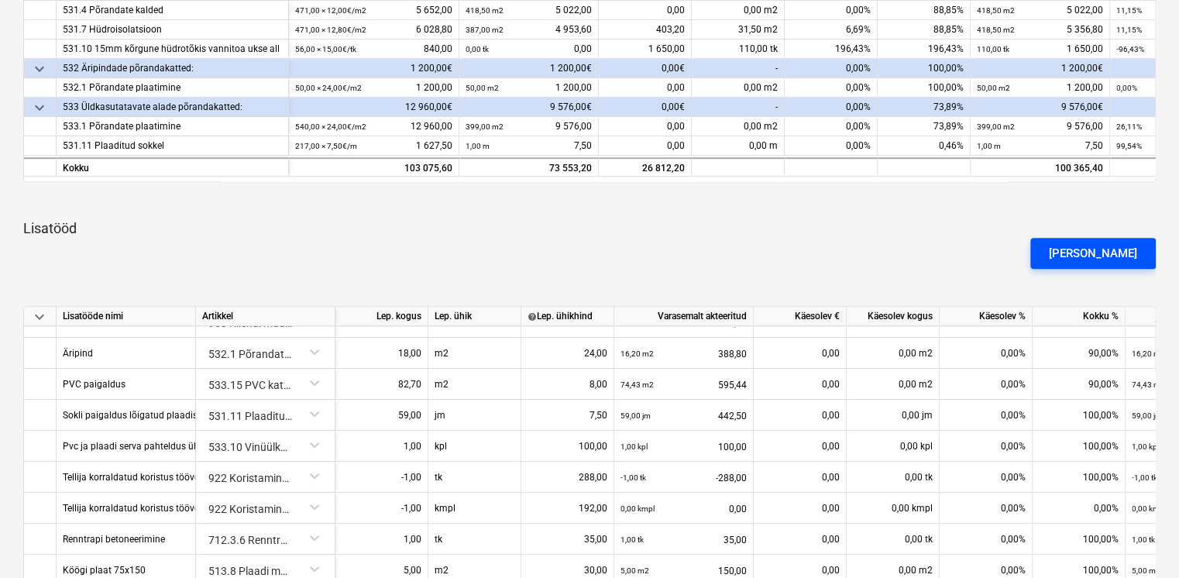
click at [1094, 258] on div "[PERSON_NAME]" at bounding box center [1093, 253] width 88 height 20
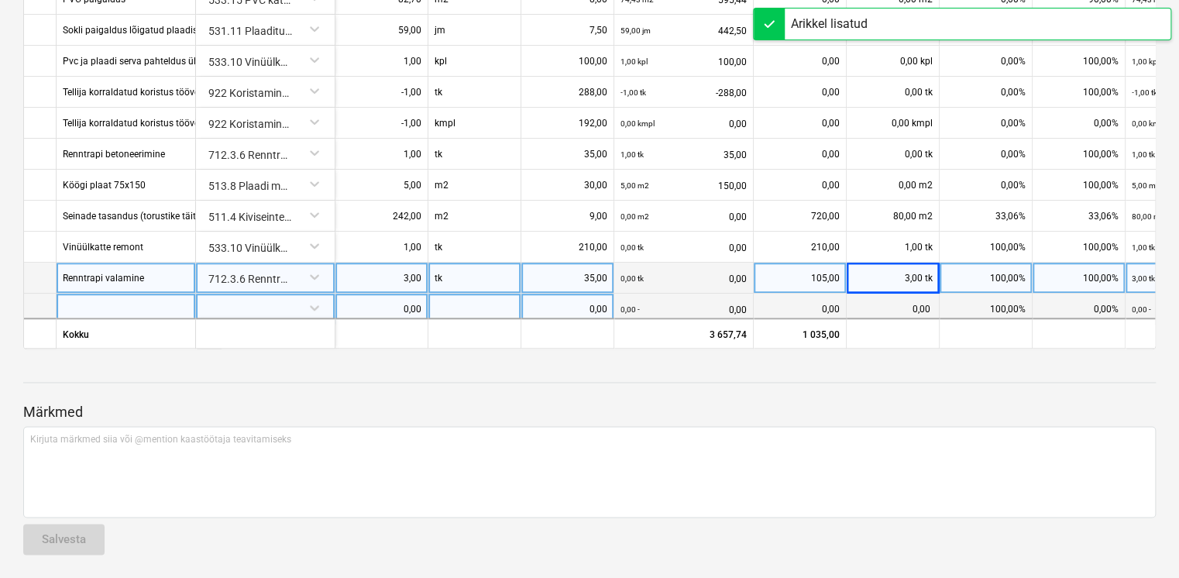
scroll to position [364, 0]
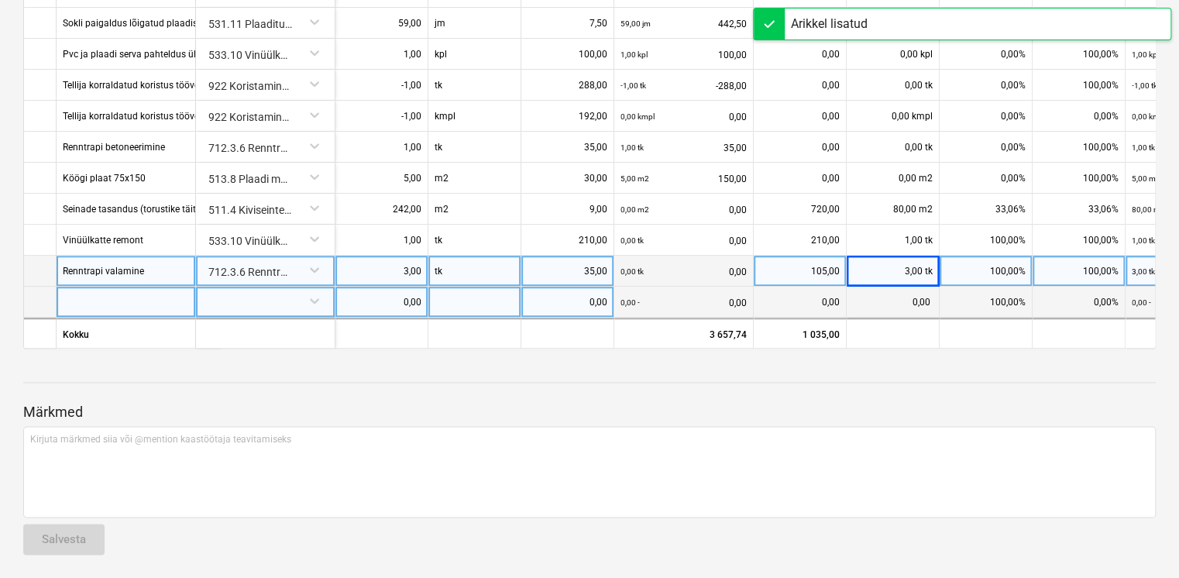
click at [112, 294] on div at bounding box center [126, 302] width 139 height 31
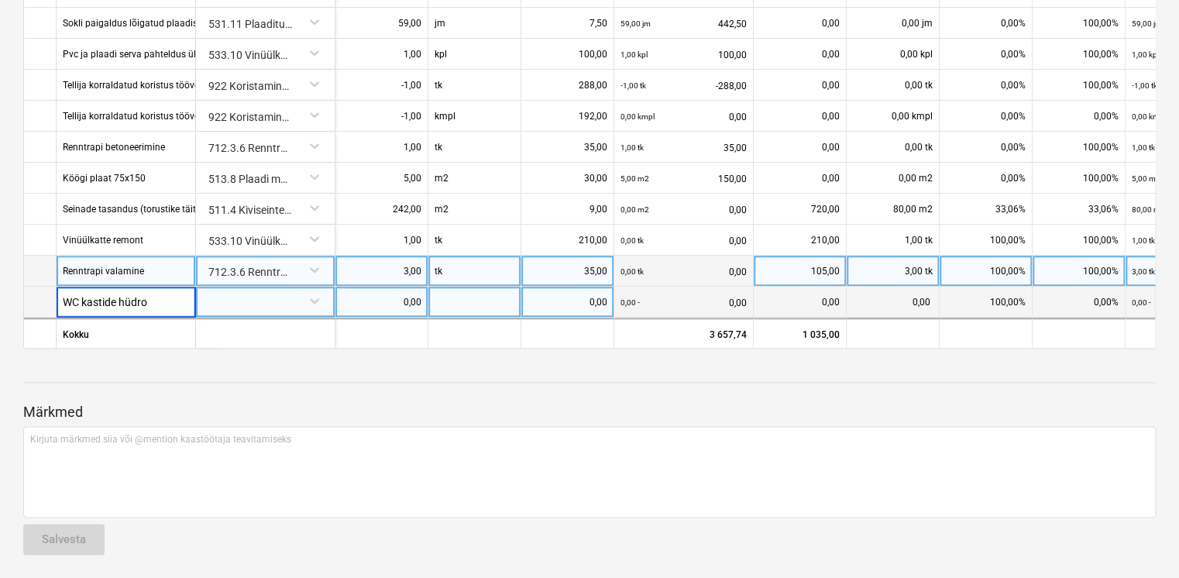
click at [236, 301] on div at bounding box center [265, 300] width 126 height 27
click at [246, 298] on div at bounding box center [265, 300] width 126 height 27
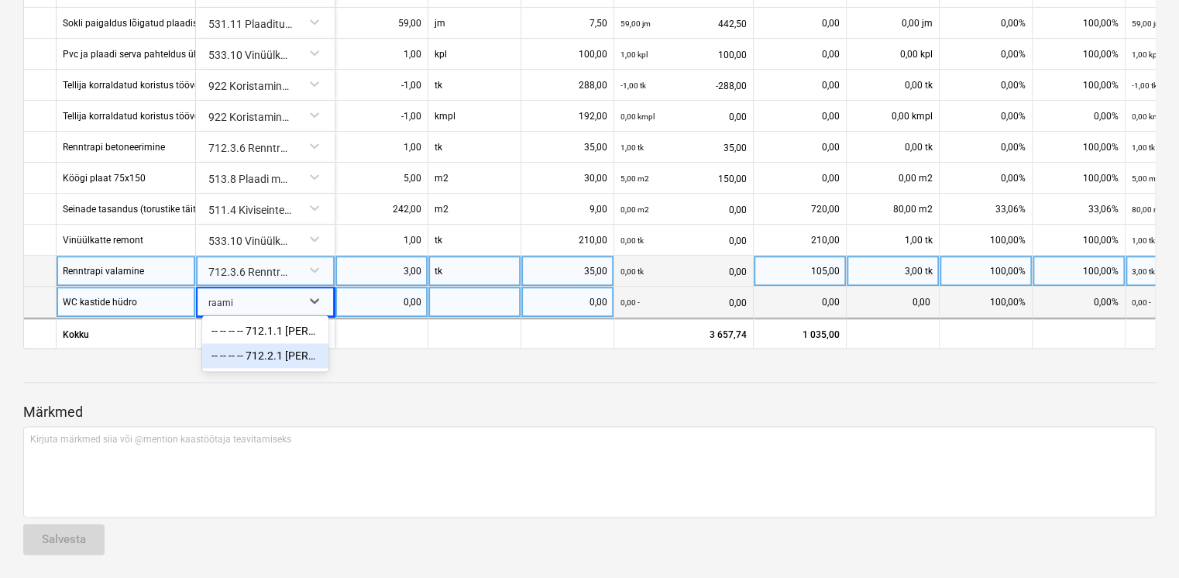
click at [276, 356] on div "-- -- -- -- 712.2.1 [PERSON_NAME] (ilm raamita, põrandapealne, nt Vitra S20)" at bounding box center [265, 355] width 126 height 25
click at [282, 295] on div "712.2.1 [PERSON_NAME] (ilm raamita, põrandapealne, nt Vitra S20)" at bounding box center [265, 300] width 126 height 27
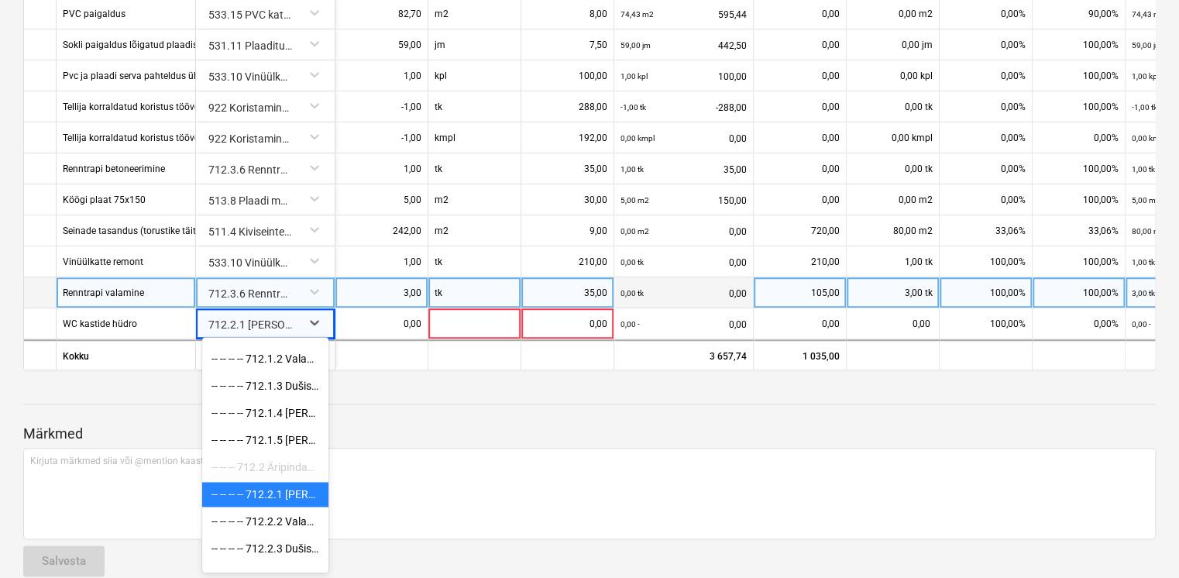
scroll to position [15929, 0]
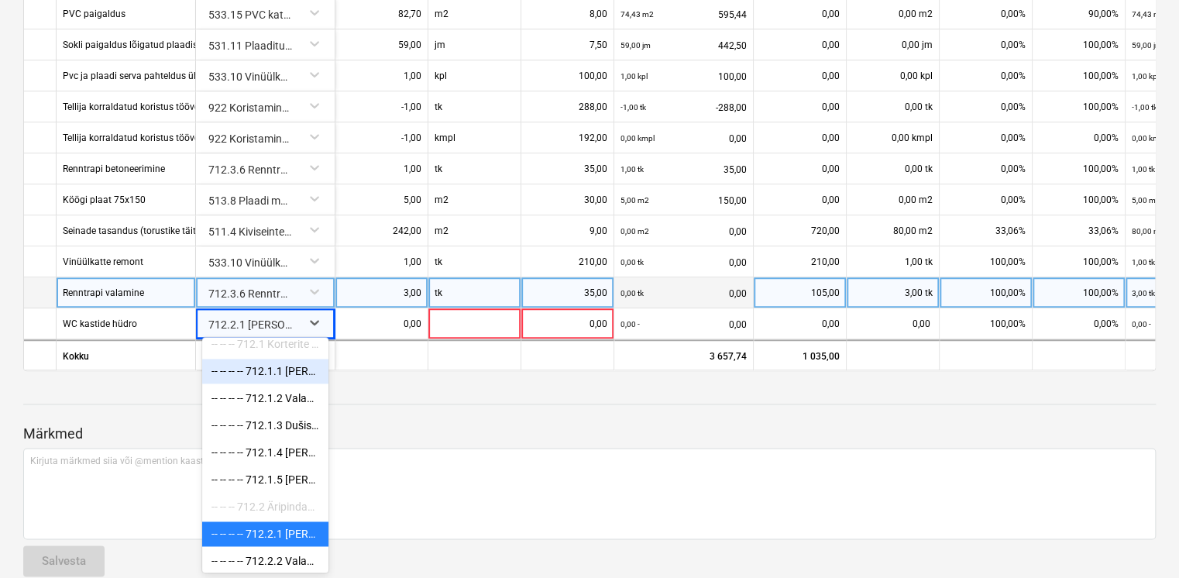
drag, startPoint x: 288, startPoint y: 460, endPoint x: 294, endPoint y: 373, distance: 87.8
click at [294, 373] on div "-- -- -- -- 712.1.1 [PERSON_NAME] (ilm raamita, põrandapealne, nt Vitra S20)" at bounding box center [265, 371] width 126 height 25
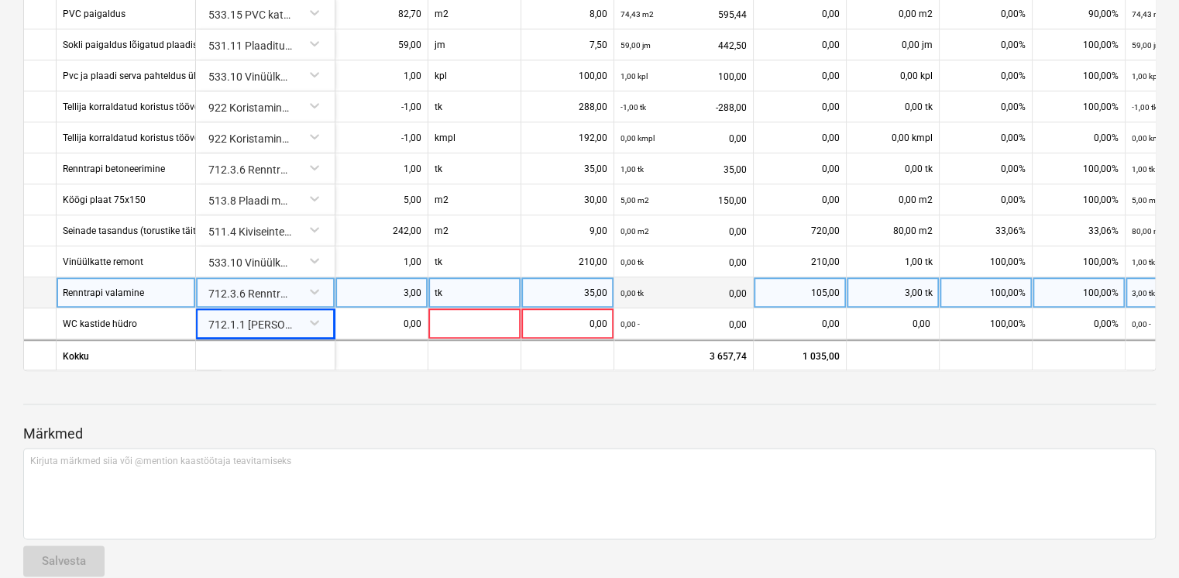
click at [430, 404] on div at bounding box center [589, 404] width 1133 height 1
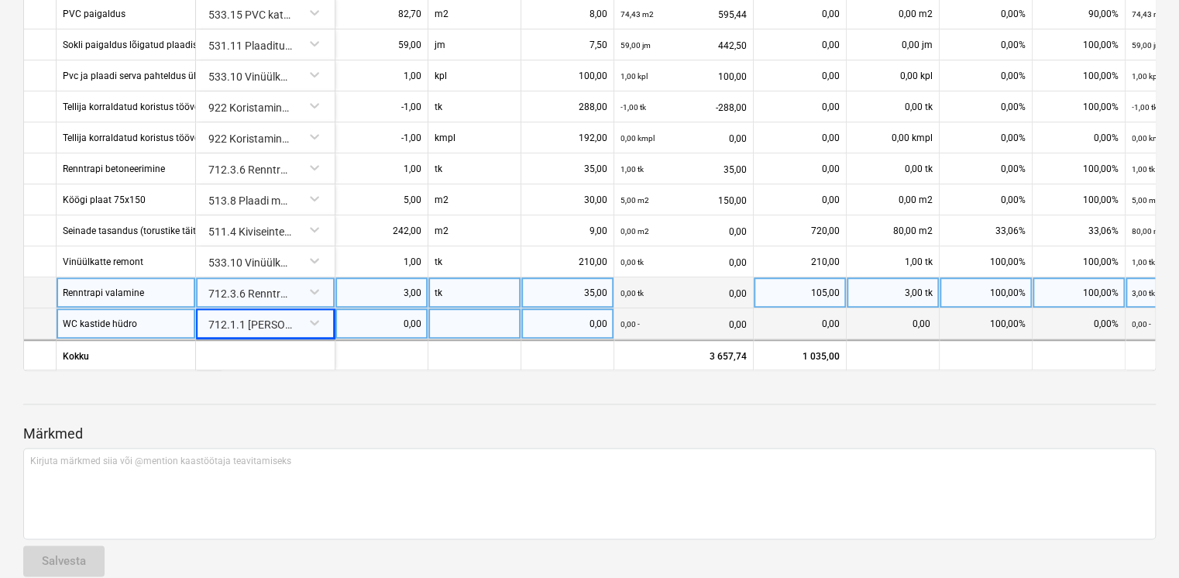
click at [400, 320] on div "0,00" at bounding box center [382, 323] width 80 height 31
click at [471, 315] on div at bounding box center [475, 323] width 93 height 31
click at [394, 312] on div "0,00" at bounding box center [382, 323] width 80 height 31
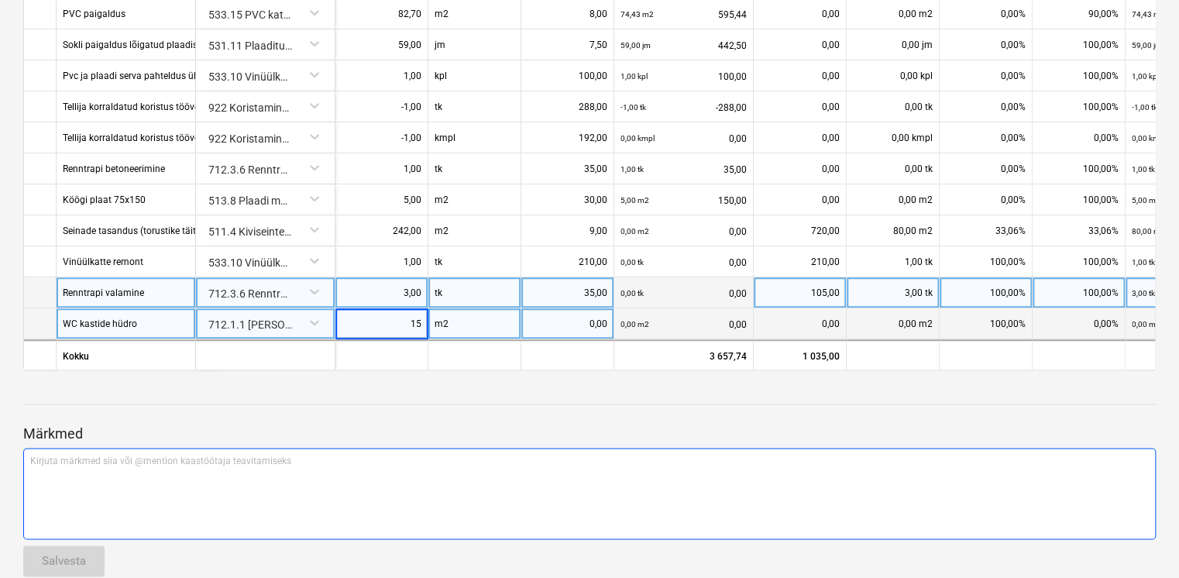
click at [499, 460] on p "Kirjuta märkmed siia või @mention kaastöötaja teavitamiseks ﻿" at bounding box center [589, 461] width 1119 height 13
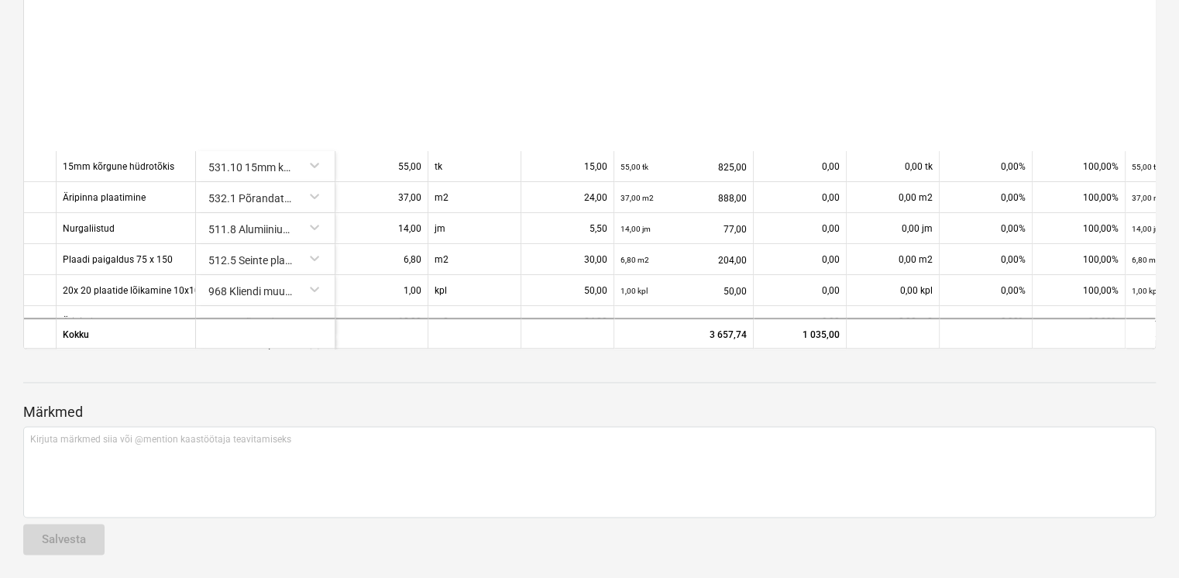
scroll to position [364, 0]
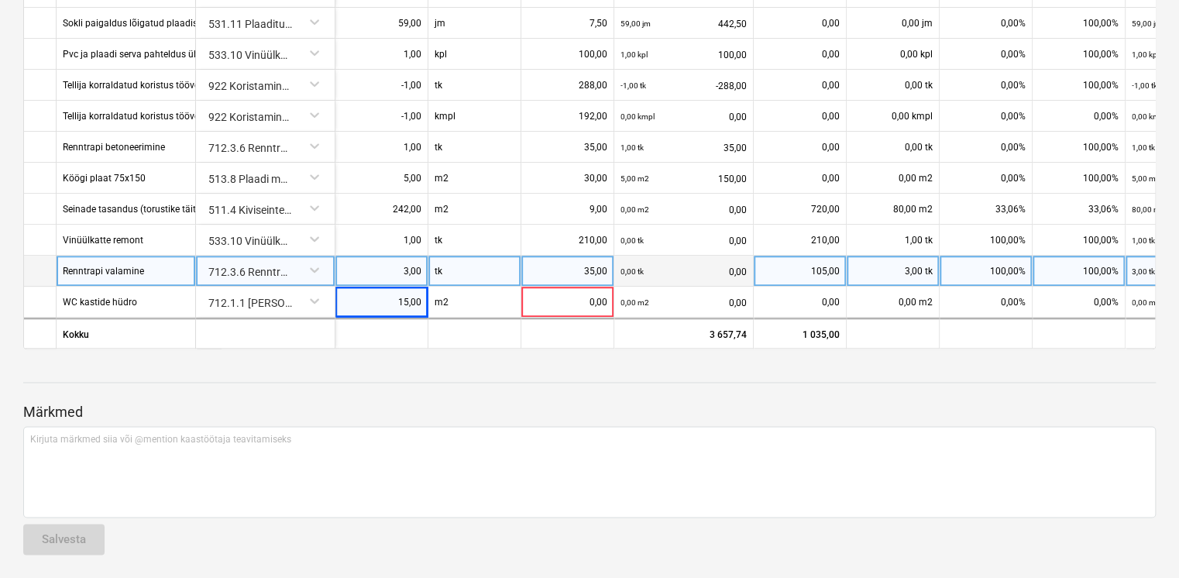
drag, startPoint x: 583, startPoint y: 299, endPoint x: 608, endPoint y: 277, distance: 33.5
click at [583, 298] on div "0,00" at bounding box center [568, 302] width 80 height 31
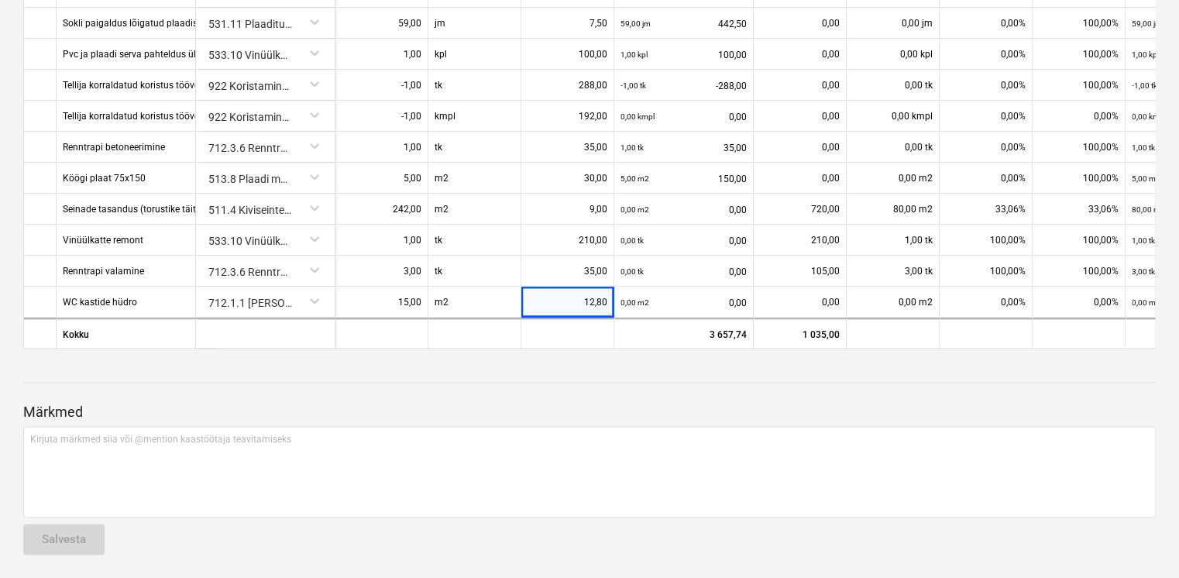
click at [632, 394] on div at bounding box center [589, 397] width 1133 height 12
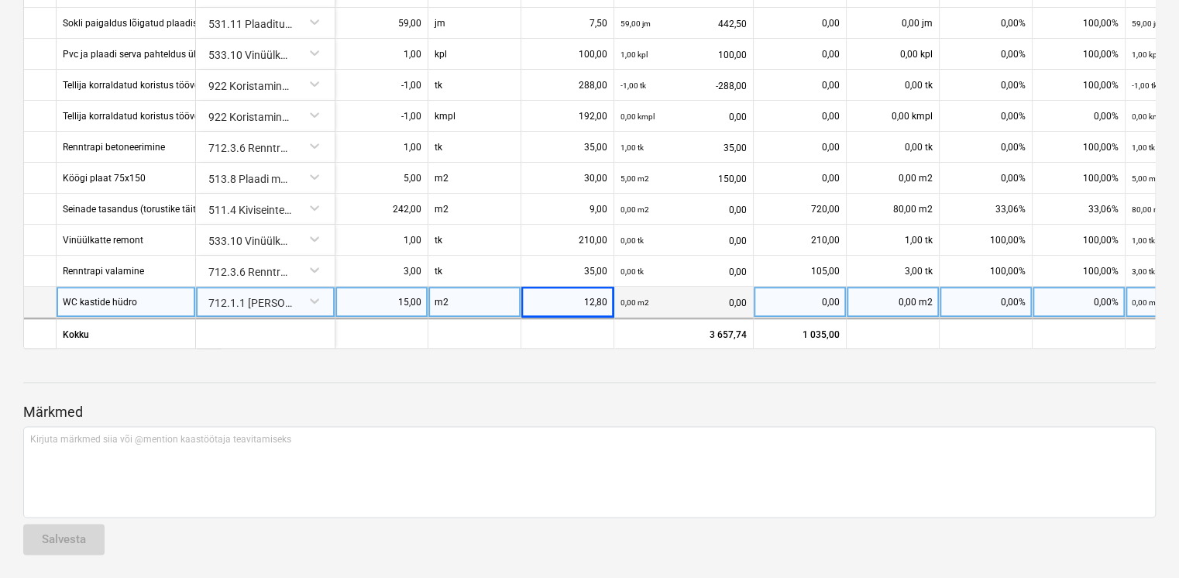
click at [897, 296] on div "0,00 m2" at bounding box center [893, 302] width 93 height 31
click at [995, 299] on div "0,00%" at bounding box center [986, 302] width 93 height 31
click at [971, 394] on div at bounding box center [589, 397] width 1133 height 12
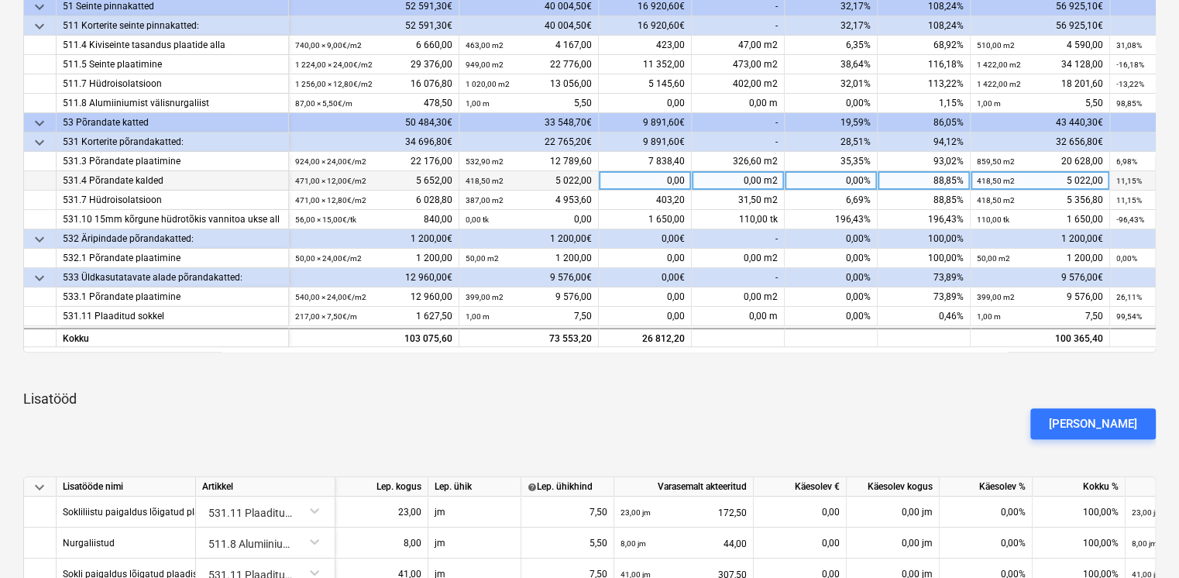
scroll to position [181, 0]
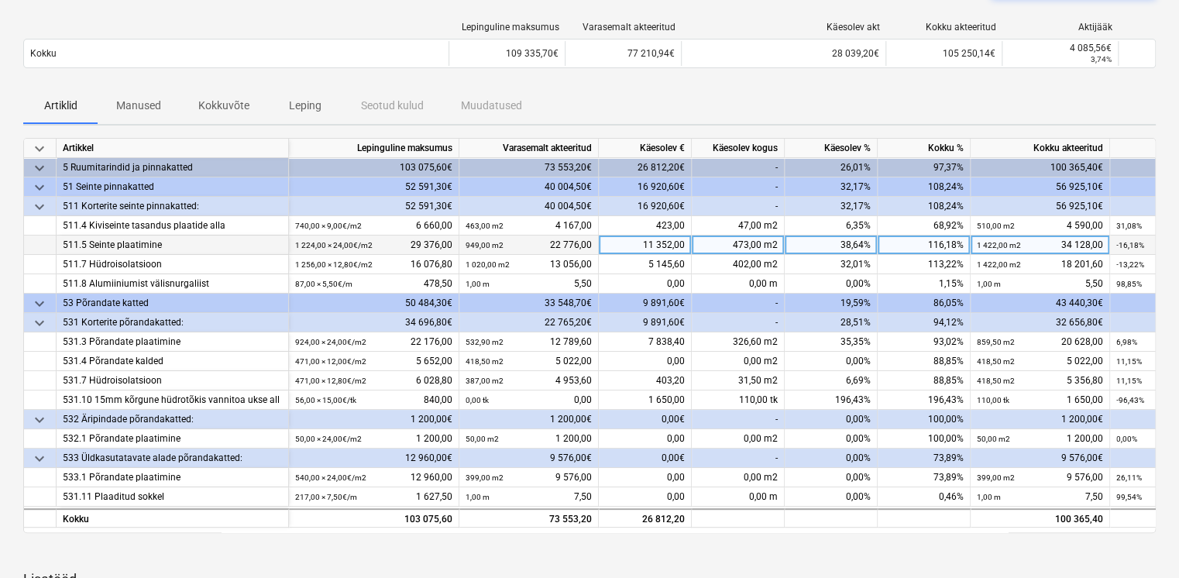
click at [919, 243] on div "116,18%" at bounding box center [924, 245] width 93 height 19
click at [990, 98] on div "Artiklid Manused Kokkuvõte Leping Seotud kulud Muudatused" at bounding box center [589, 105] width 1133 height 37
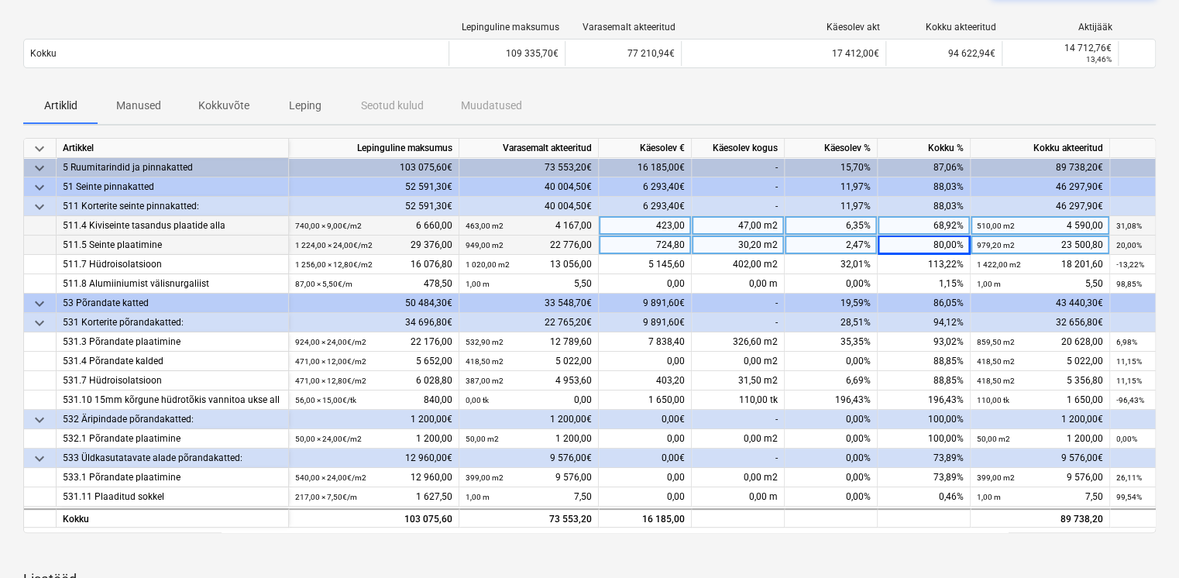
click at [940, 225] on div "68,92%" at bounding box center [924, 225] width 93 height 19
click at [1041, 102] on div "Artiklid Manused Kokkuvõte Leping Seotud kulud Muudatused" at bounding box center [589, 105] width 1133 height 37
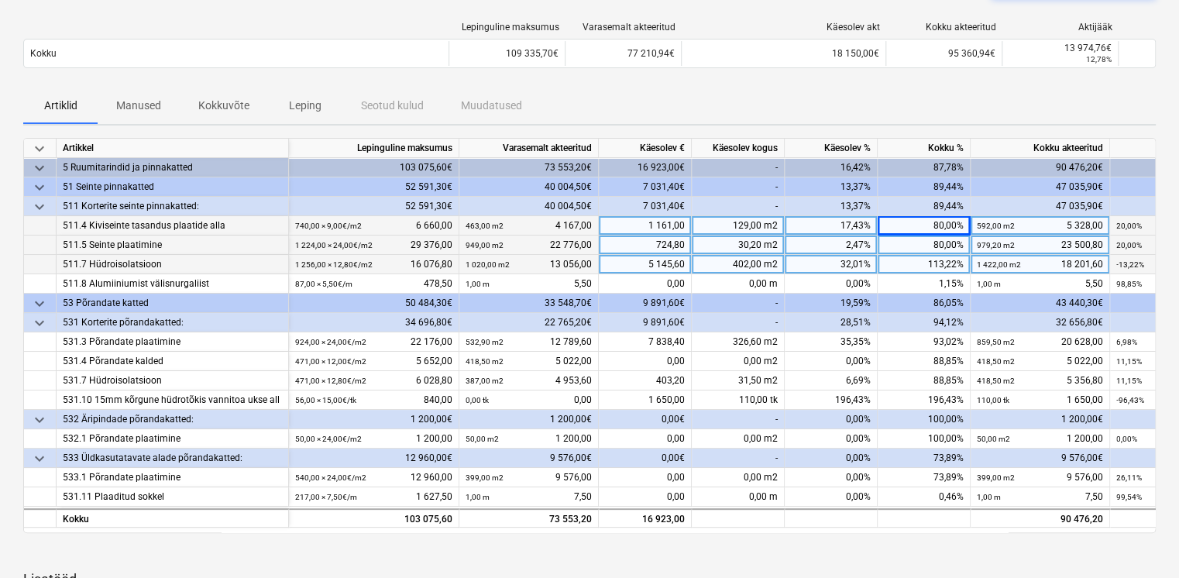
click at [942, 260] on div "113,22%" at bounding box center [924, 264] width 93 height 19
click at [961, 111] on div "Artiklid Manused Kokkuvõte Leping Seotud kulud Muudatused" at bounding box center [589, 105] width 1133 height 37
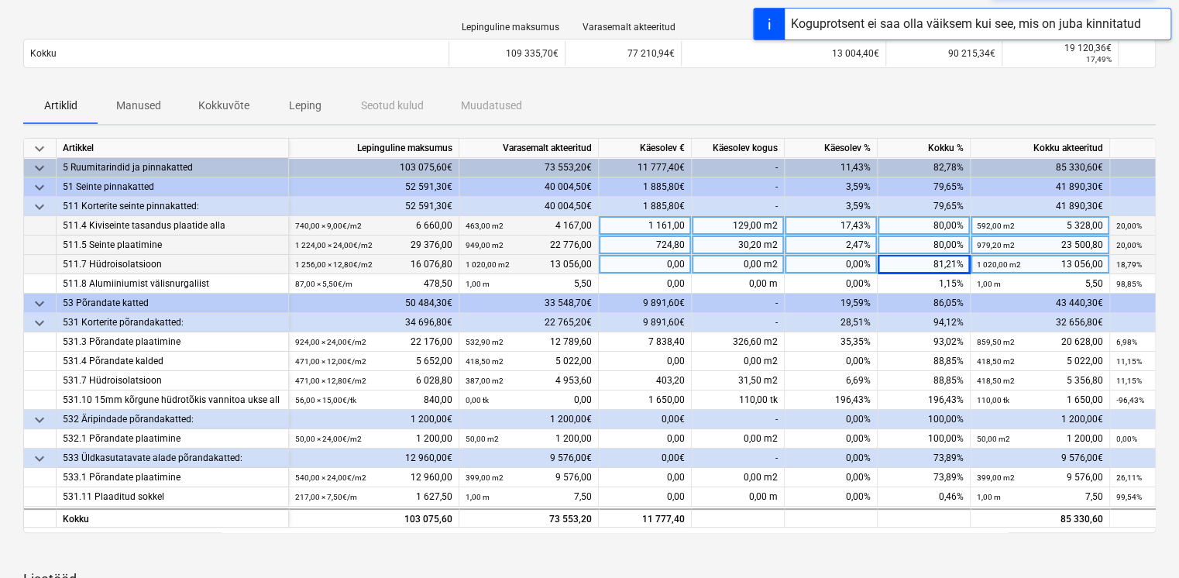
click at [942, 229] on div "80,00%" at bounding box center [924, 225] width 93 height 19
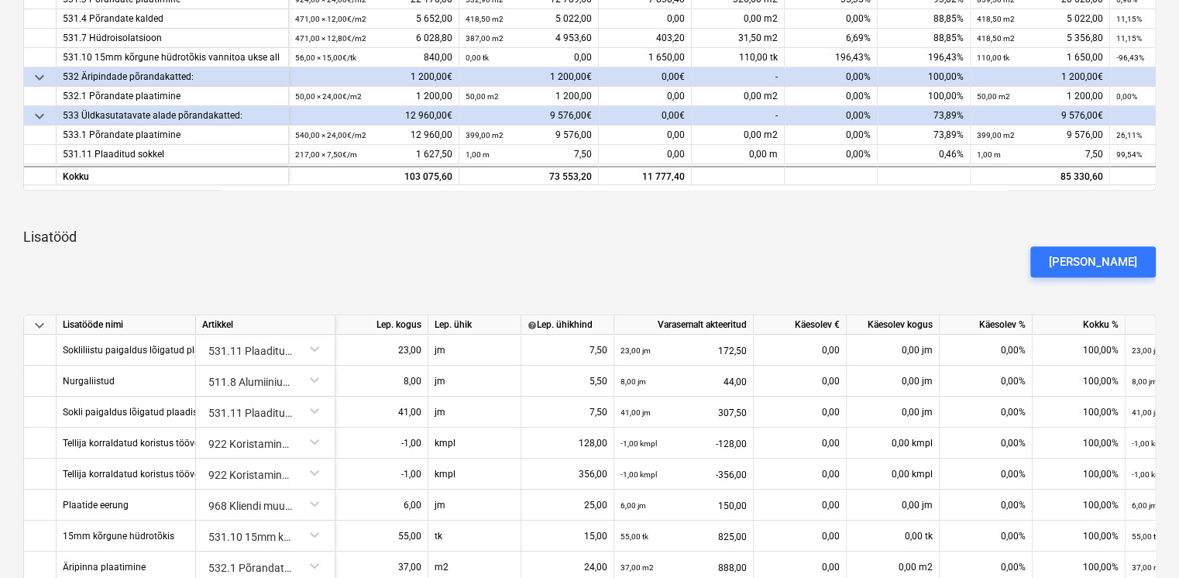
scroll to position [350, 0]
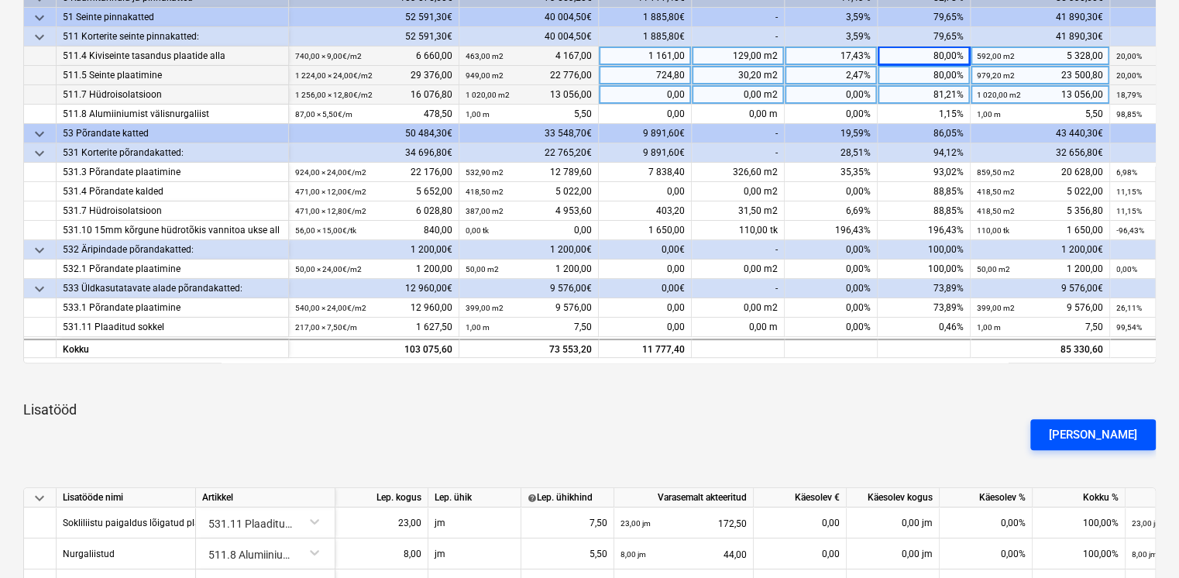
click at [1114, 439] on div "[PERSON_NAME]" at bounding box center [1093, 435] width 88 height 20
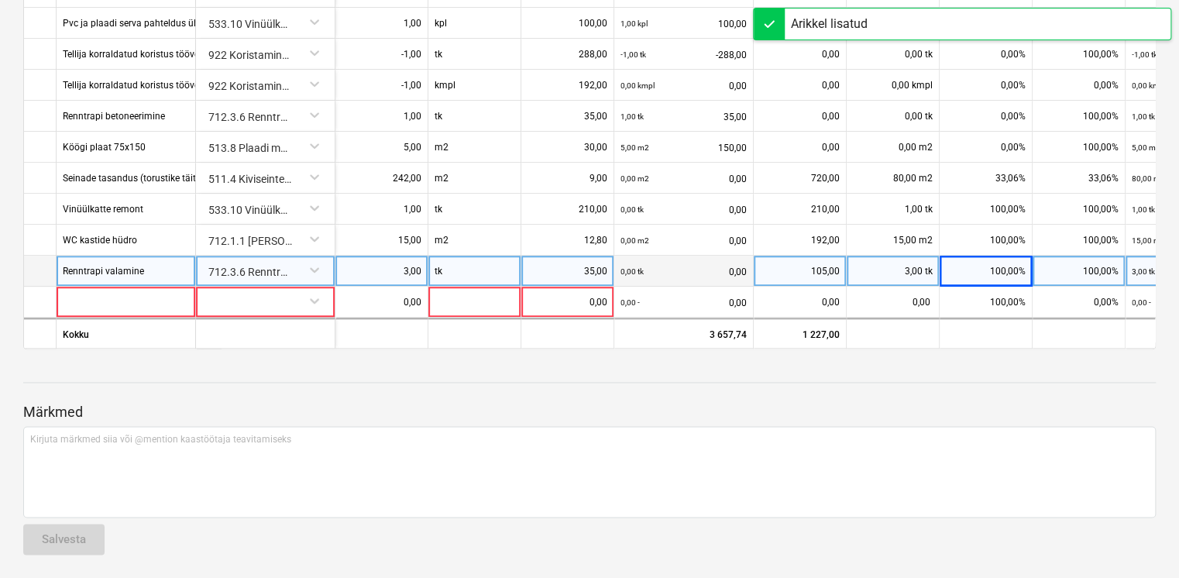
scroll to position [395, 0]
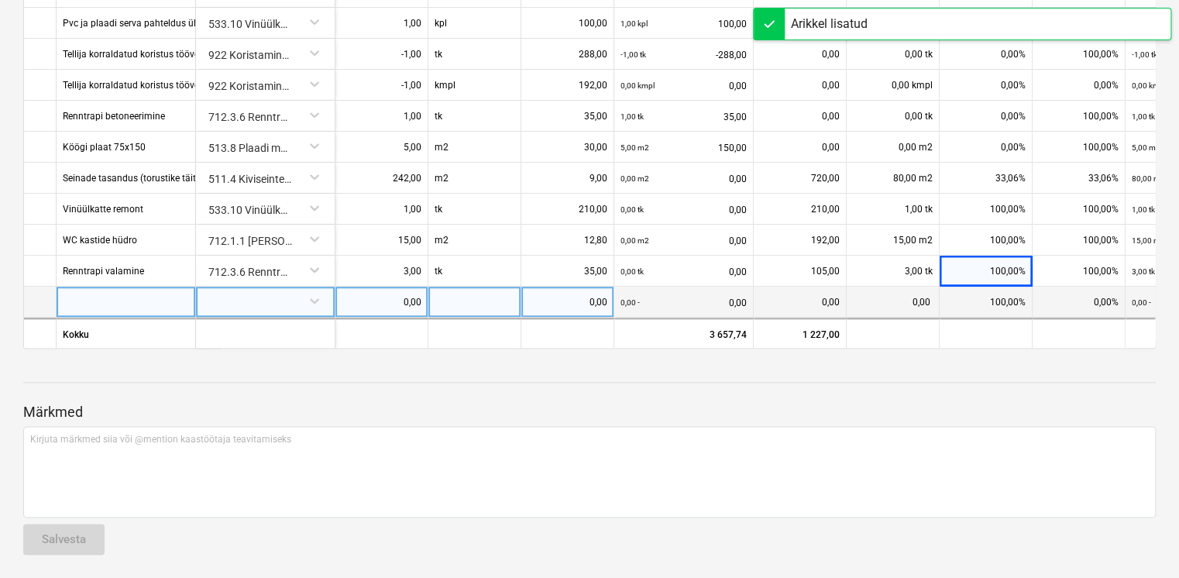
click at [153, 292] on div at bounding box center [126, 302] width 139 height 31
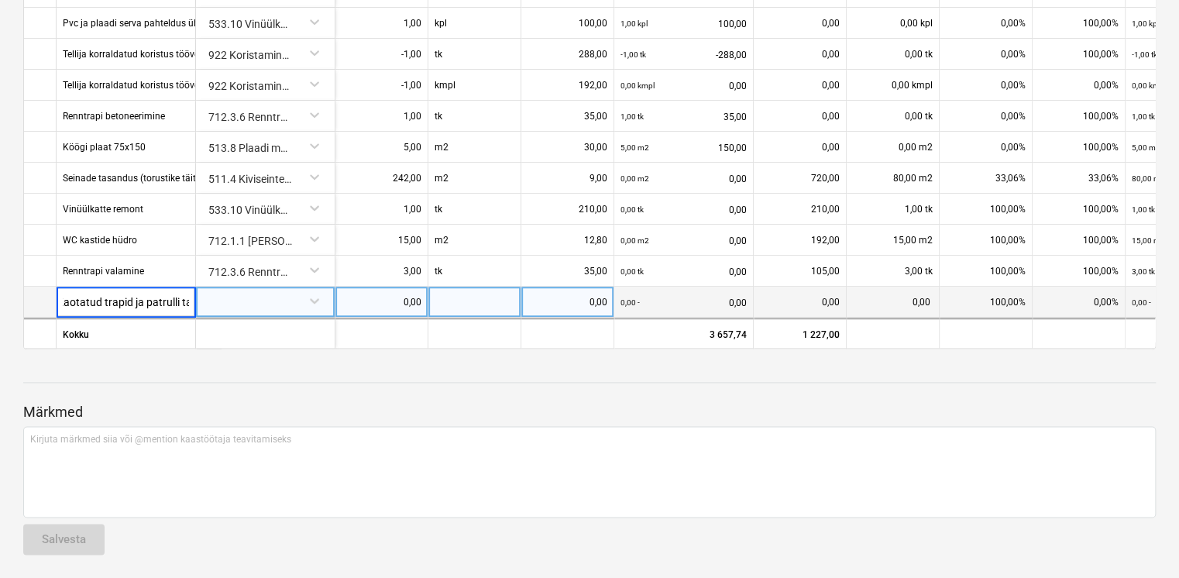
scroll to position [0, 18]
click at [258, 291] on div at bounding box center [265, 300] width 126 height 27
click at [273, 300] on div at bounding box center [265, 300] width 126 height 27
click at [118, 377] on div "Märkmed Kirjuta märkmed siia või @mention kaastöötaja teavitamiseks ﻿ Salvesta" at bounding box center [589, 464] width 1133 height 205
click at [237, 299] on div at bounding box center [265, 300] width 126 height 27
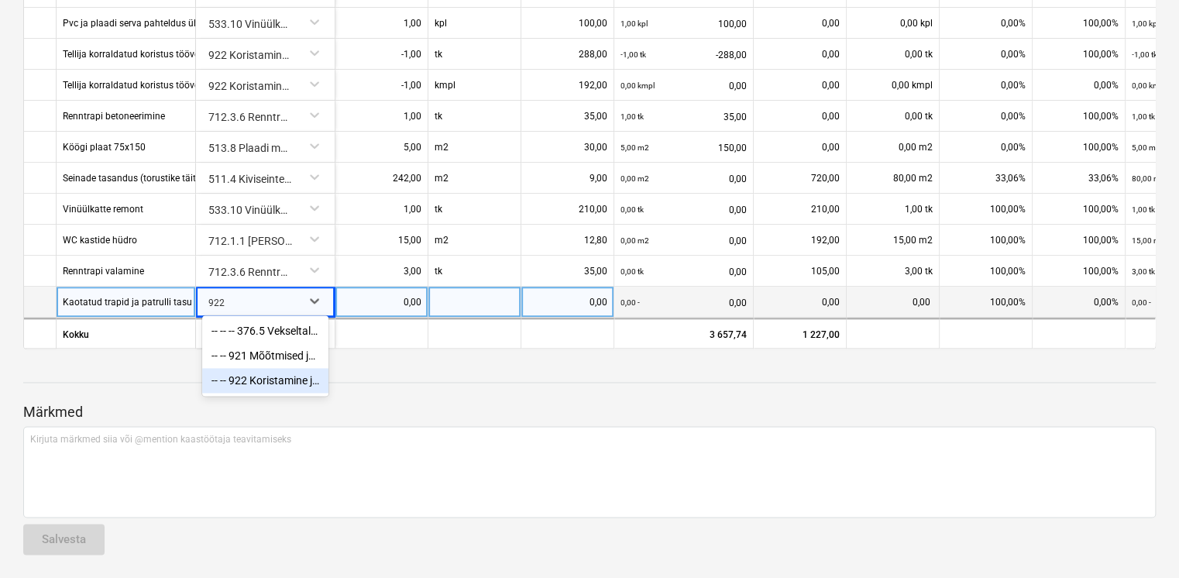
click at [244, 380] on div "-- -- 922 Koristamine ja puhastus" at bounding box center [265, 380] width 126 height 25
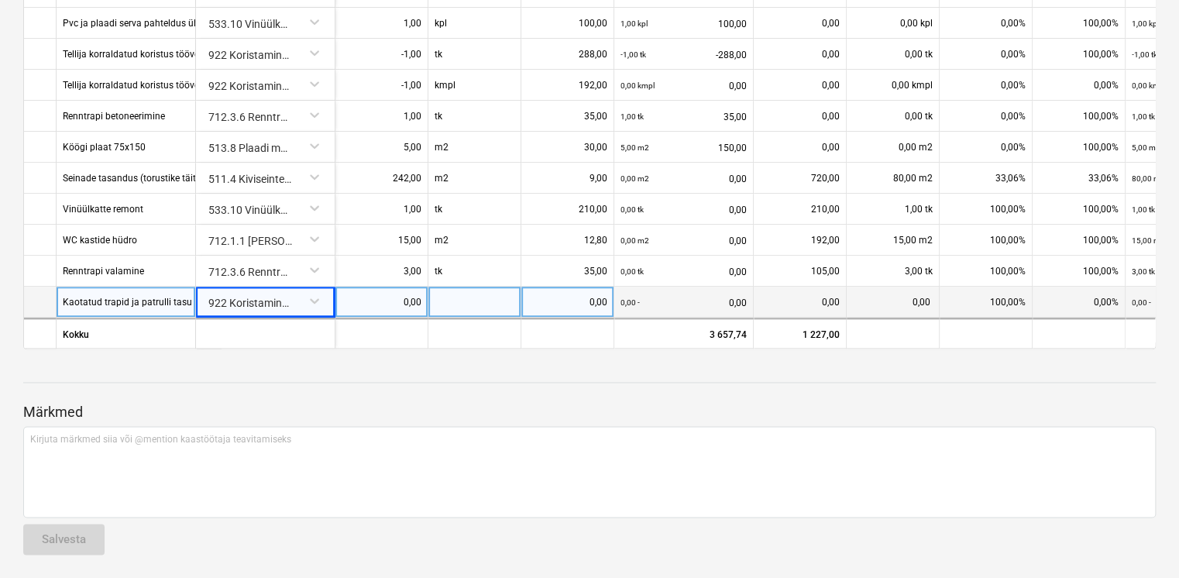
click at [442, 385] on div "Märkmed Kirjuta märkmed siia või @mention kaastöötaja teavitamiseks ﻿ Salvesta" at bounding box center [589, 464] width 1133 height 205
click at [395, 293] on div "0,00" at bounding box center [382, 302] width 80 height 31
click at [476, 299] on div at bounding box center [475, 302] width 93 height 31
click at [589, 290] on div "0,00" at bounding box center [568, 302] width 80 height 31
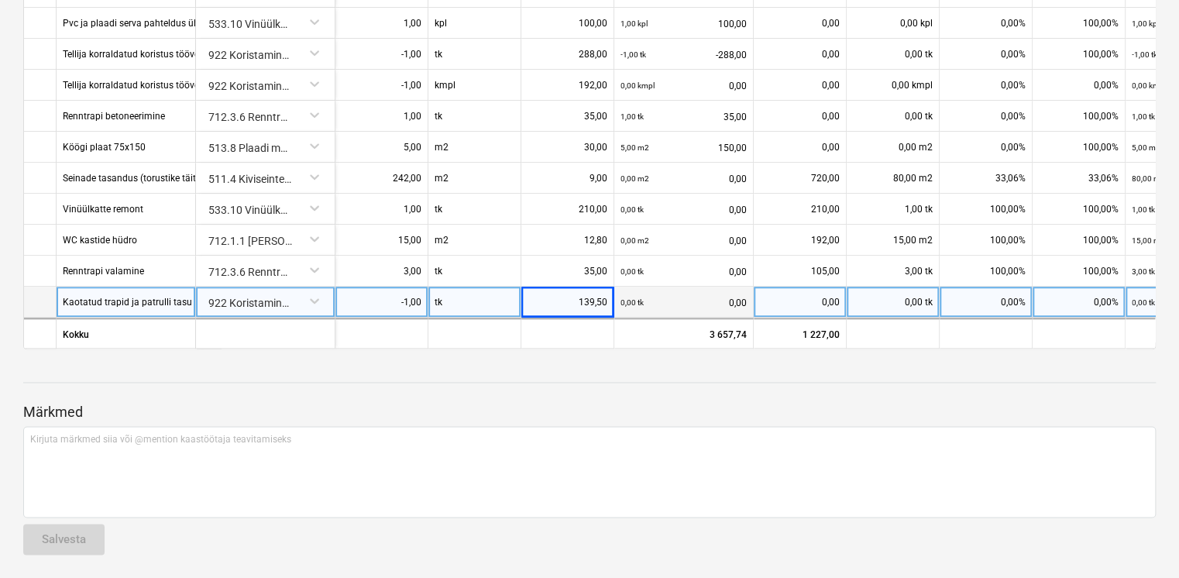
click at [835, 289] on div "0,00" at bounding box center [800, 302] width 80 height 31
click at [985, 297] on div "0,00%" at bounding box center [986, 302] width 93 height 31
click at [954, 383] on div "Märkmed Kirjuta märkmed siia või @mention kaastöötaja teavitamiseks ﻿ Salvesta" at bounding box center [589, 464] width 1133 height 205
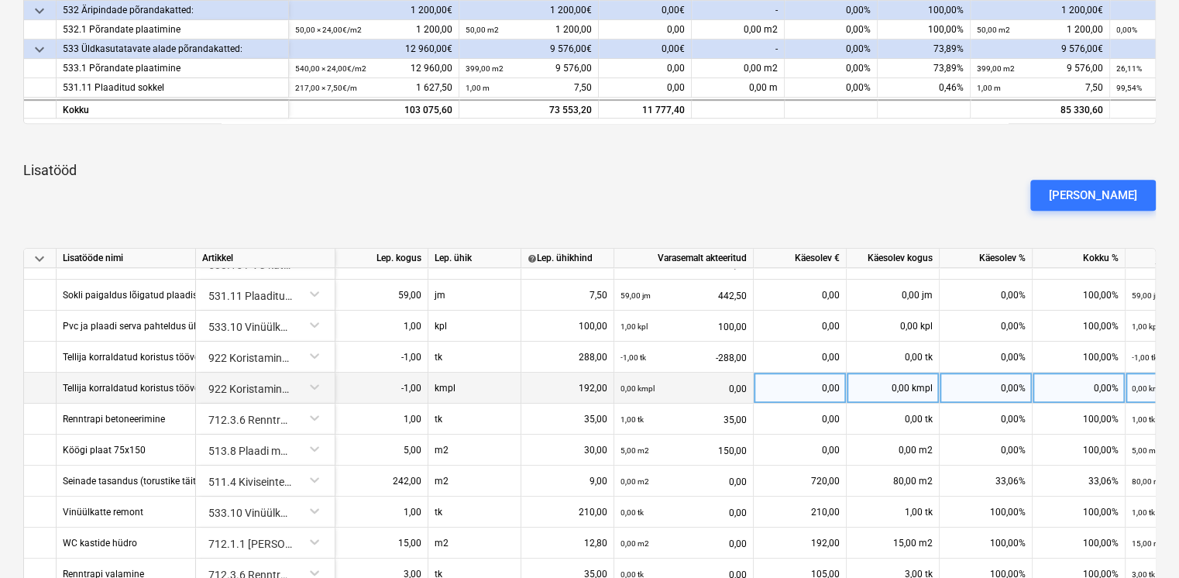
scroll to position [532, 0]
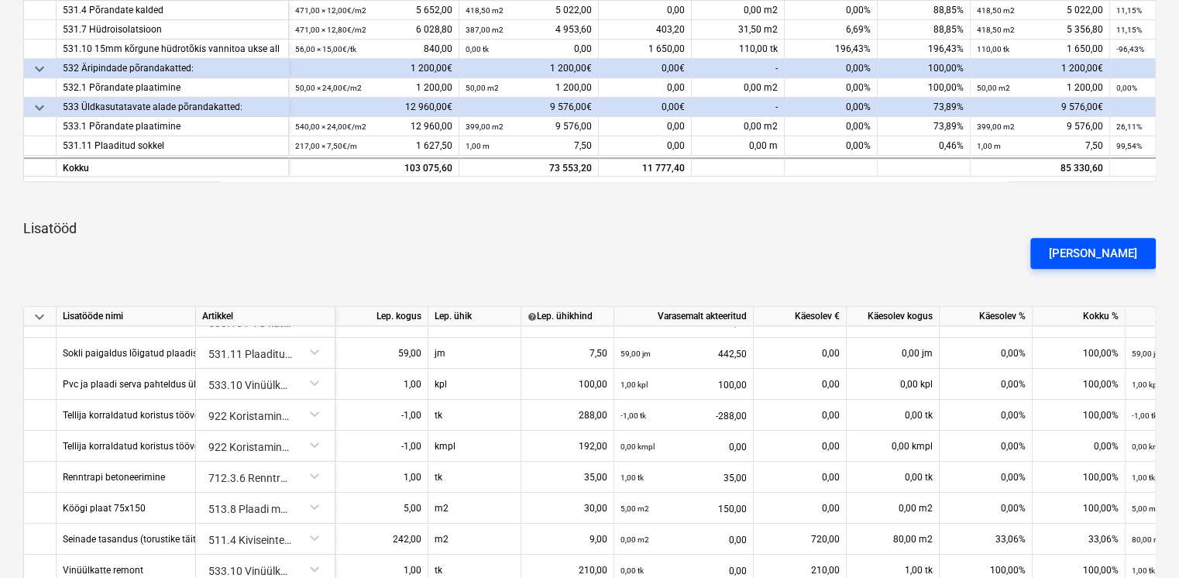
click at [1113, 256] on div "[PERSON_NAME]" at bounding box center [1093, 253] width 88 height 20
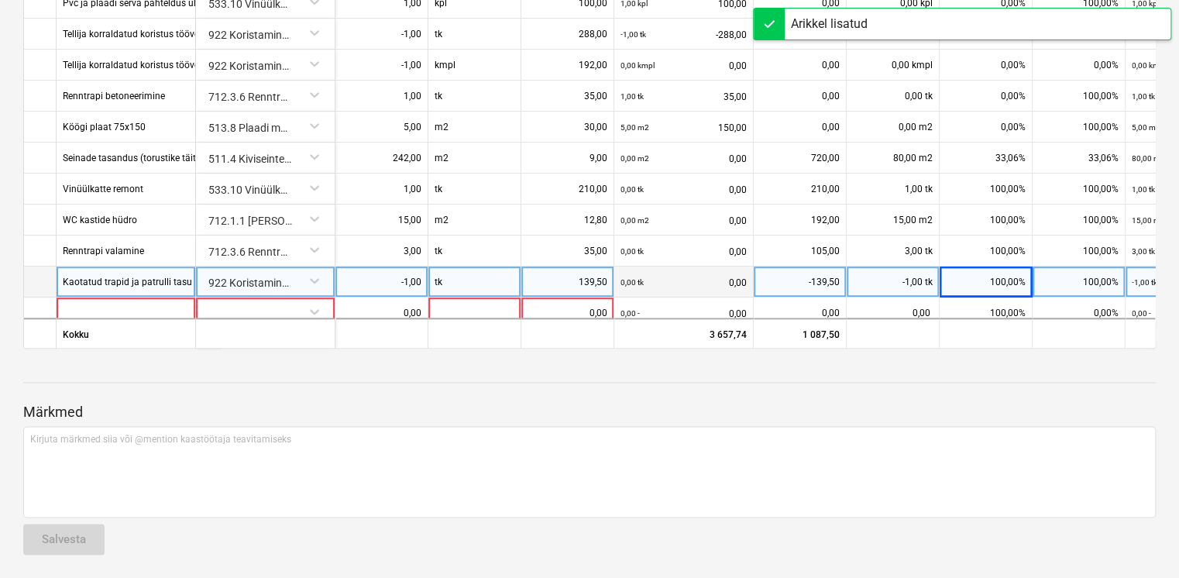
scroll to position [426, 0]
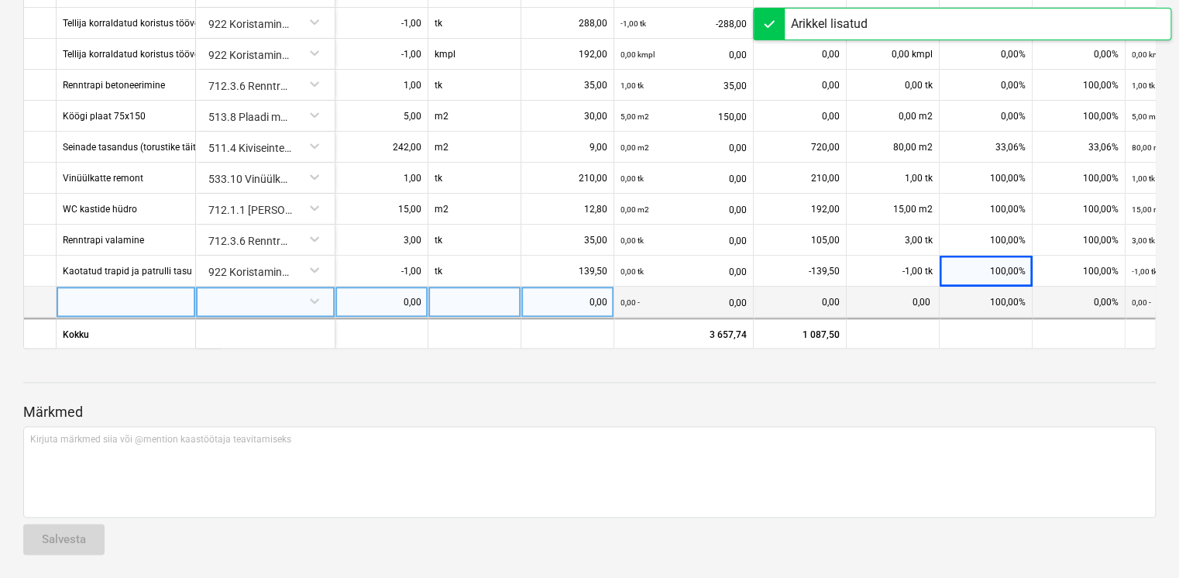
click at [89, 298] on div at bounding box center [126, 302] width 139 height 31
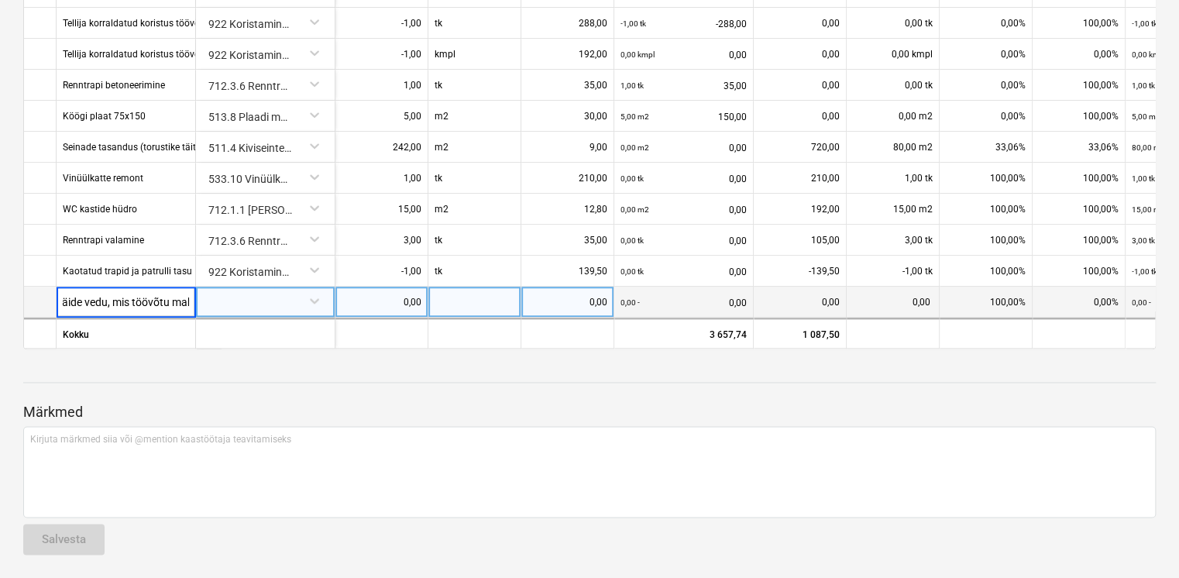
scroll to position [0, 220]
click at [207, 298] on div at bounding box center [265, 300] width 126 height 27
click at [223, 294] on div at bounding box center [265, 300] width 126 height 27
click at [408, 295] on div "0,00" at bounding box center [382, 302] width 80 height 31
click at [488, 296] on div at bounding box center [475, 302] width 93 height 31
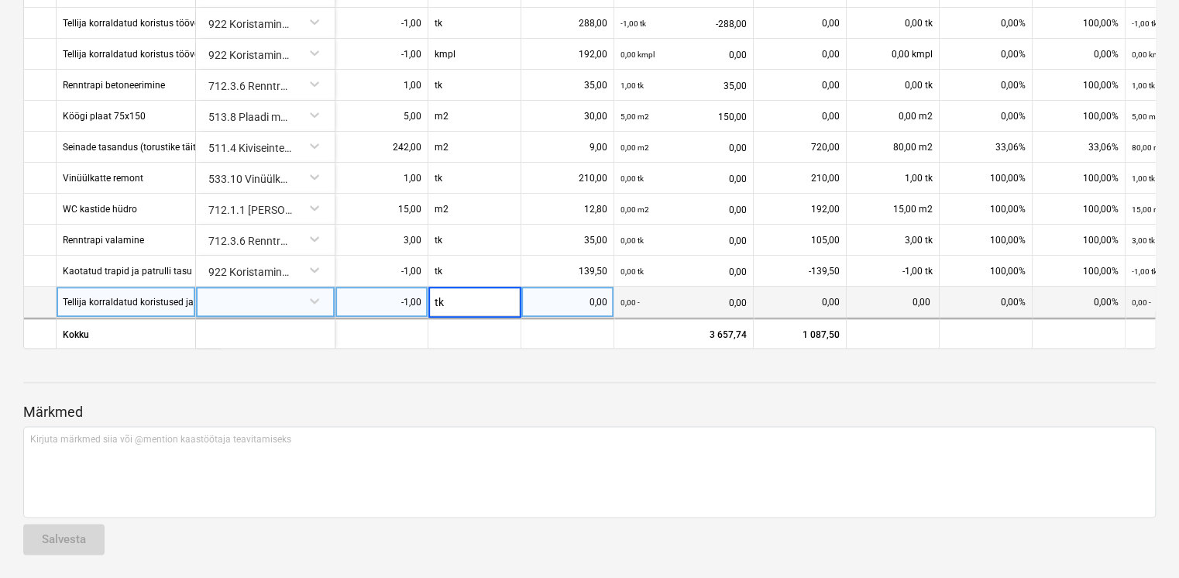
click at [552, 300] on div "0,00" at bounding box center [568, 302] width 80 height 31
click at [587, 391] on div at bounding box center [589, 397] width 1133 height 12
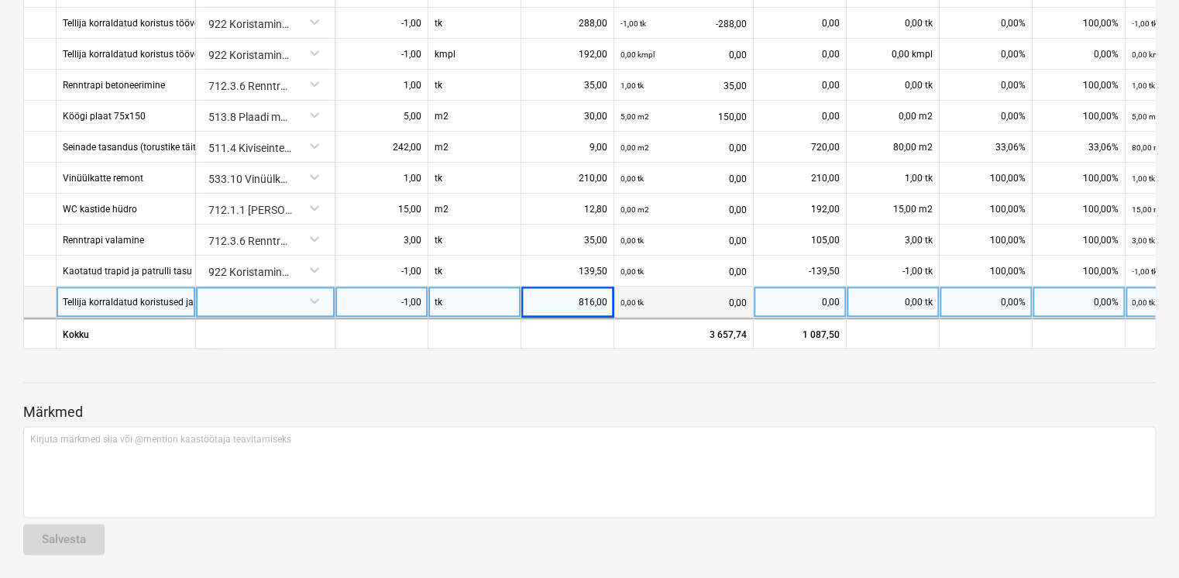
click at [223, 295] on div at bounding box center [265, 300] width 126 height 27
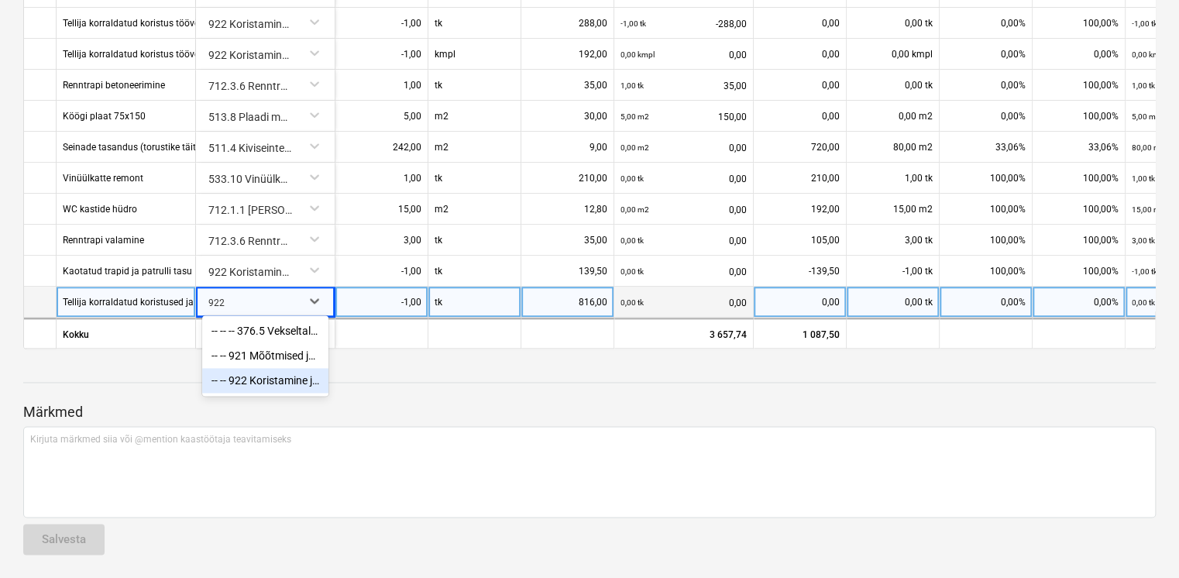
click at [279, 383] on div "-- -- 922 Koristamine ja puhastus" at bounding box center [265, 380] width 126 height 25
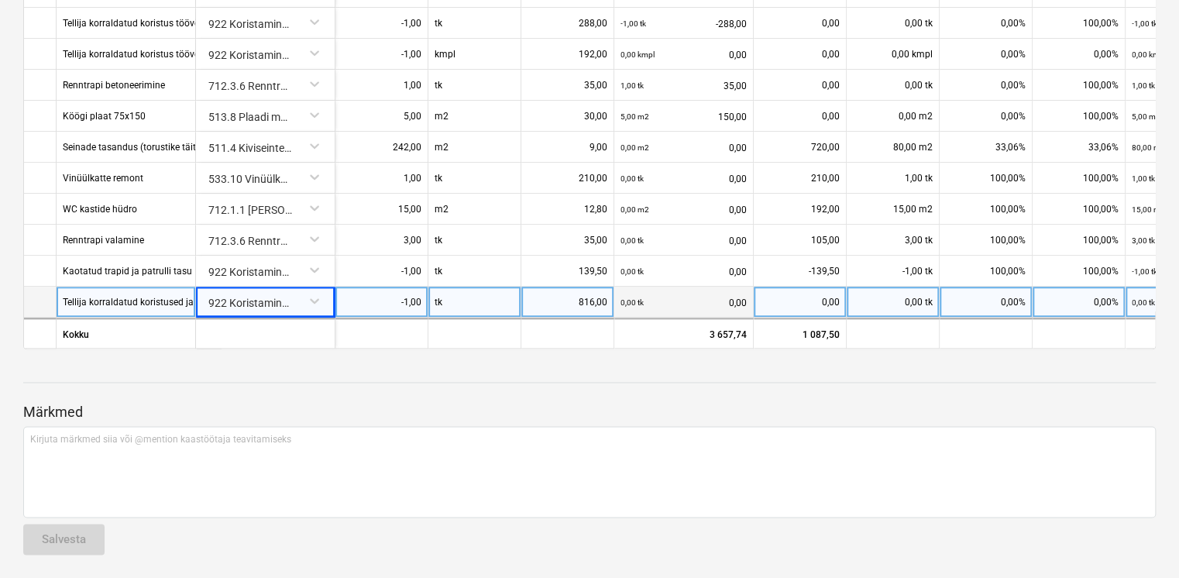
click at [439, 400] on div at bounding box center [589, 397] width 1133 height 12
click at [1002, 298] on div "0,00%" at bounding box center [986, 302] width 93 height 31
click at [1041, 382] on div "Märkmed Kirjuta märkmed siia või @mention kaastöötaja teavitamiseks ﻿ Salvesta" at bounding box center [589, 464] width 1133 height 205
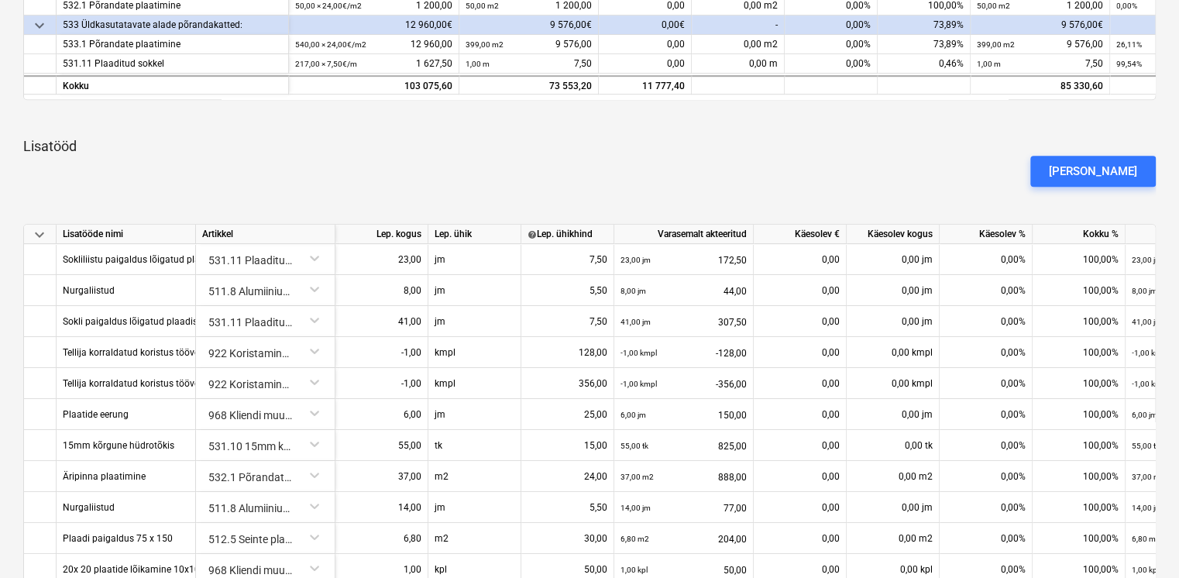
scroll to position [350, 0]
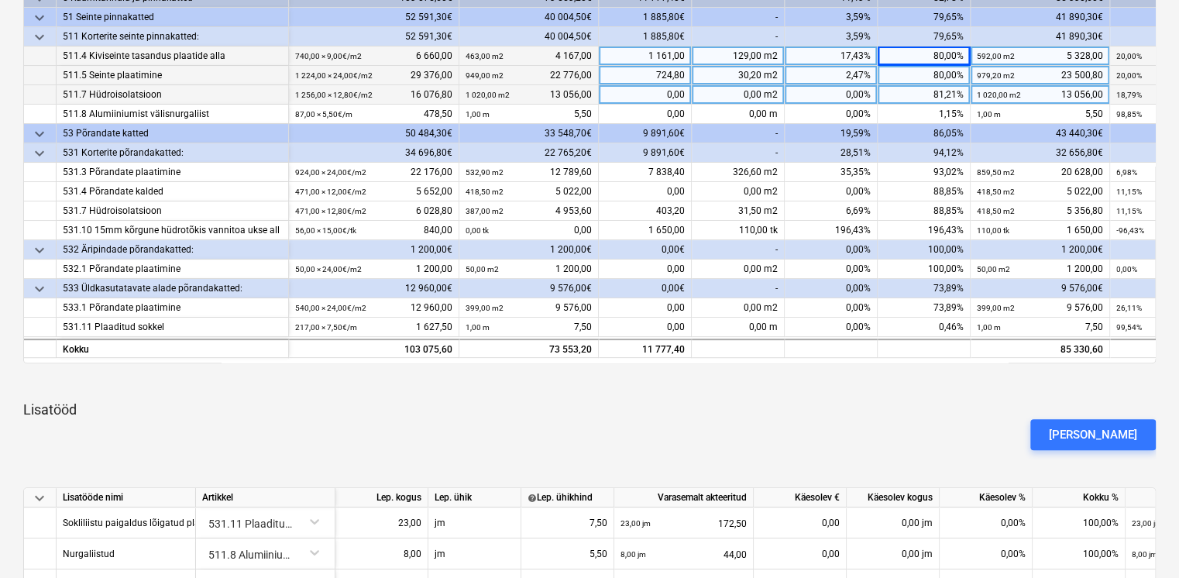
click at [955, 55] on div "80,00%" at bounding box center [924, 55] width 93 height 19
click at [933, 71] on div "80,00%" at bounding box center [924, 75] width 93 height 19
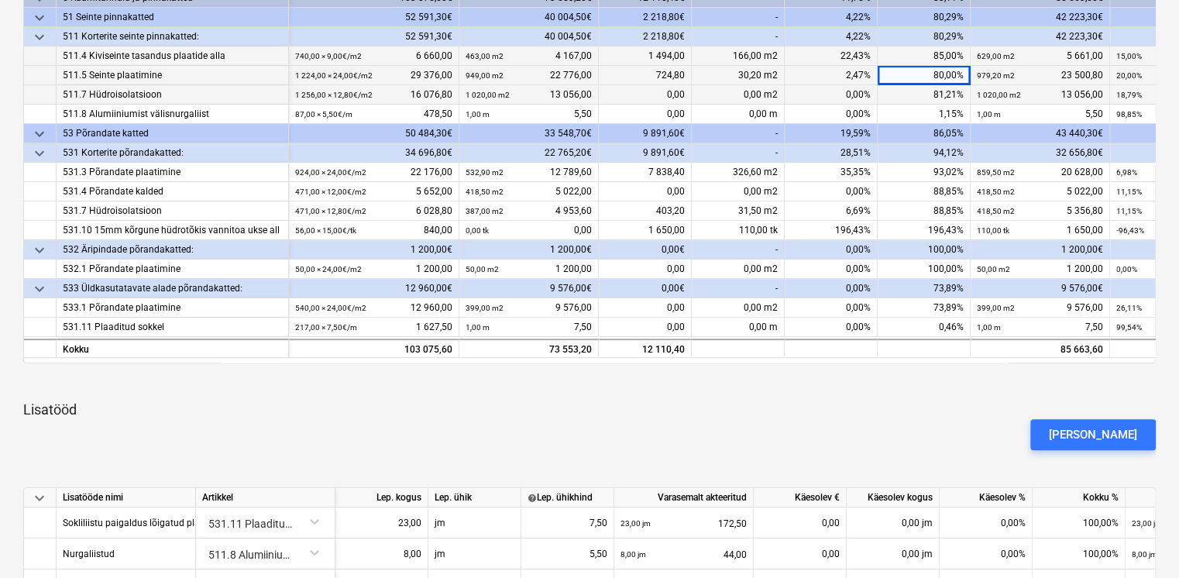
click at [933, 71] on div "80,00%" at bounding box center [924, 75] width 93 height 19
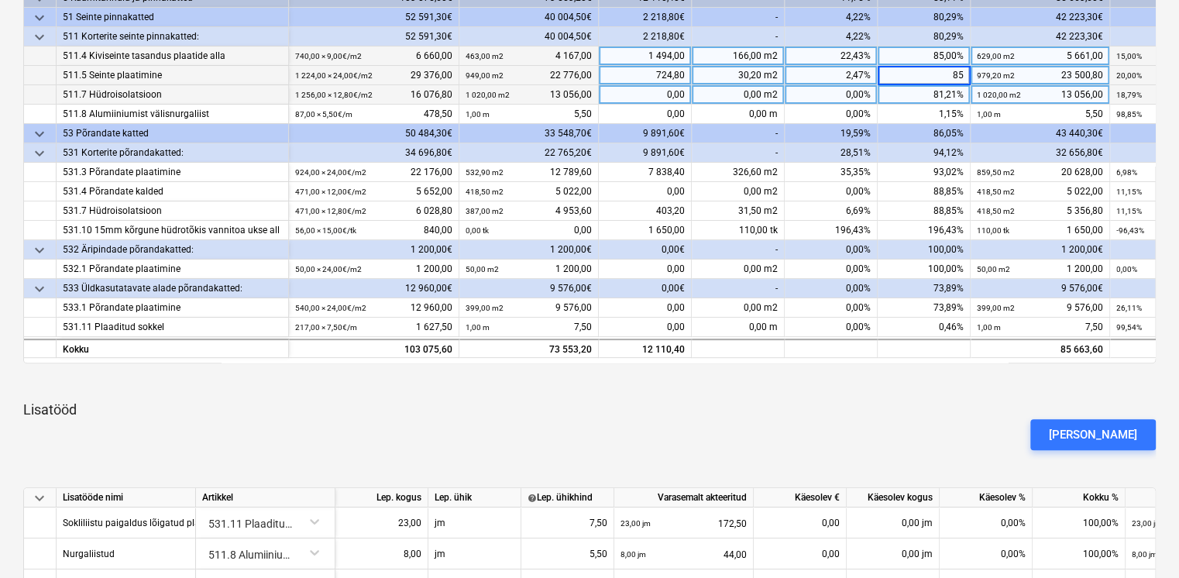
click at [942, 95] on div "81,21%" at bounding box center [924, 94] width 93 height 19
click at [942, 91] on div "81,21%" at bounding box center [924, 94] width 93 height 19
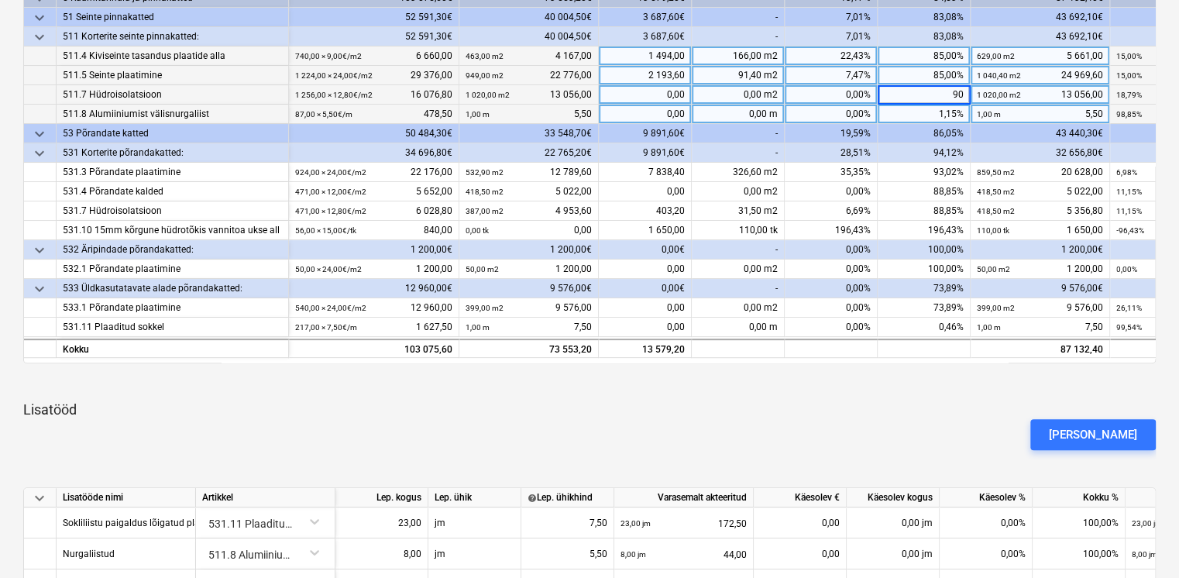
click at [936, 115] on div "1,15%" at bounding box center [924, 114] width 93 height 19
click at [948, 110] on div "1,15%" at bounding box center [924, 114] width 93 height 19
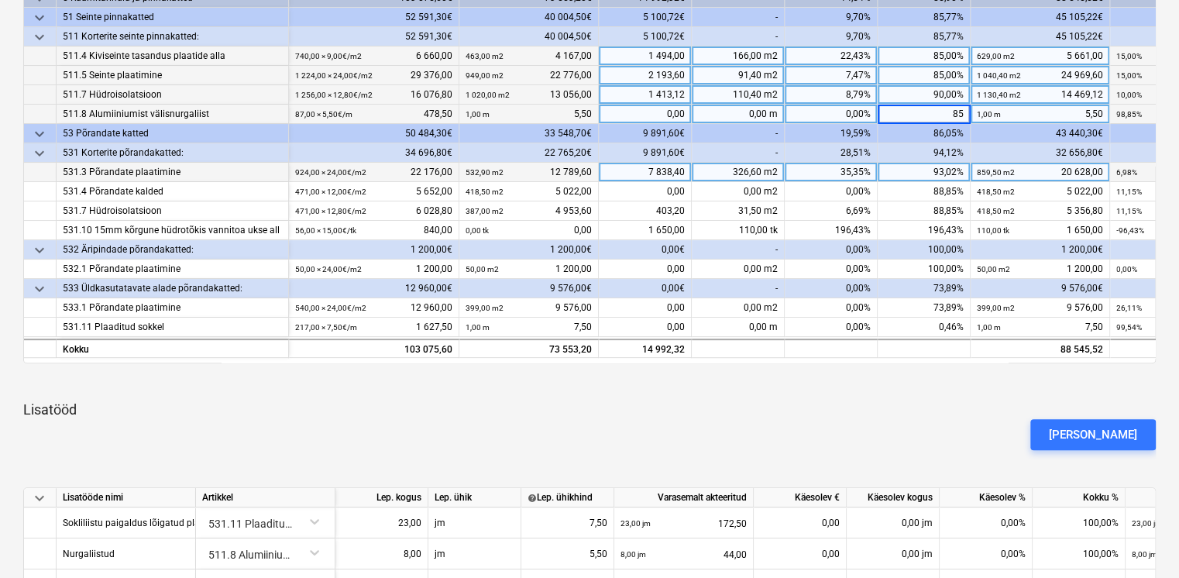
click at [935, 172] on div "93,02%" at bounding box center [924, 172] width 93 height 19
click at [930, 170] on div "93,02%" at bounding box center [924, 172] width 93 height 19
click at [936, 172] on div "93,02%" at bounding box center [924, 172] width 93 height 19
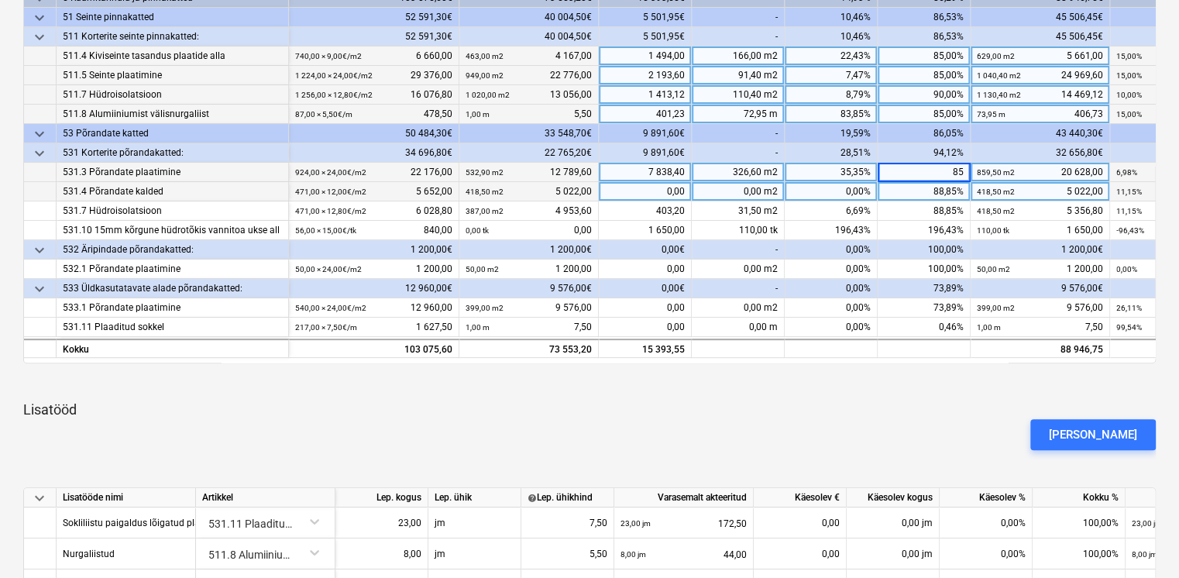
click at [951, 194] on div "88,85%" at bounding box center [924, 191] width 93 height 19
click at [945, 194] on div "88,85%" at bounding box center [924, 191] width 93 height 19
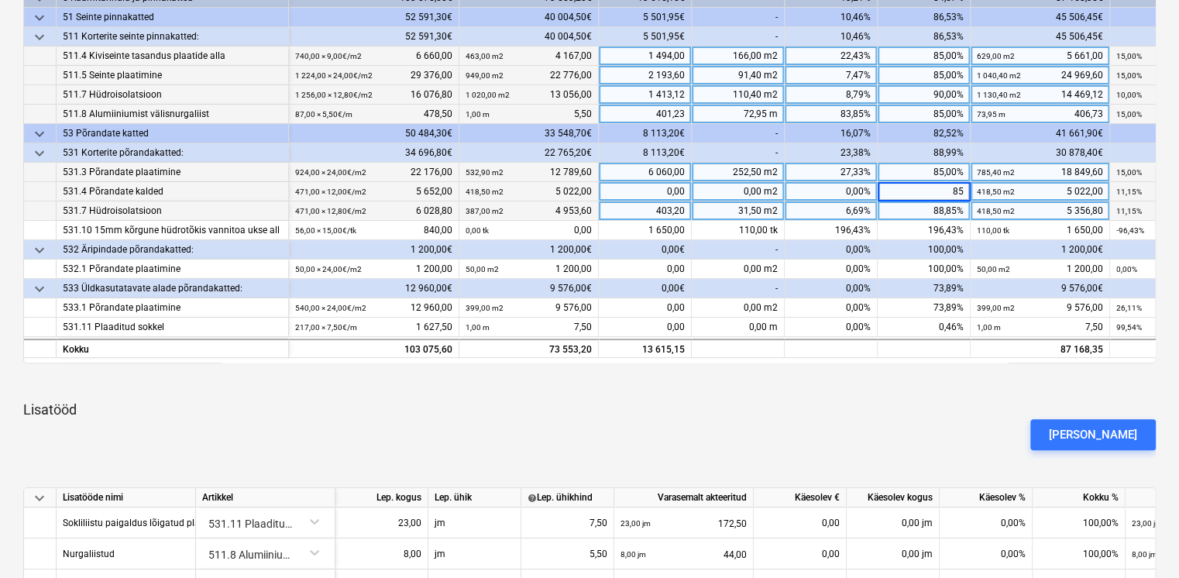
click at [939, 212] on div "88,85%" at bounding box center [924, 210] width 93 height 19
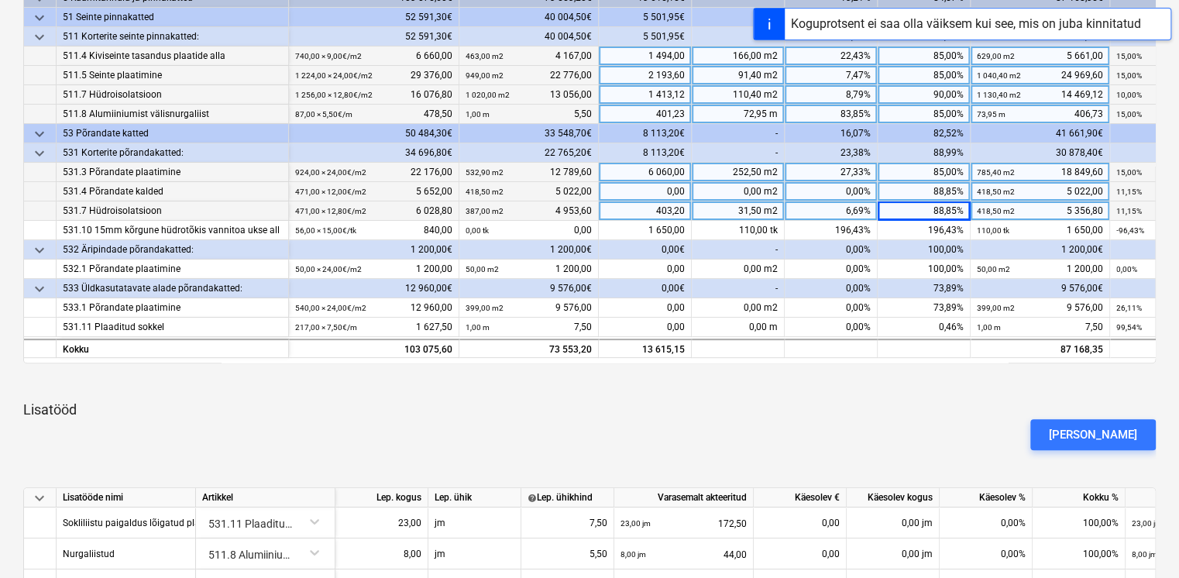
click at [944, 208] on div "88,85%" at bounding box center [924, 210] width 93 height 19
click at [937, 182] on div "88,85%" at bounding box center [924, 191] width 93 height 19
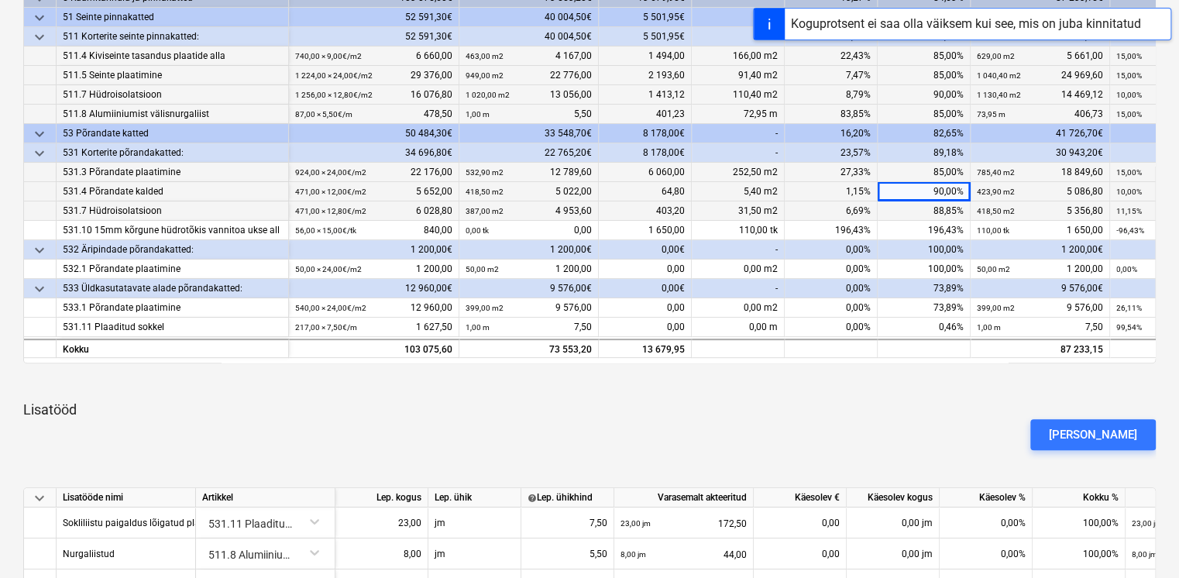
click at [949, 209] on div "88,85%" at bounding box center [924, 210] width 93 height 19
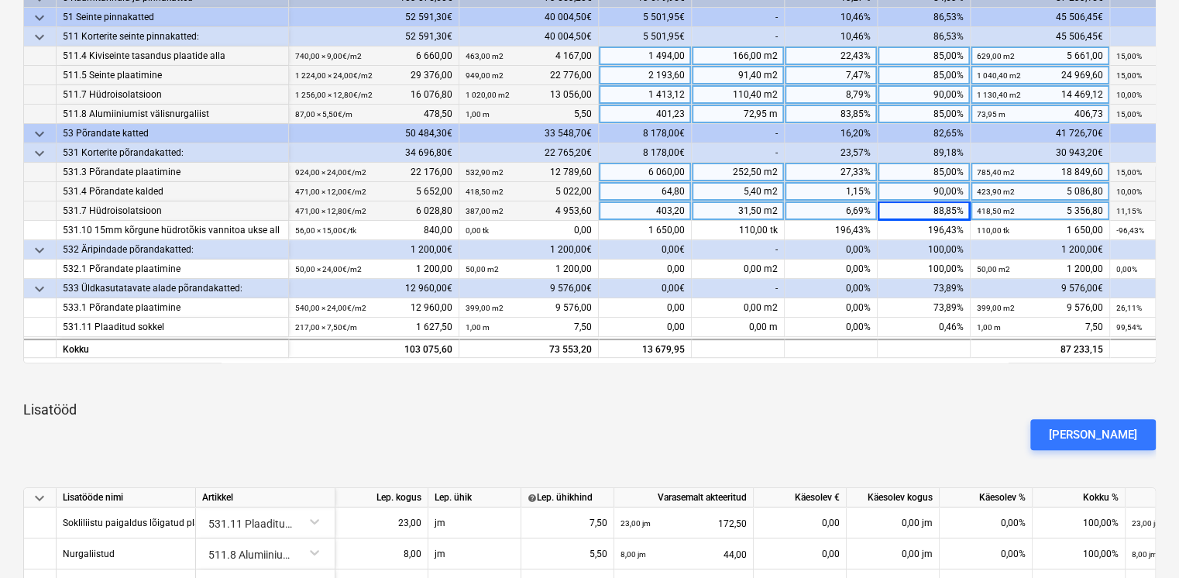
click at [936, 206] on div "88,85%" at bounding box center [924, 210] width 93 height 19
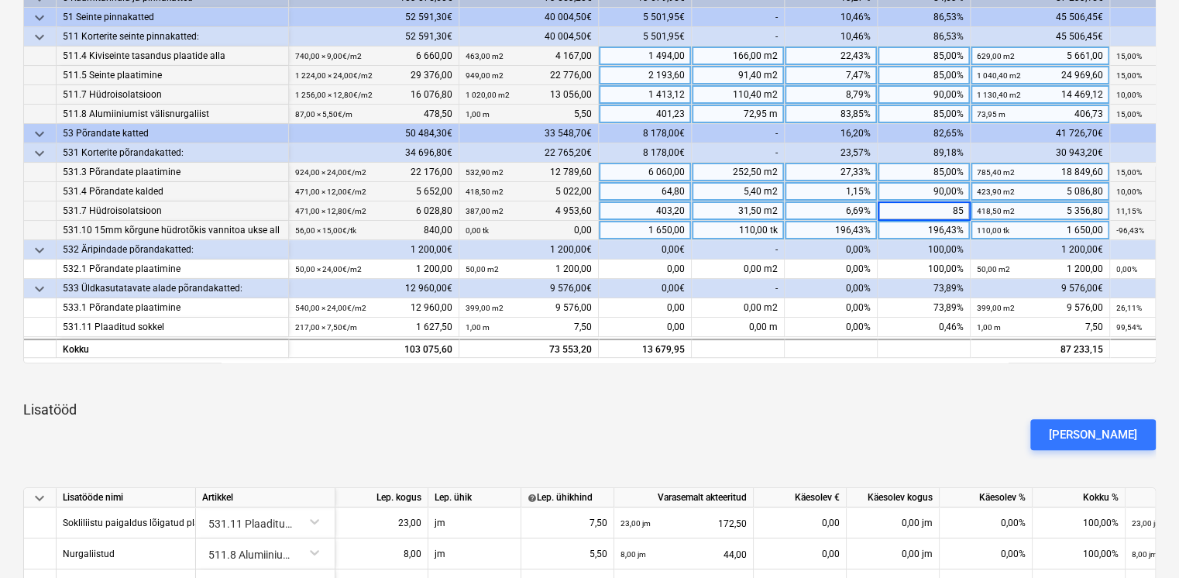
click at [919, 222] on div "196,43%" at bounding box center [924, 230] width 93 height 19
click at [929, 234] on div "196,43%" at bounding box center [924, 230] width 93 height 19
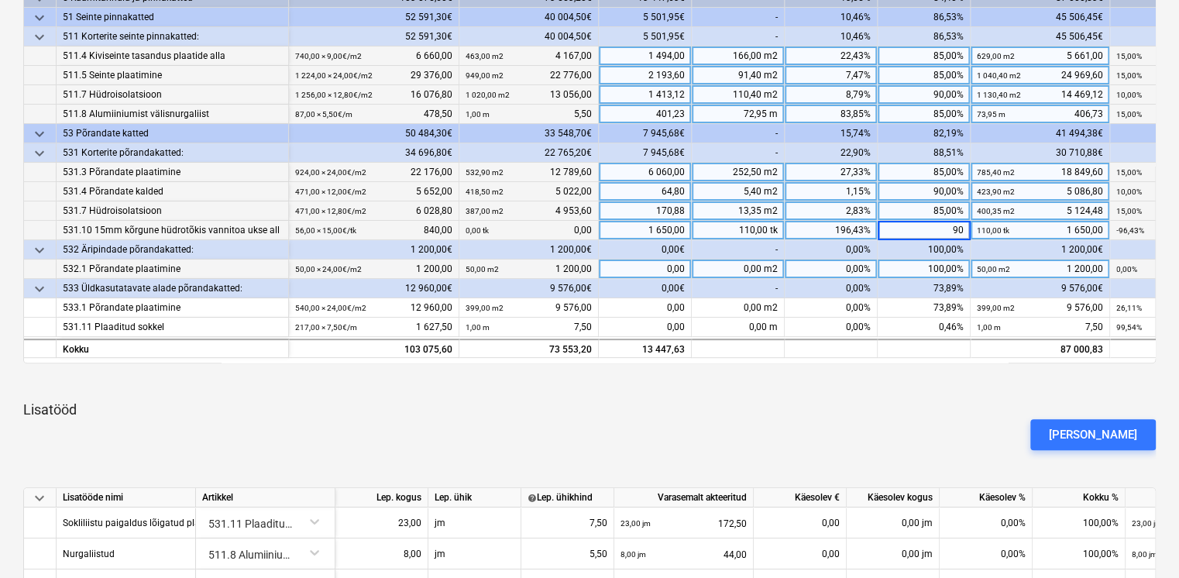
click at [956, 263] on div "100,00%" at bounding box center [924, 269] width 93 height 19
click at [941, 265] on div "100,00%" at bounding box center [924, 269] width 93 height 19
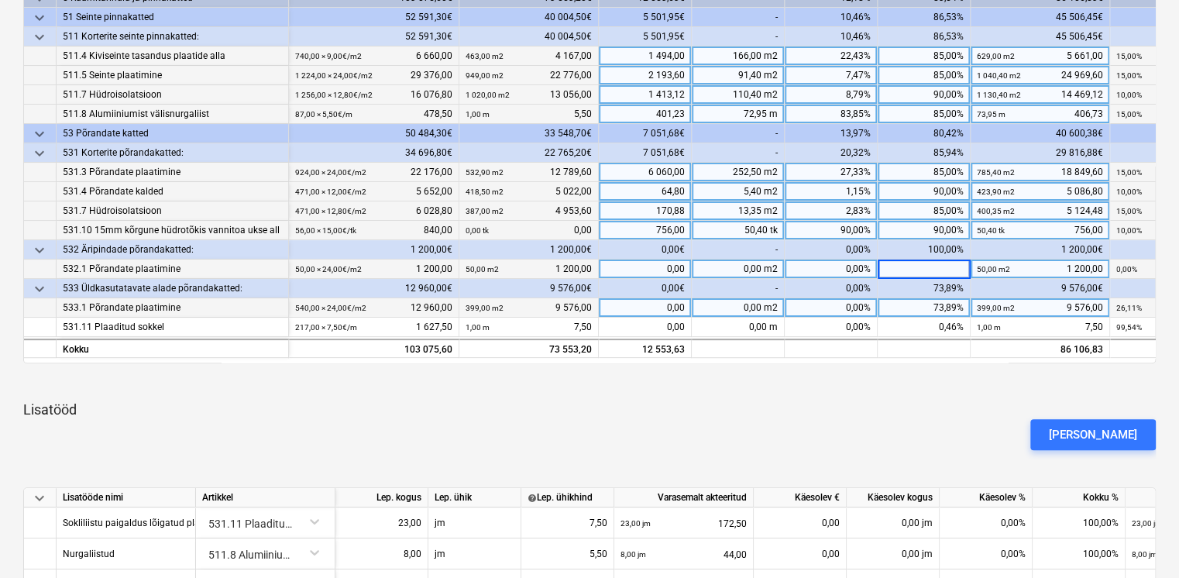
click at [926, 300] on div "73,89%" at bounding box center [924, 307] width 93 height 19
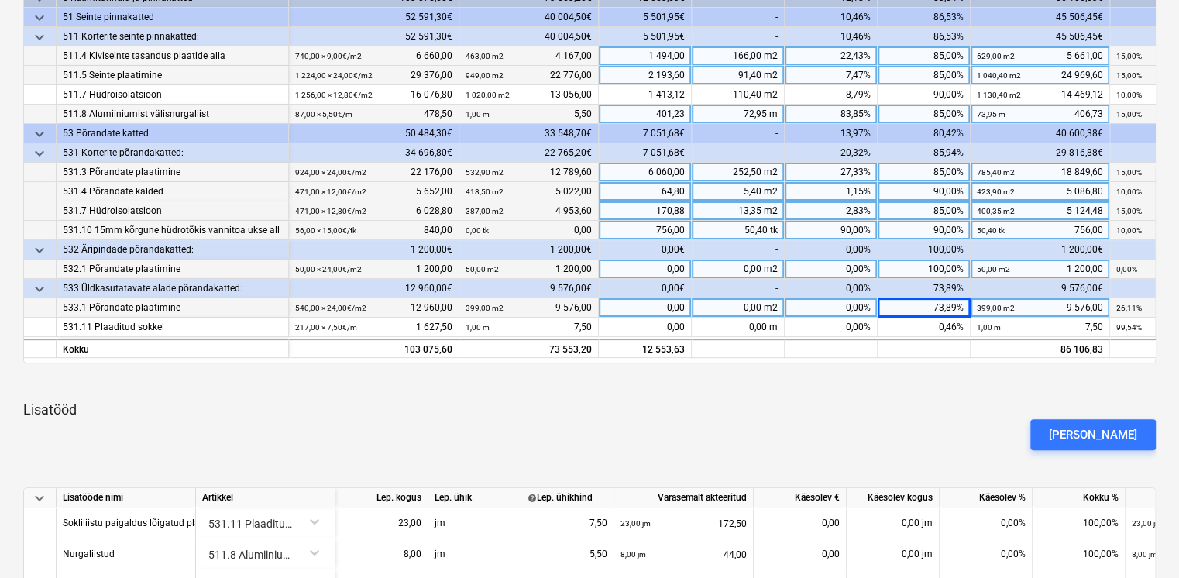
click at [952, 302] on div "73,89%" at bounding box center [924, 307] width 93 height 19
click at [938, 407] on p "Lisatööd" at bounding box center [589, 410] width 1133 height 19
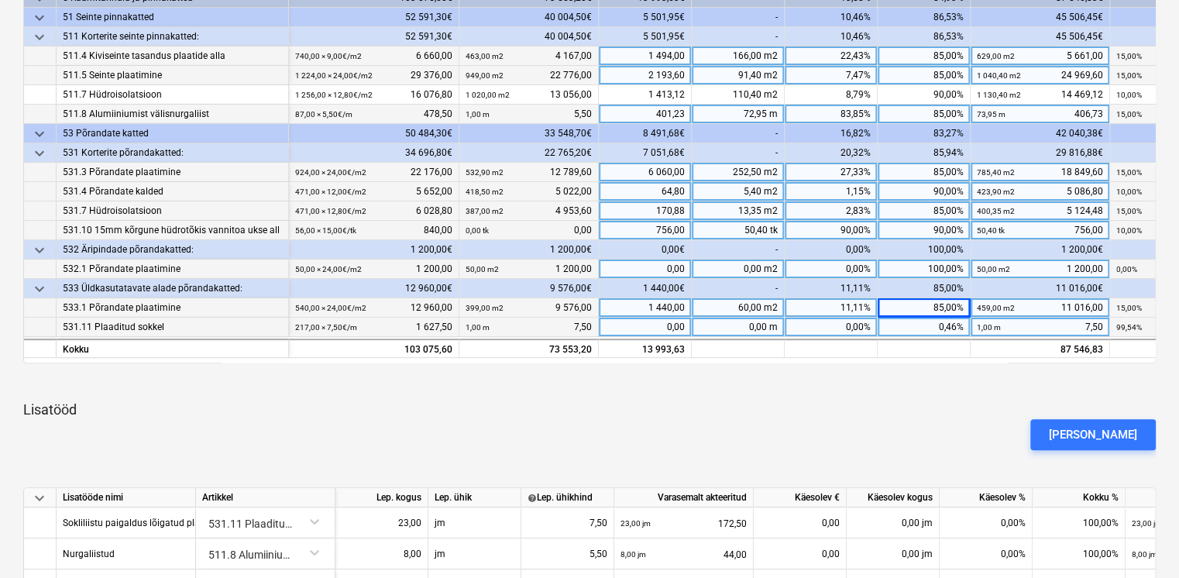
click at [949, 326] on div "0,46%" at bounding box center [924, 327] width 93 height 19
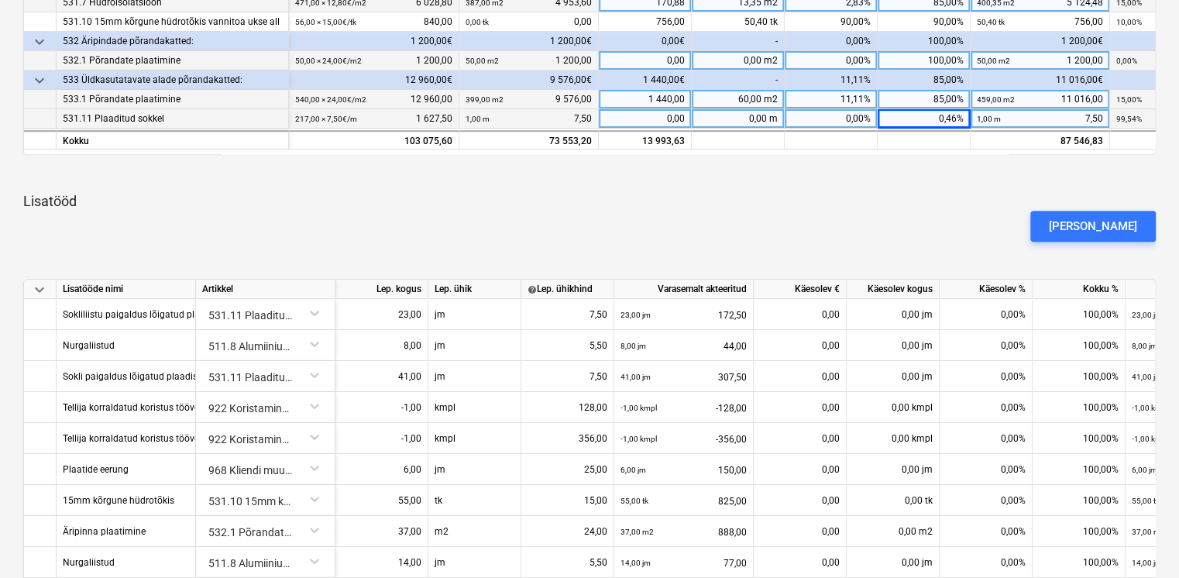
scroll to position [532, 0]
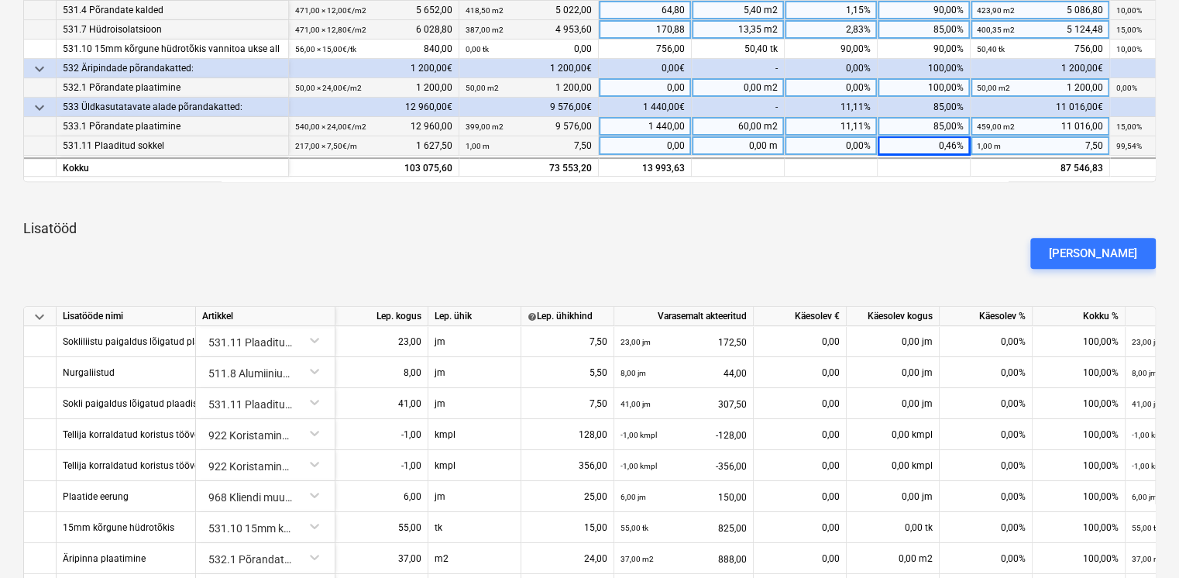
click at [933, 143] on div "0,46%" at bounding box center [924, 145] width 93 height 19
click at [950, 217] on div "keyboard_arrow_down Artikkel Lepinguline [PERSON_NAME] akteeritud Käesolev € Kä…" at bounding box center [589, 249] width 1133 height 924
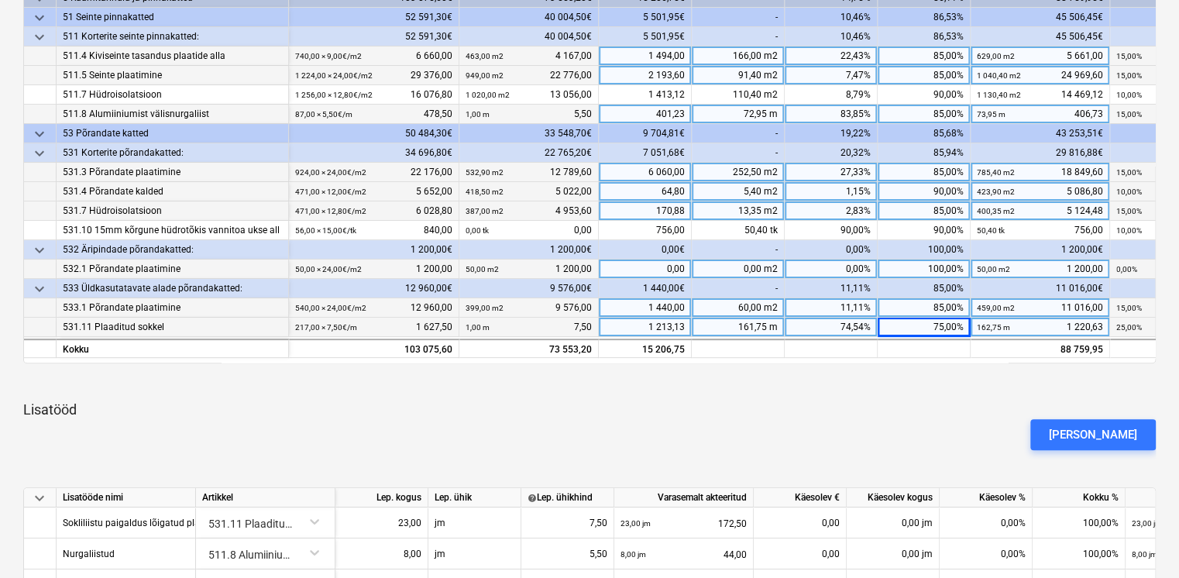
click at [931, 396] on div "keyboard_arrow_down Artikkel Lepinguline [PERSON_NAME] akteeritud Käesolev € Kä…" at bounding box center [589, 430] width 1133 height 924
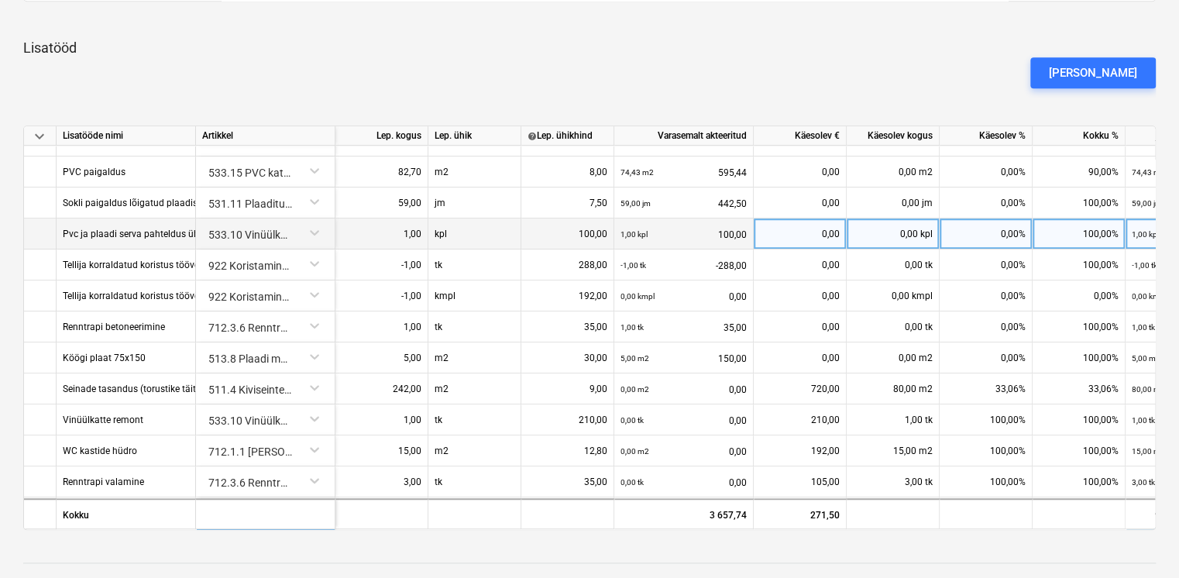
scroll to position [181, 0]
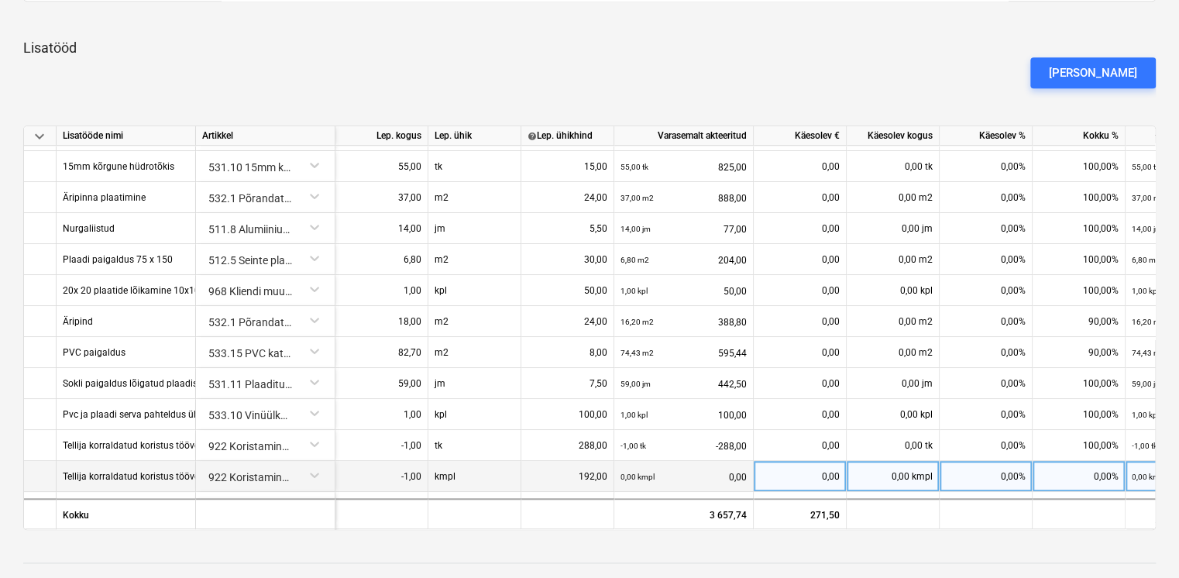
click at [983, 470] on div "0,00%" at bounding box center [986, 476] width 93 height 31
click at [1023, 547] on div at bounding box center [589, 548] width 1133 height 12
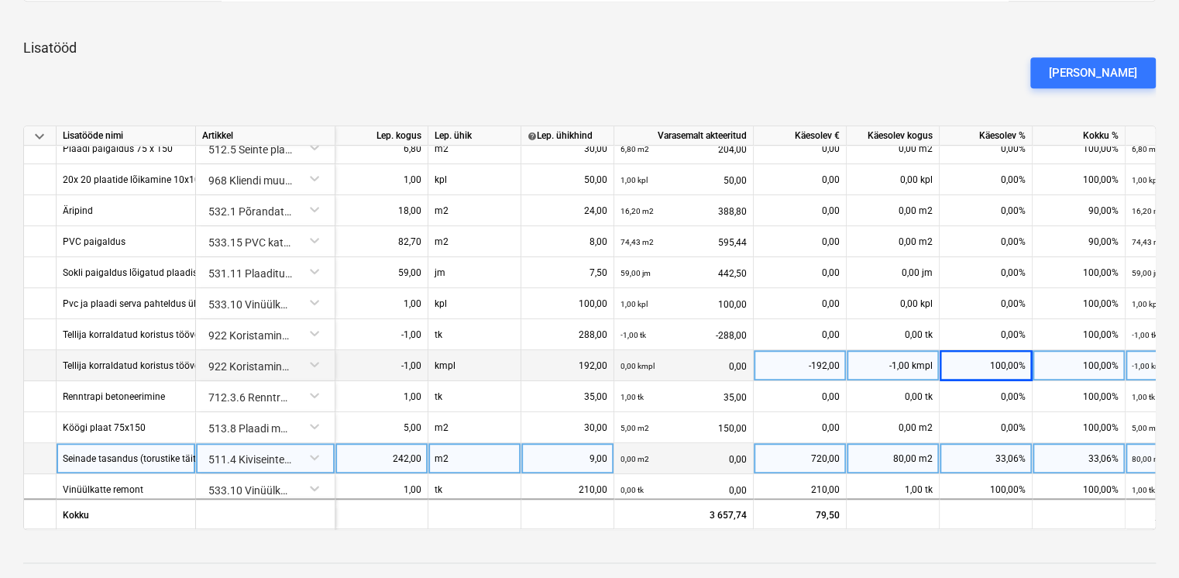
scroll to position [361, 0]
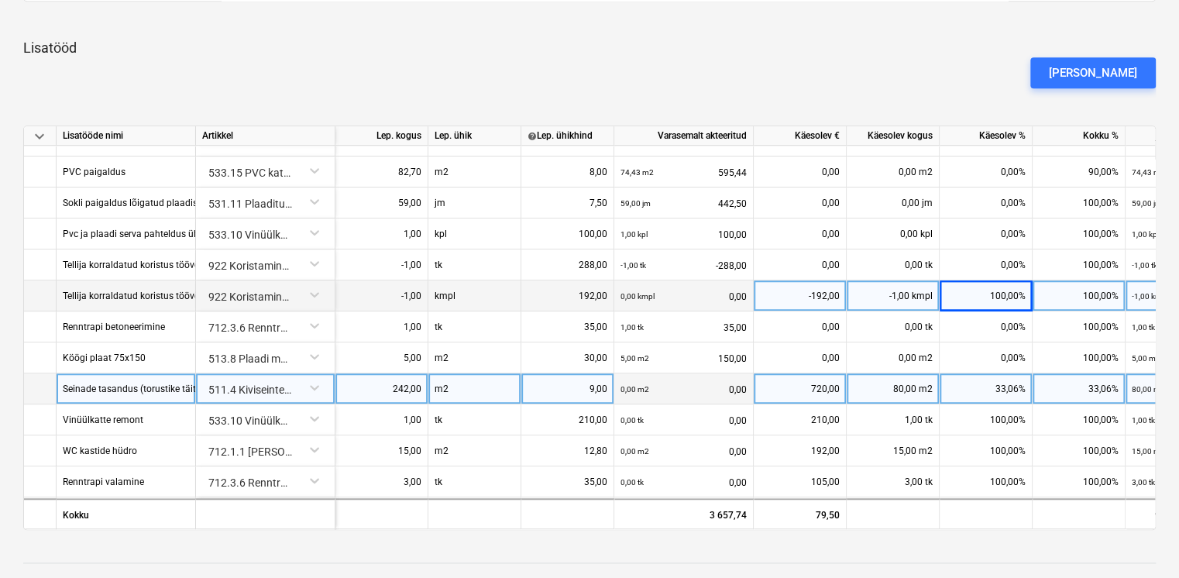
click at [991, 392] on div "33,06%" at bounding box center [986, 388] width 93 height 31
click at [1066, 542] on div at bounding box center [589, 548] width 1133 height 12
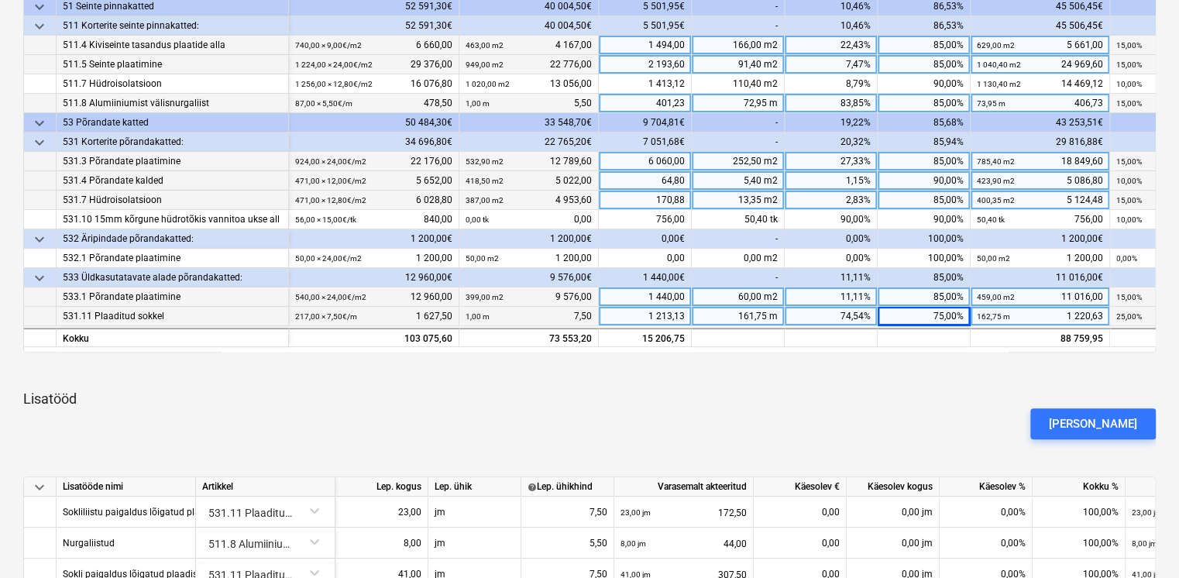
click at [887, 415] on div "[PERSON_NAME]" at bounding box center [589, 423] width 1145 height 43
click at [936, 318] on div "75,00%" at bounding box center [924, 316] width 93 height 19
click at [908, 404] on div "[PERSON_NAME]" at bounding box center [589, 423] width 1145 height 43
click at [937, 315] on div "80,00%" at bounding box center [924, 316] width 93 height 19
click at [958, 422] on div "[PERSON_NAME]" at bounding box center [589, 423] width 1145 height 43
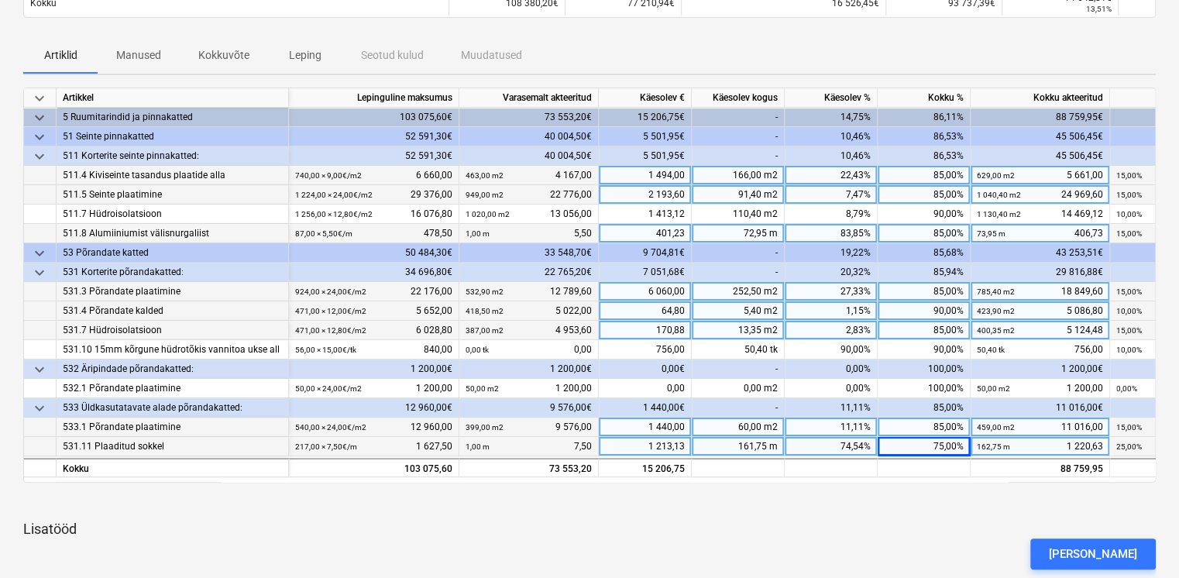
scroll to position [542, 0]
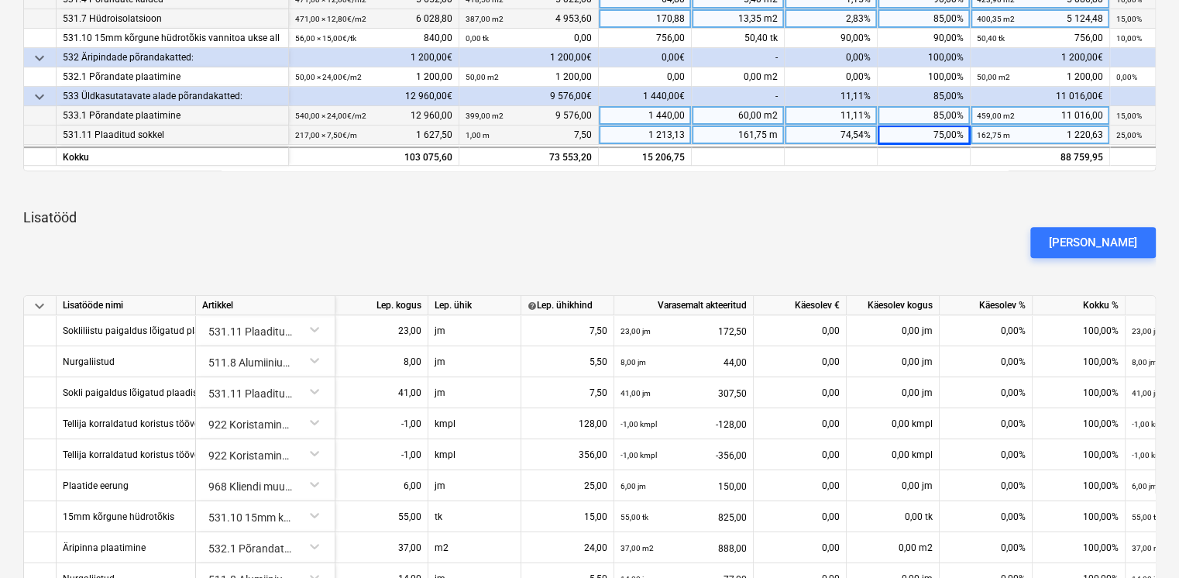
click at [938, 132] on div "75,00%" at bounding box center [924, 135] width 93 height 19
click at [927, 184] on div at bounding box center [589, 190] width 1133 height 12
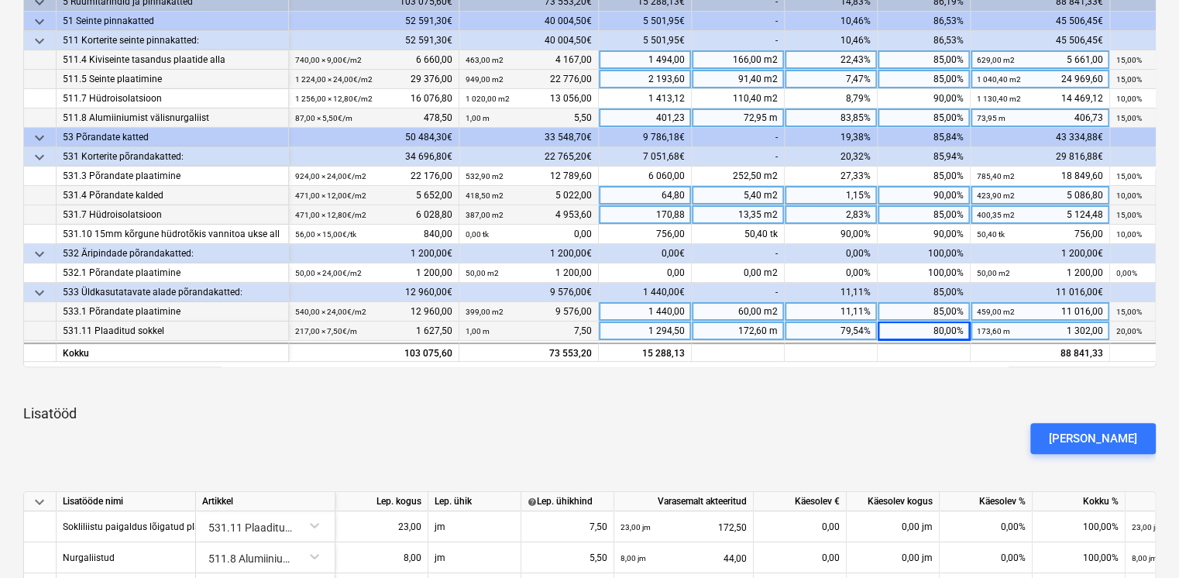
scroll to position [361, 0]
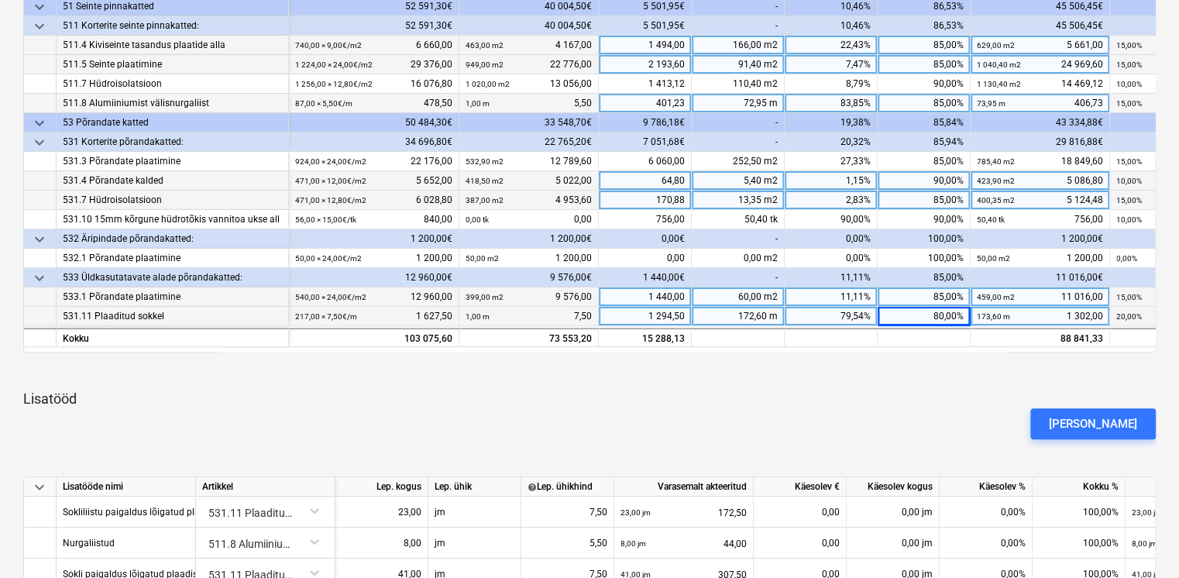
click at [924, 415] on div "[PERSON_NAME]" at bounding box center [589, 423] width 1145 height 43
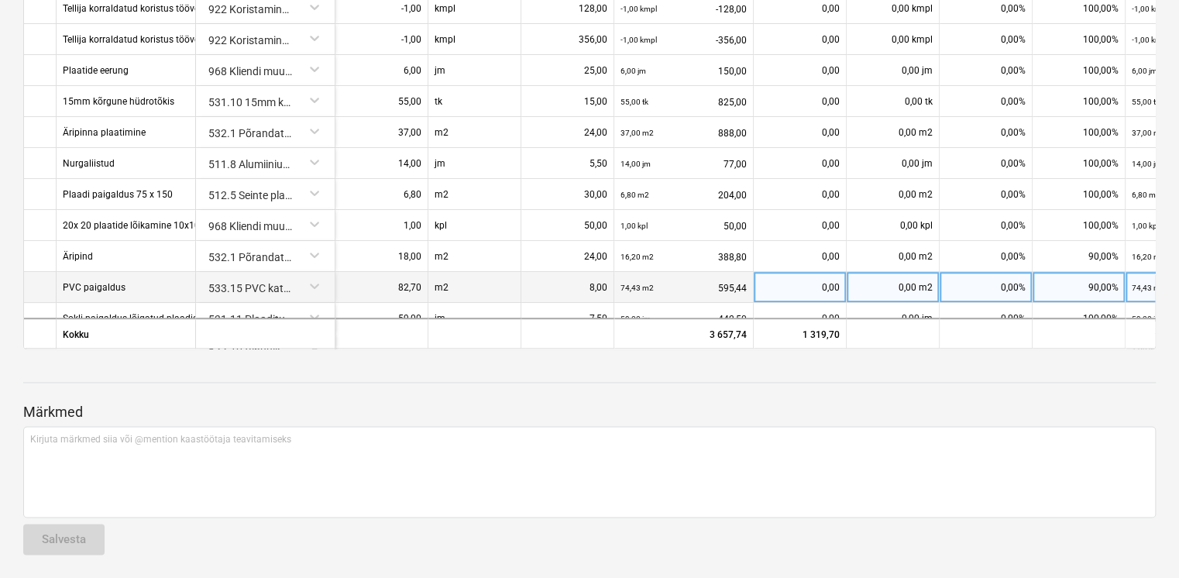
scroll to position [426, 0]
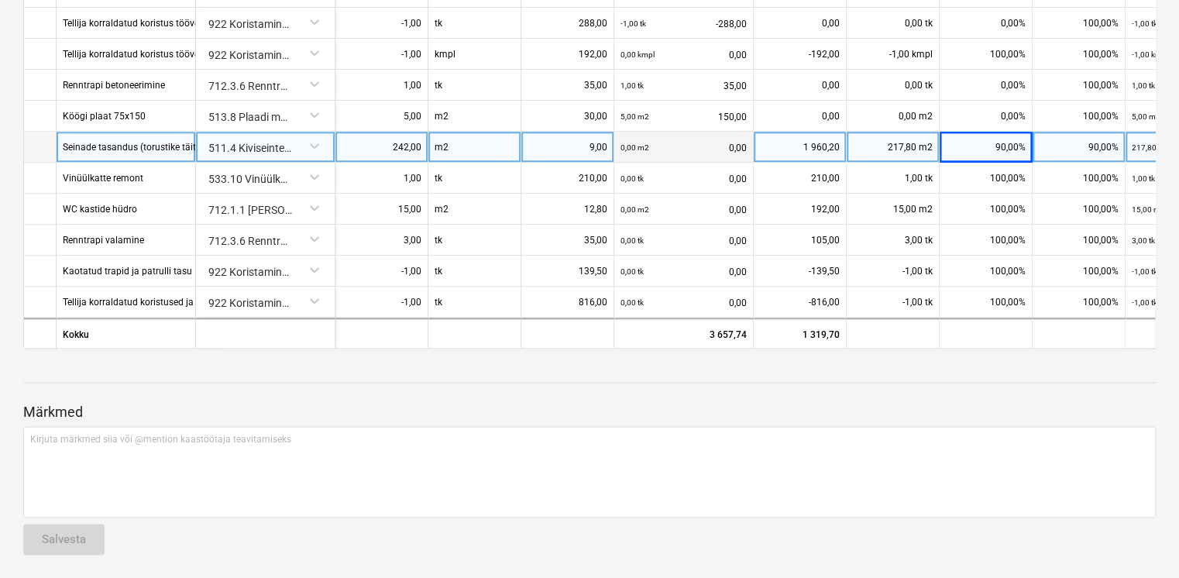
click at [1097, 141] on div "90,00%" at bounding box center [1079, 147] width 93 height 31
click at [1079, 396] on div "Märkmed Kirjuta märkmed siia või @mention kaastöötaja teavitamiseks ﻿ Salvesta" at bounding box center [589, 464] width 1133 height 205
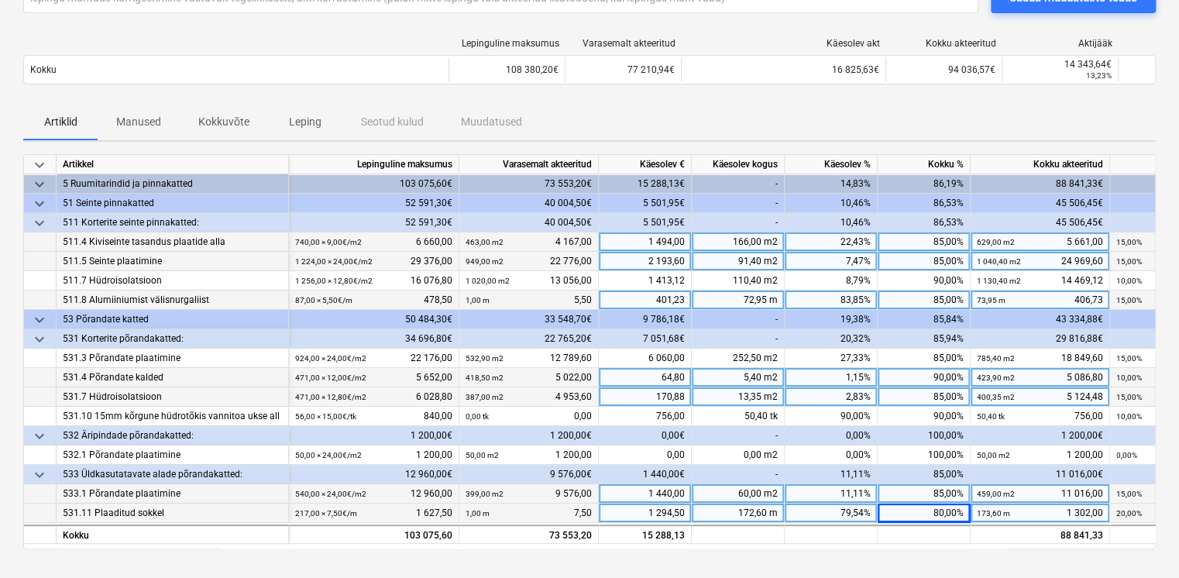
scroll to position [181, 0]
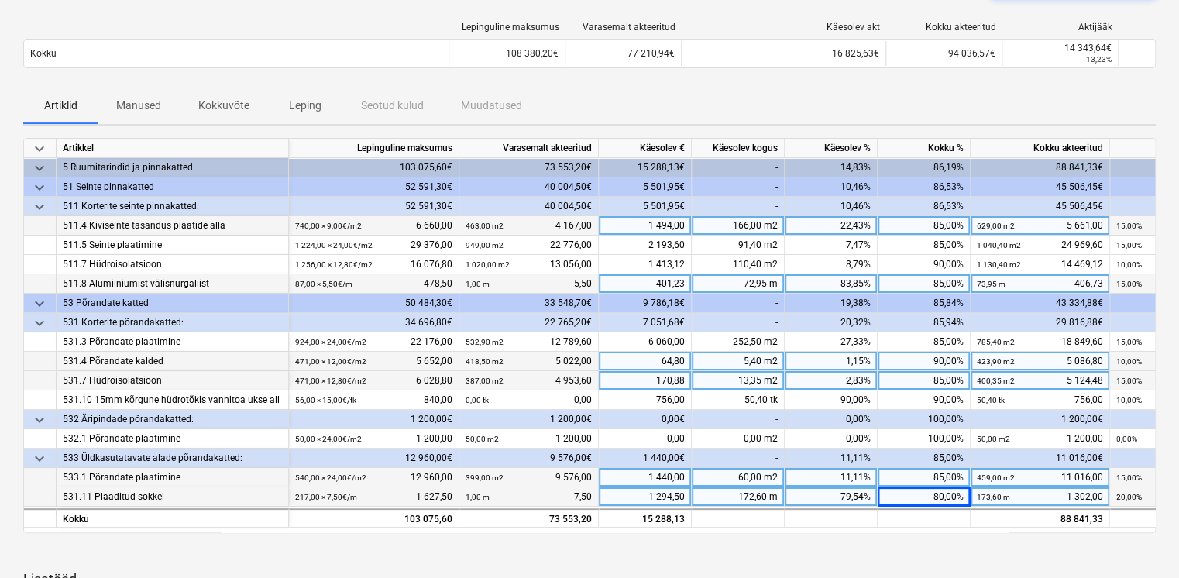
click at [939, 498] on div "80,00%" at bounding box center [924, 496] width 93 height 19
click at [946, 105] on div "Artiklid Manused Kokkuvõte Leping Seotud kulud Muudatused" at bounding box center [589, 105] width 1133 height 37
click at [945, 552] on div at bounding box center [589, 552] width 1133 height 12
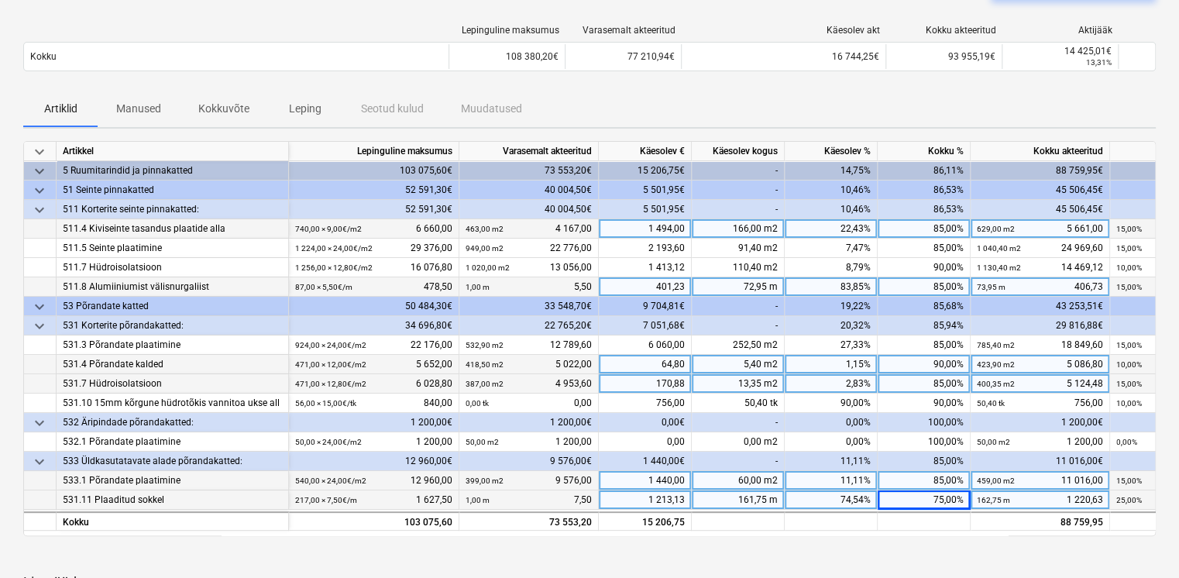
scroll to position [0, 0]
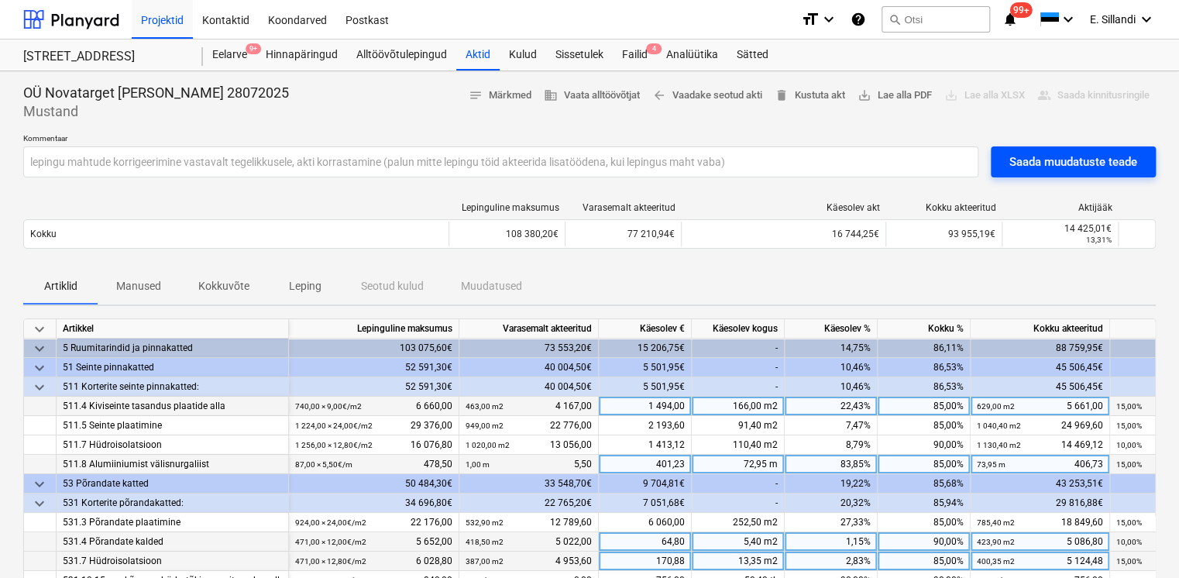
click at [1029, 154] on div "Saada muudatuste teade" at bounding box center [1074, 162] width 128 height 20
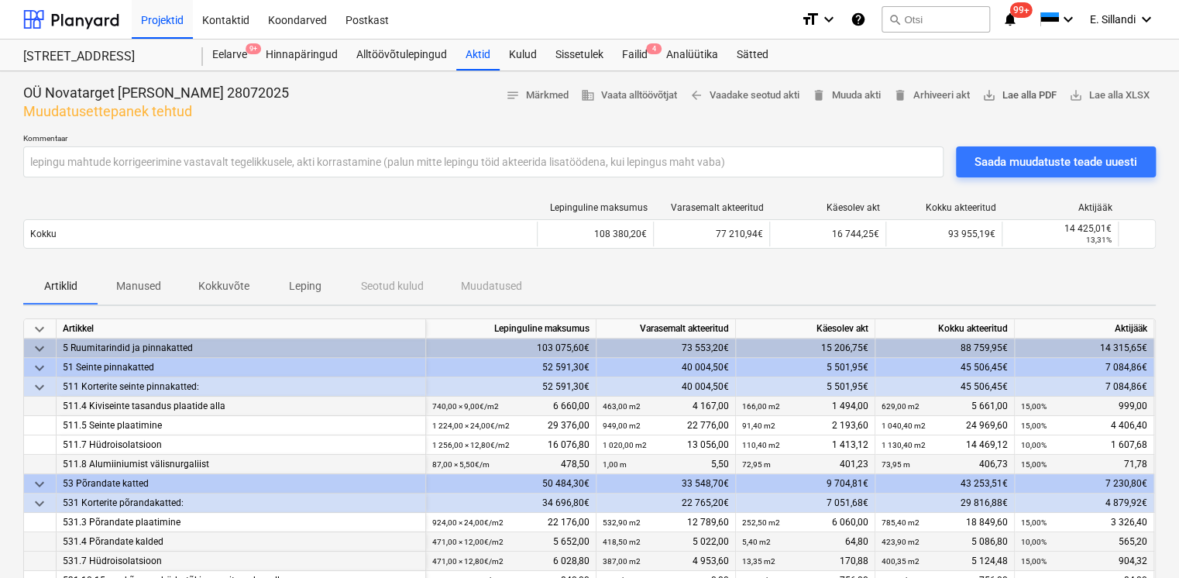
click at [1037, 107] on button "save_alt Lae alla PDF" at bounding box center [1019, 96] width 87 height 24
click at [468, 57] on div "Aktid" at bounding box center [477, 55] width 43 height 31
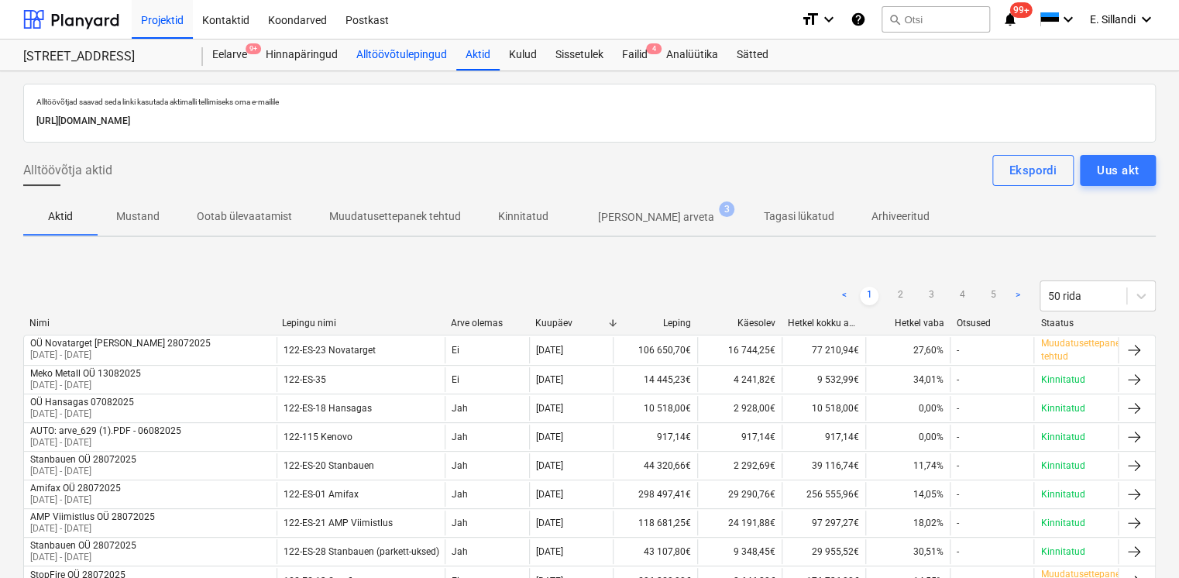
click at [387, 57] on div "Alltöövõtulepingud" at bounding box center [401, 55] width 109 height 31
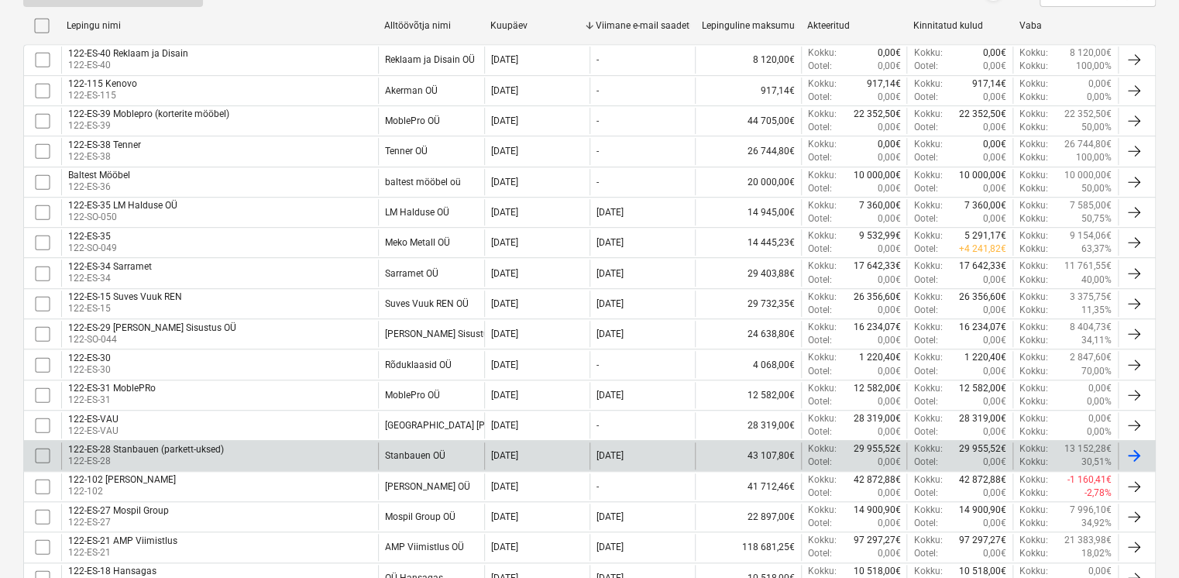
scroll to position [542, 0]
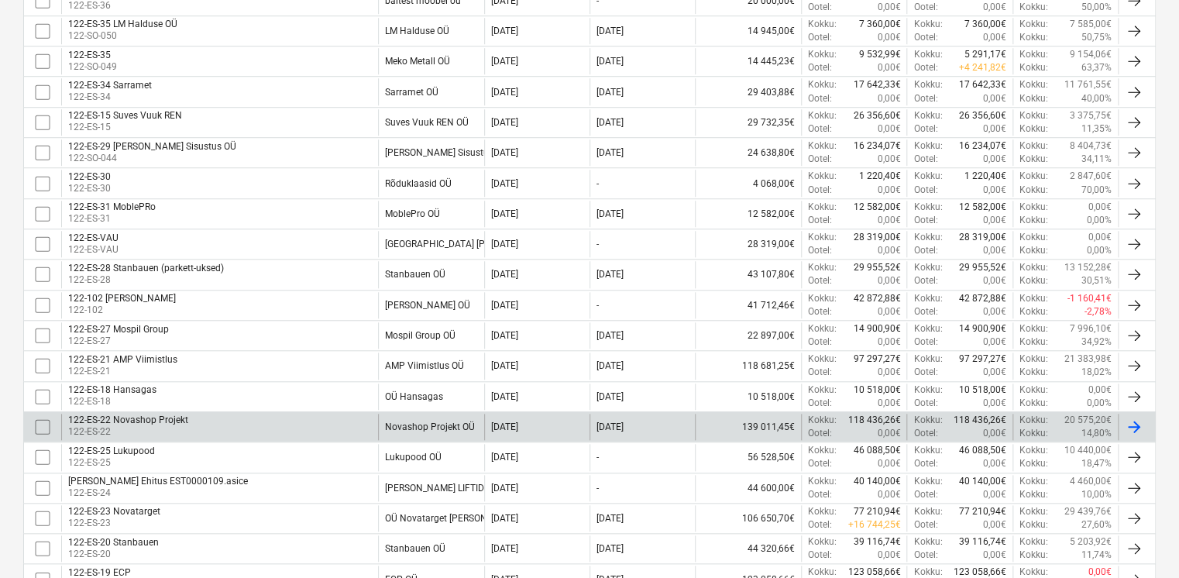
click at [167, 416] on div "122-ES-22 Novashop Projekt" at bounding box center [128, 420] width 120 height 11
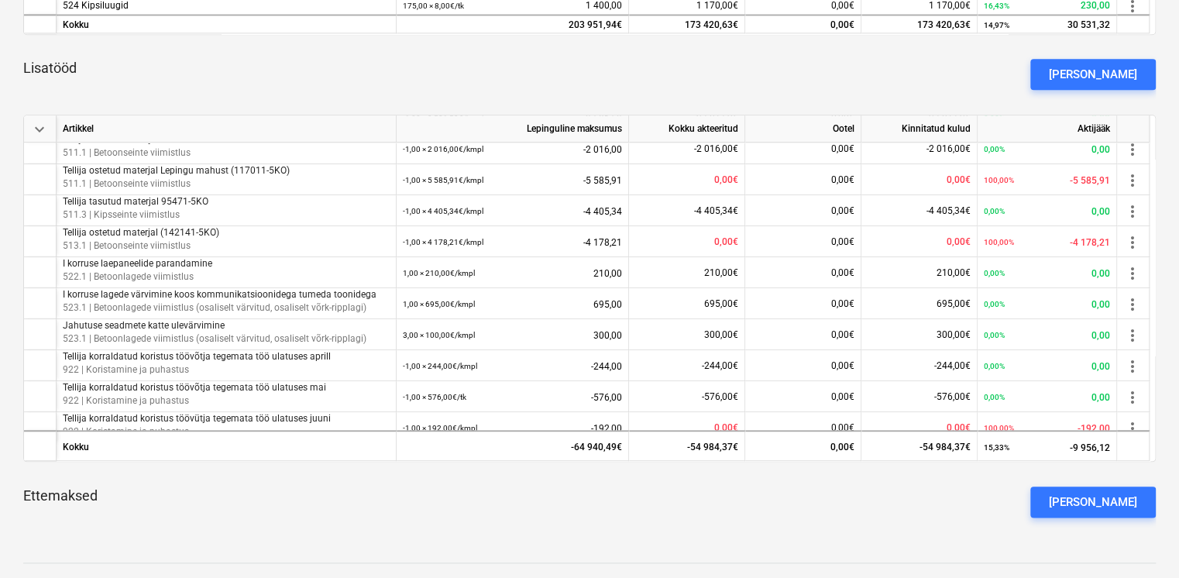
scroll to position [363, 0]
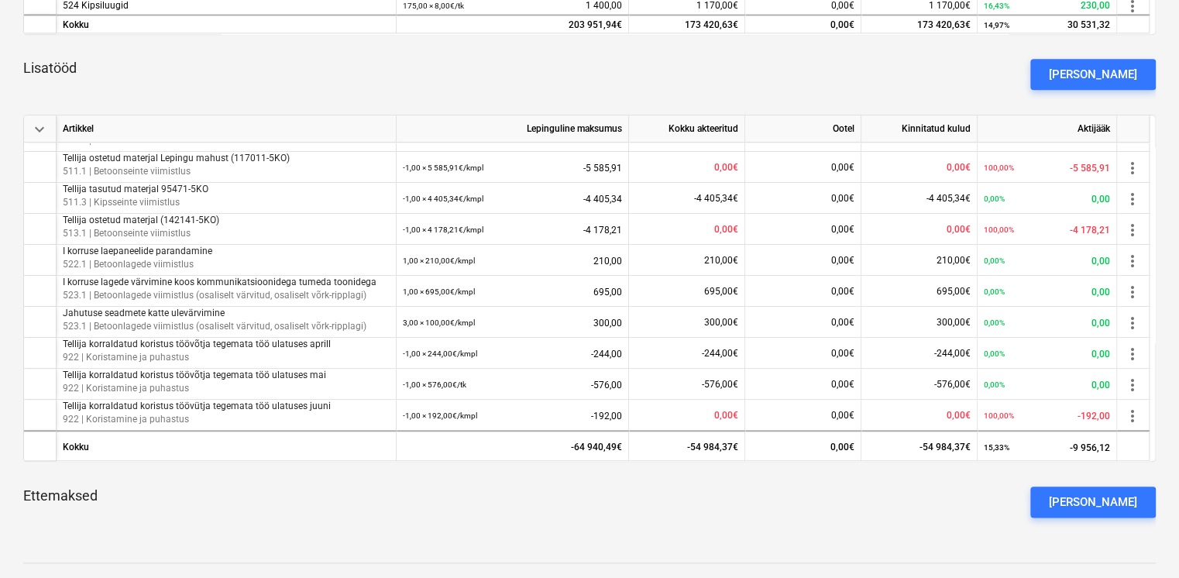
click at [767, 512] on div "Ettemaksed [PERSON_NAME] ettemaks" at bounding box center [589, 502] width 1133 height 56
click at [1124, 78] on div "[PERSON_NAME]" at bounding box center [1093, 74] width 88 height 20
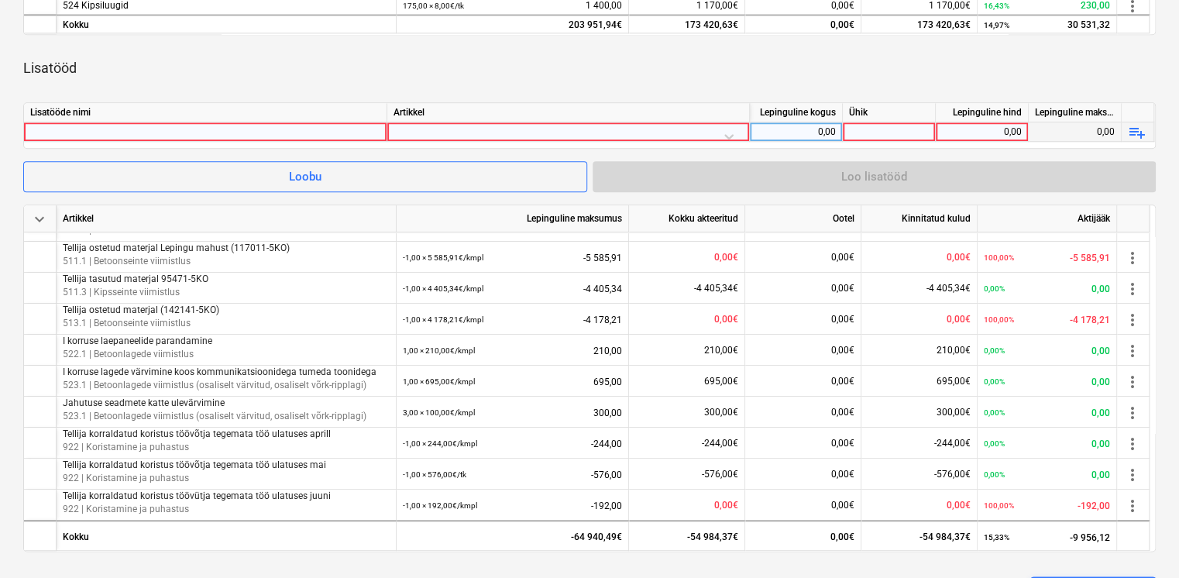
click at [243, 129] on div at bounding box center [205, 131] width 350 height 19
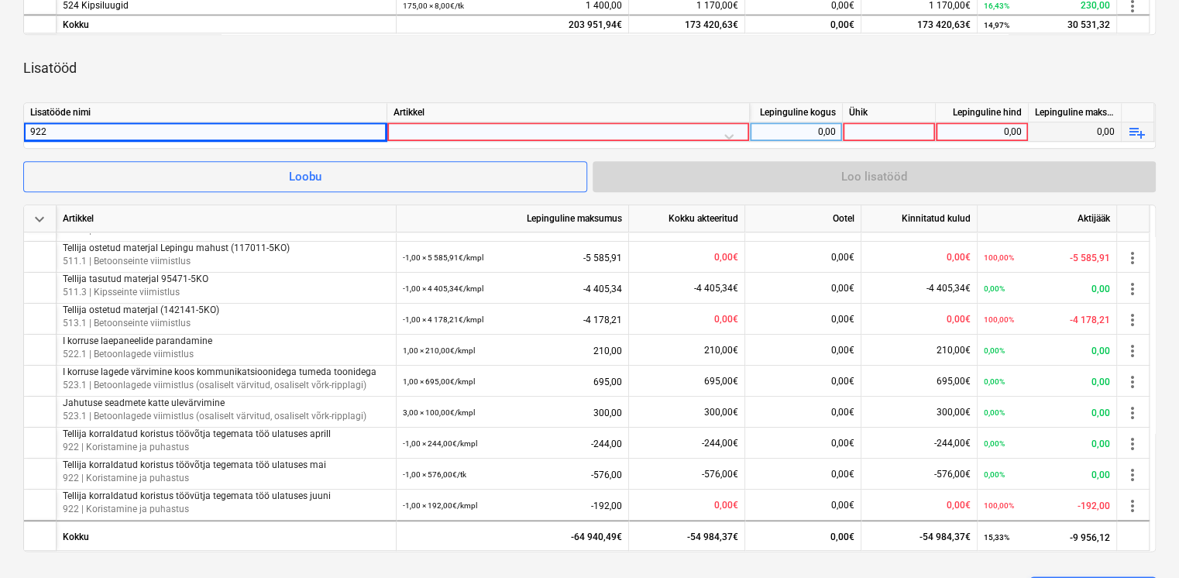
click at [88, 84] on div "Lisatööd" at bounding box center [589, 67] width 1133 height 43
click at [64, 135] on div "922" at bounding box center [205, 131] width 350 height 19
click at [456, 129] on div at bounding box center [568, 135] width 349 height 27
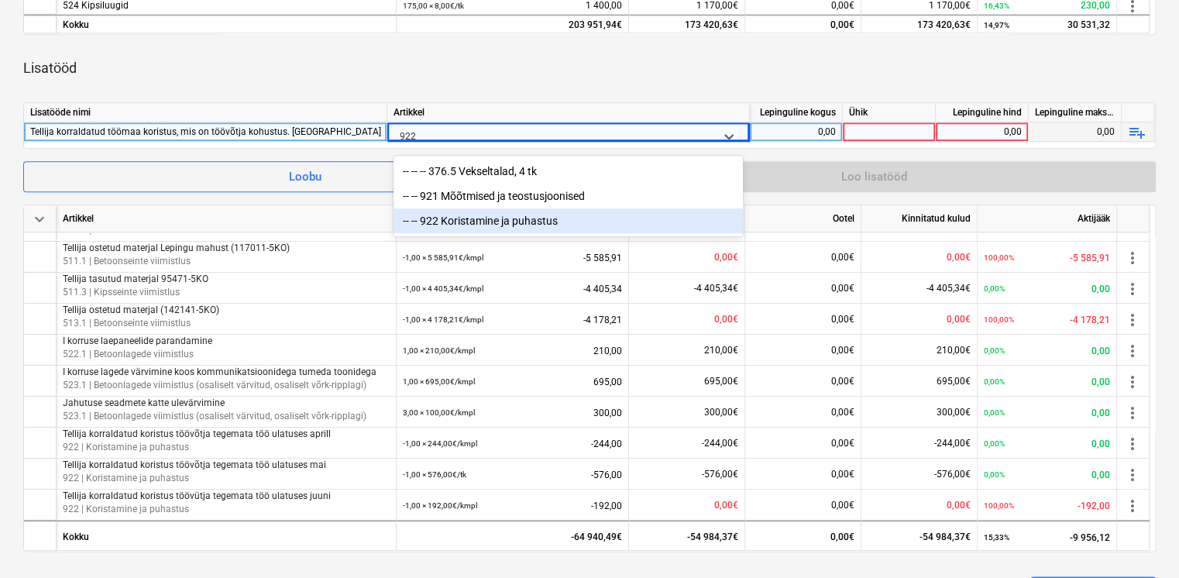
click at [459, 228] on div "-- -- 922 Koristamine ja puhastus" at bounding box center [568, 220] width 349 height 25
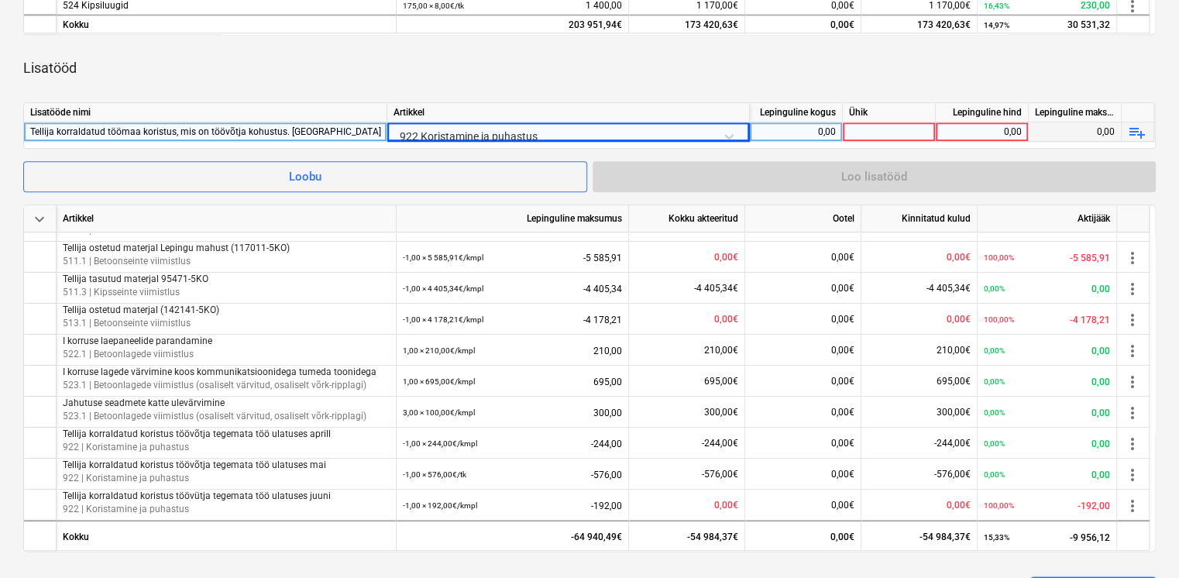
click at [483, 73] on div "Lisatööd" at bounding box center [589, 67] width 1133 height 43
click at [814, 130] on div "0,00" at bounding box center [796, 131] width 80 height 19
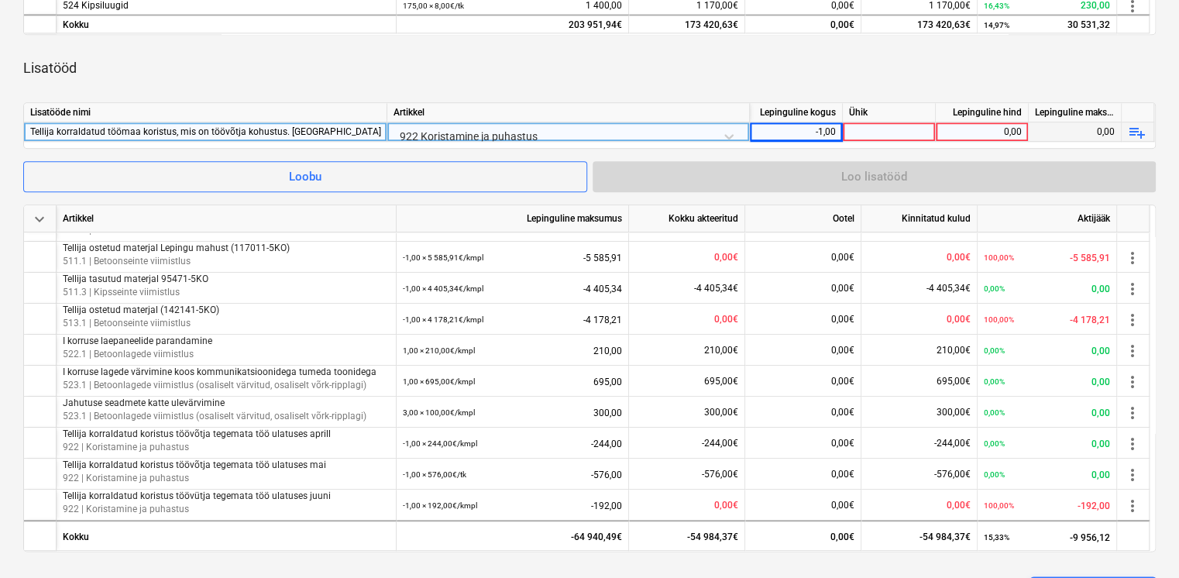
click at [880, 119] on div "Ühik" at bounding box center [889, 112] width 93 height 19
click at [876, 128] on div at bounding box center [889, 131] width 93 height 19
click at [966, 119] on div "Lepinguline hind" at bounding box center [982, 112] width 93 height 19
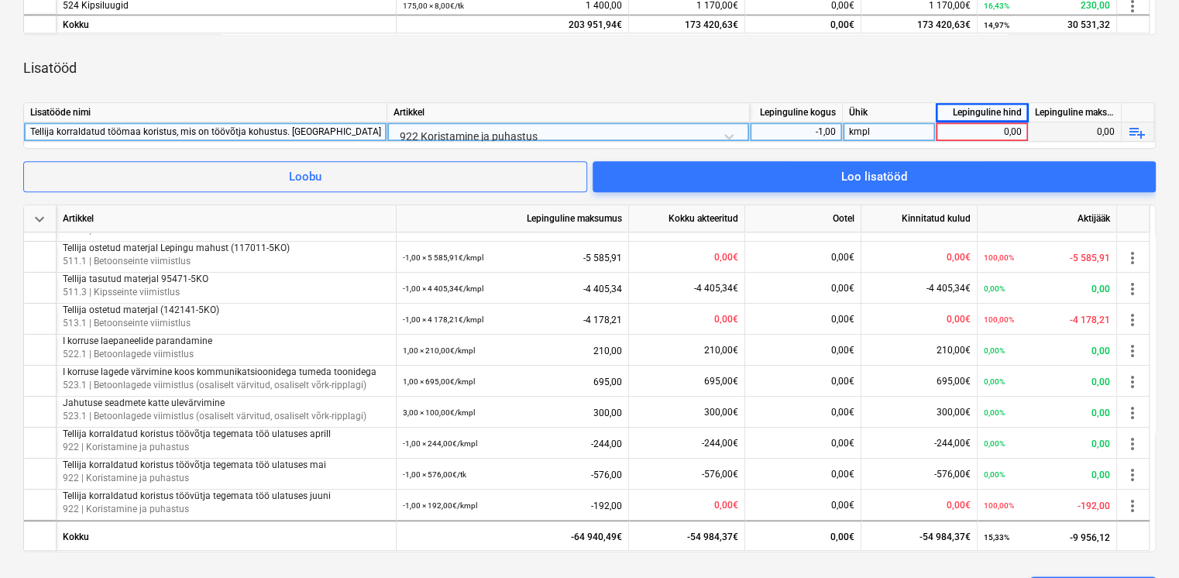
click at [966, 125] on div "0,00" at bounding box center [982, 131] width 80 height 19
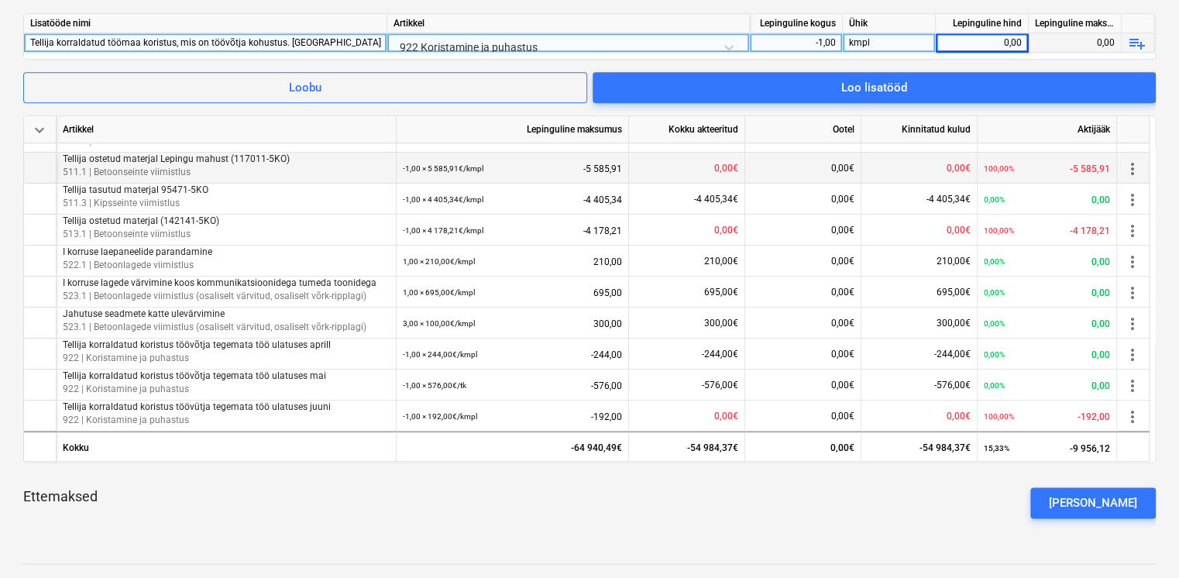
scroll to position [332, 0]
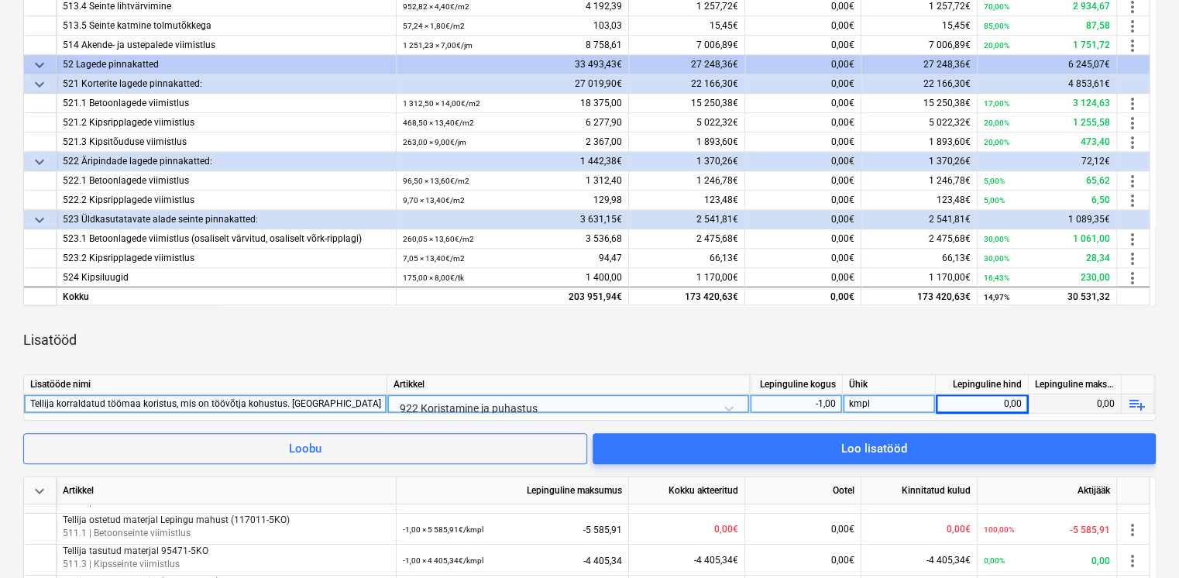
click at [324, 398] on div "Tellija korraldatud töömaa koristus, mis on töövõtja kohustus. [GEOGRAPHIC_DATA]" at bounding box center [205, 403] width 350 height 19
click at [994, 408] on div "0,00" at bounding box center [982, 403] width 80 height 19
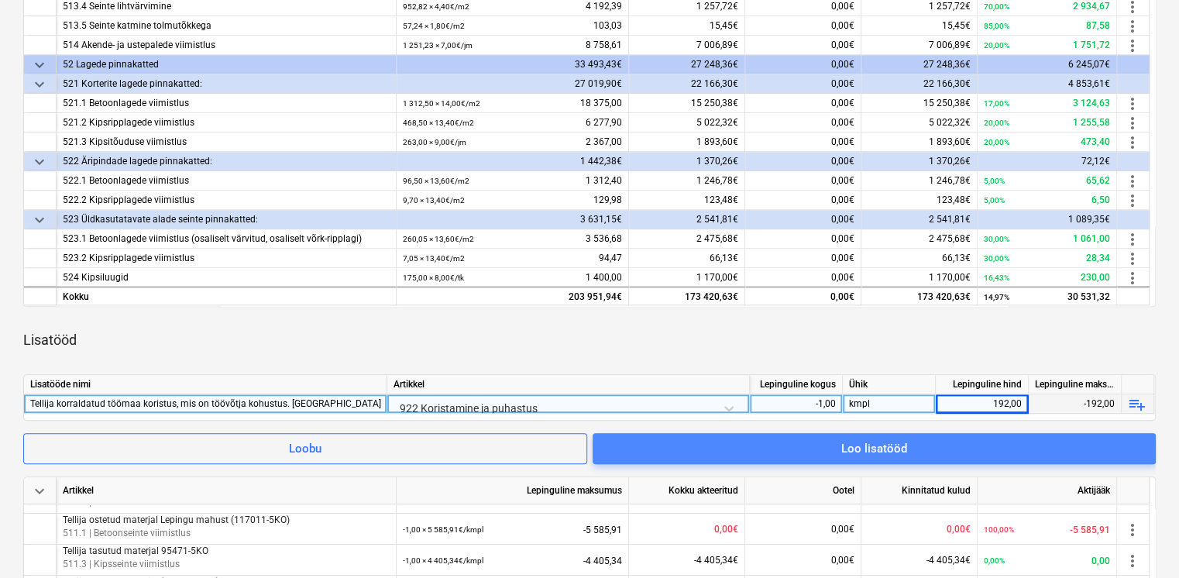
click at [885, 443] on div "Loo lisatööd" at bounding box center [875, 449] width 66 height 20
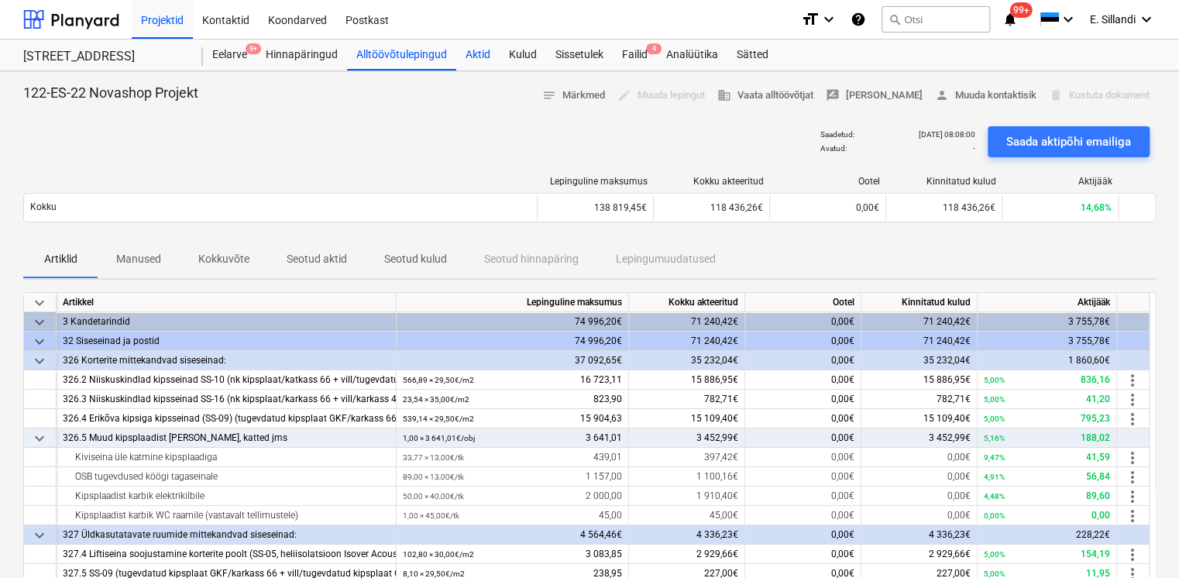
click at [473, 46] on div "Aktid" at bounding box center [477, 55] width 43 height 31
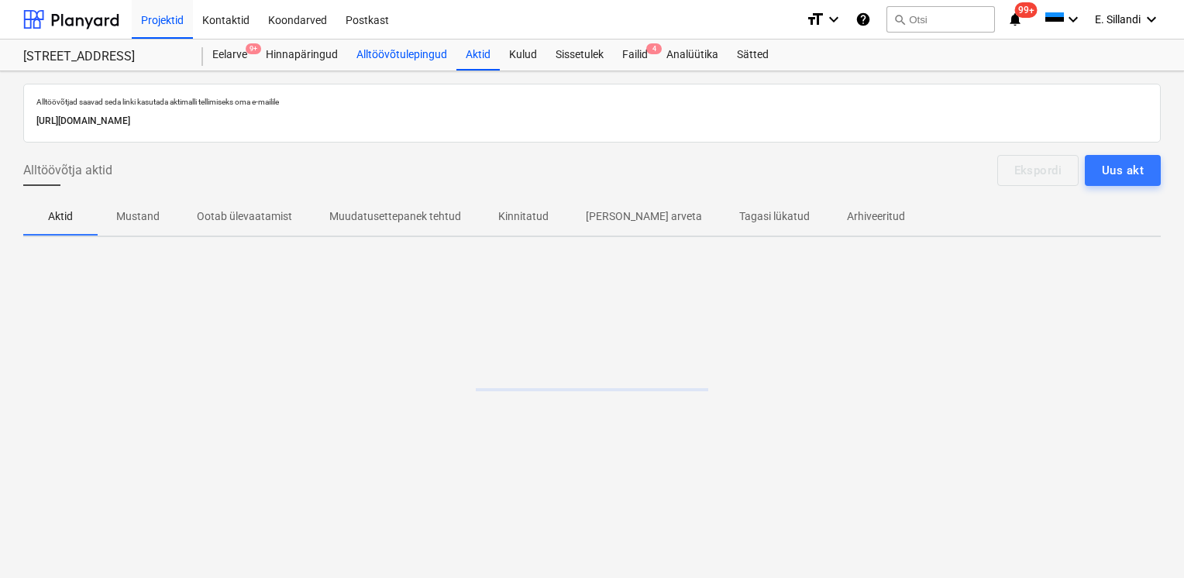
click at [402, 57] on div "Alltöövõtulepingud" at bounding box center [401, 55] width 109 height 31
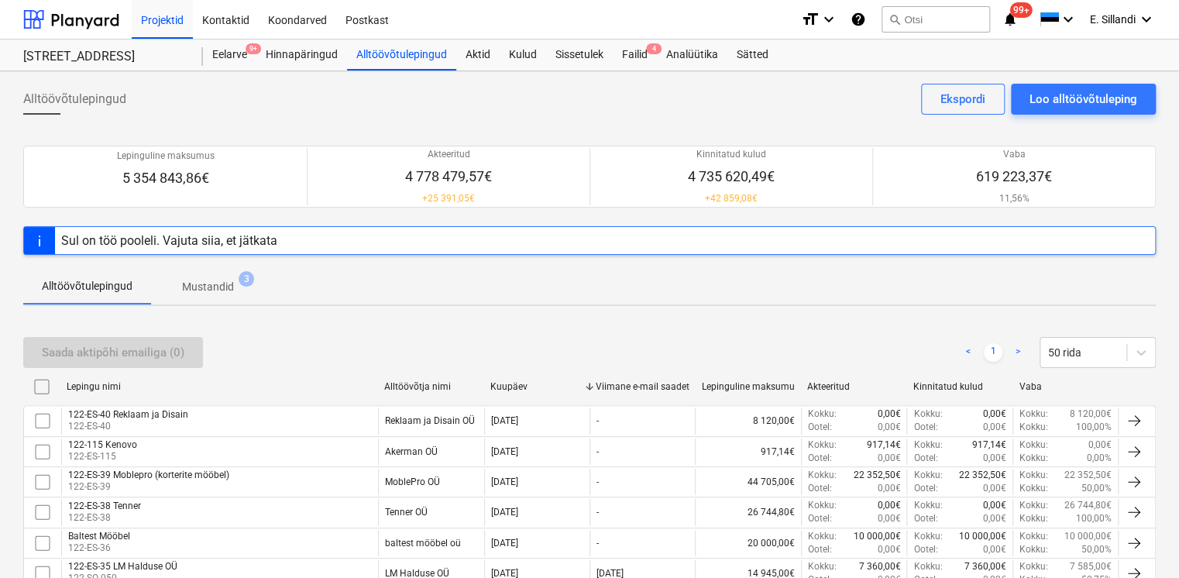
scroll to position [1032, 0]
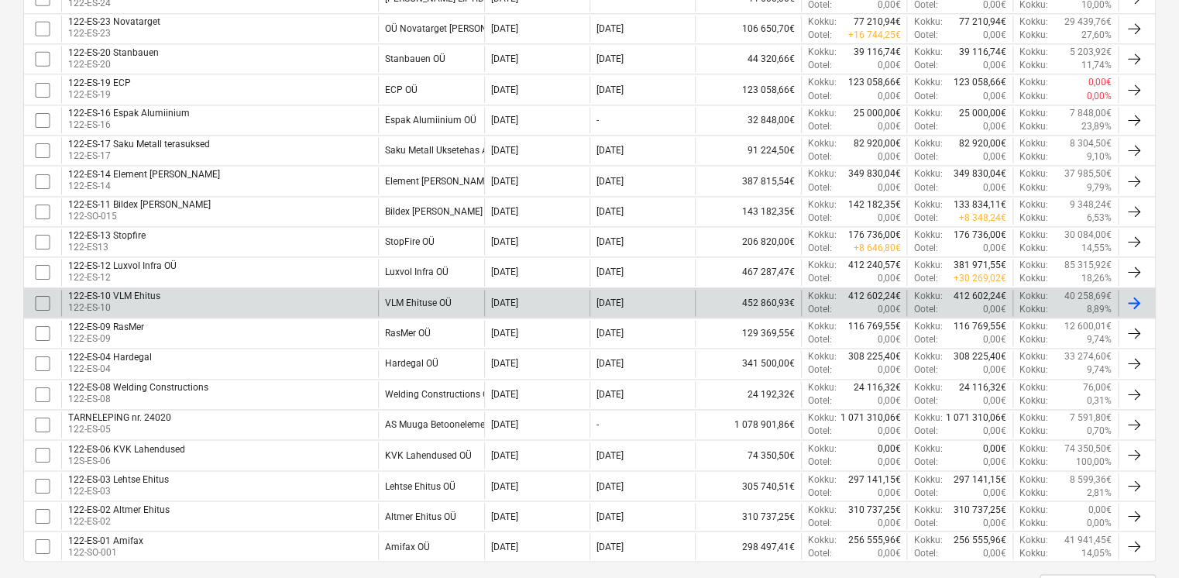
click at [238, 294] on div "122-ES-10 VLM Ehitus 122-ES-10" at bounding box center [219, 303] width 317 height 26
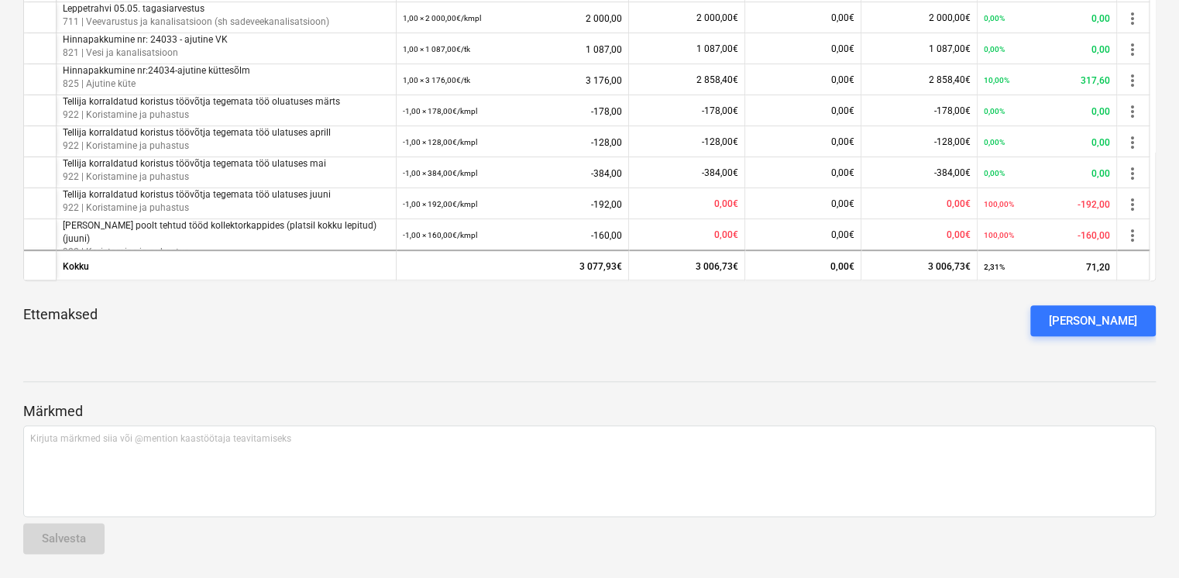
scroll to position [420, 0]
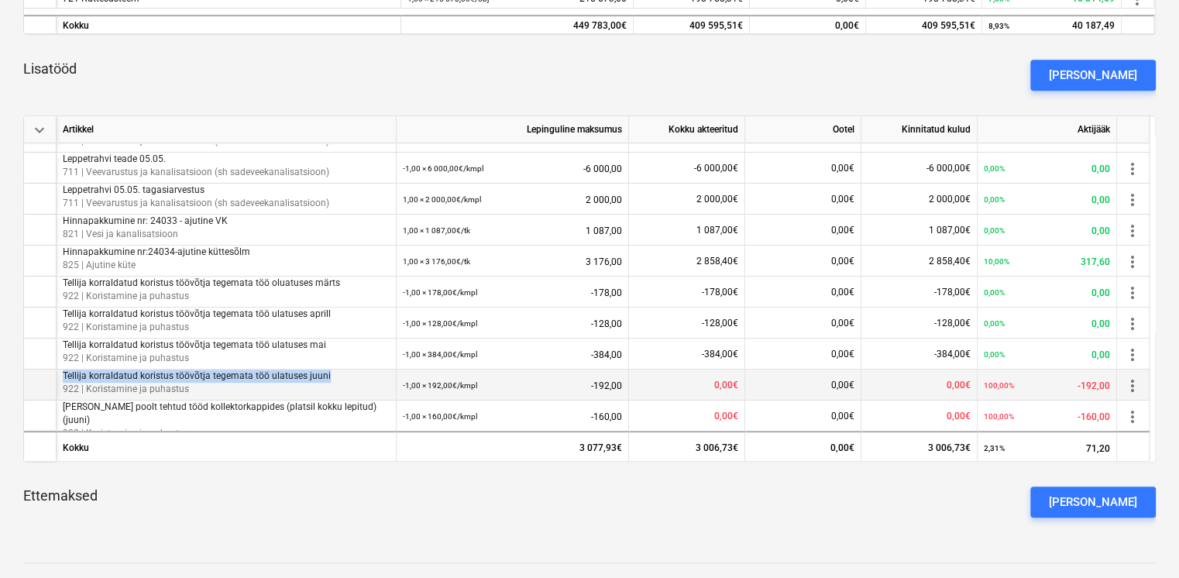
drag, startPoint x: 63, startPoint y: 373, endPoint x: 325, endPoint y: 373, distance: 262.7
click at [325, 373] on p "Tellija korraldatud koristus töövõtja tegemata töö ulatuses juuni" at bounding box center [226, 376] width 327 height 13
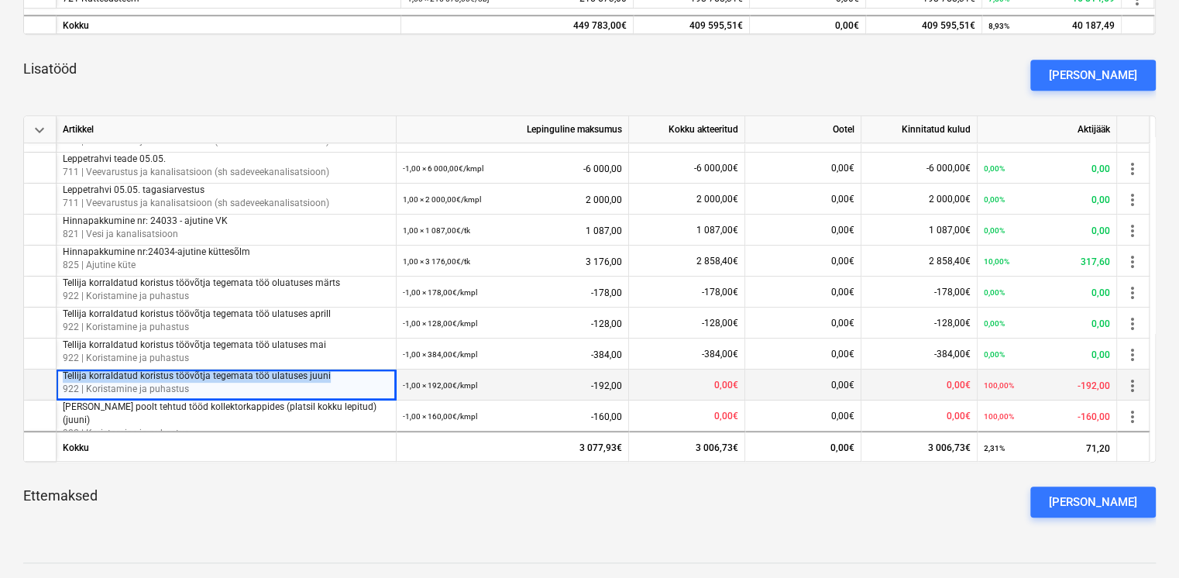
copy p "Tellija korraldatud koristus töövõtja tegemata töö ulatuses juuni"
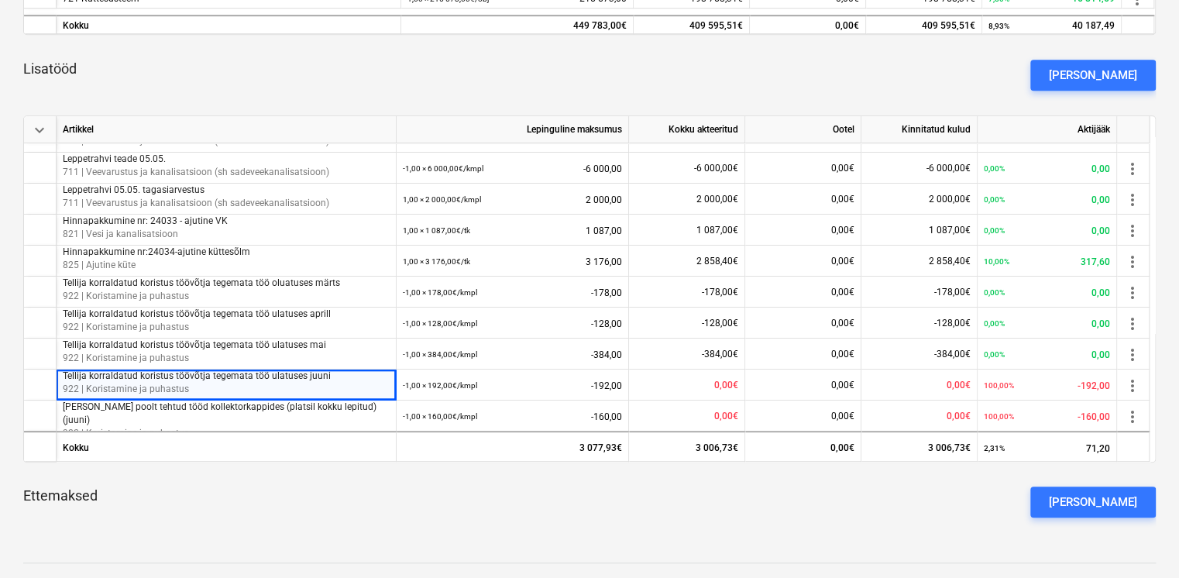
click at [841, 70] on div "Lisatööd [PERSON_NAME]" at bounding box center [589, 75] width 1133 height 56
click at [1101, 75] on div "[PERSON_NAME]" at bounding box center [1093, 75] width 88 height 20
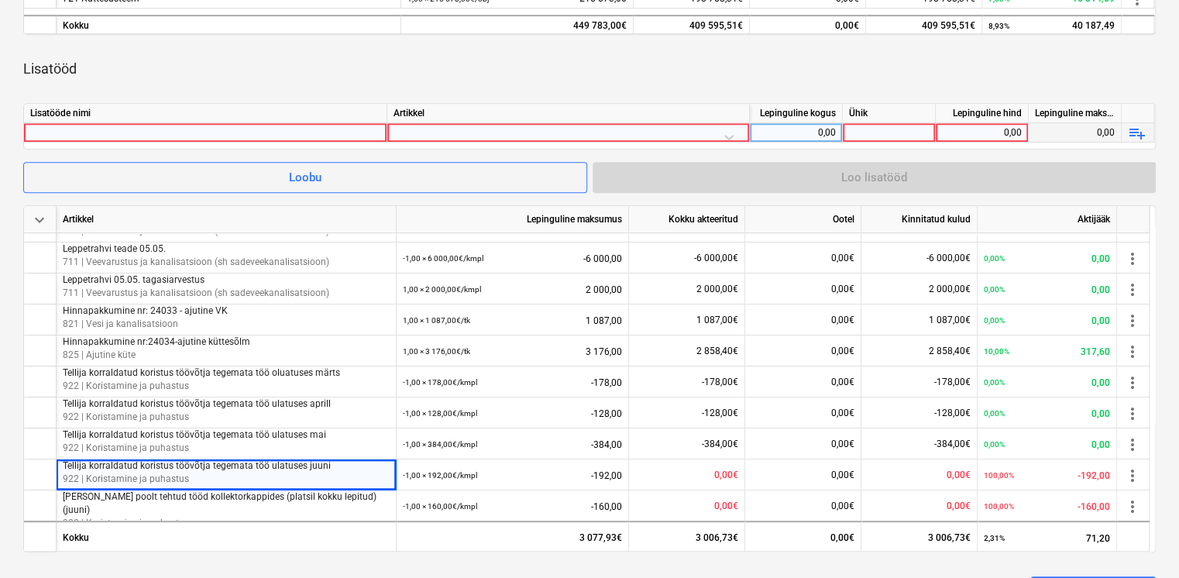
click at [127, 133] on div at bounding box center [205, 132] width 350 height 19
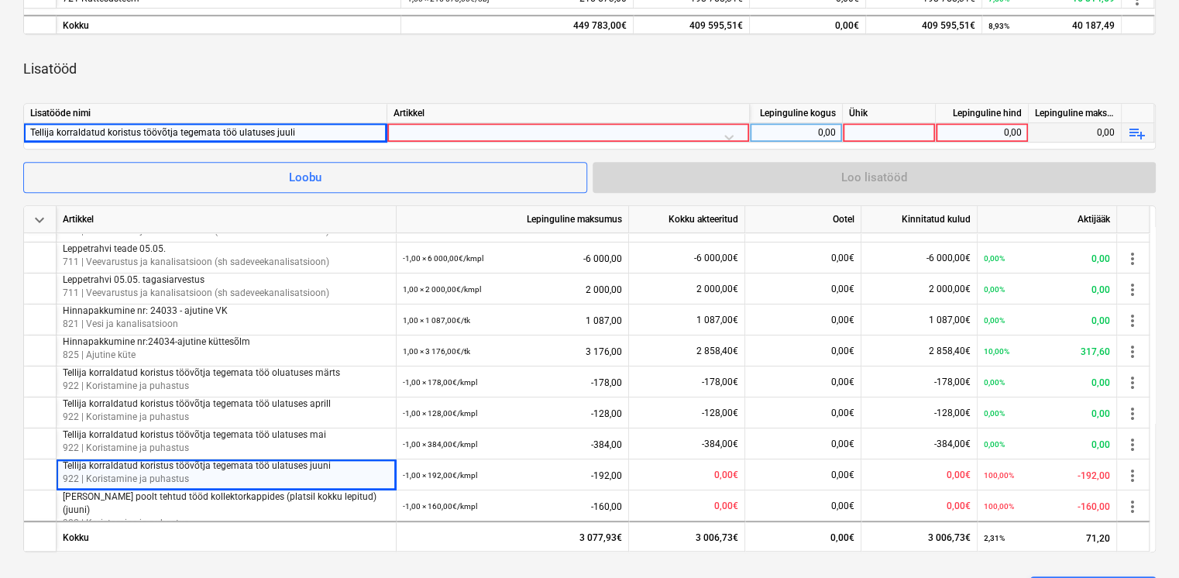
click at [418, 126] on div at bounding box center [568, 136] width 349 height 27
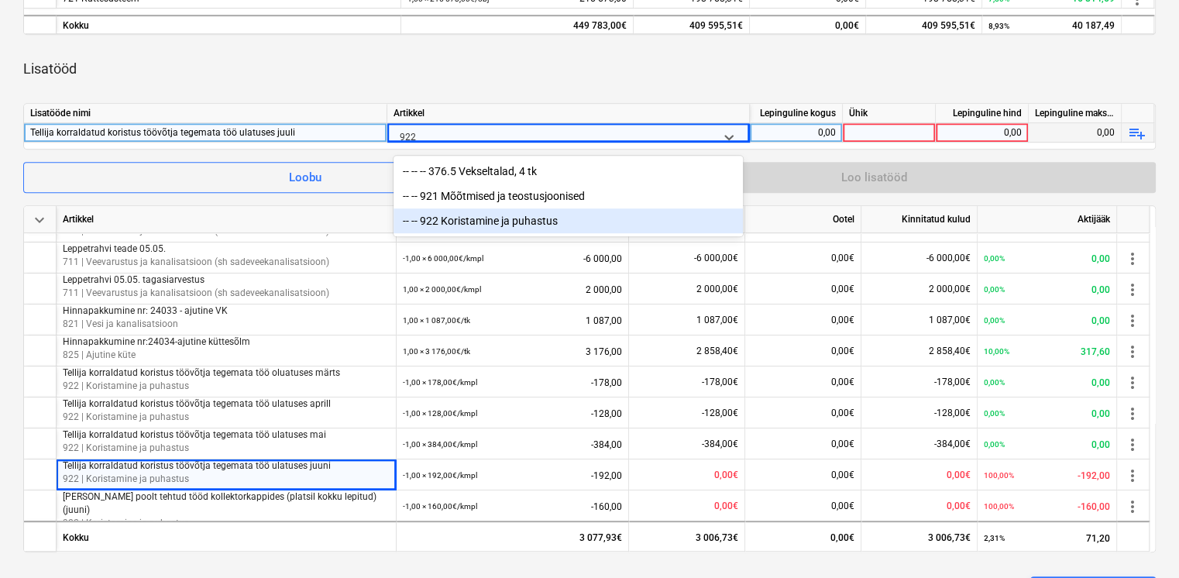
click at [533, 224] on div "-- -- 922 Koristamine ja puhastus" at bounding box center [568, 220] width 349 height 25
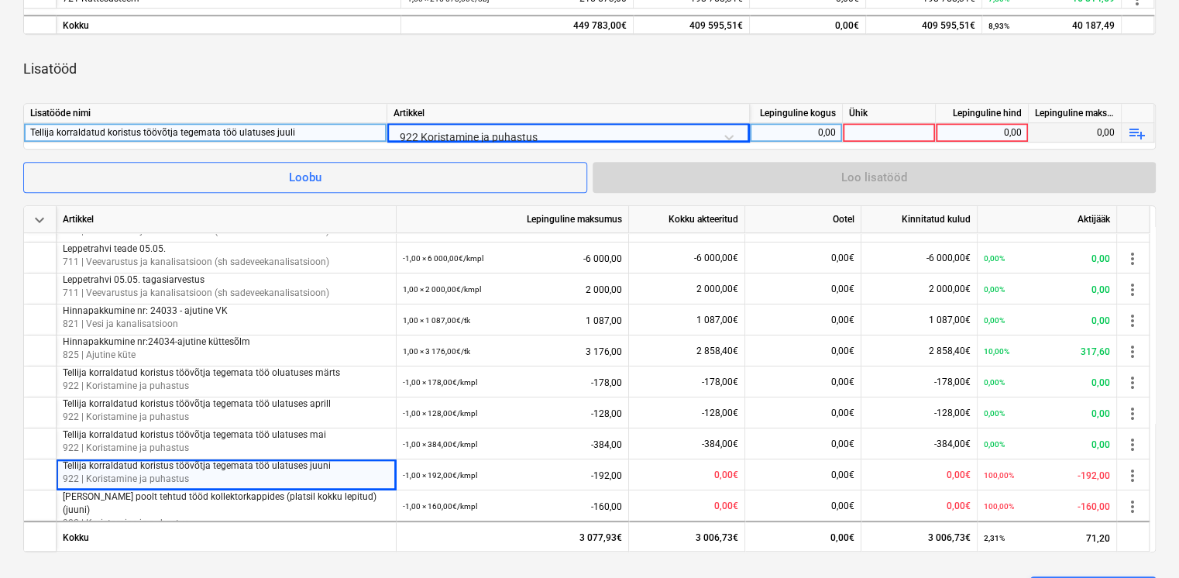
click at [797, 131] on div "0,00" at bounding box center [796, 132] width 80 height 19
click at [879, 131] on div at bounding box center [889, 132] width 93 height 19
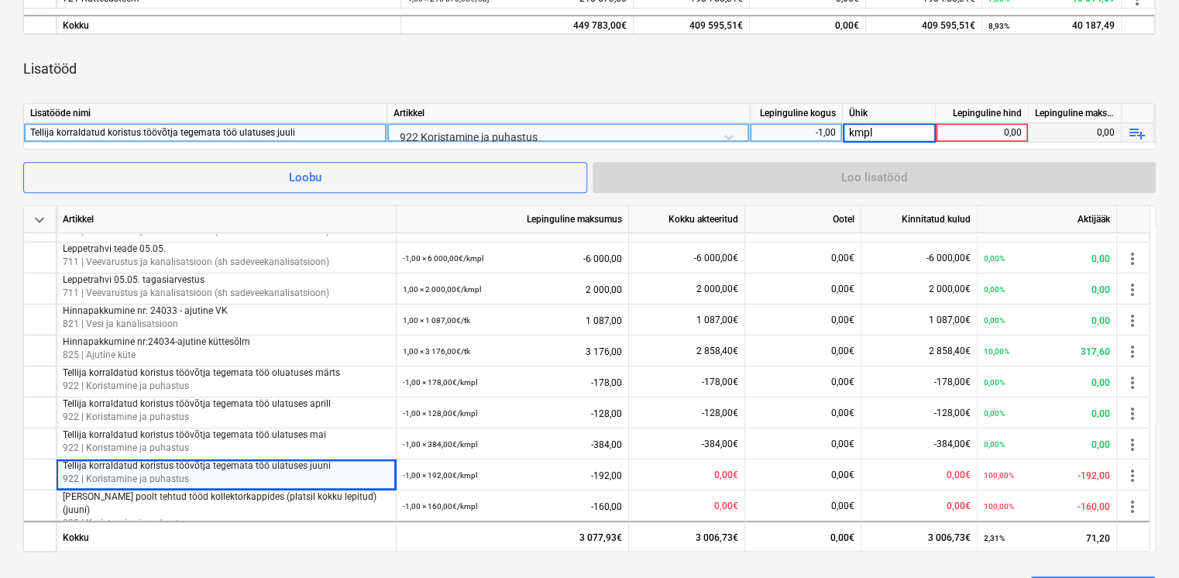
click at [960, 126] on div "0,00" at bounding box center [982, 132] width 80 height 19
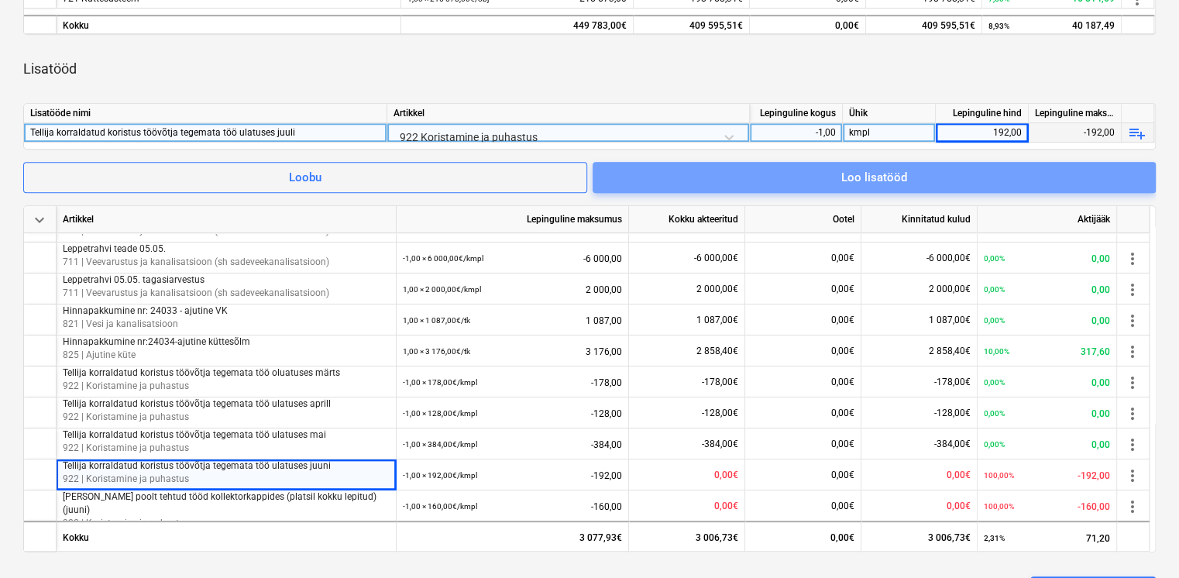
click at [948, 176] on span "Loo lisatööd" at bounding box center [874, 177] width 526 height 20
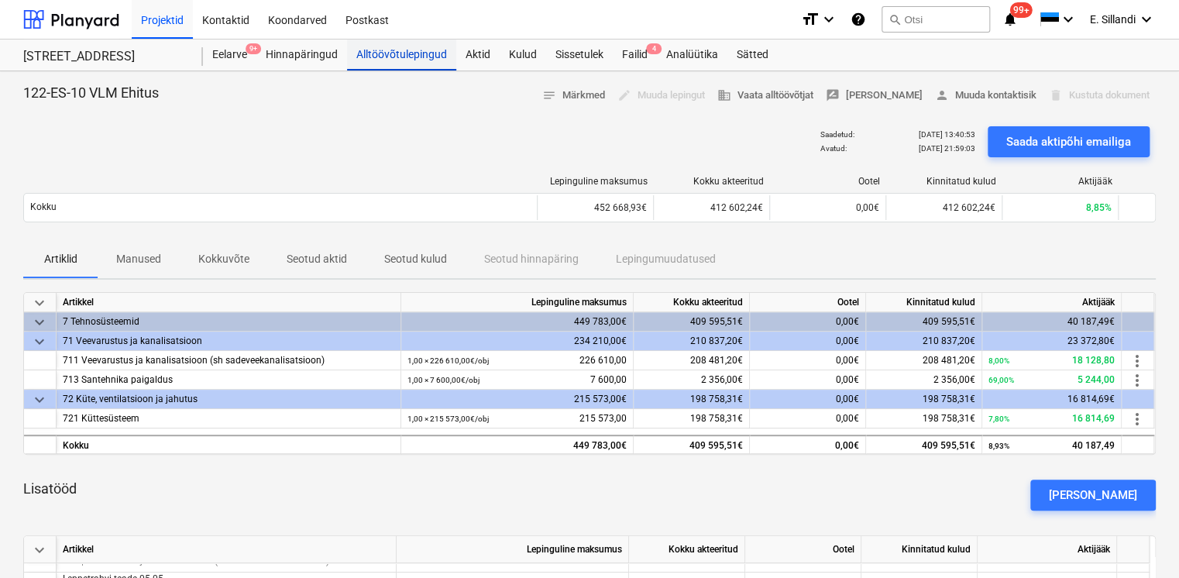
click at [386, 59] on div "Alltöövõtulepingud" at bounding box center [401, 55] width 109 height 31
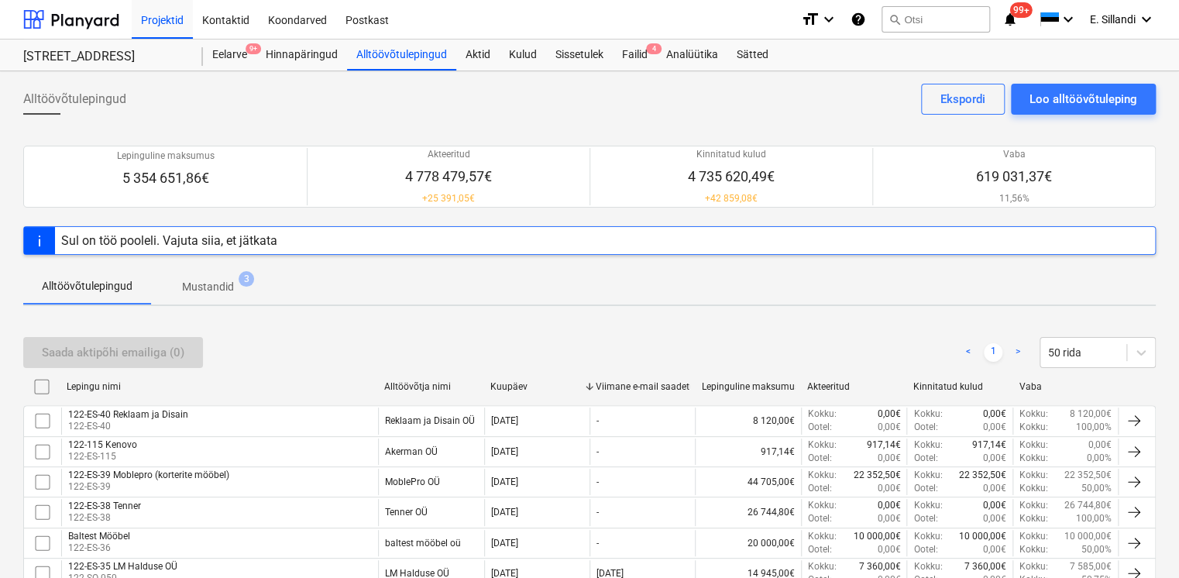
scroll to position [518, 0]
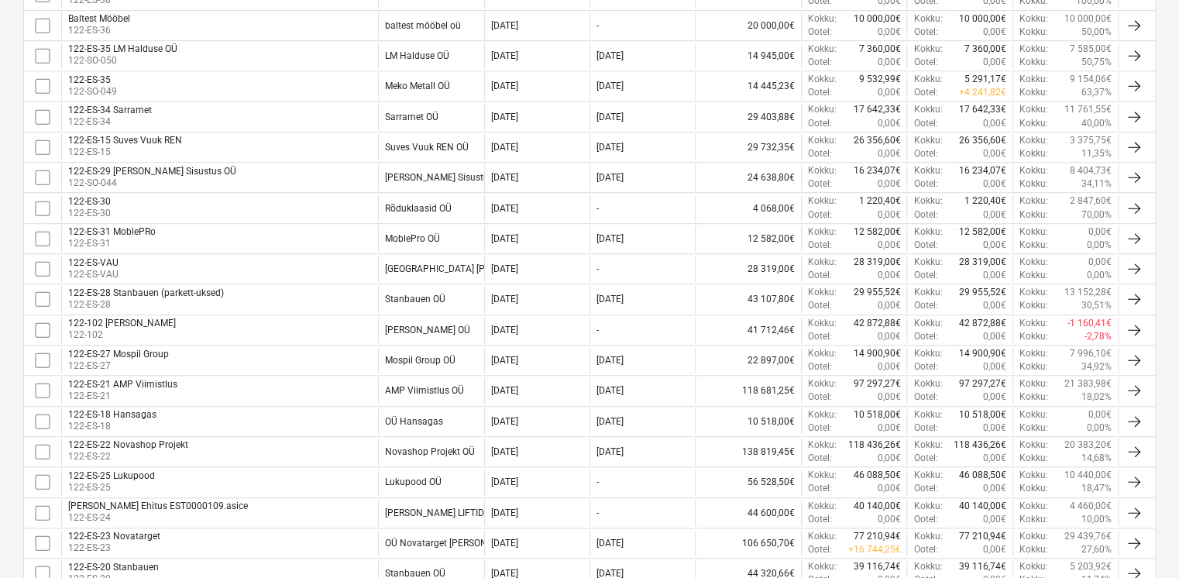
click at [310, 305] on div "122-ES-28 Stanbauen (parkett-uksed) 122-ES-28" at bounding box center [219, 299] width 317 height 26
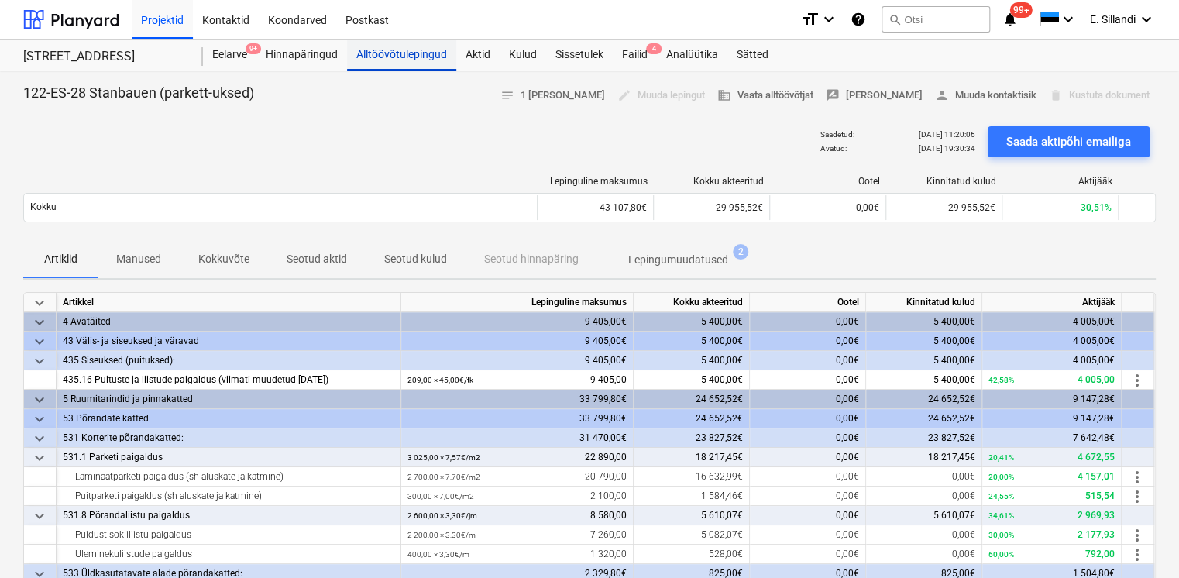
click at [414, 64] on div "Alltöövõtulepingud" at bounding box center [401, 55] width 109 height 31
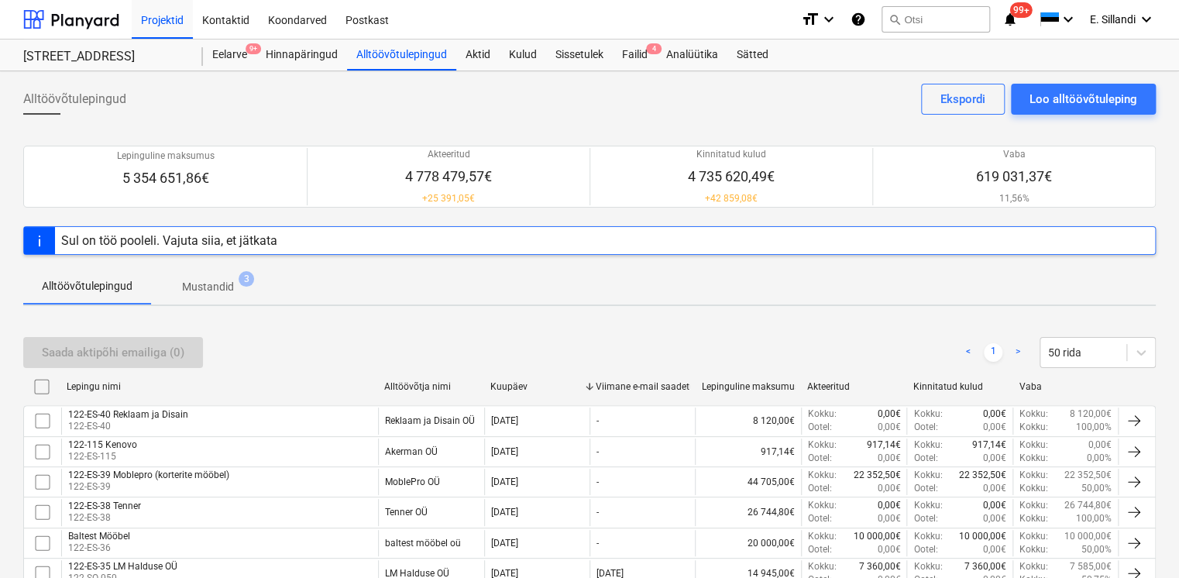
scroll to position [911, 0]
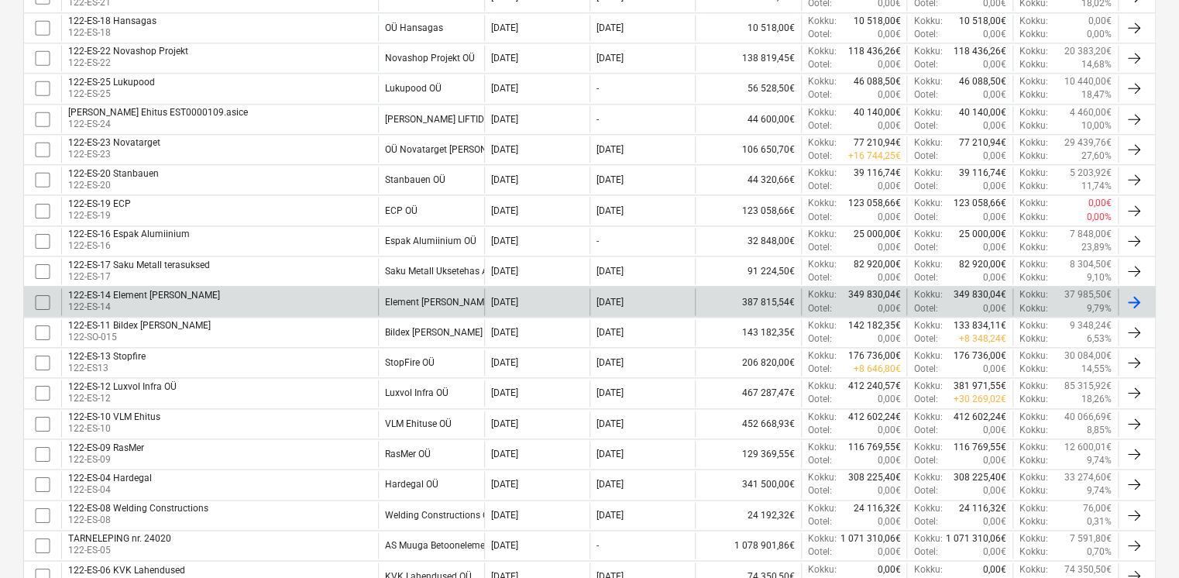
click at [211, 302] on div "122-ES-14 Element [PERSON_NAME] 122-ES-14" at bounding box center [219, 301] width 317 height 26
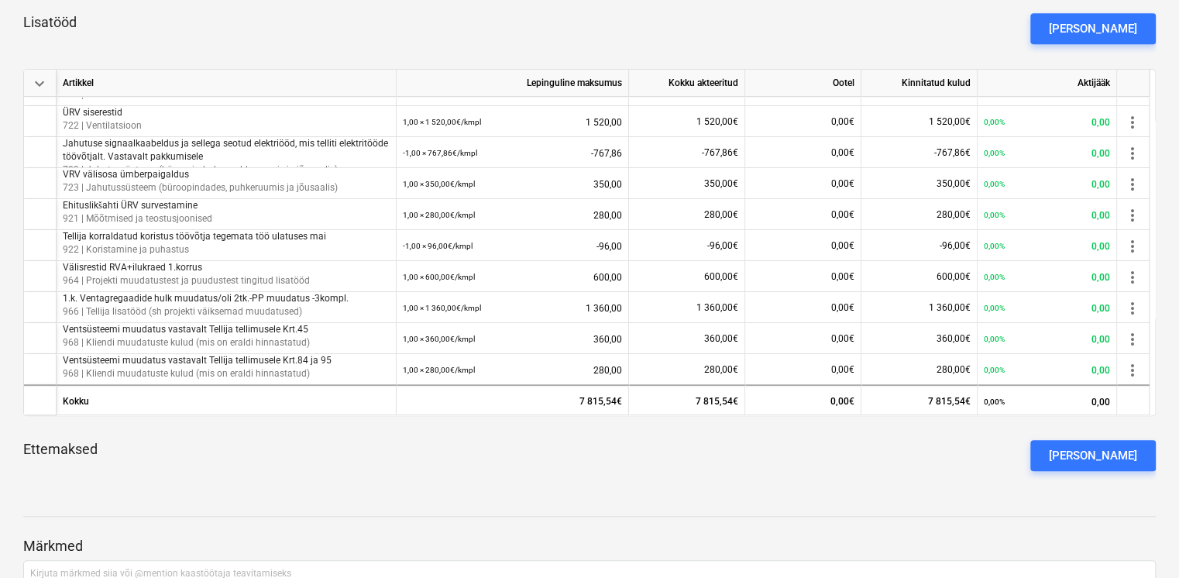
scroll to position [422, 0]
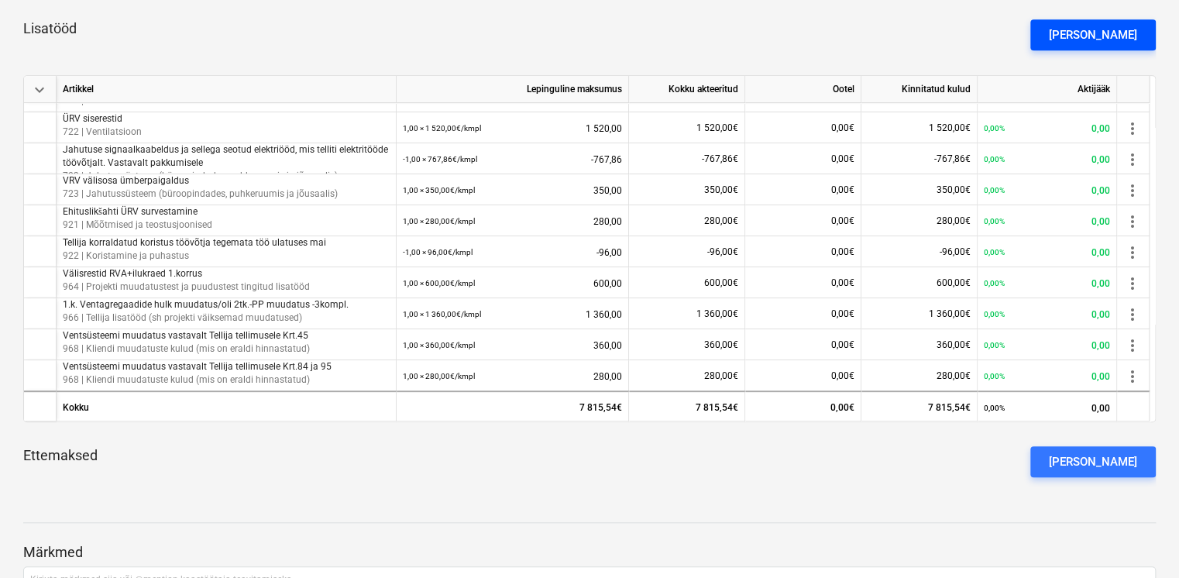
click at [1122, 42] on div "[PERSON_NAME]" at bounding box center [1093, 35] width 88 height 20
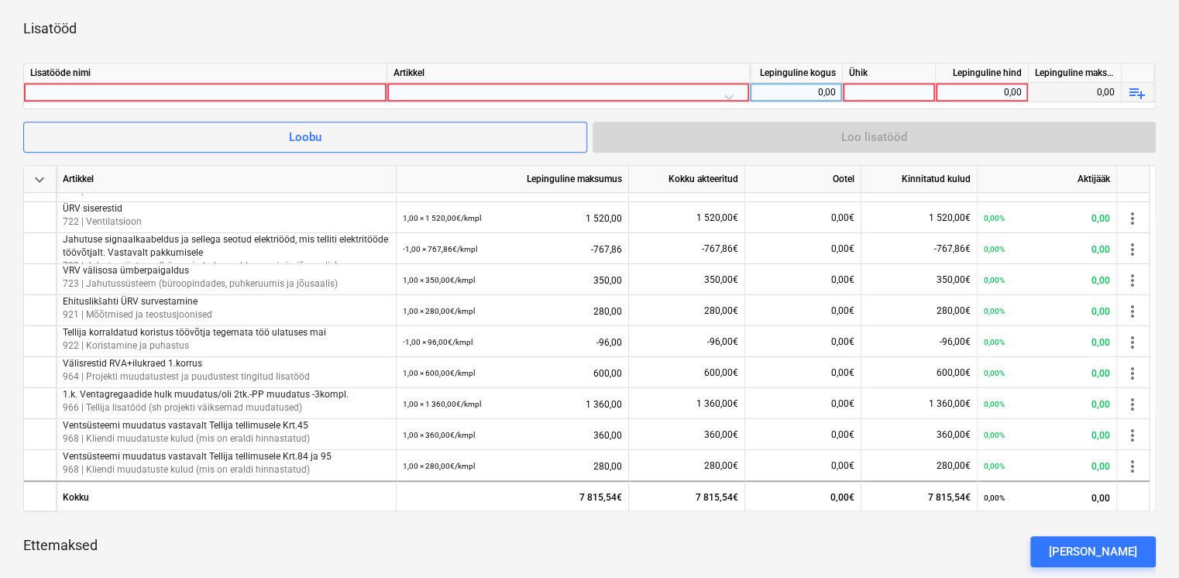
click at [155, 95] on div at bounding box center [205, 92] width 350 height 19
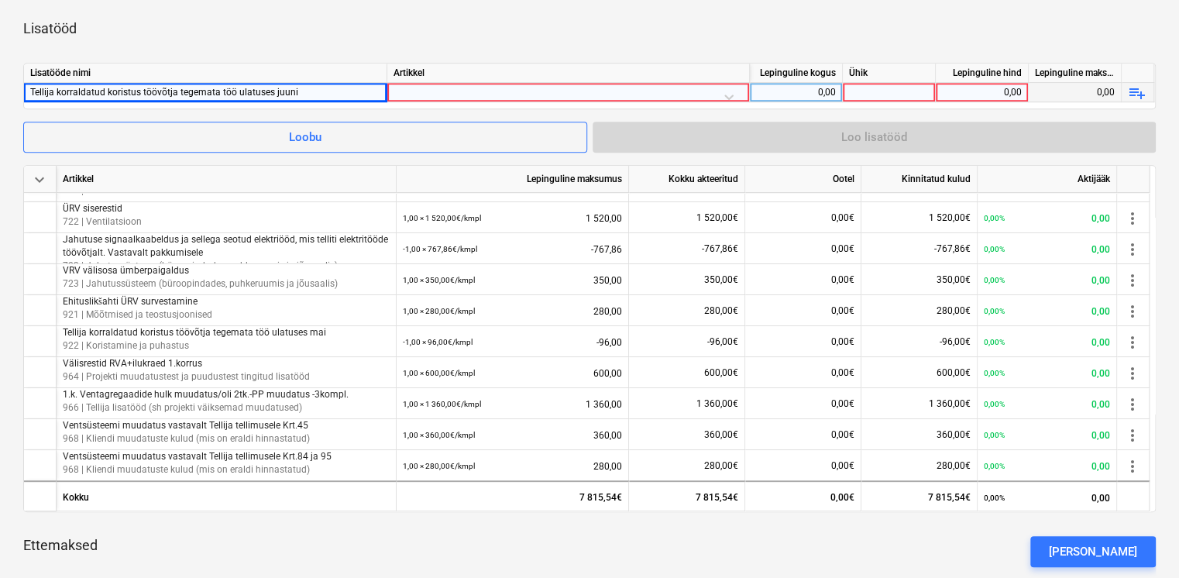
click at [456, 91] on div at bounding box center [568, 96] width 349 height 27
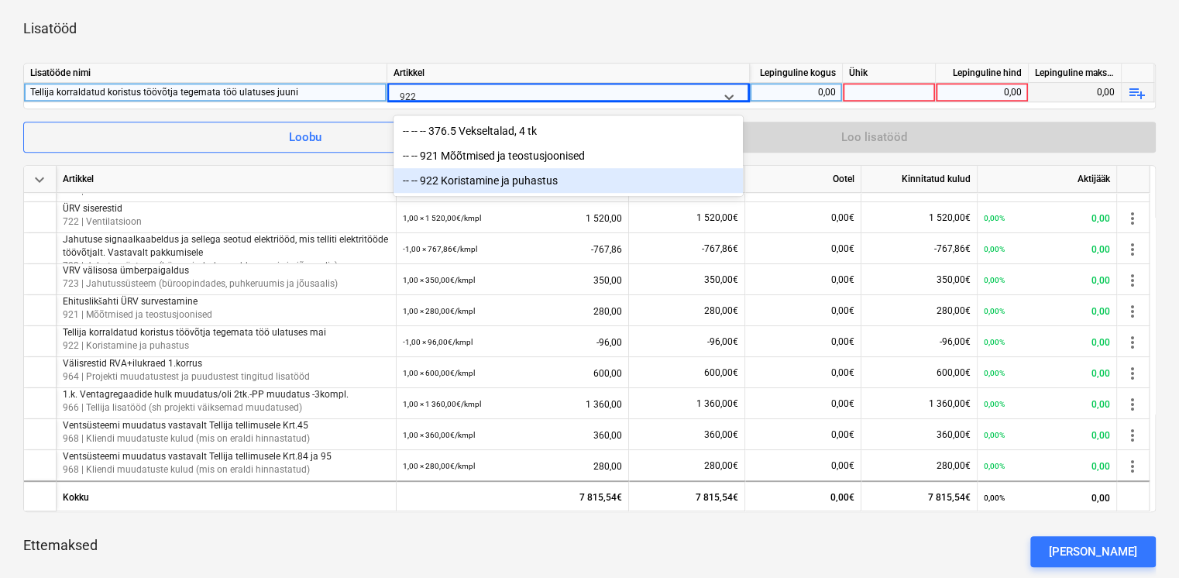
click at [484, 183] on div "-- -- 922 Koristamine ja puhastus" at bounding box center [568, 180] width 349 height 25
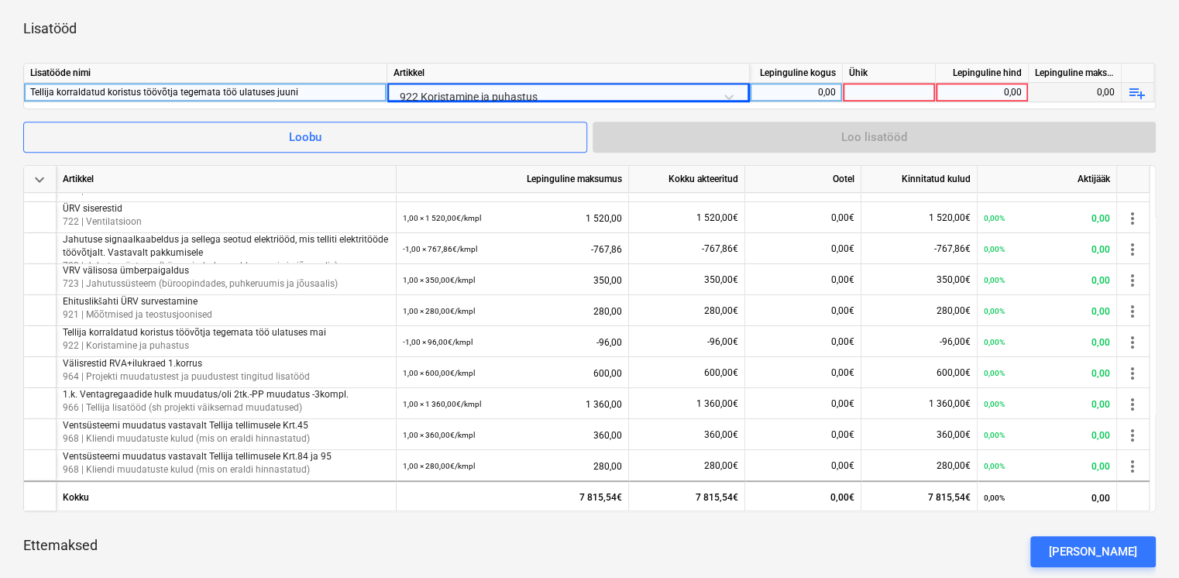
click at [769, 95] on div "0,00" at bounding box center [796, 92] width 80 height 19
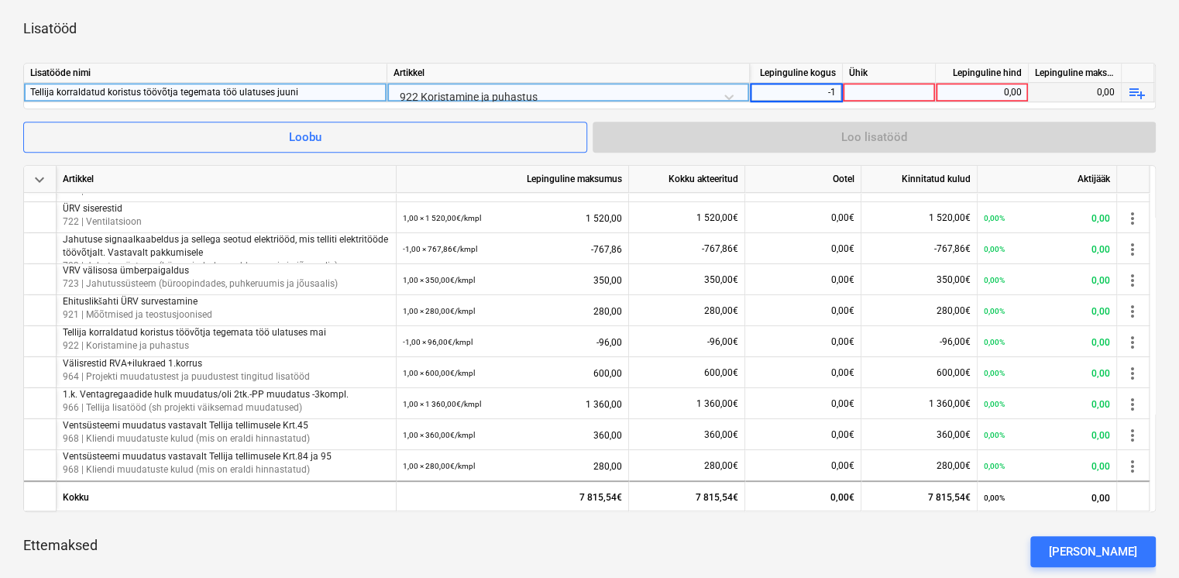
click at [880, 95] on div at bounding box center [889, 92] width 93 height 19
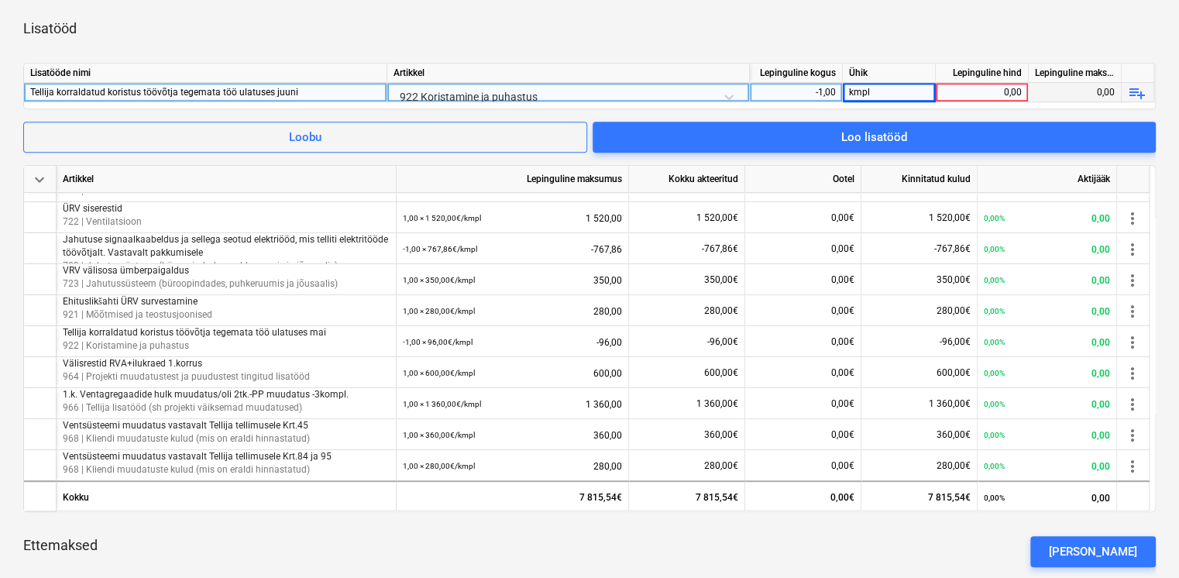
click at [981, 93] on div "0,00" at bounding box center [982, 92] width 80 height 19
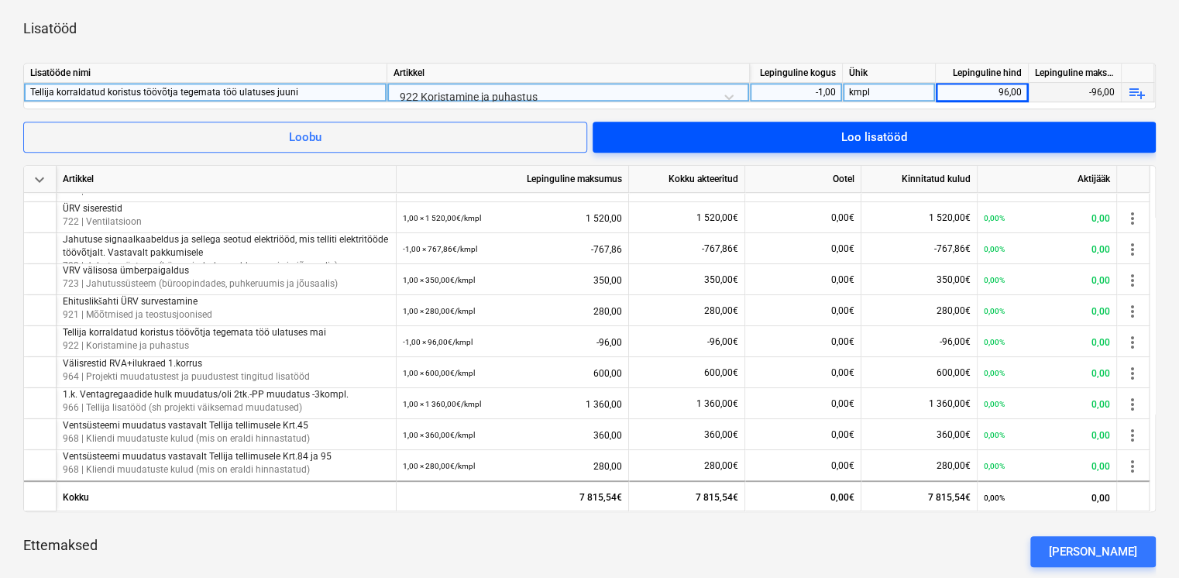
click at [1010, 140] on span "Loo lisatööd" at bounding box center [874, 137] width 526 height 20
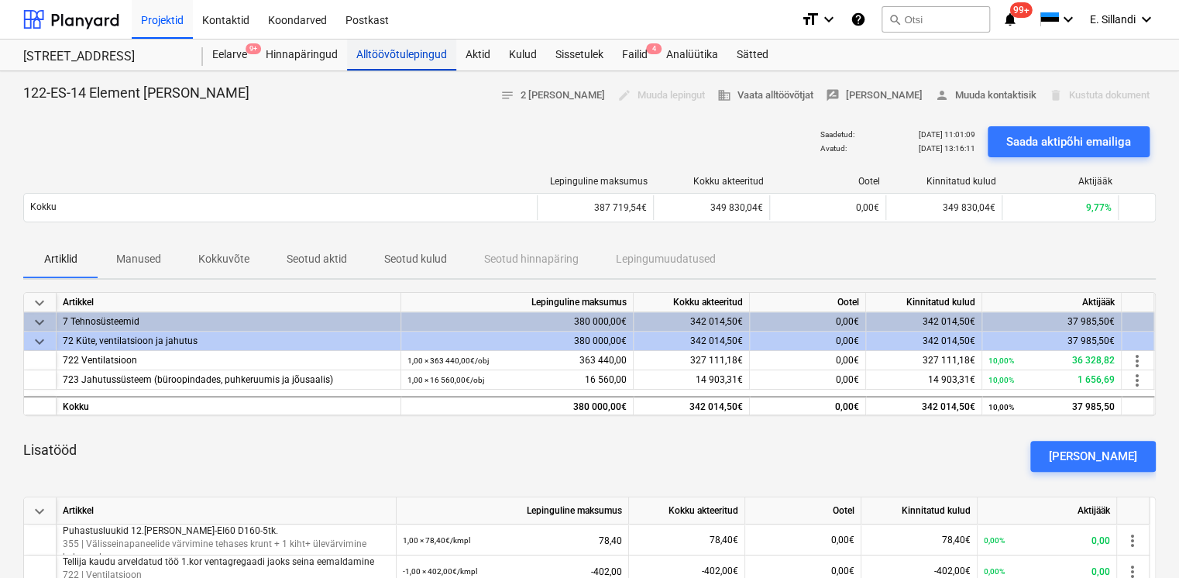
click at [379, 56] on div "Alltöövõtulepingud" at bounding box center [401, 55] width 109 height 31
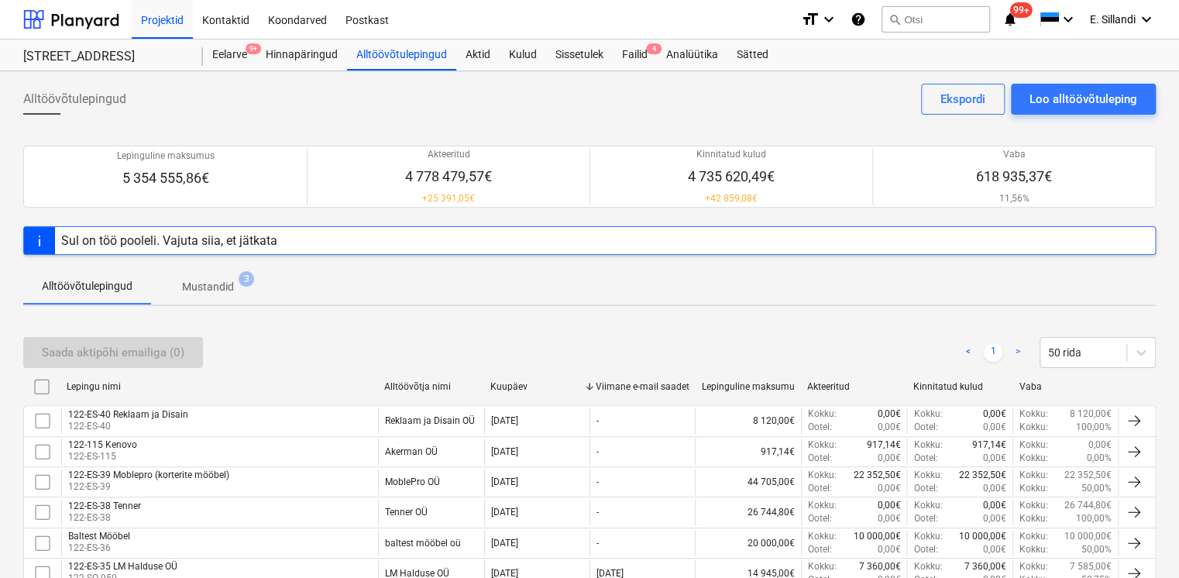
scroll to position [911, 0]
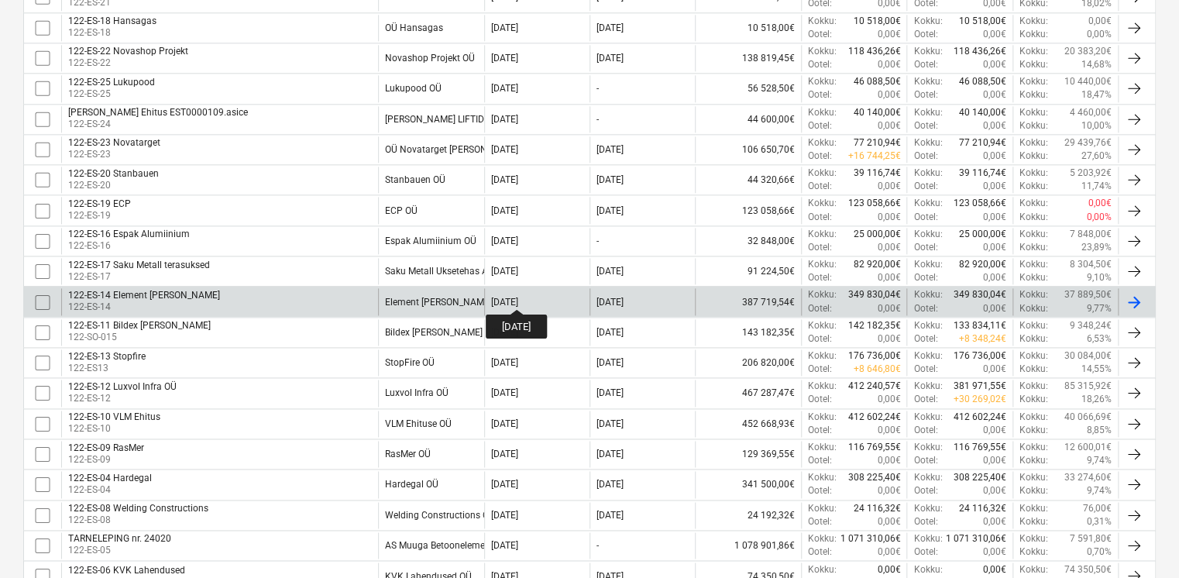
click at [518, 297] on div "[DATE]" at bounding box center [504, 302] width 27 height 11
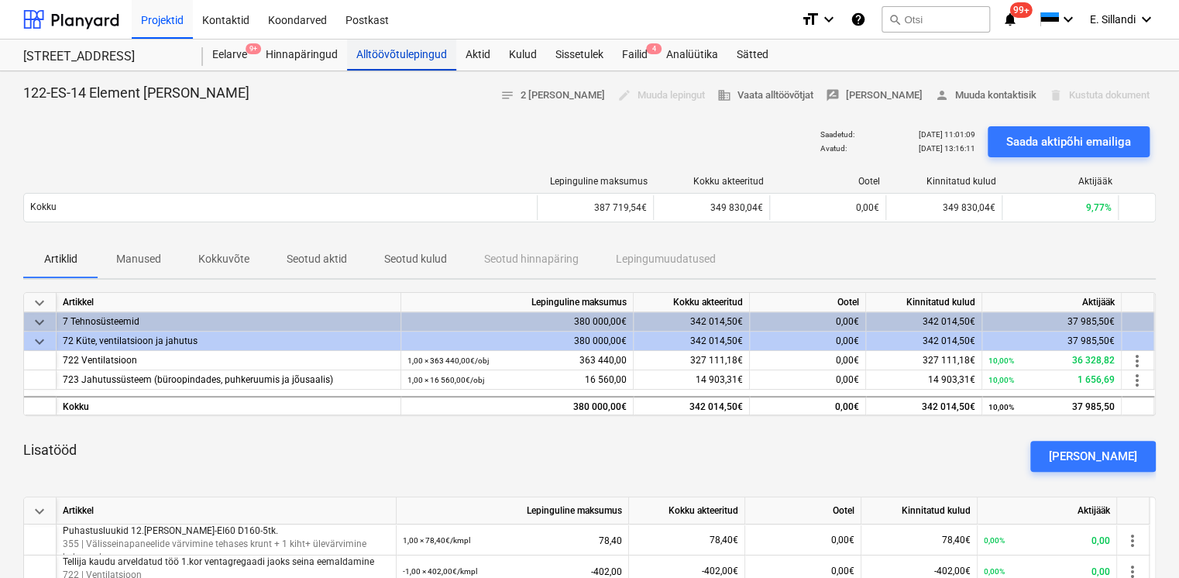
click at [398, 60] on div "Alltöövõtulepingud" at bounding box center [401, 55] width 109 height 31
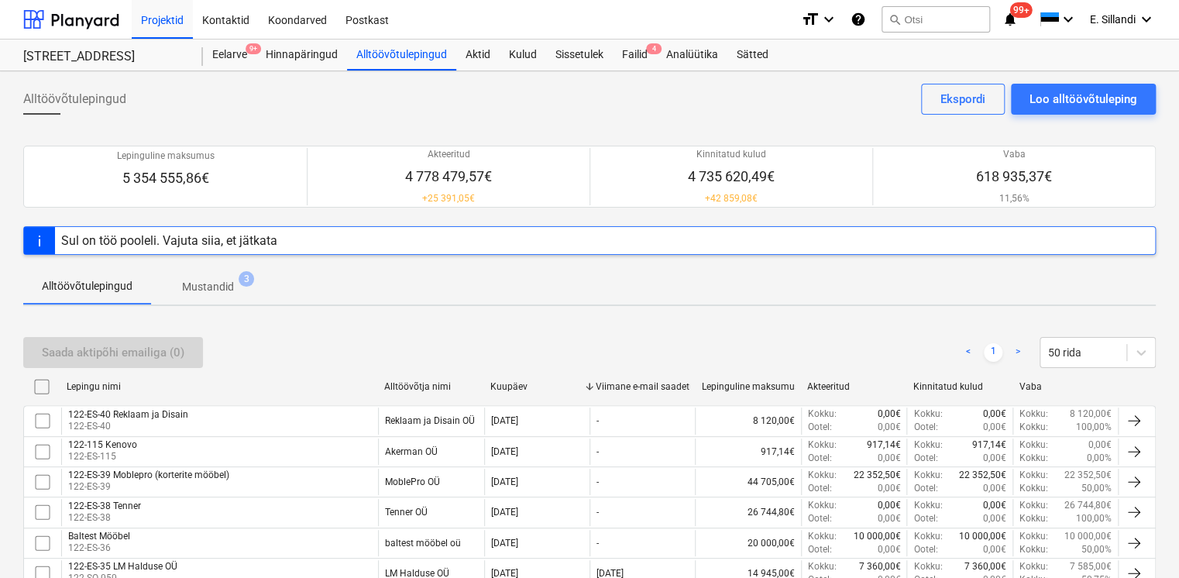
scroll to position [1032, 0]
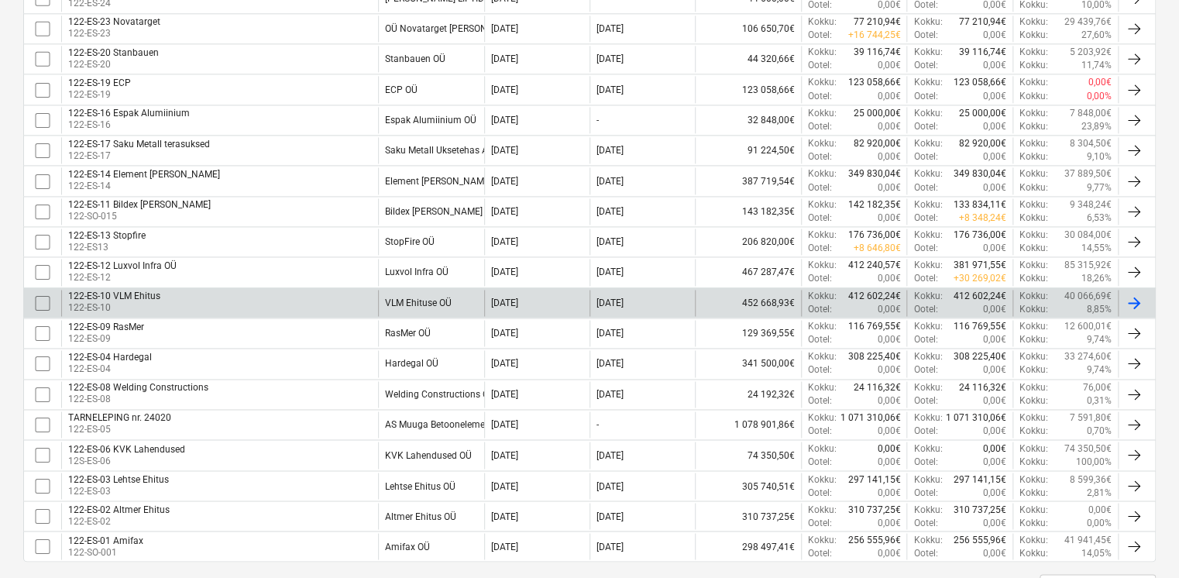
click at [139, 294] on div "122-ES-10 VLM Ehitus" at bounding box center [114, 296] width 92 height 11
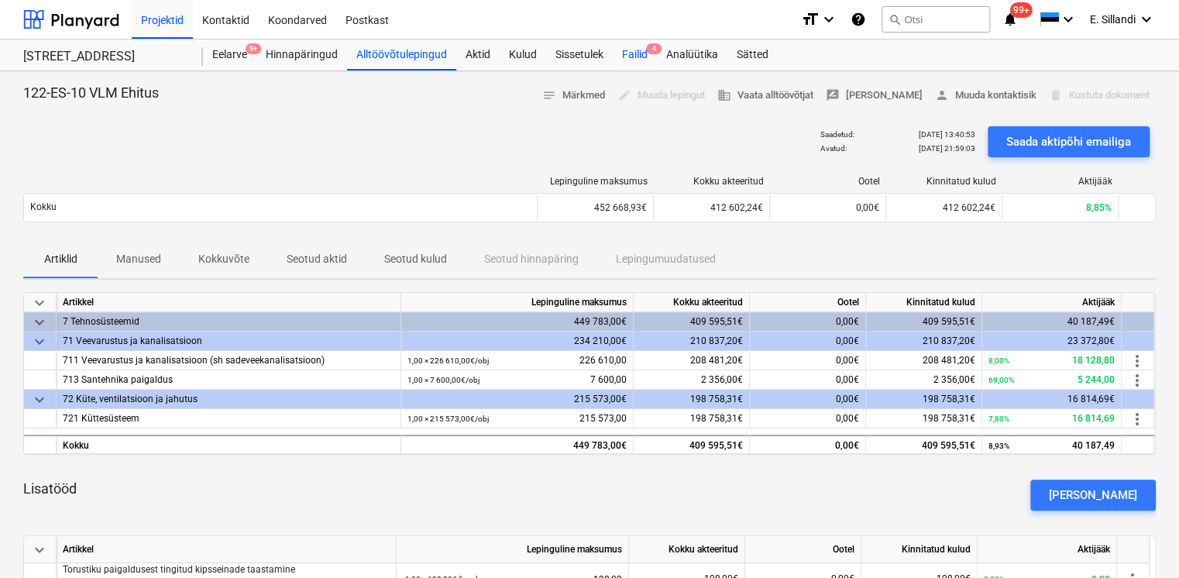
click at [634, 52] on div "Failid 4" at bounding box center [635, 55] width 44 height 31
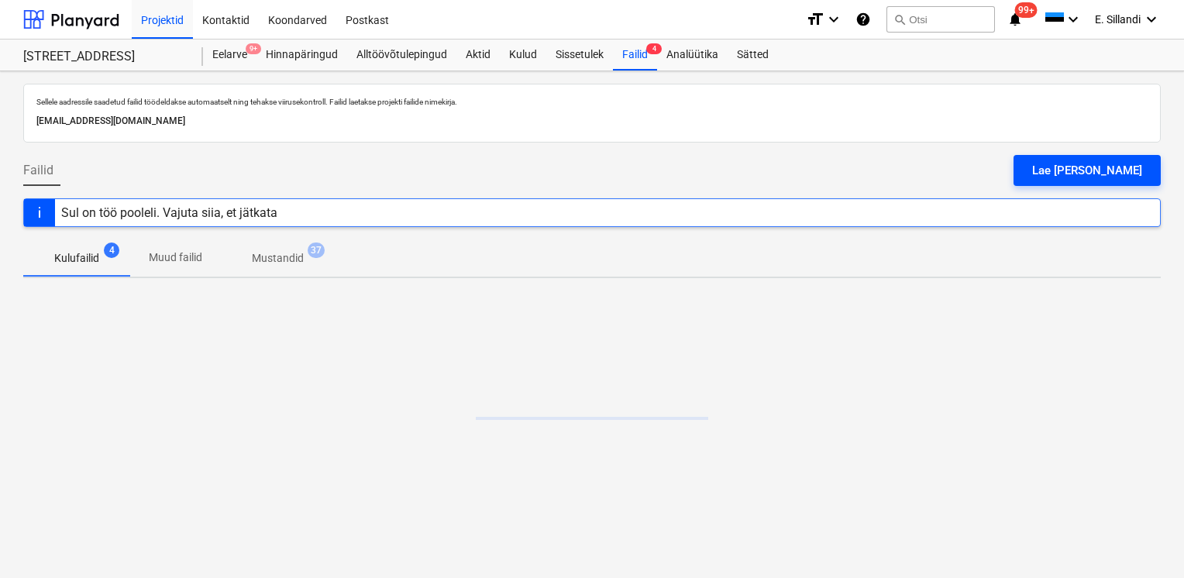
click at [1068, 172] on button "Lae [PERSON_NAME]" at bounding box center [1087, 170] width 147 height 31
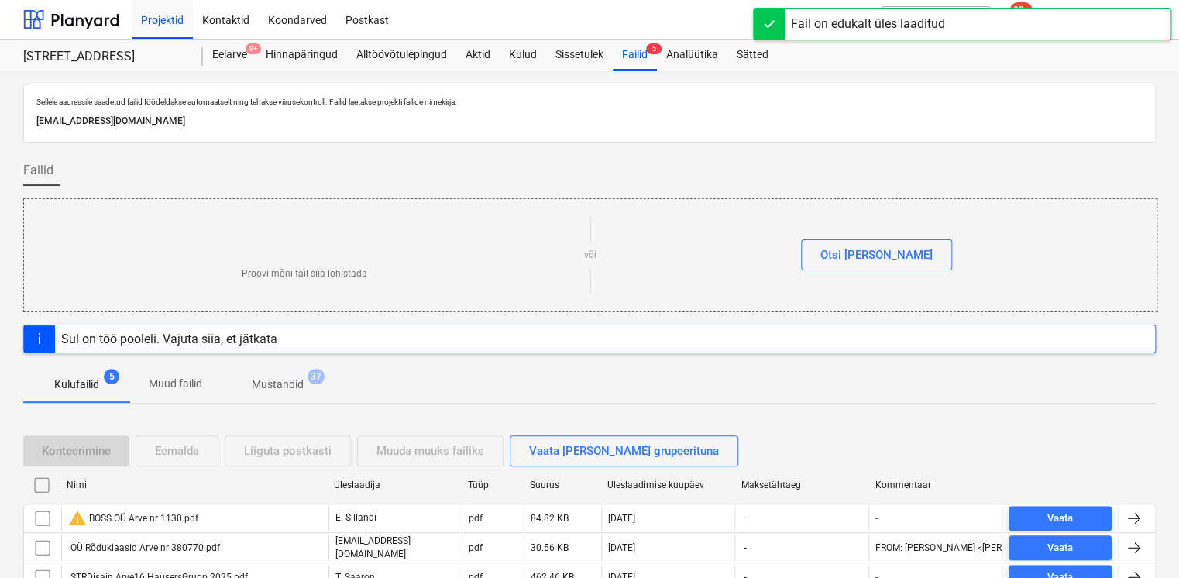
scroll to position [122, 0]
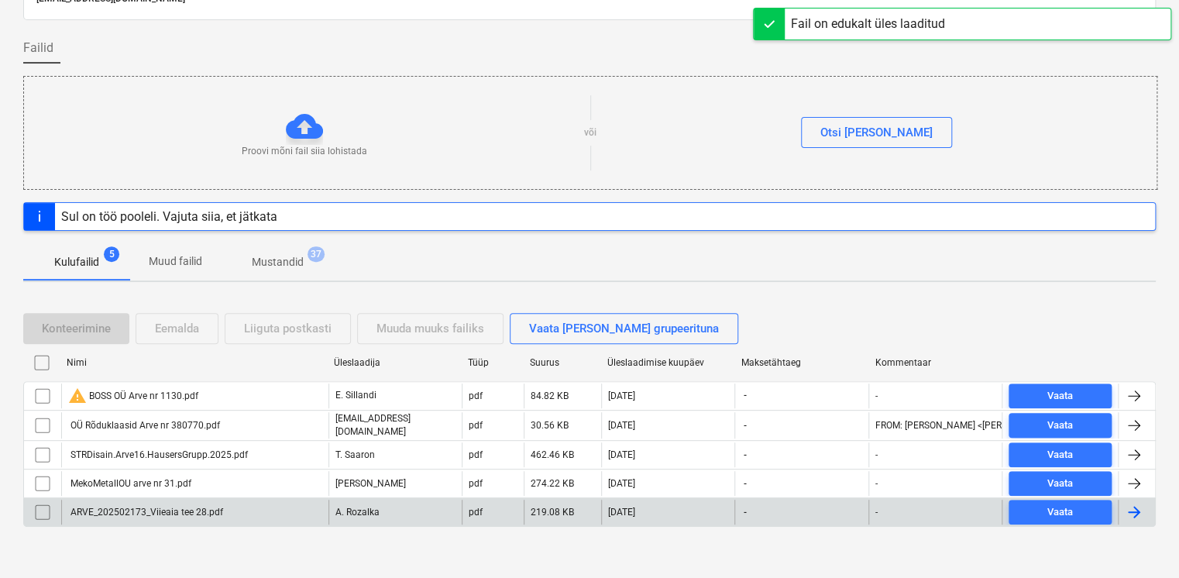
click at [282, 514] on div "ARVE_202502173_Viieaia tee 28.pdf" at bounding box center [194, 512] width 267 height 25
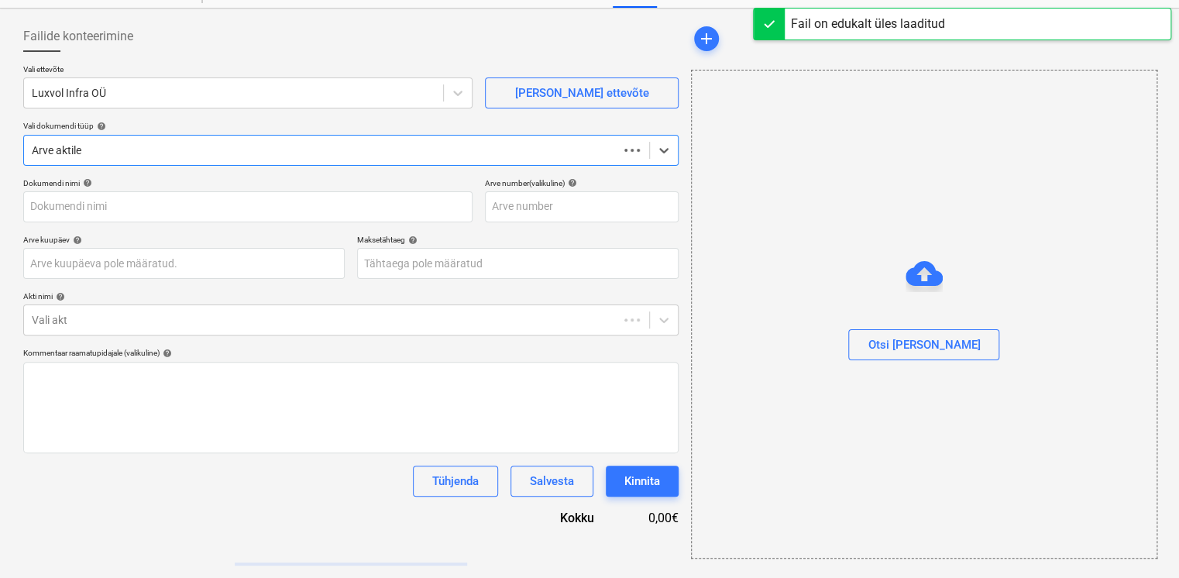
scroll to position [62, 0]
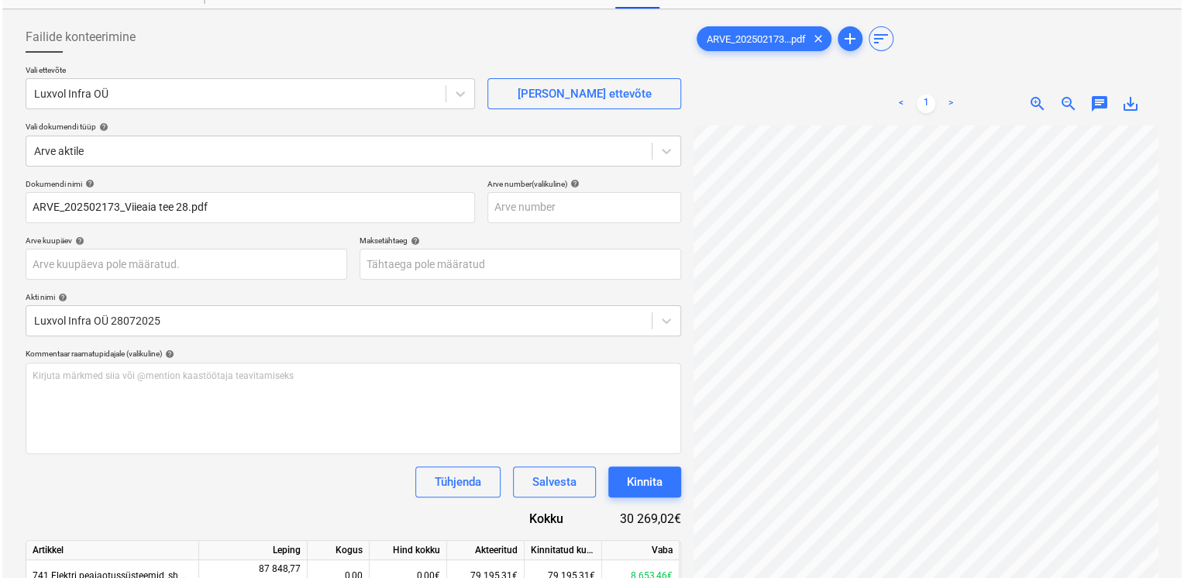
scroll to position [28, 136]
click at [645, 490] on div "Kinnita" at bounding box center [643, 482] width 36 height 20
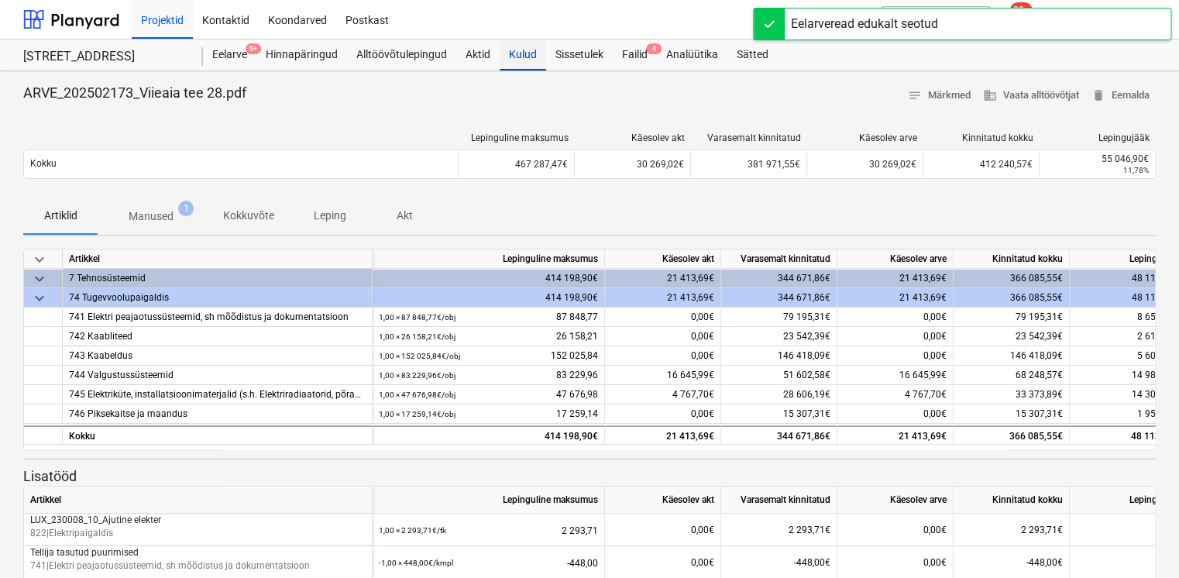
click at [525, 59] on div "Kulud" at bounding box center [523, 55] width 46 height 31
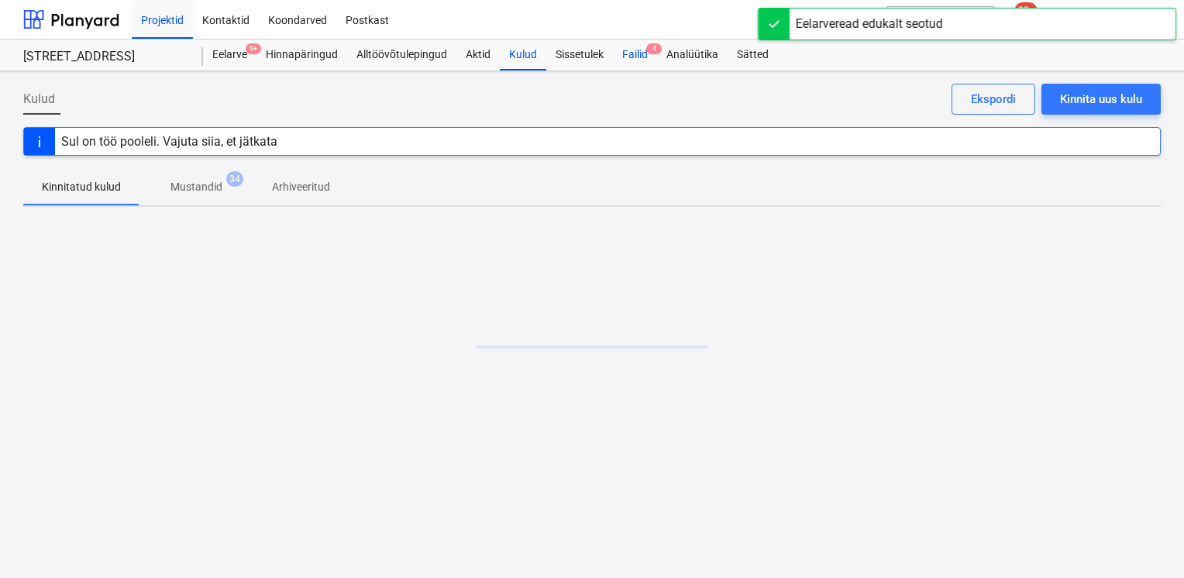
click at [639, 51] on div "Failid 4" at bounding box center [635, 55] width 44 height 31
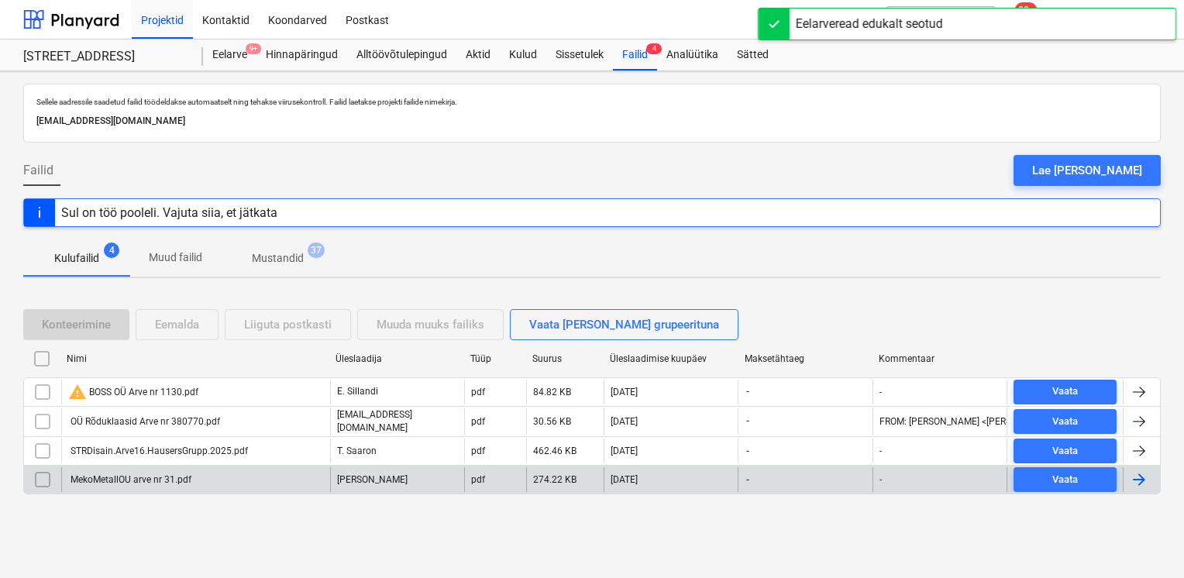
click at [180, 475] on div "MekoMetallOU arve nr 31.pdf" at bounding box center [129, 479] width 123 height 11
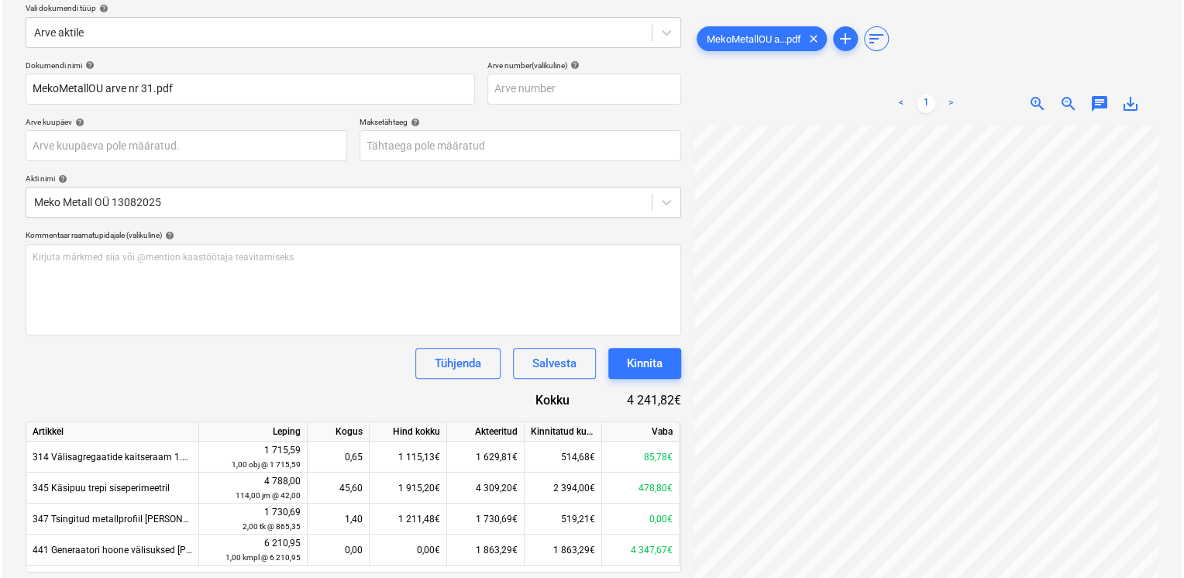
scroll to position [56, 119]
click at [648, 364] on div "Kinnita" at bounding box center [643, 363] width 36 height 20
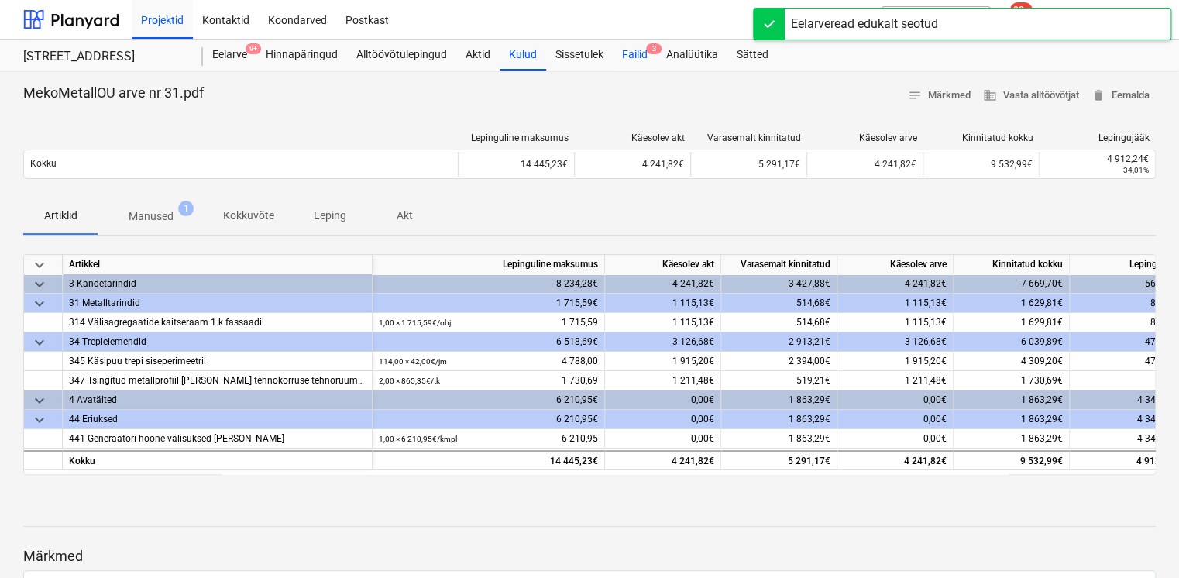
click at [625, 57] on div "Failid 3" at bounding box center [635, 55] width 44 height 31
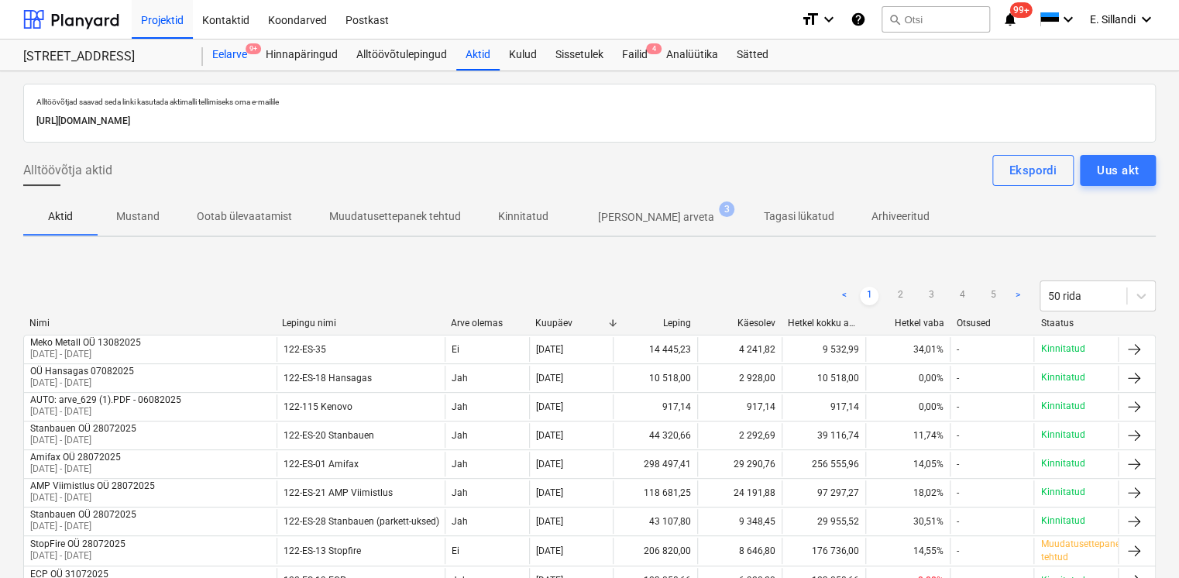
click at [234, 57] on div "Eelarve 9+" at bounding box center [229, 55] width 53 height 31
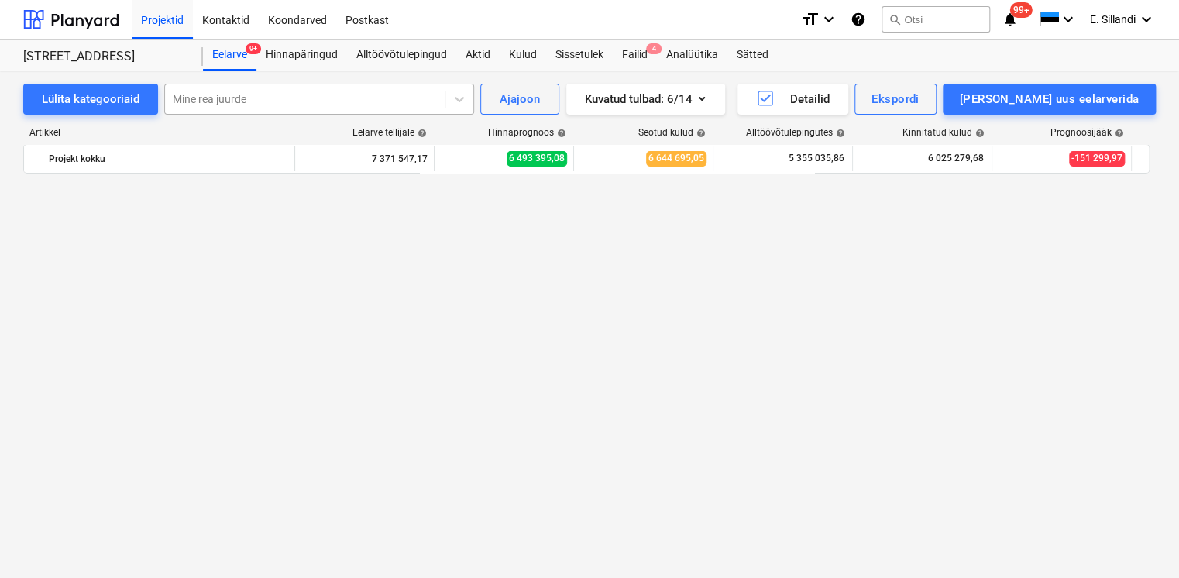
click at [227, 102] on div at bounding box center [305, 98] width 264 height 15
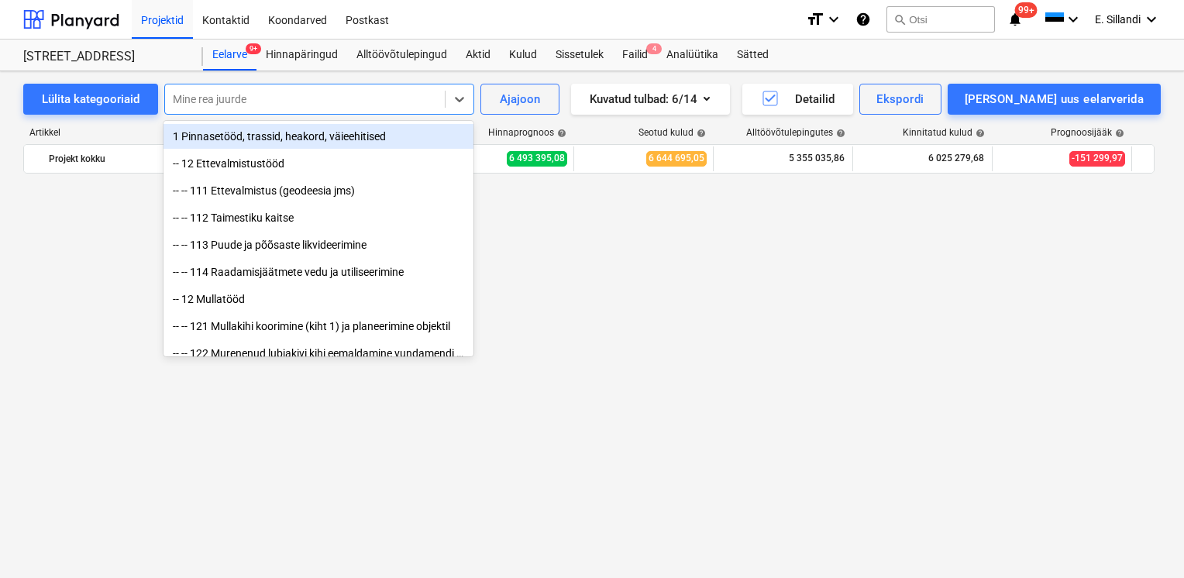
scroll to position [14094, 0]
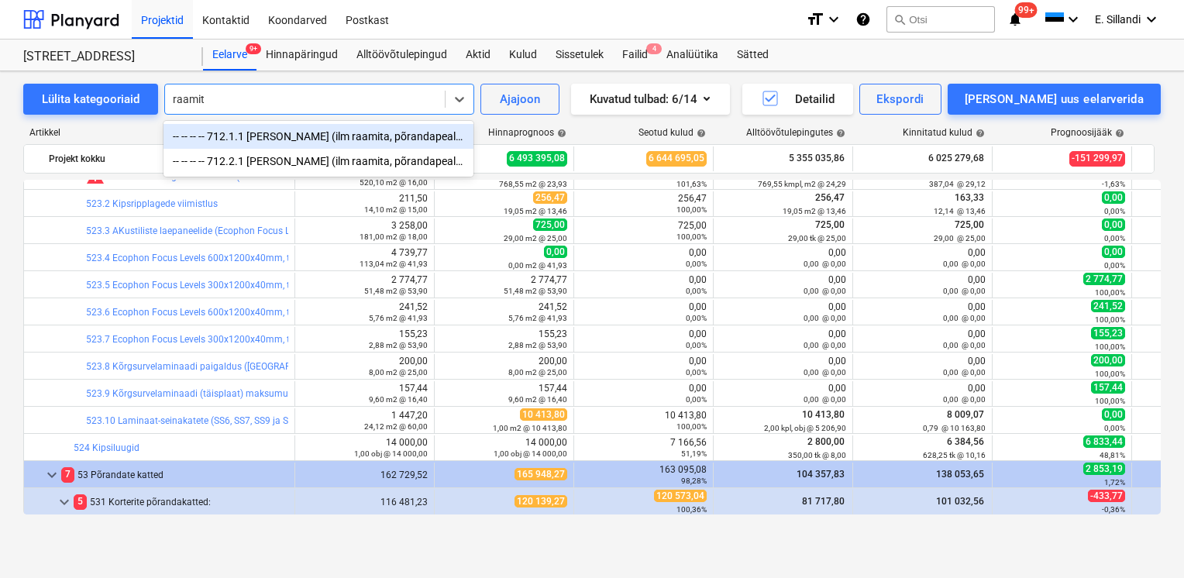
type input "raamita"
click at [307, 136] on div "-- -- -- -- 712.1.1 [PERSON_NAME] (ilm raamita, põrandapealne, nt Vitra S20)" at bounding box center [319, 136] width 310 height 25
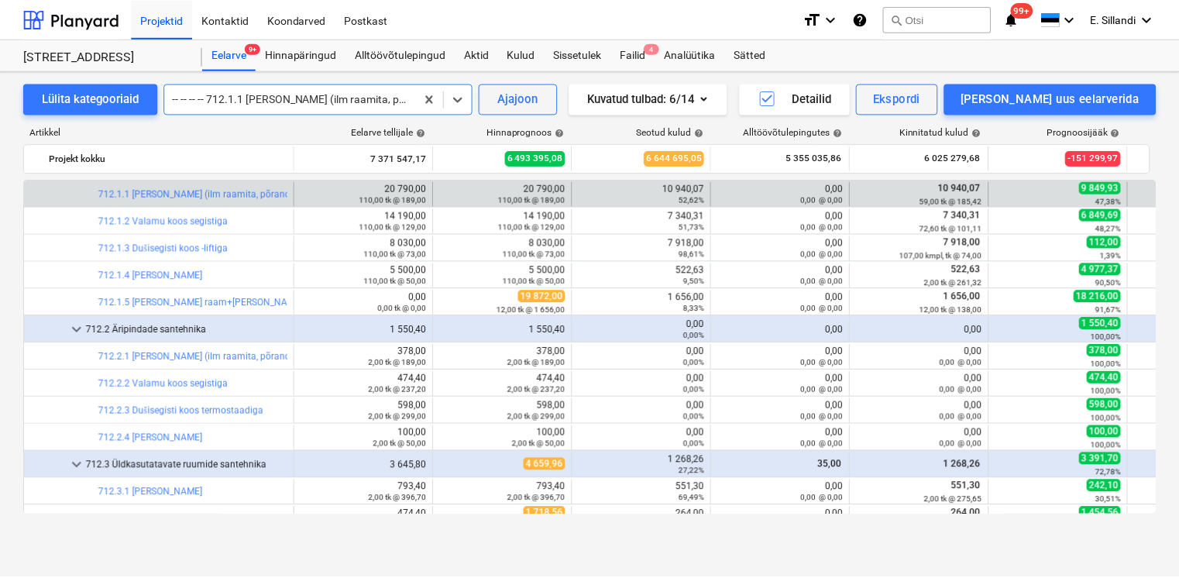
scroll to position [15657, 0]
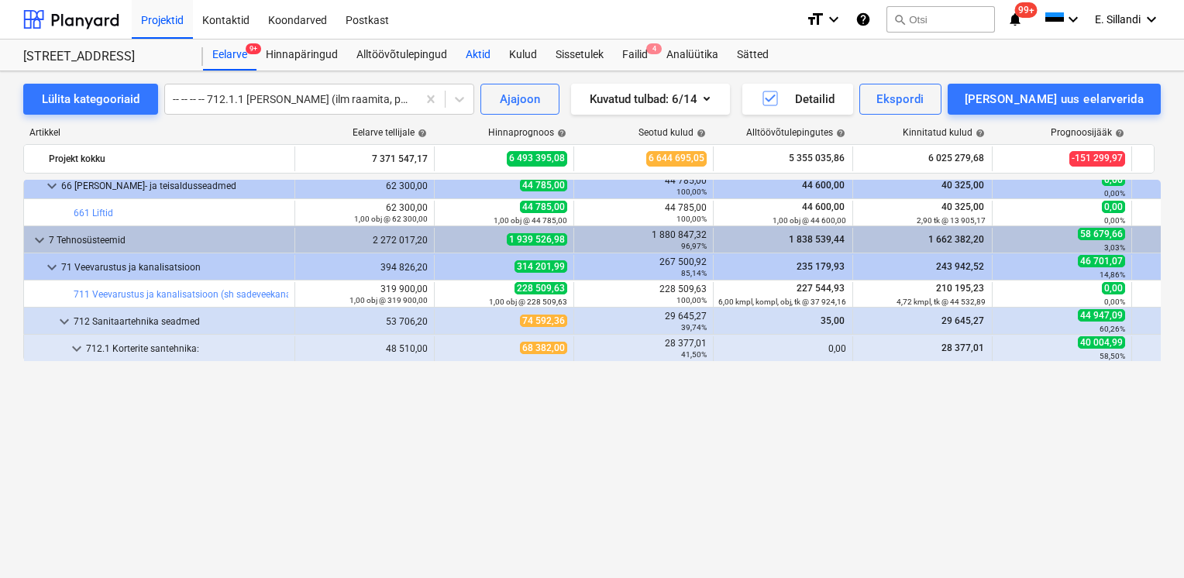
click at [480, 61] on div "Aktid" at bounding box center [477, 55] width 43 height 31
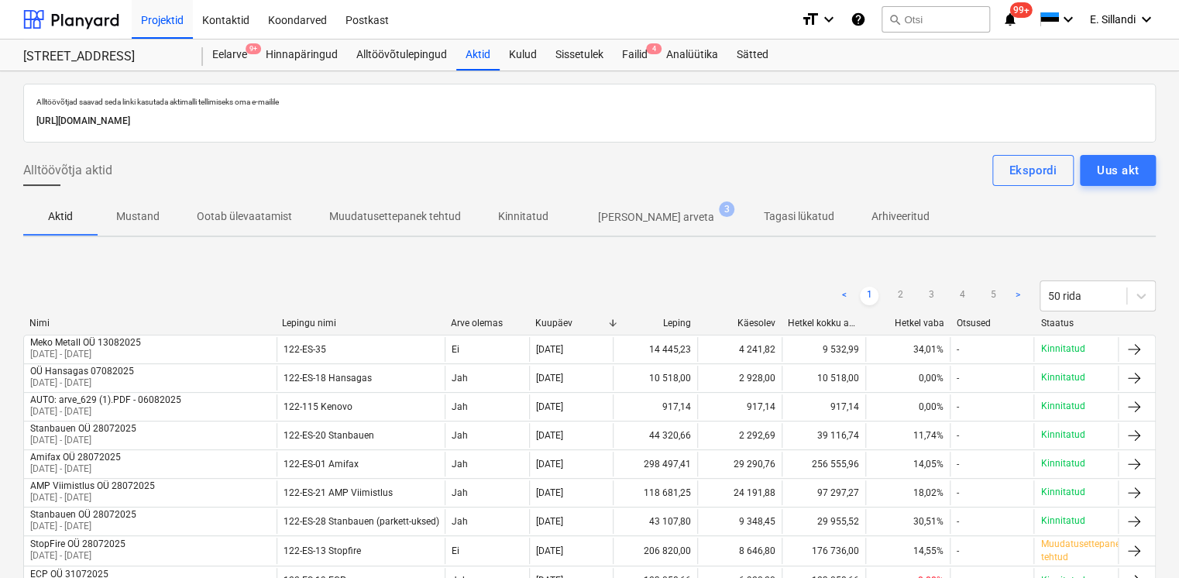
click at [613, 213] on p "[PERSON_NAME] arveta" at bounding box center [656, 217] width 116 height 16
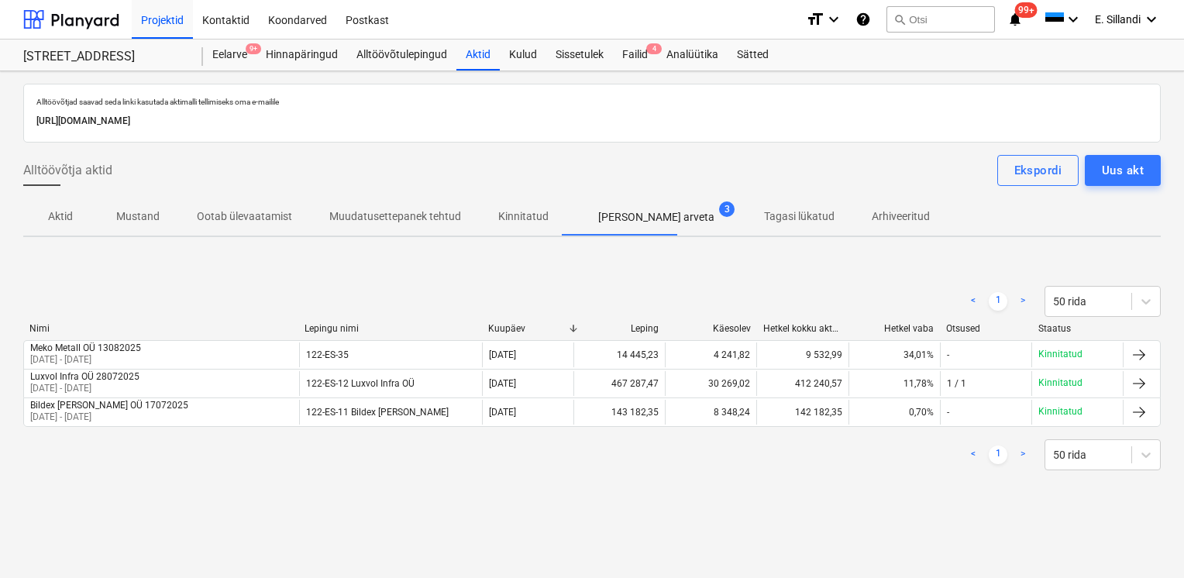
click at [764, 215] on p "Tagasi lükatud" at bounding box center [799, 216] width 71 height 16
